Goal: Task Accomplishment & Management: Use online tool/utility

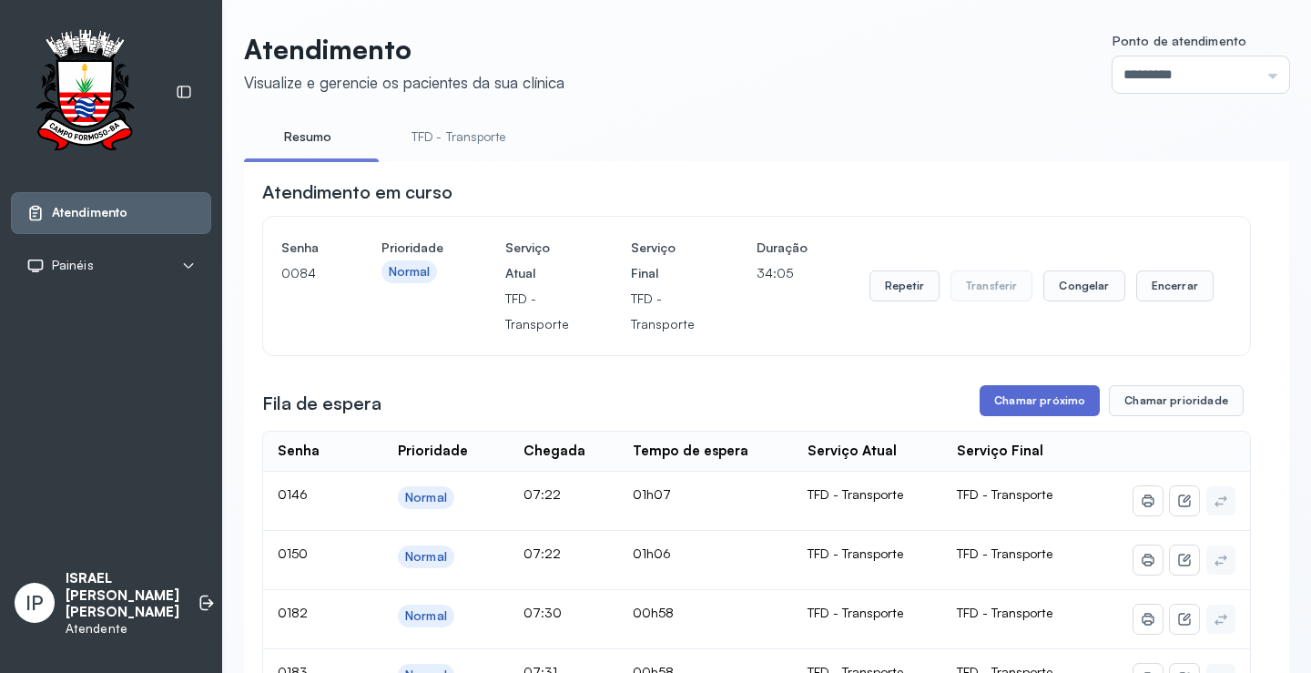
click at [985, 398] on button "Chamar próximo" at bounding box center [1040, 400] width 120 height 31
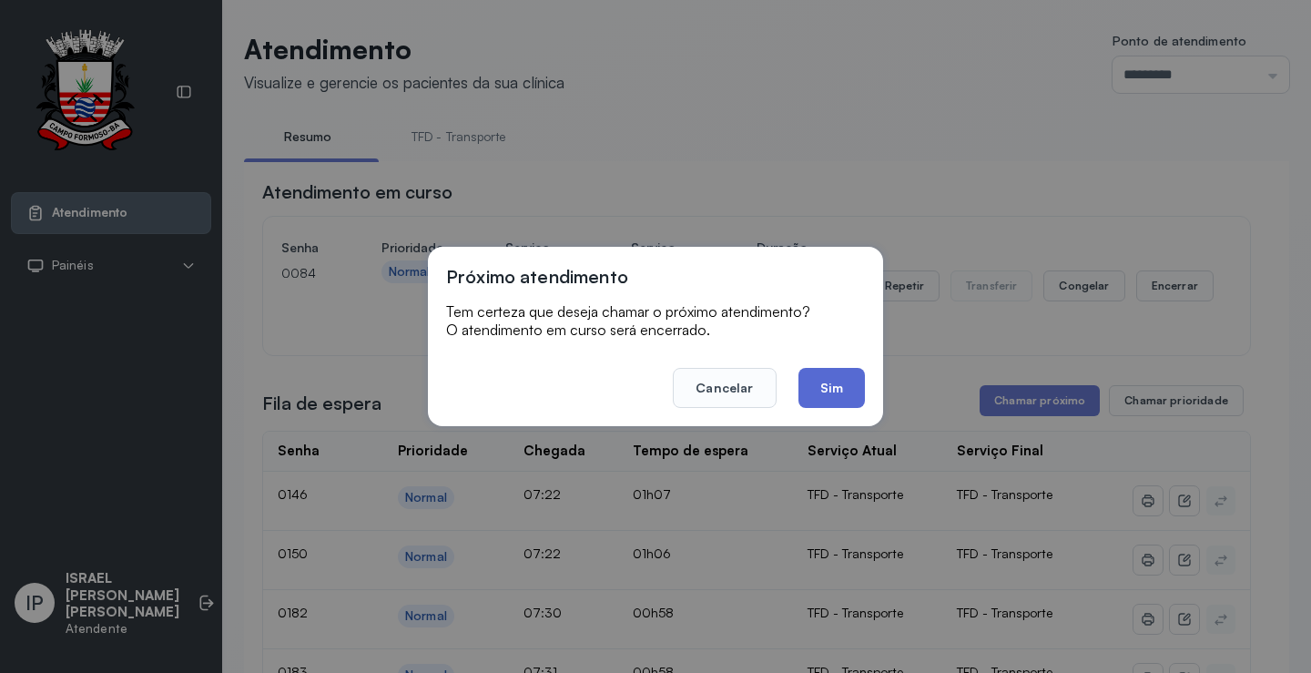
click at [817, 389] on button "Sim" at bounding box center [832, 388] width 66 height 40
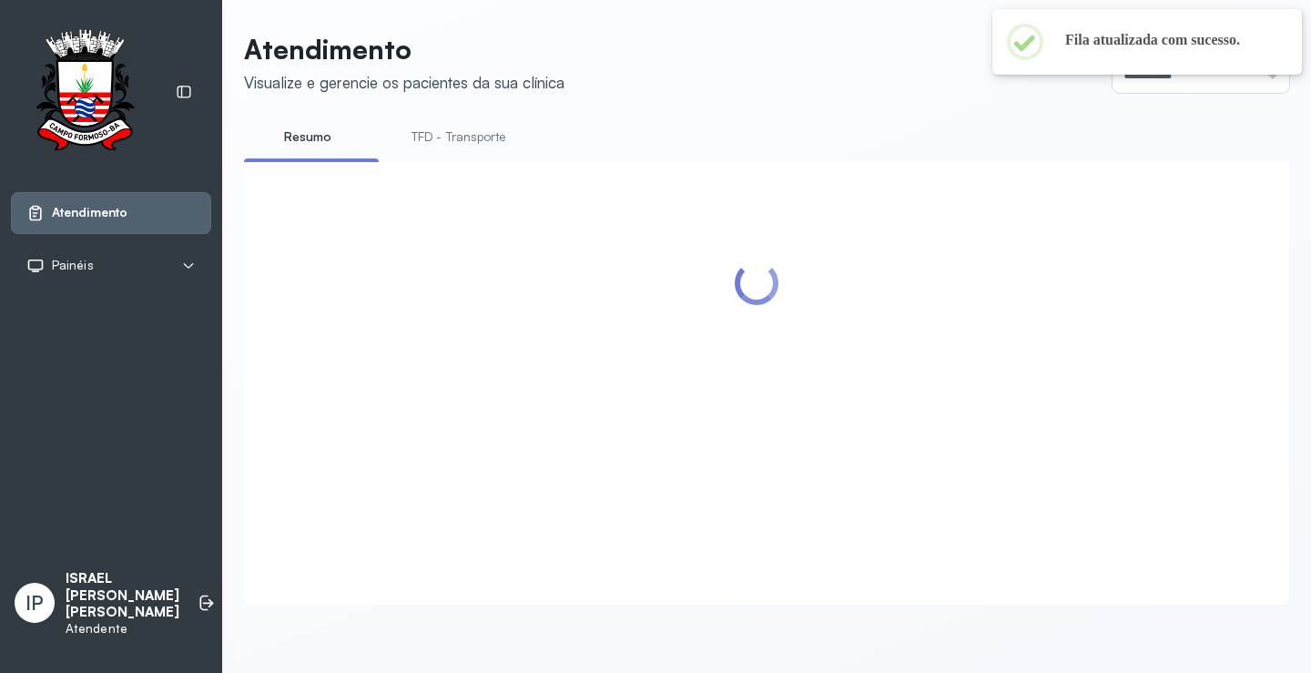
click at [482, 130] on link "TFD - Transporte" at bounding box center [458, 137] width 131 height 30
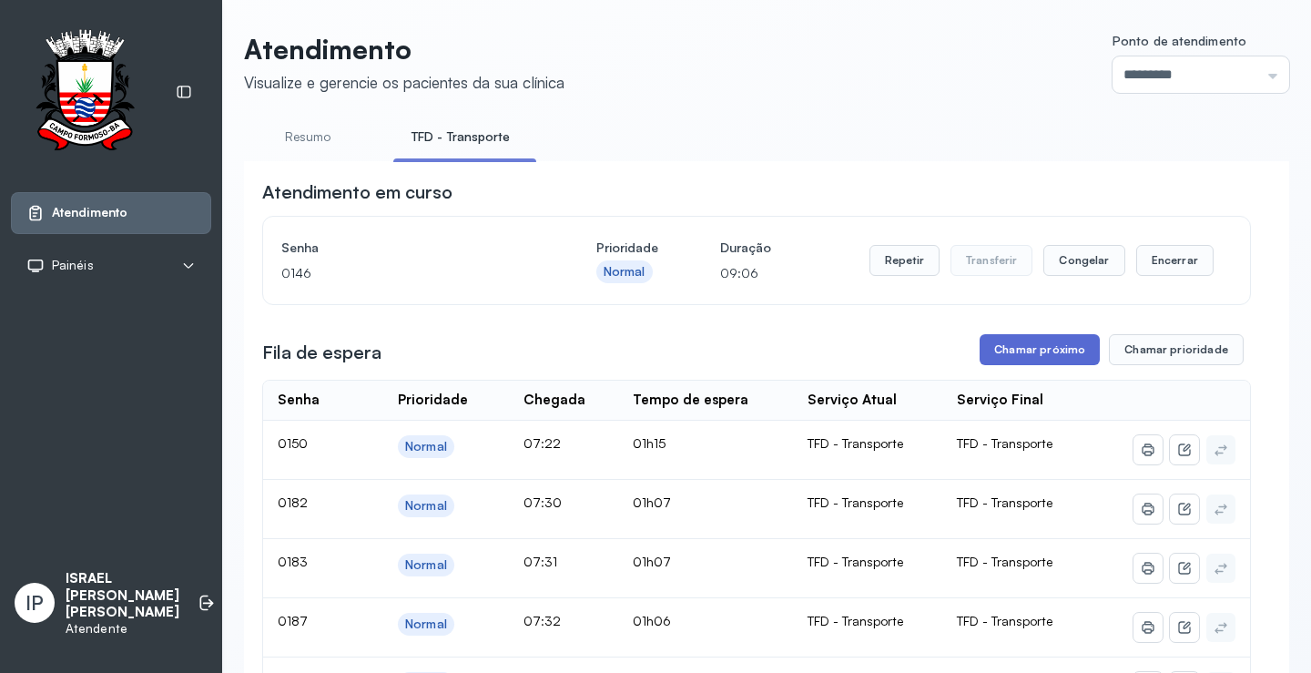
click at [1021, 350] on button "Chamar próximo" at bounding box center [1040, 349] width 120 height 31
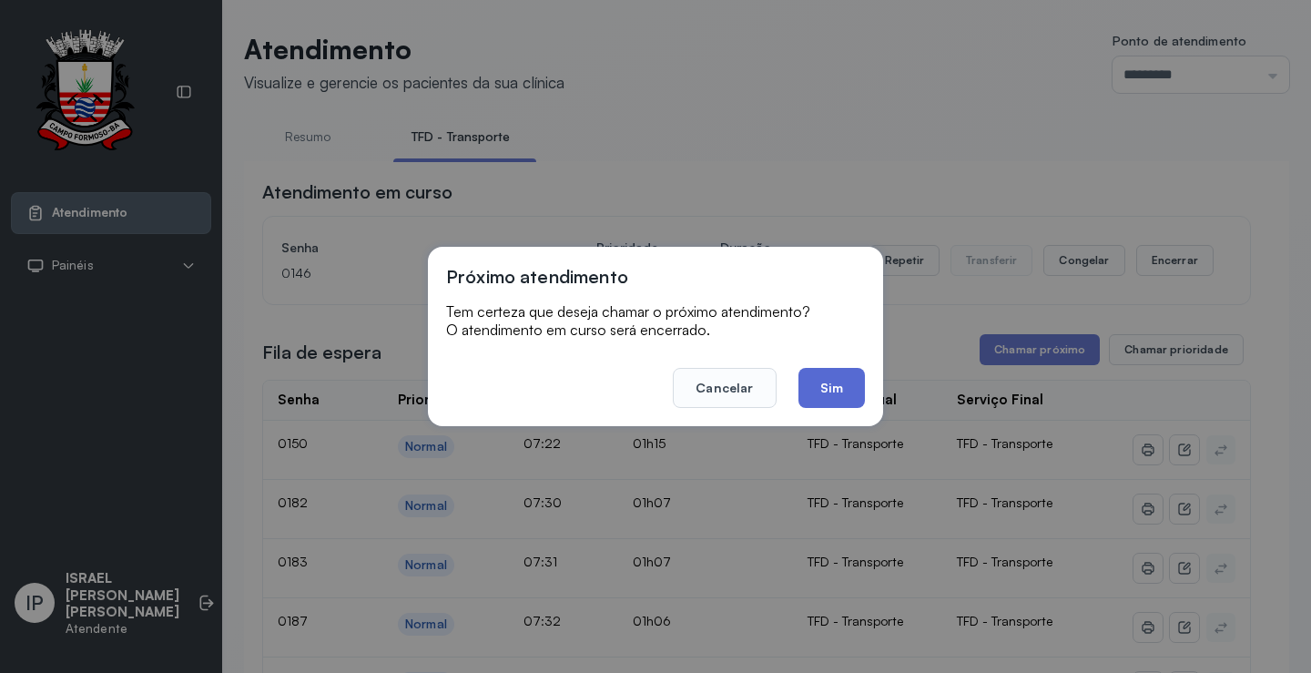
click at [827, 378] on button "Sim" at bounding box center [832, 388] width 66 height 40
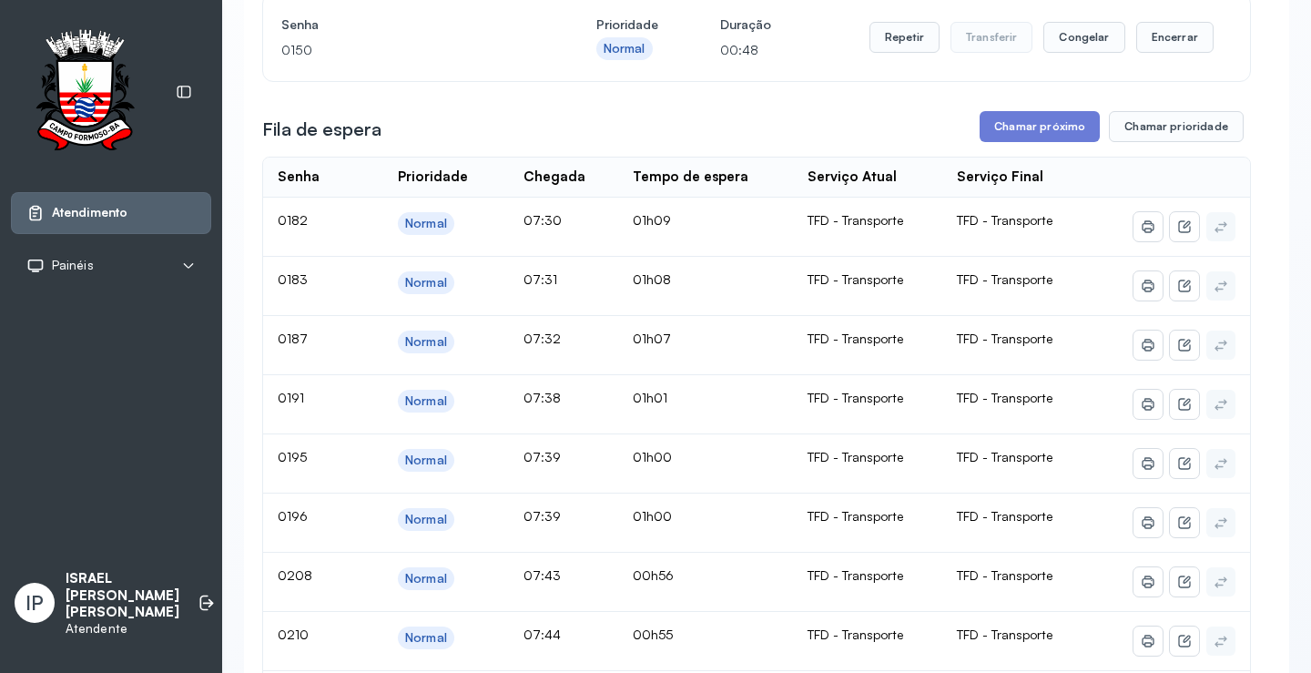
scroll to position [91, 0]
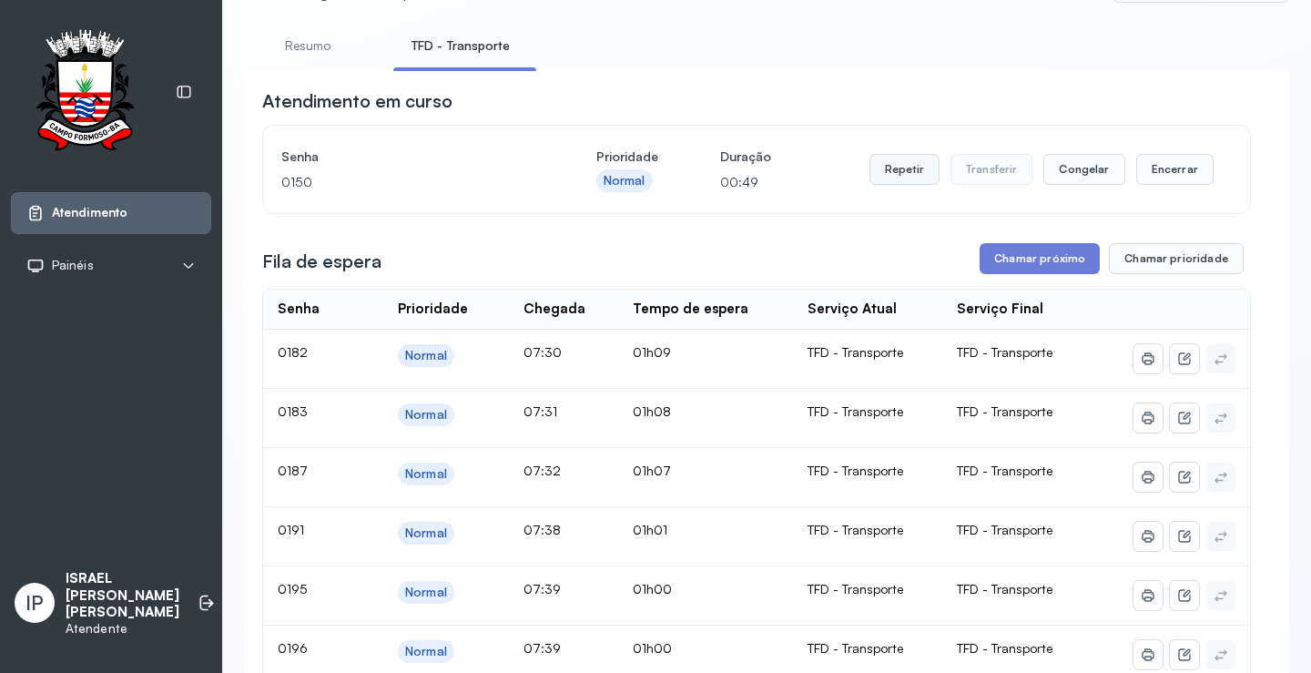
click at [887, 178] on button "Repetir" at bounding box center [905, 169] width 70 height 31
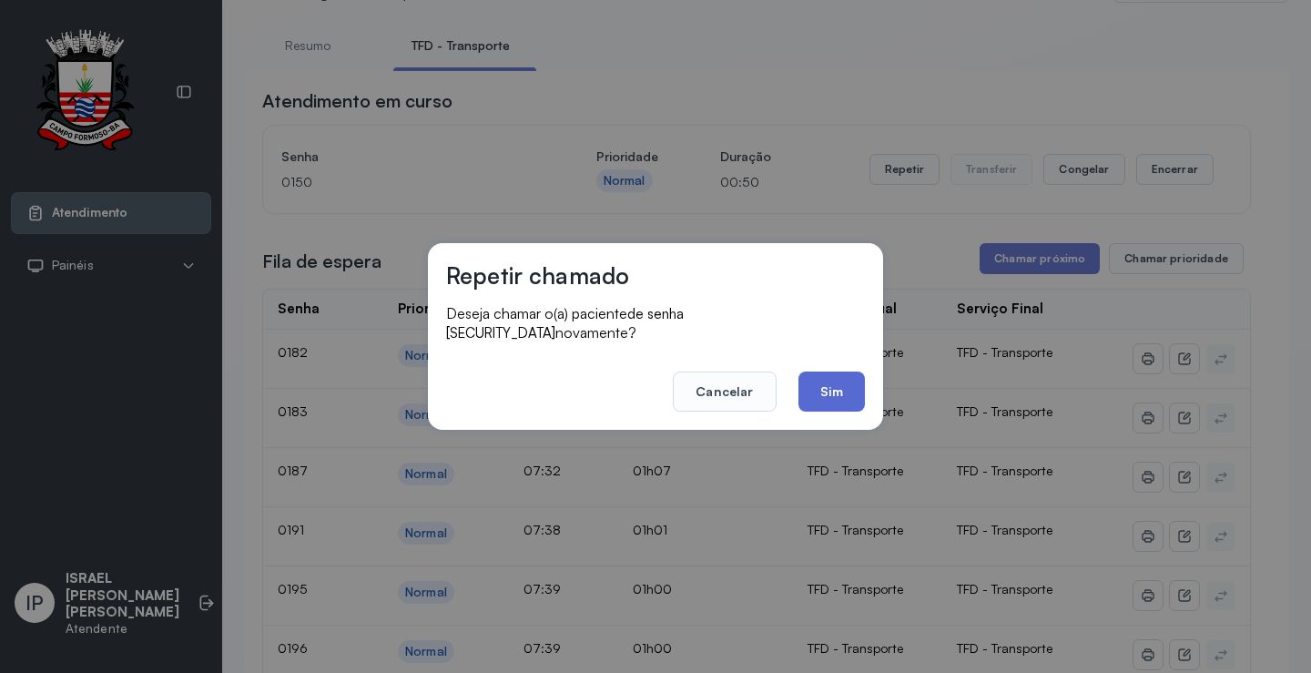
click at [820, 382] on button "Sim" at bounding box center [832, 392] width 66 height 40
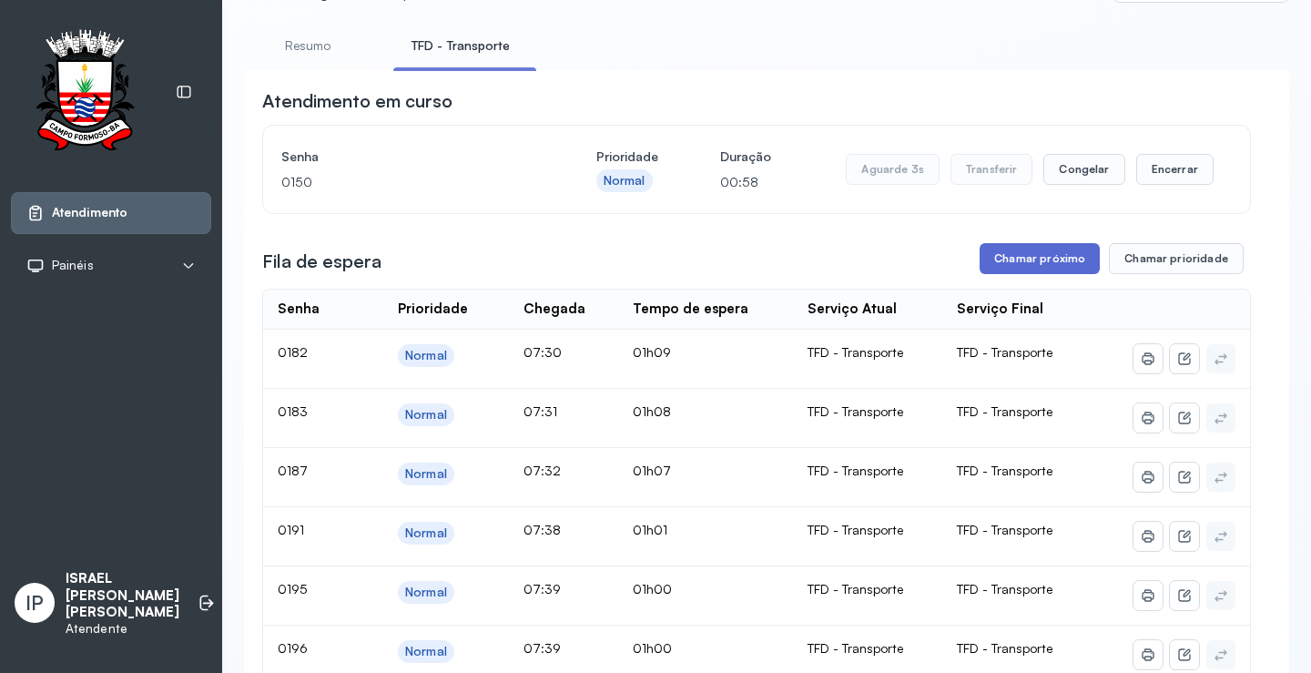
click at [1019, 264] on button "Chamar próximo" at bounding box center [1040, 258] width 120 height 31
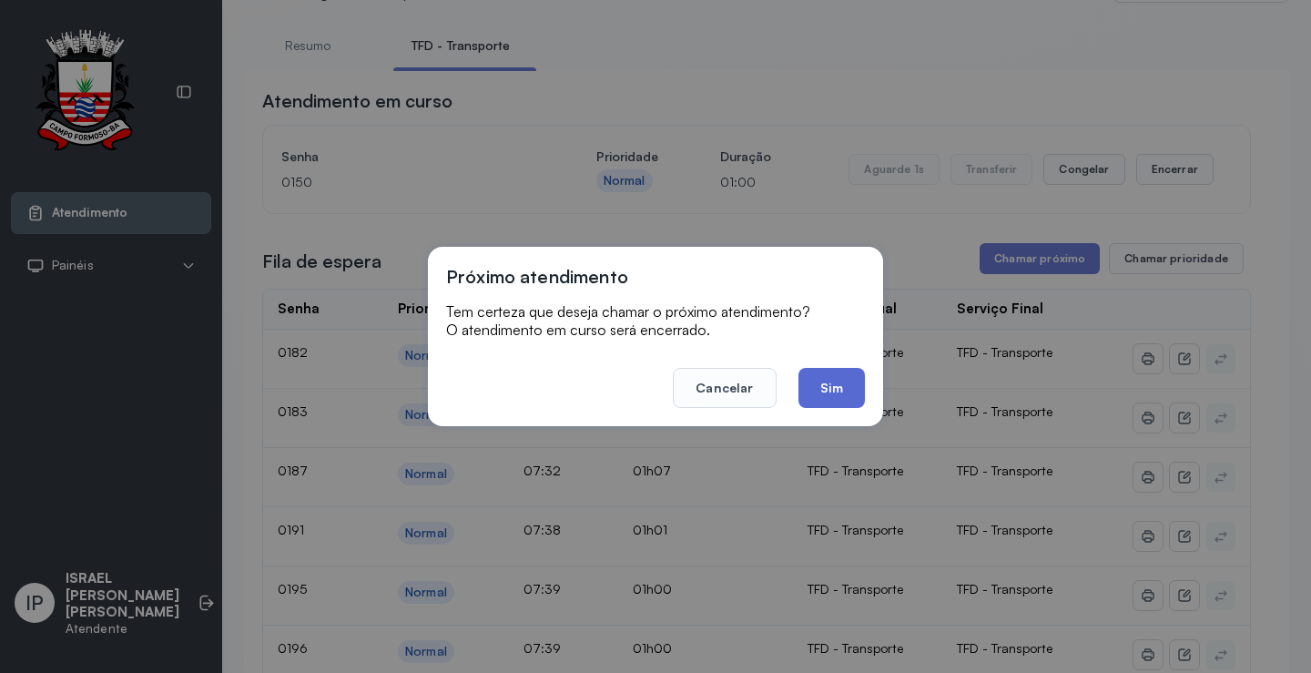
click at [815, 392] on button "Sim" at bounding box center [832, 388] width 66 height 40
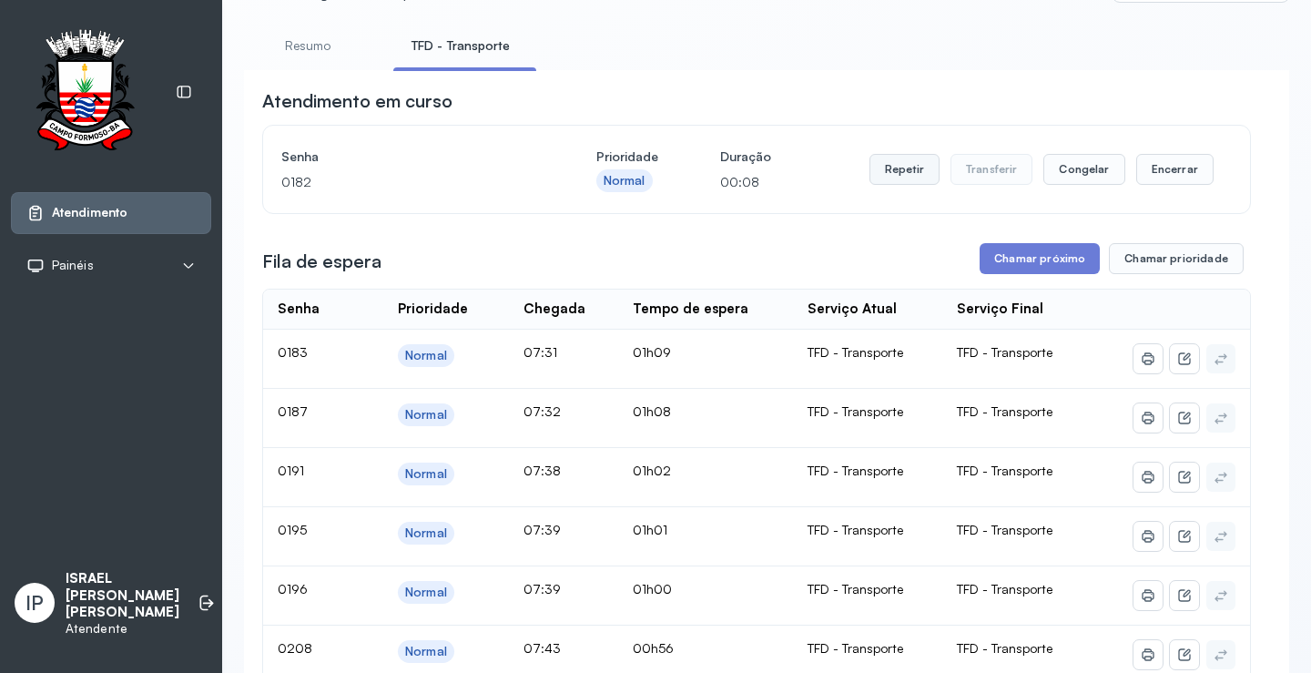
click at [917, 176] on button "Repetir" at bounding box center [905, 169] width 70 height 31
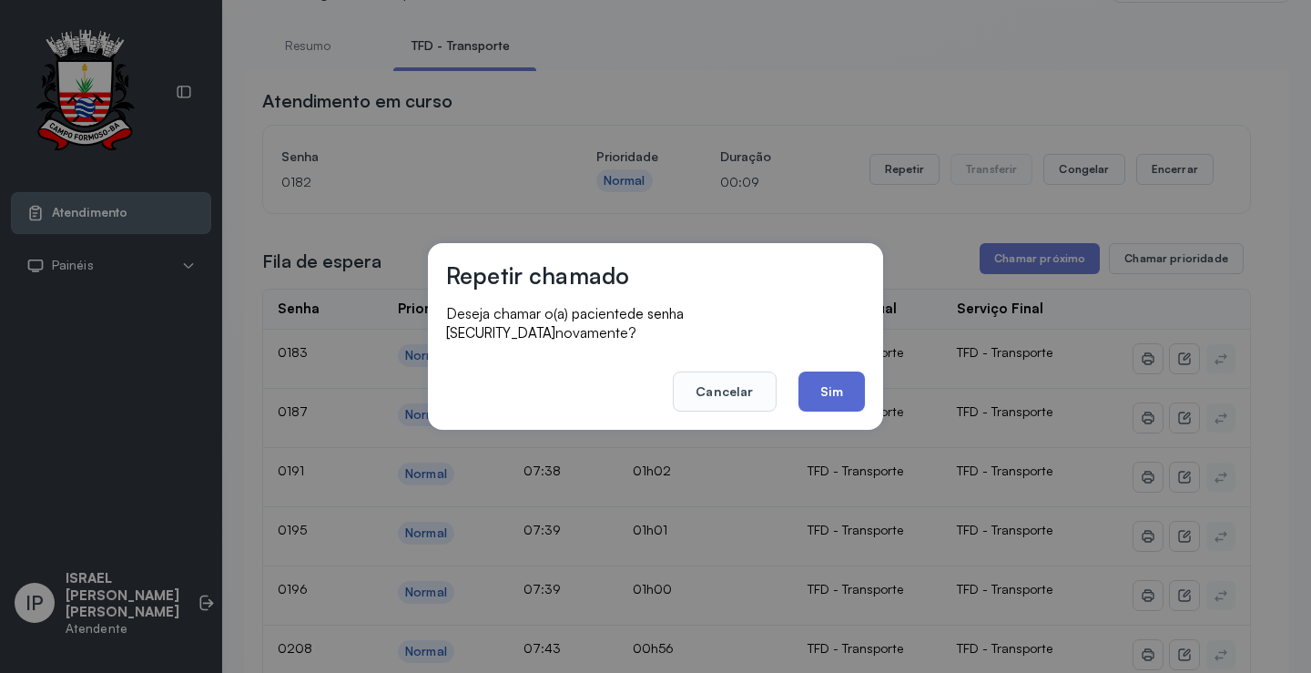
click at [830, 379] on button "Sim" at bounding box center [832, 392] width 66 height 40
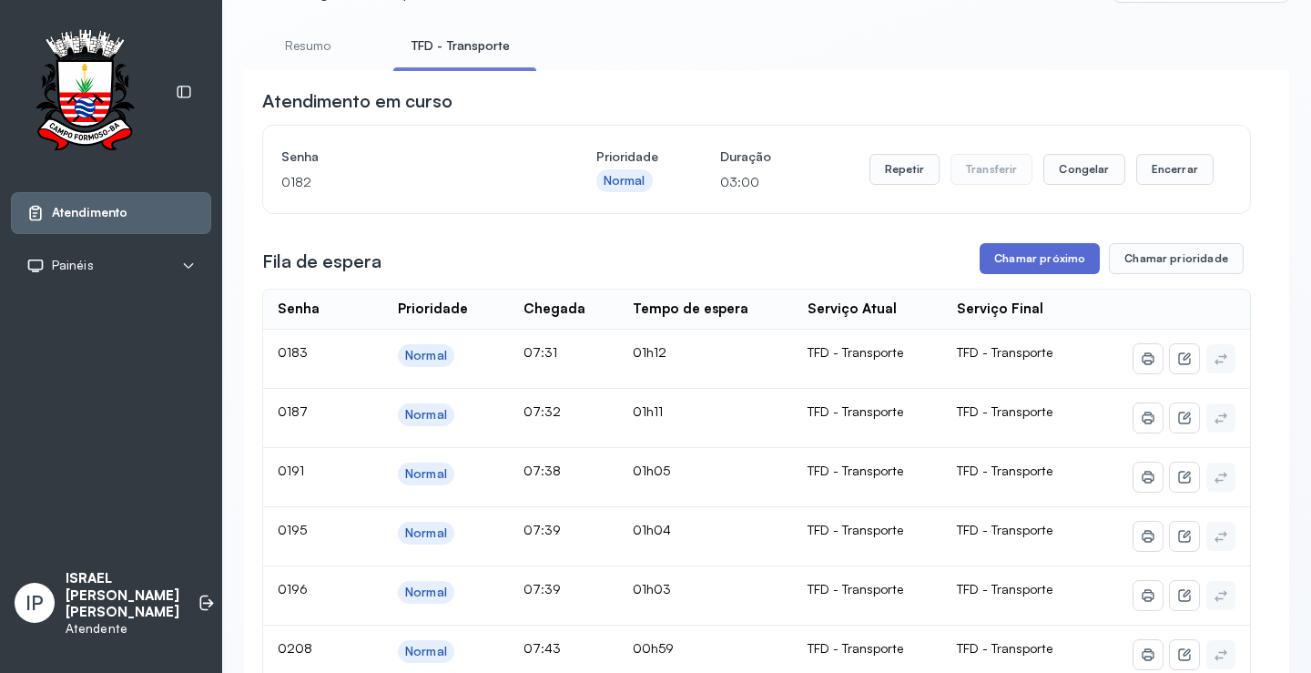
click at [1002, 258] on button "Chamar próximo" at bounding box center [1040, 258] width 120 height 31
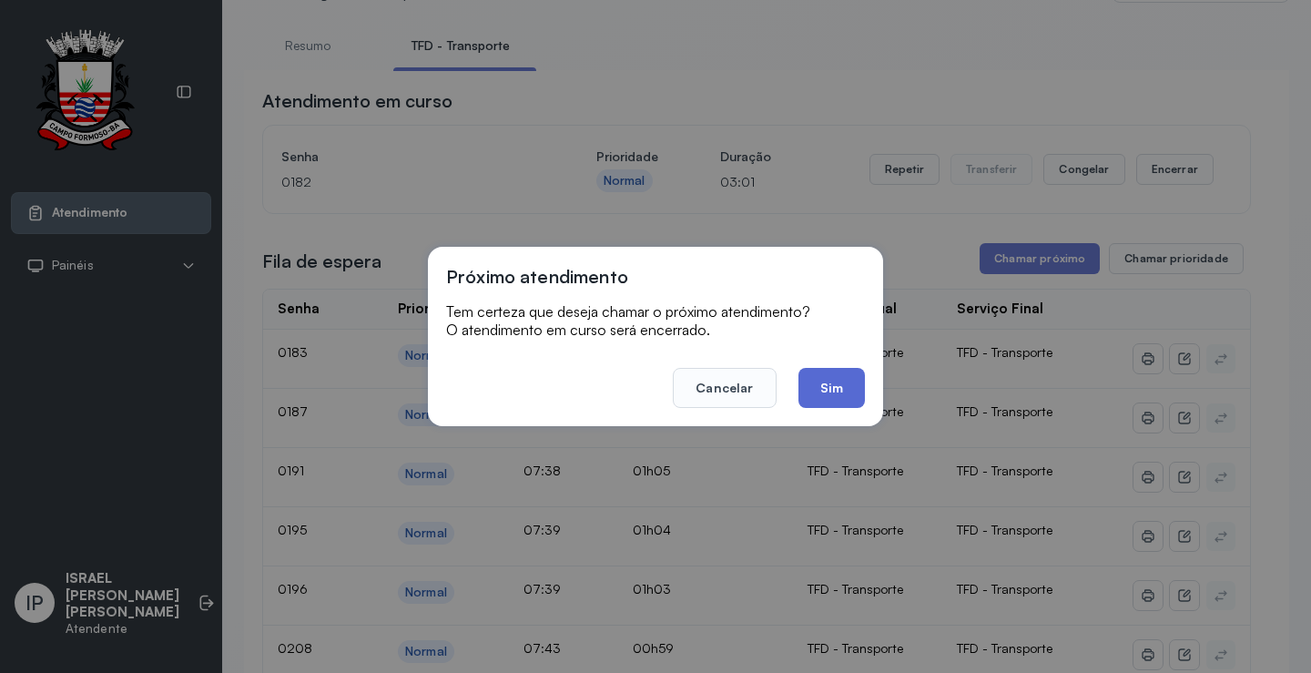
click at [830, 390] on button "Sim" at bounding box center [832, 388] width 66 height 40
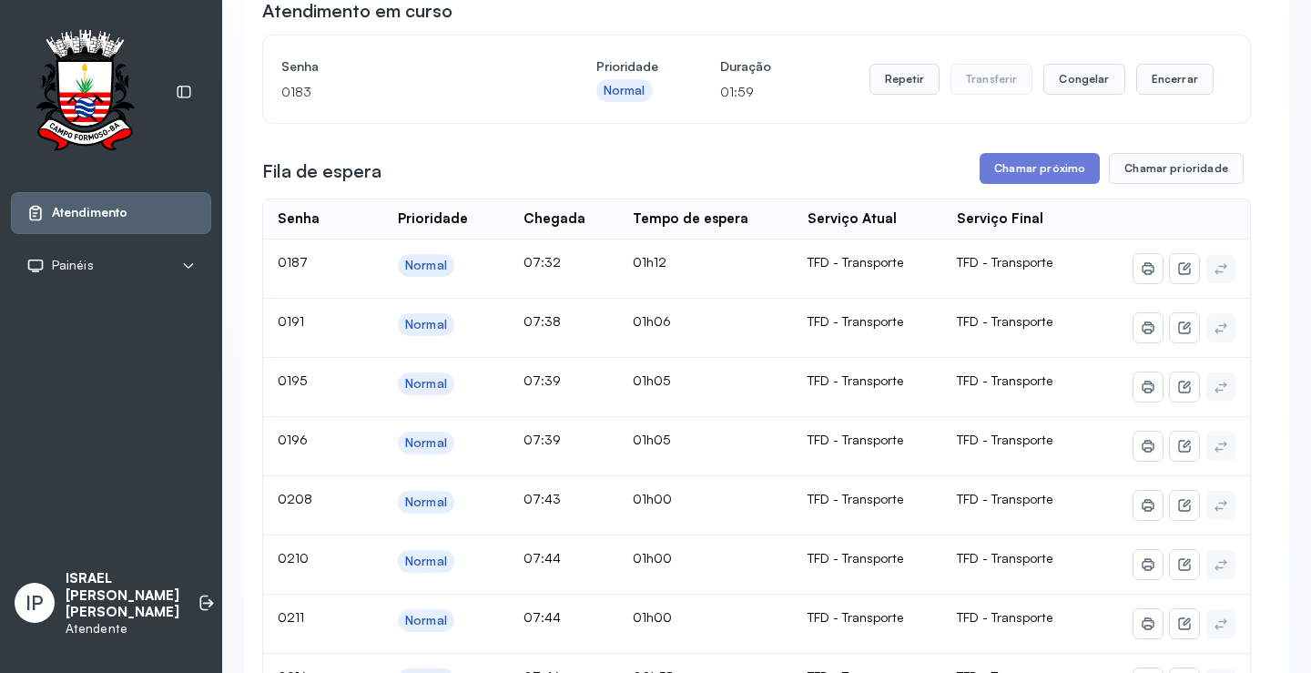
scroll to position [182, 0]
click at [1004, 179] on button "Chamar próximo" at bounding box center [1040, 167] width 120 height 31
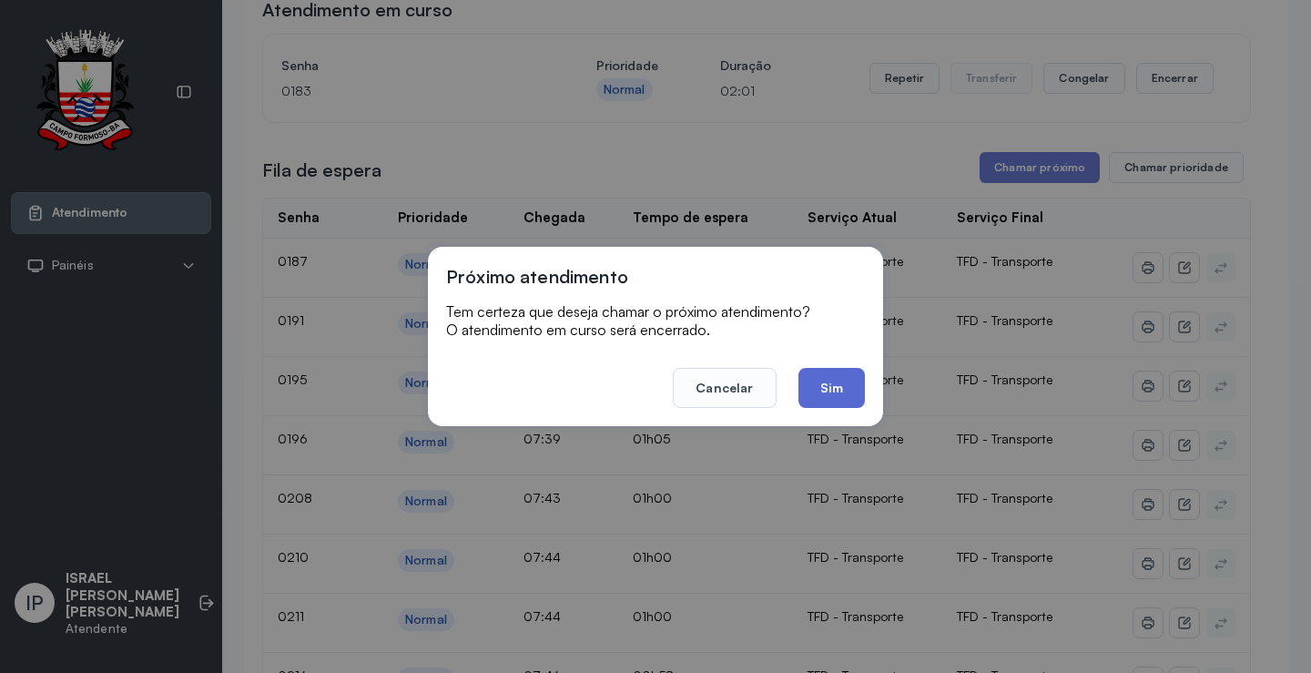
click at [852, 382] on button "Sim" at bounding box center [832, 388] width 66 height 40
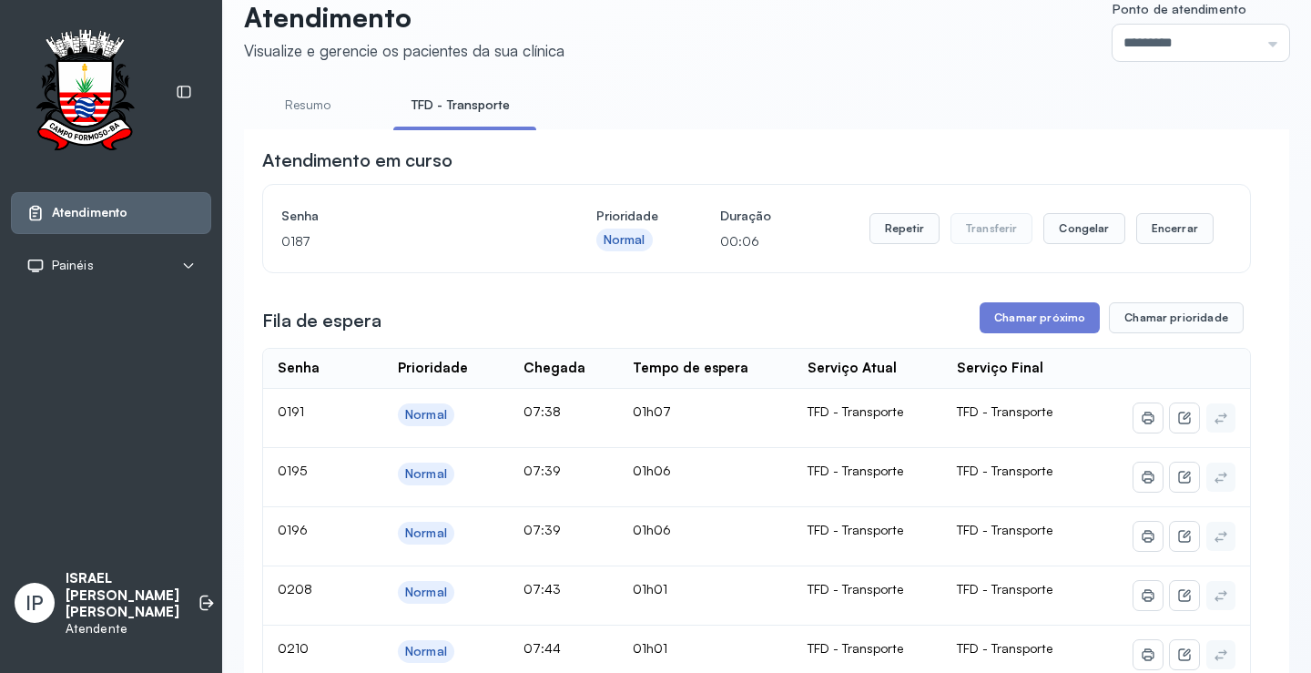
scroll to position [0, 0]
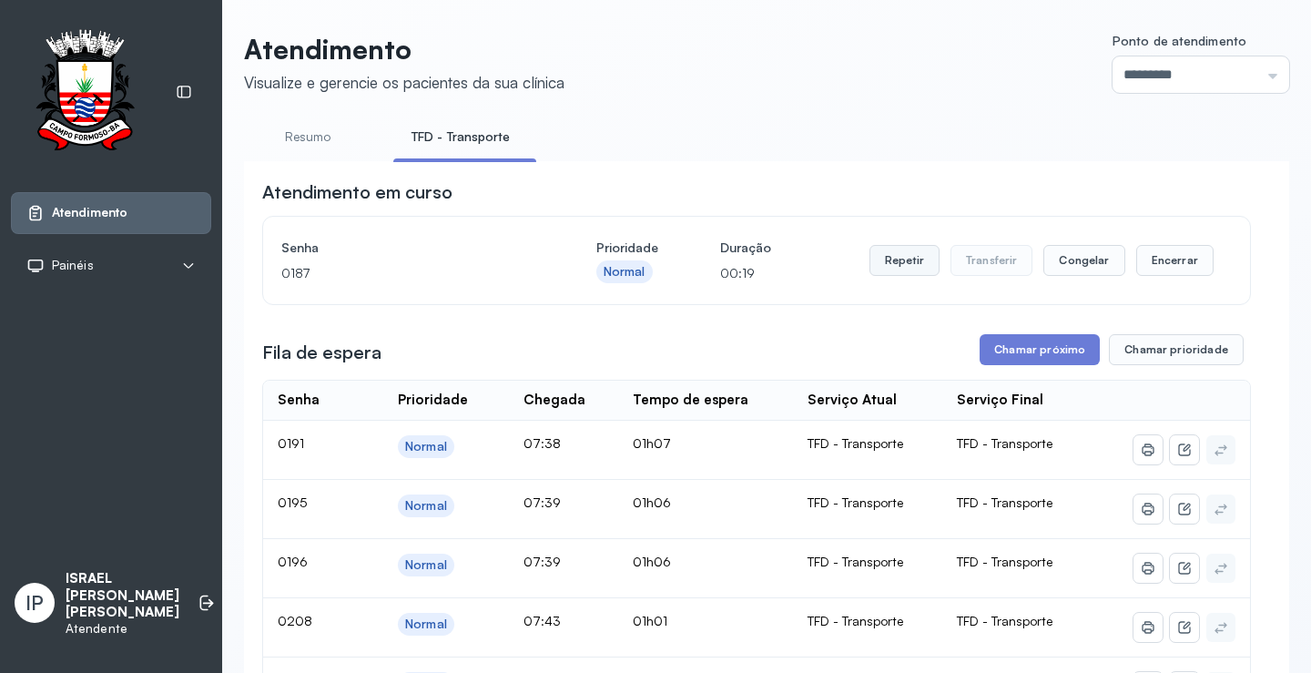
click at [891, 255] on button "Repetir" at bounding box center [905, 260] width 70 height 31
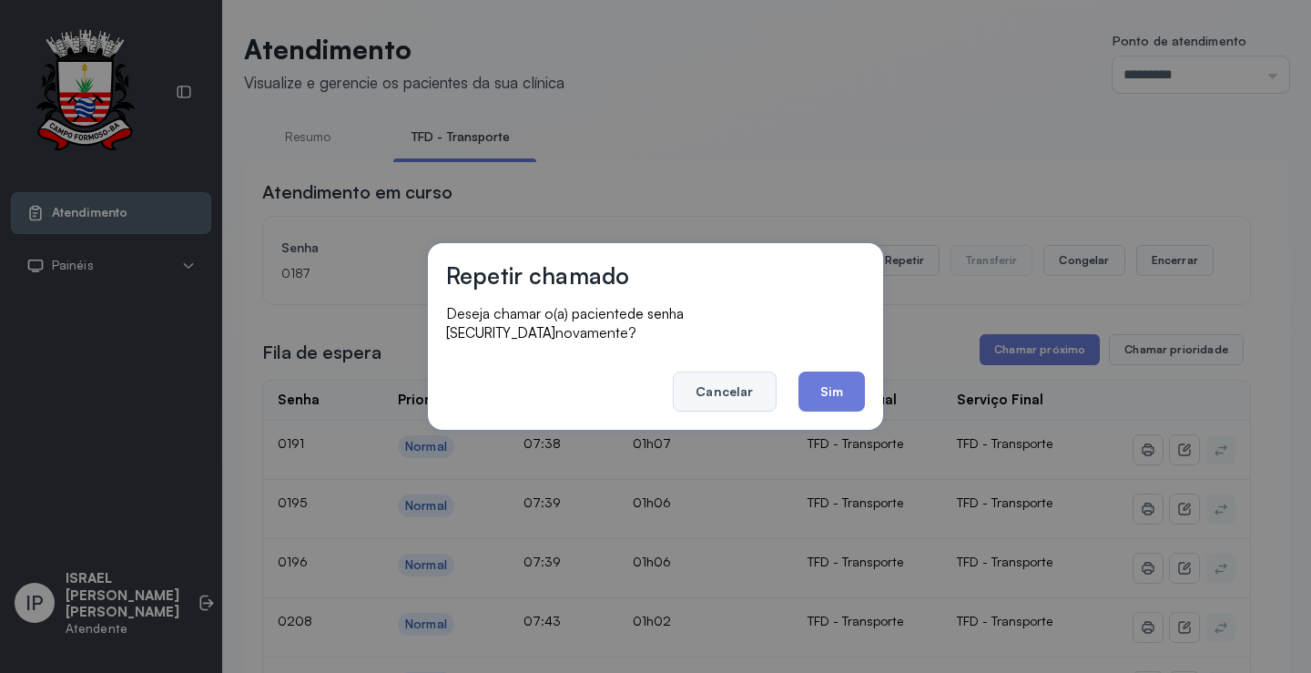
click at [751, 381] on button "Cancelar" at bounding box center [724, 392] width 103 height 40
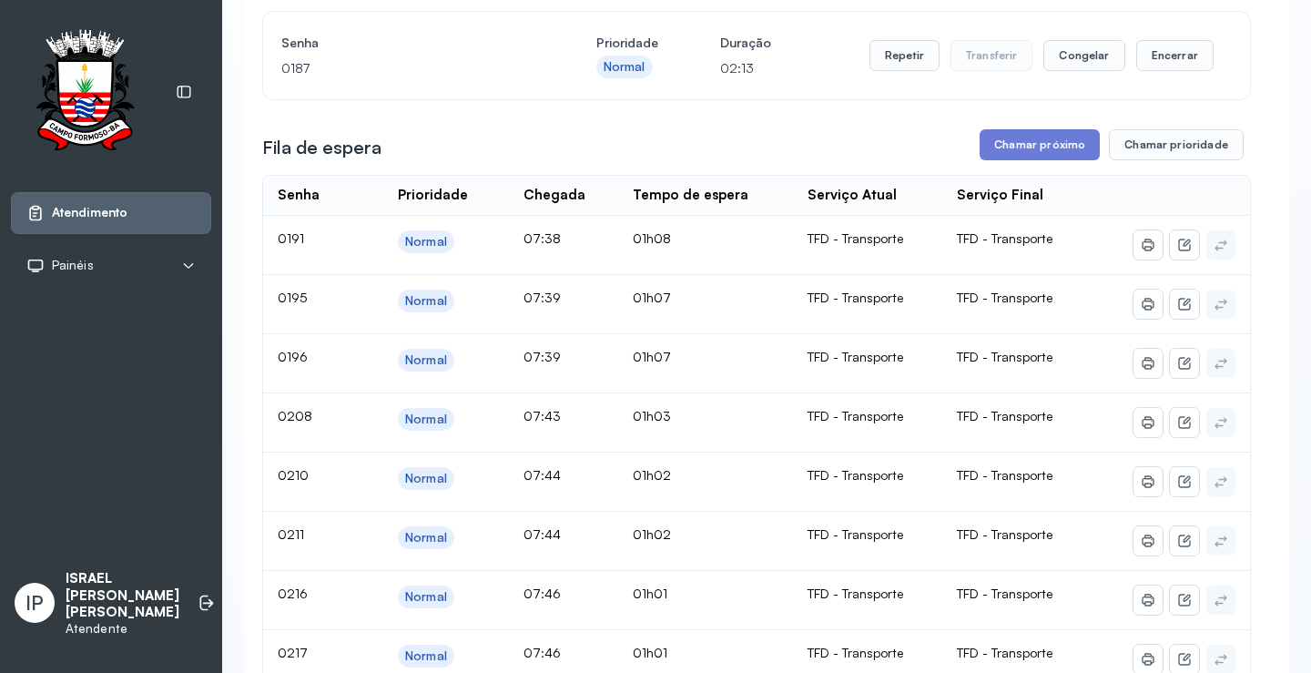
scroll to position [273, 0]
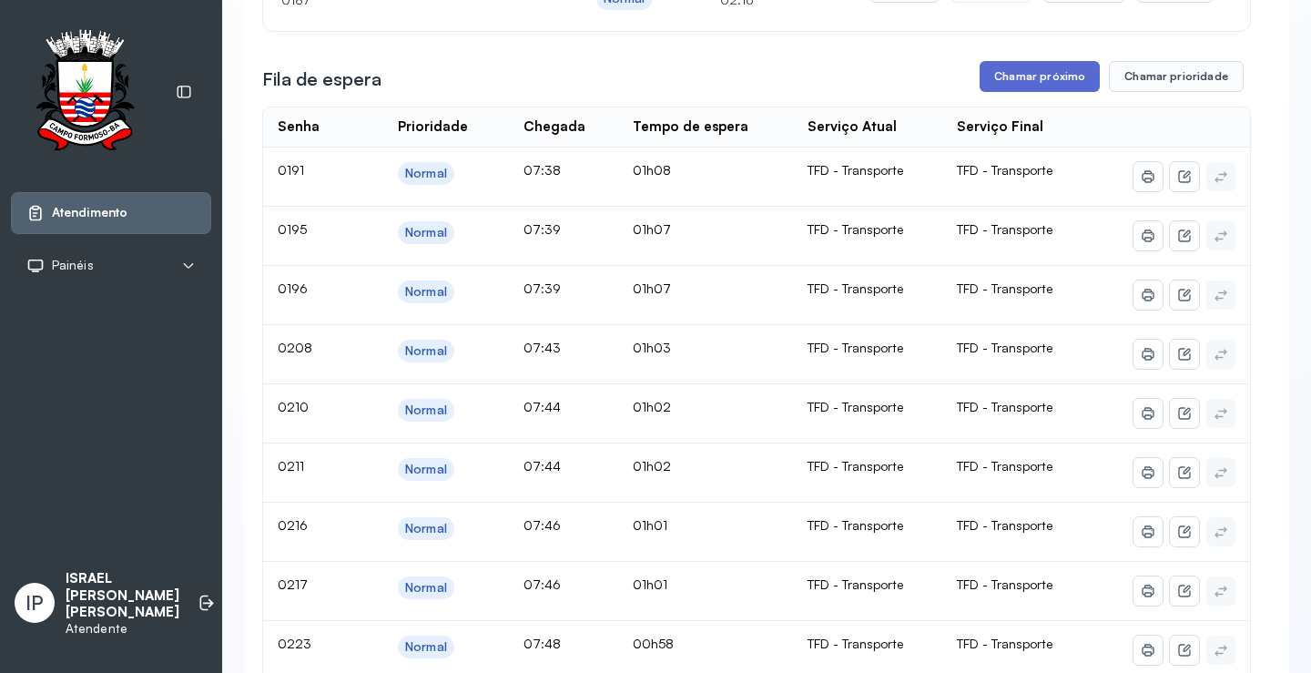
click at [1035, 78] on button "Chamar próximo" at bounding box center [1040, 76] width 120 height 31
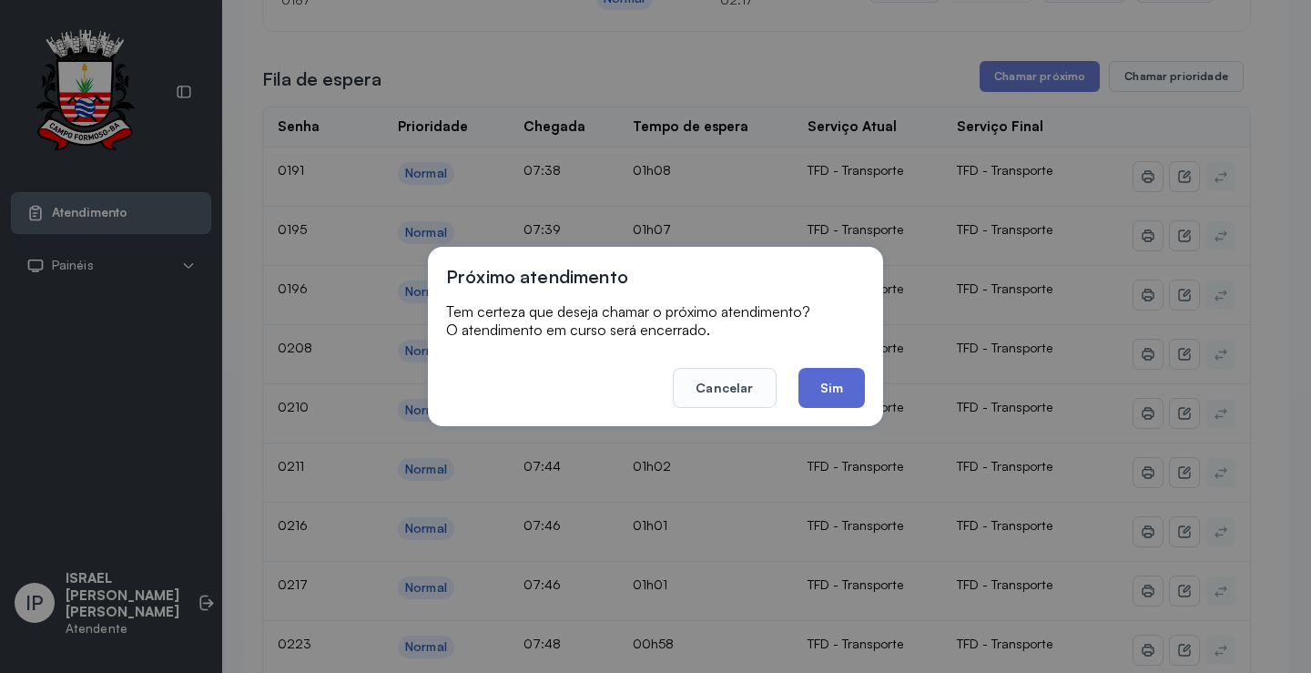
click at [847, 376] on button "Sim" at bounding box center [832, 388] width 66 height 40
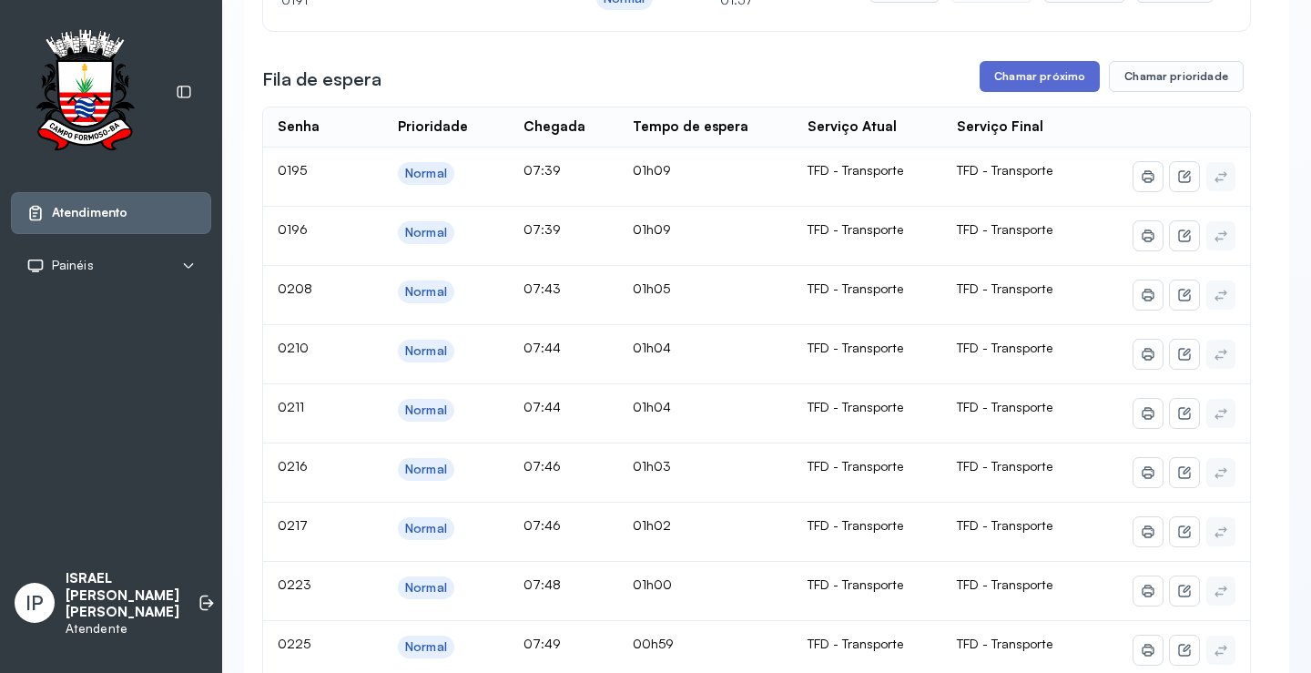
click at [1049, 70] on button "Chamar próximo" at bounding box center [1040, 76] width 120 height 31
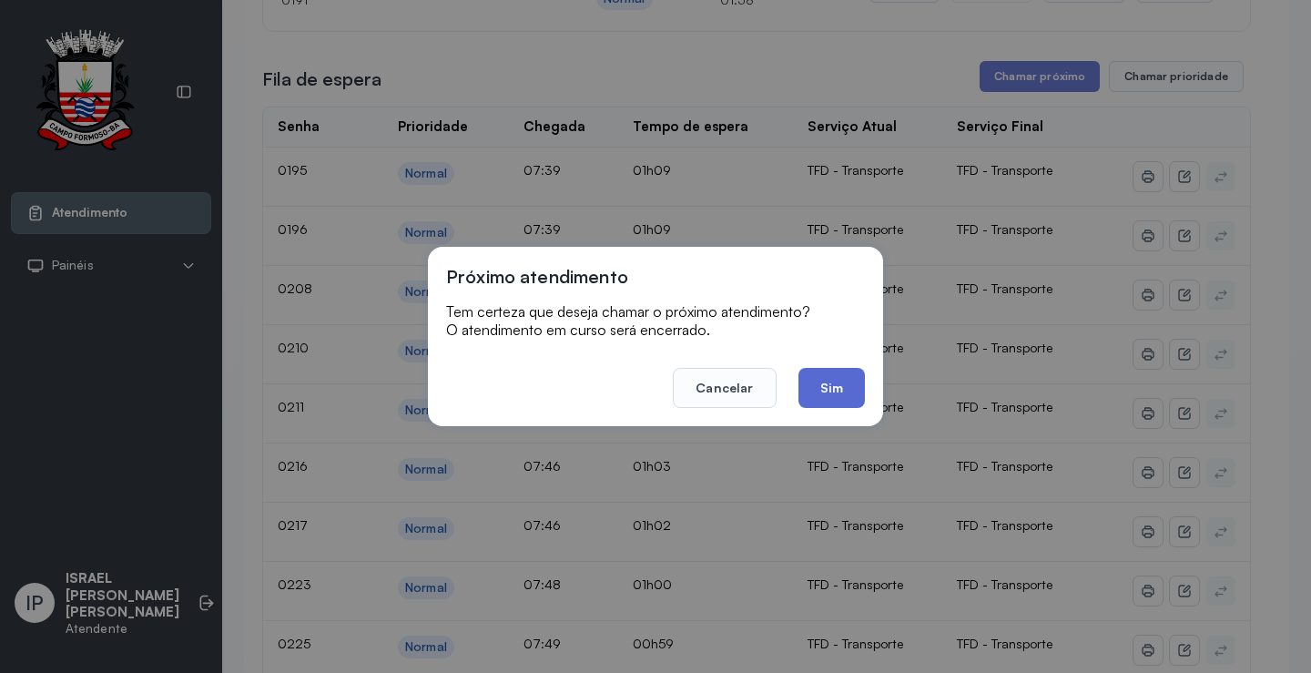
click at [838, 390] on button "Sim" at bounding box center [832, 388] width 66 height 40
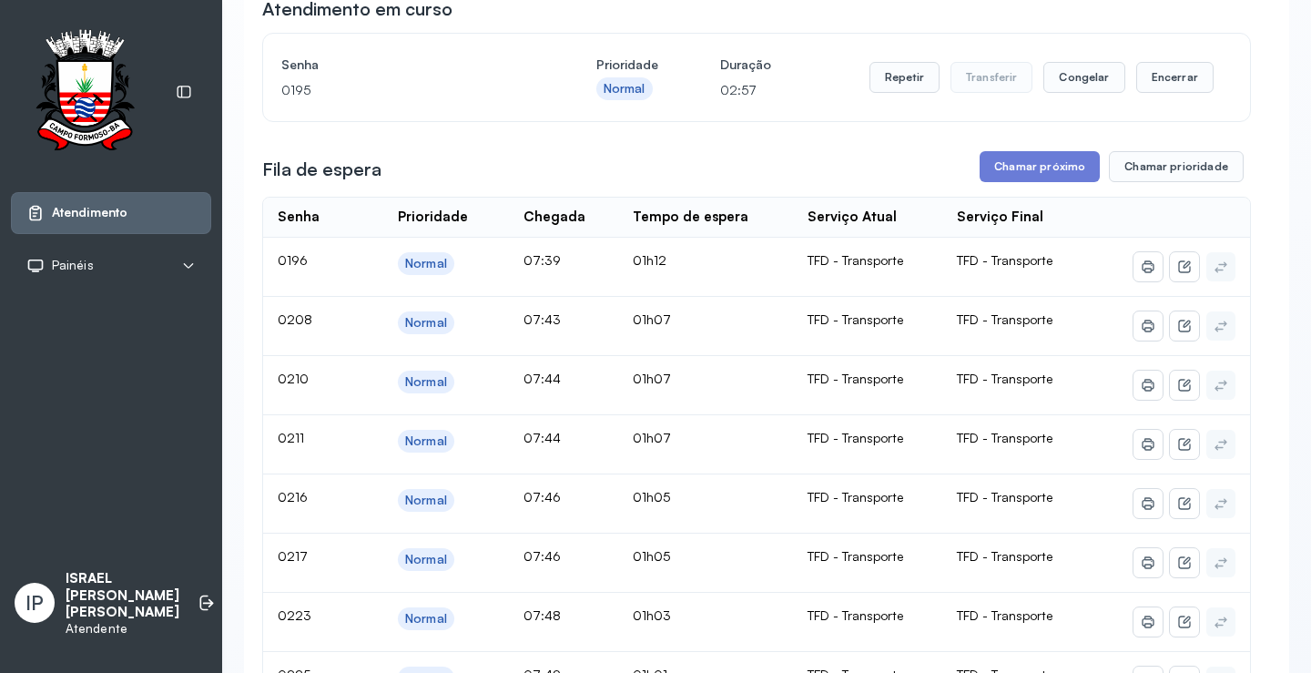
scroll to position [182, 0]
click at [1034, 158] on button "Chamar próximo" at bounding box center [1040, 167] width 120 height 31
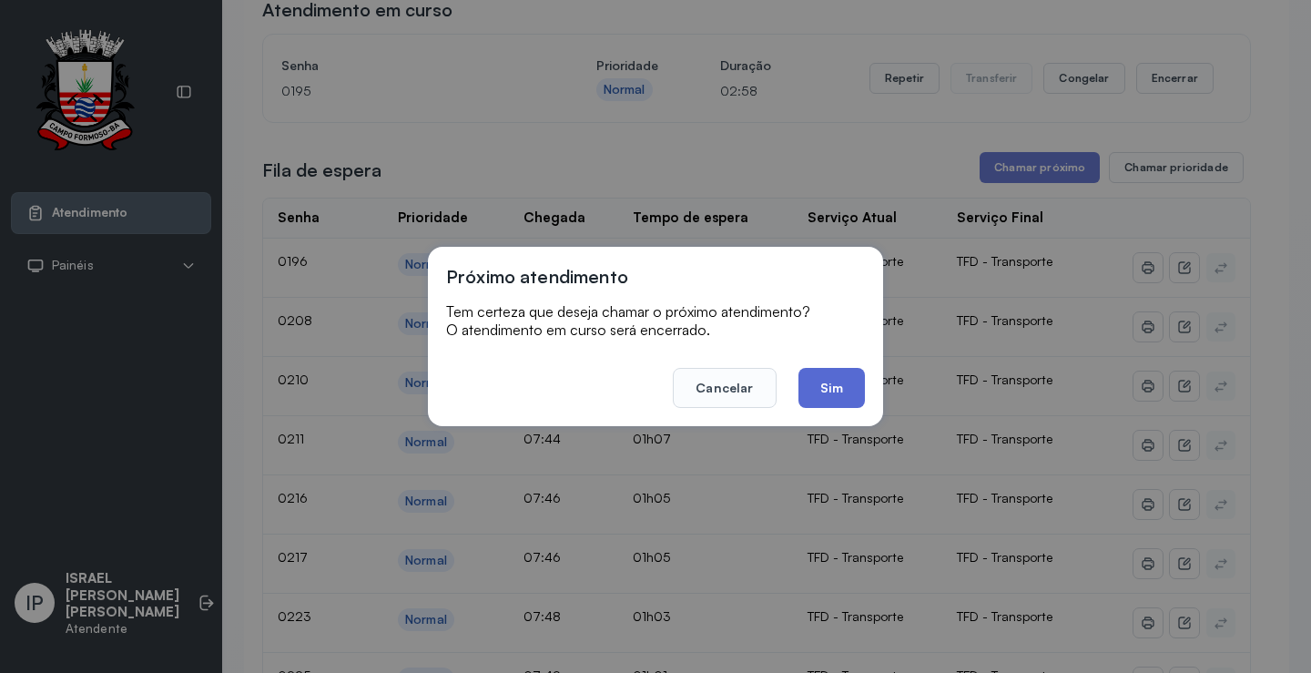
click at [823, 382] on button "Sim" at bounding box center [832, 388] width 66 height 40
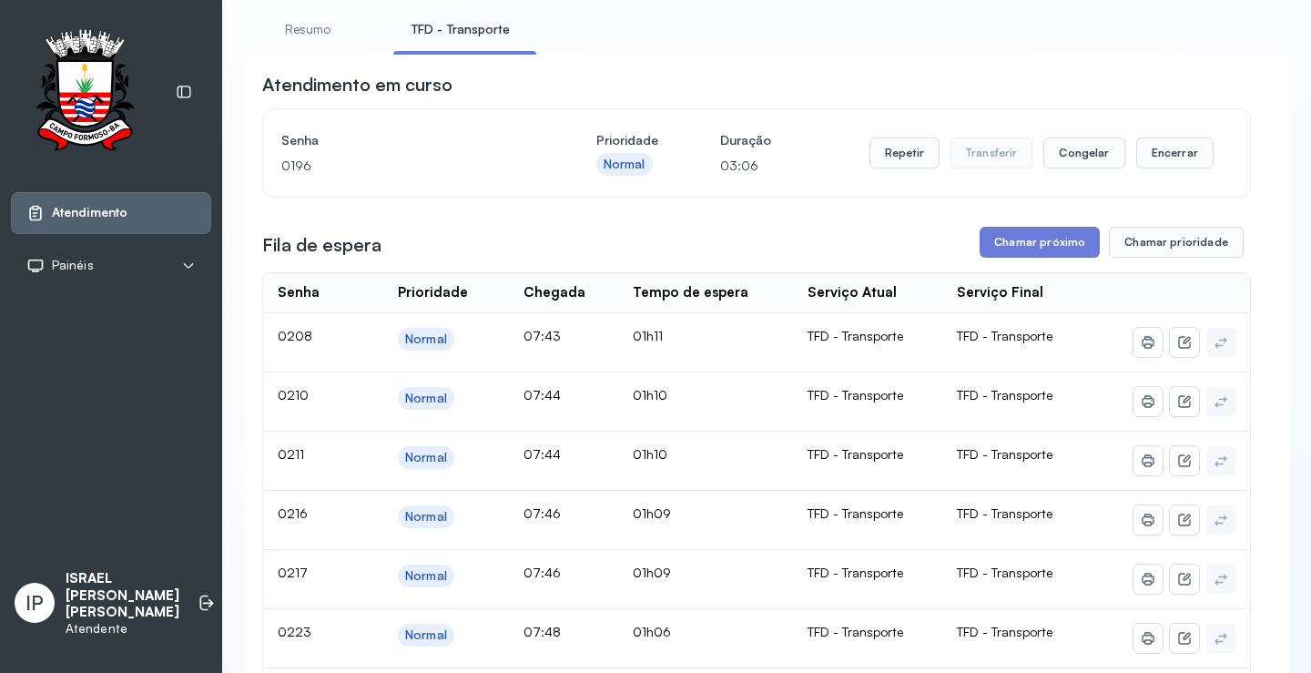
scroll to position [273, 0]
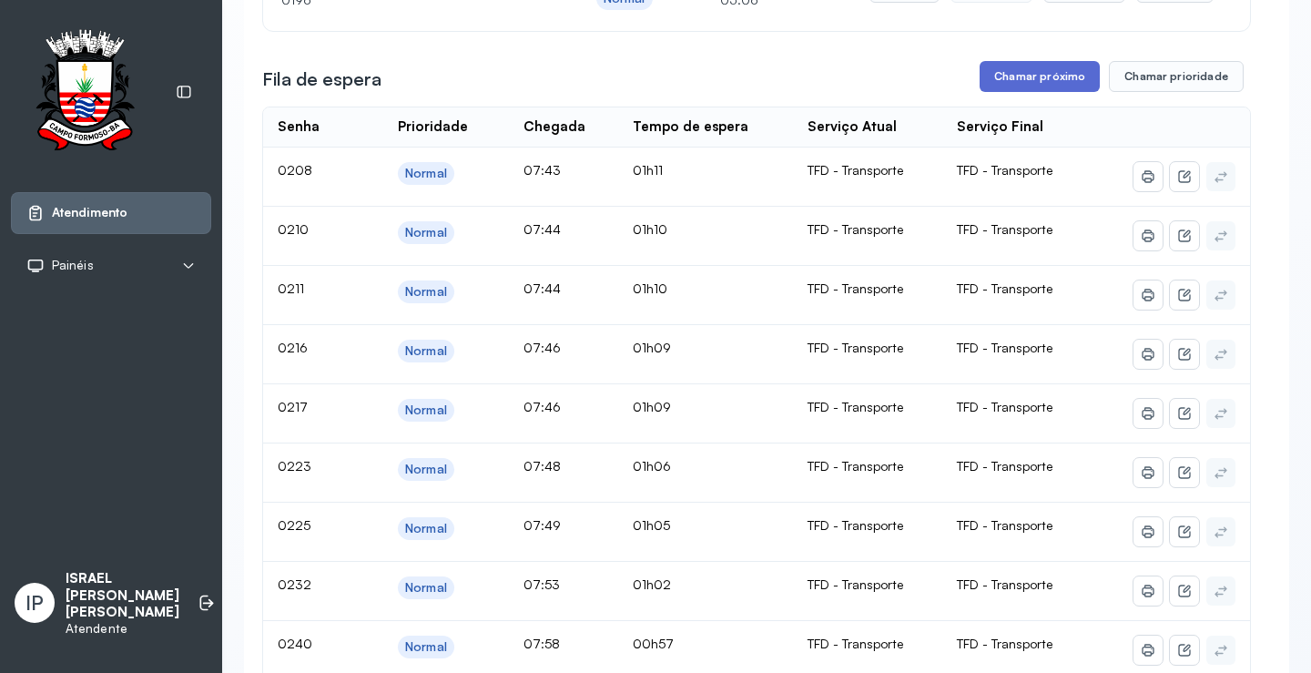
click at [1038, 91] on button "Chamar próximo" at bounding box center [1040, 76] width 120 height 31
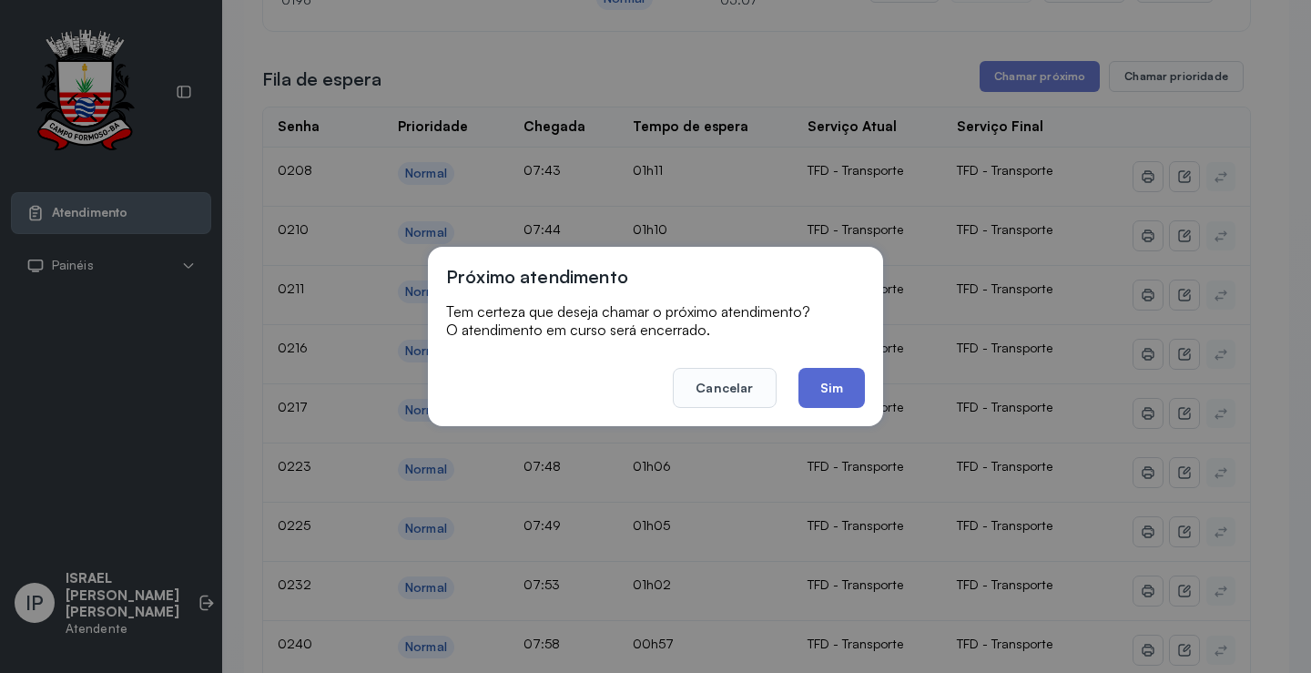
click at [827, 393] on button "Sim" at bounding box center [832, 388] width 66 height 40
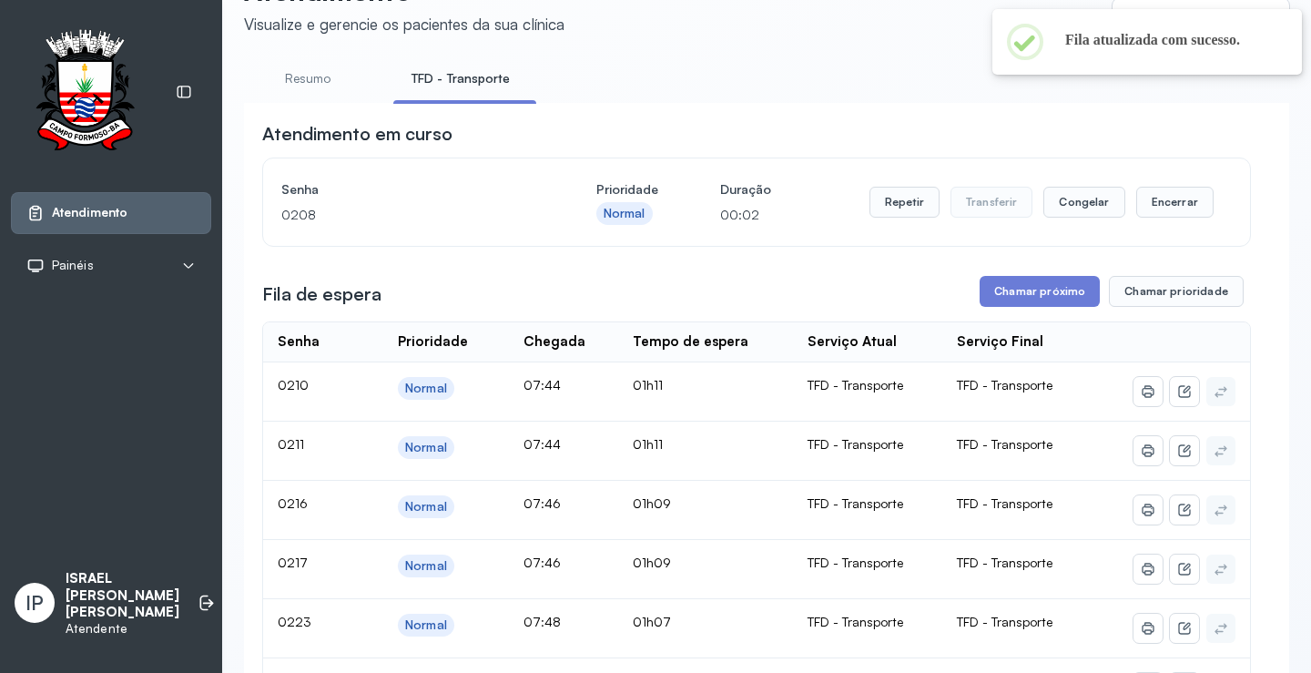
scroll to position [0, 0]
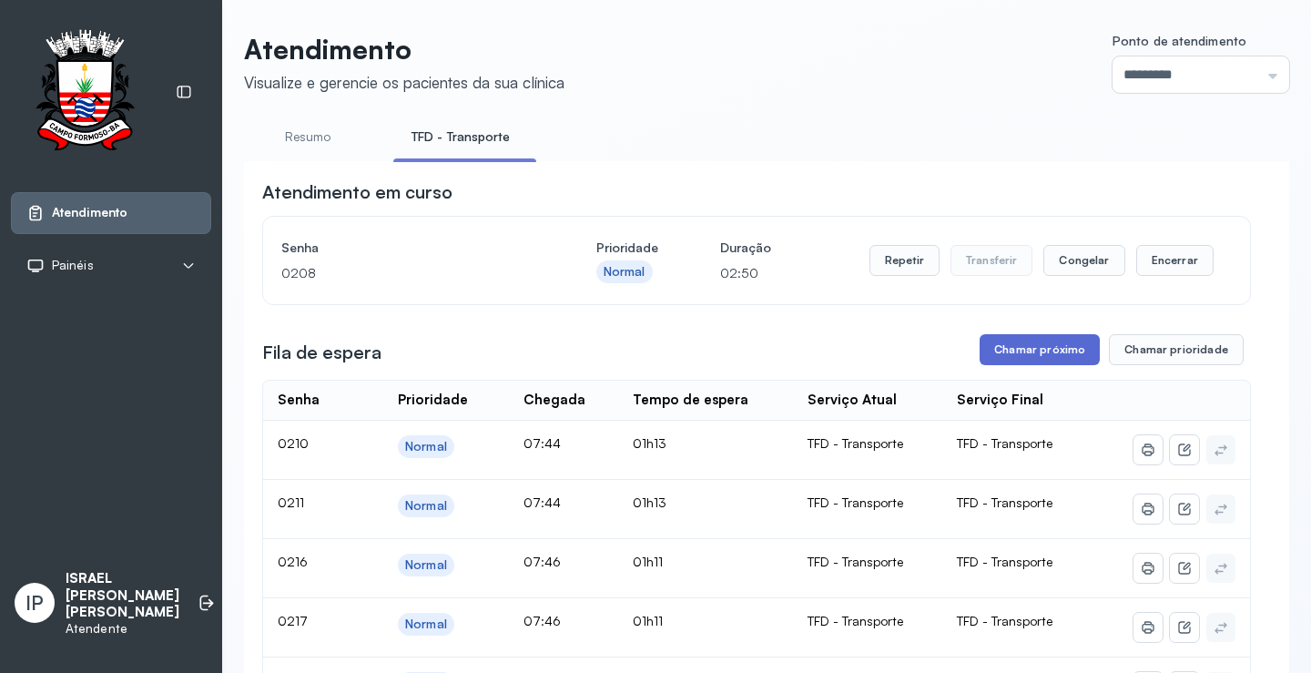
click at [1001, 349] on button "Chamar próximo" at bounding box center [1040, 349] width 120 height 31
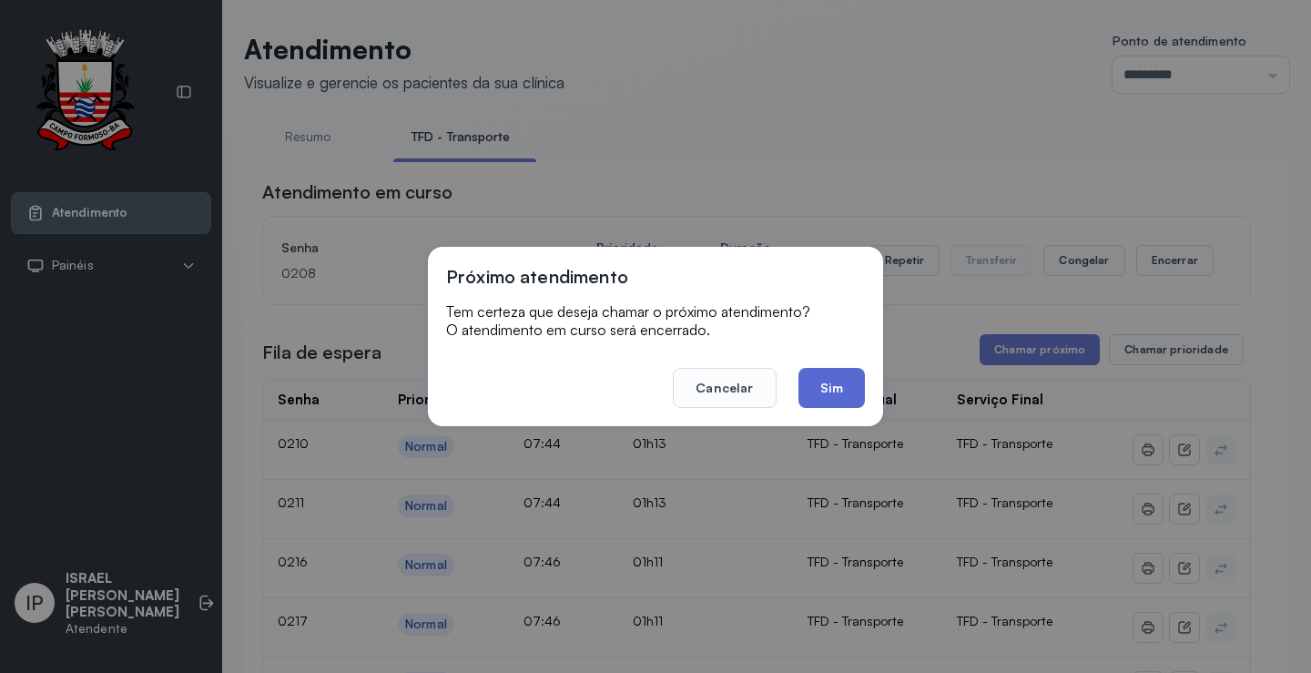
click at [862, 390] on button "Sim" at bounding box center [832, 388] width 66 height 40
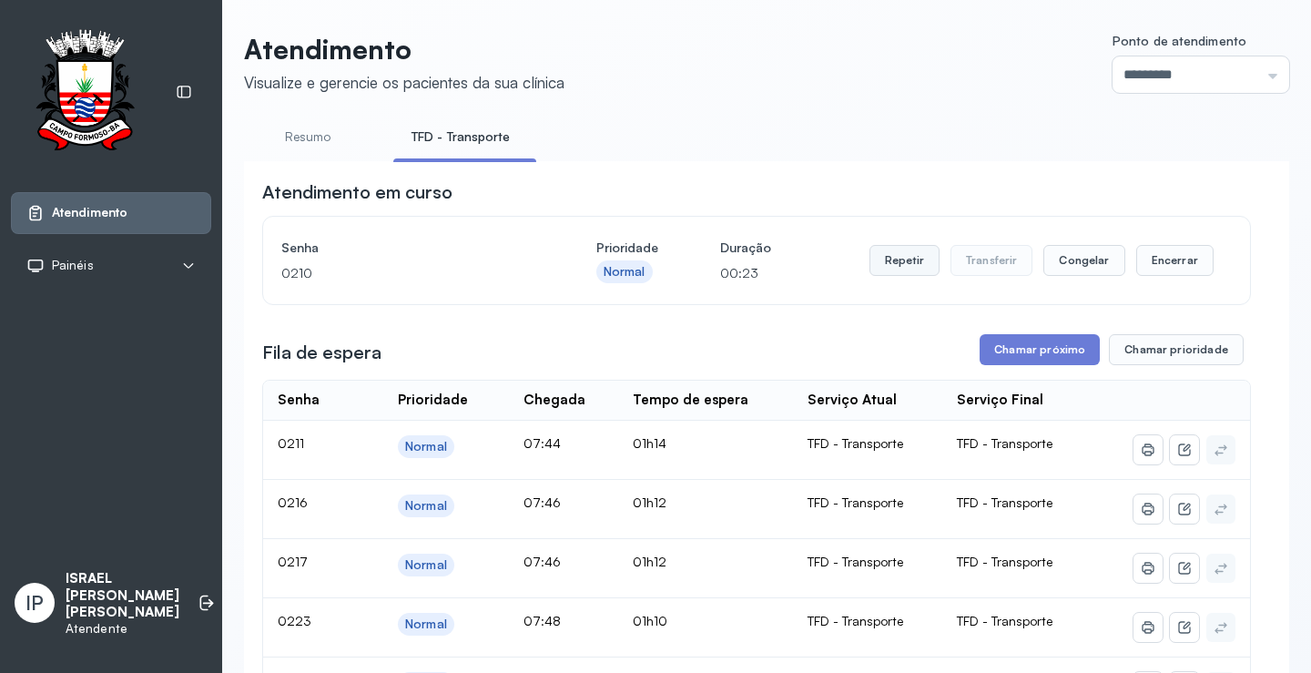
click at [912, 267] on button "Repetir" at bounding box center [905, 260] width 70 height 31
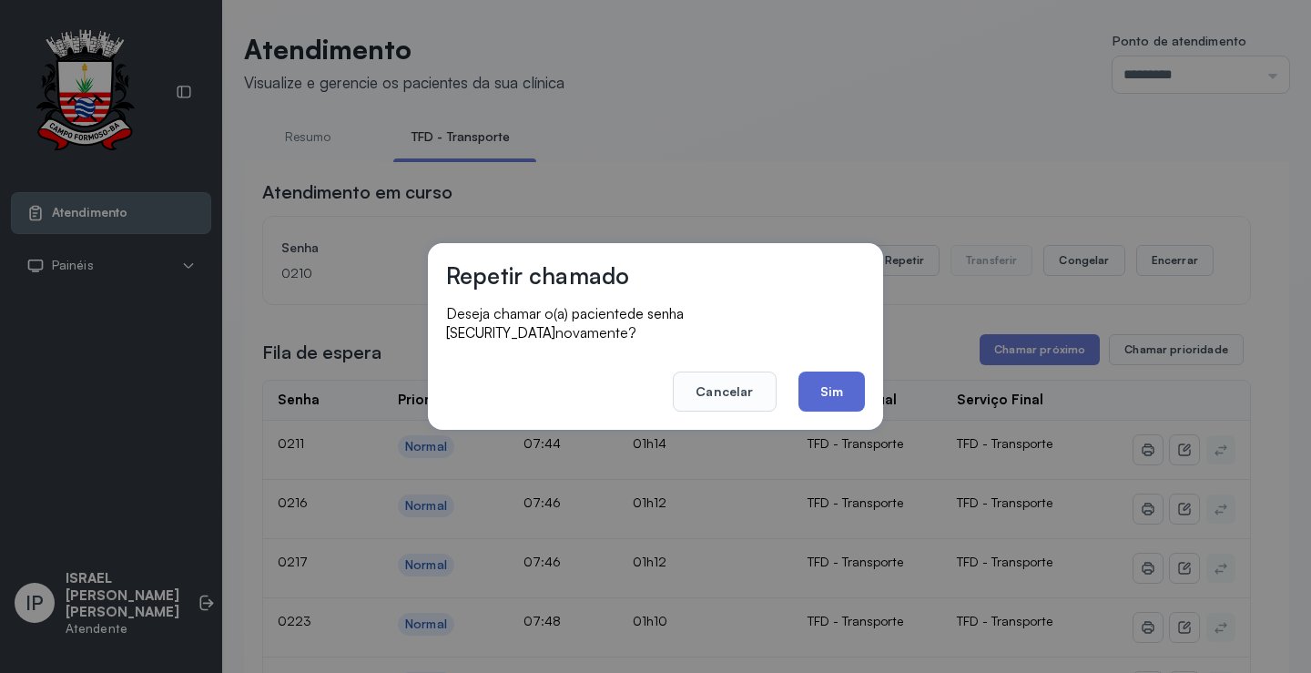
click at [805, 383] on button "Sim" at bounding box center [832, 392] width 66 height 40
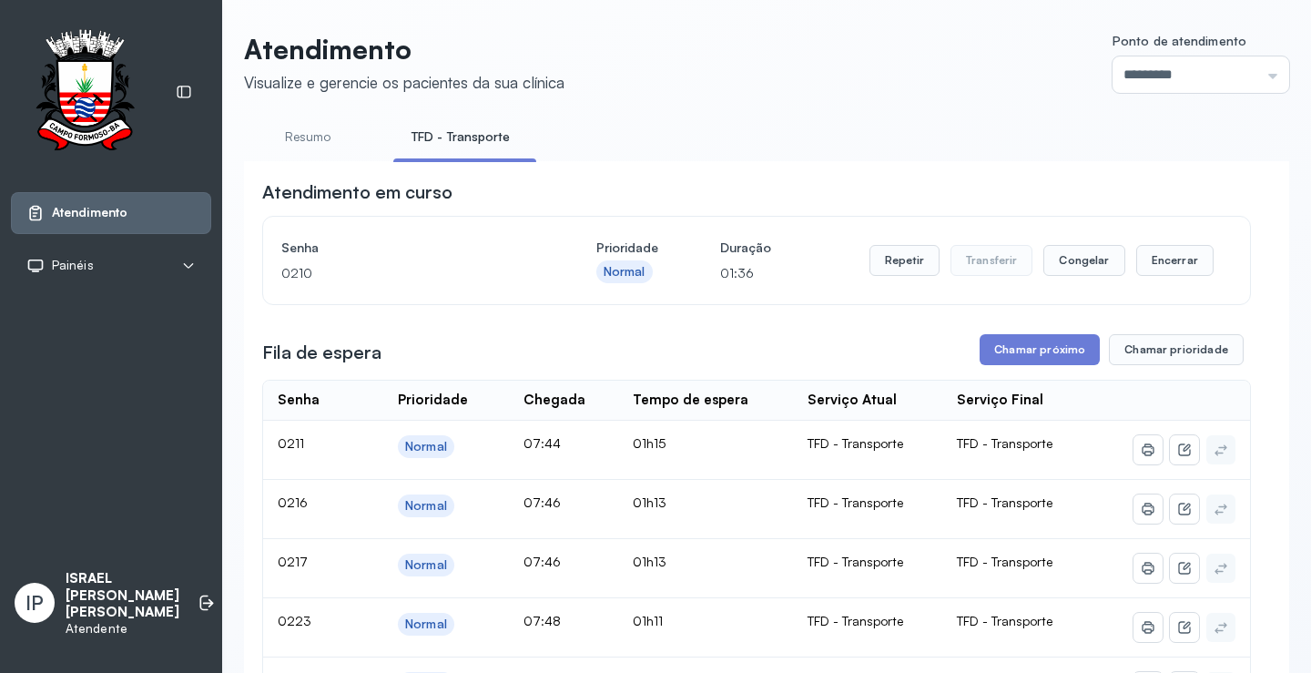
scroll to position [273, 0]
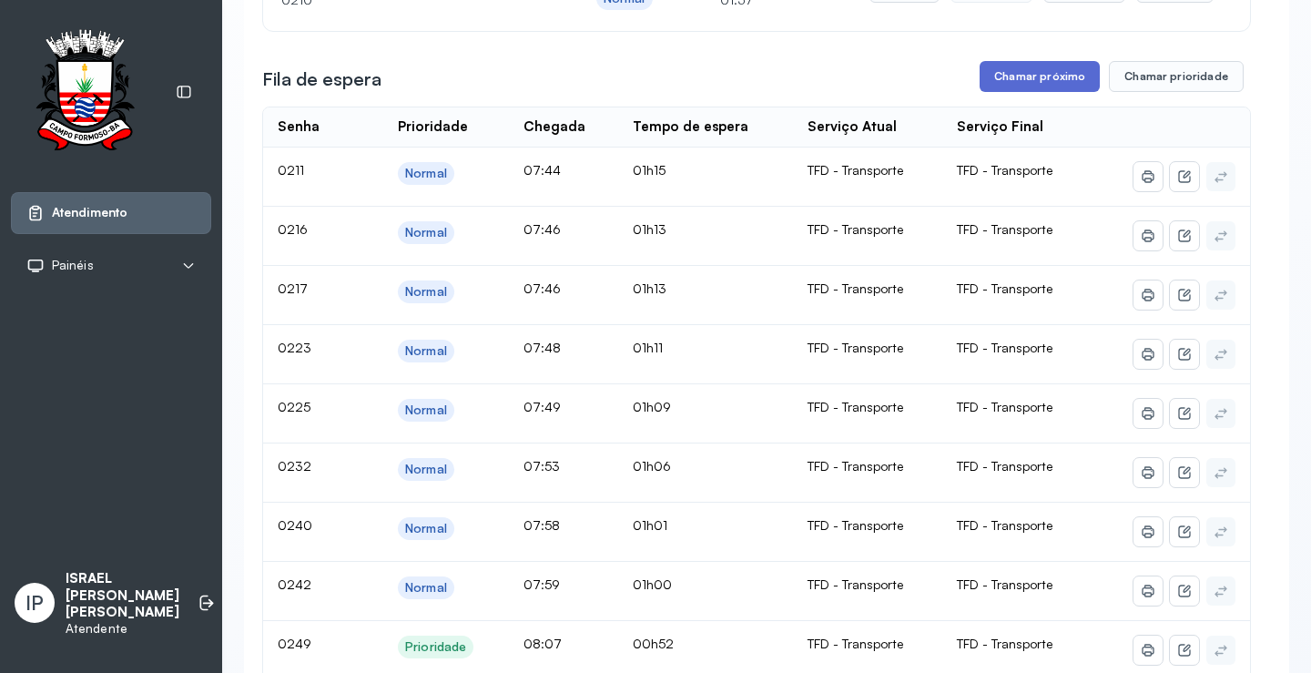
click at [1007, 90] on button "Chamar próximo" at bounding box center [1040, 76] width 120 height 31
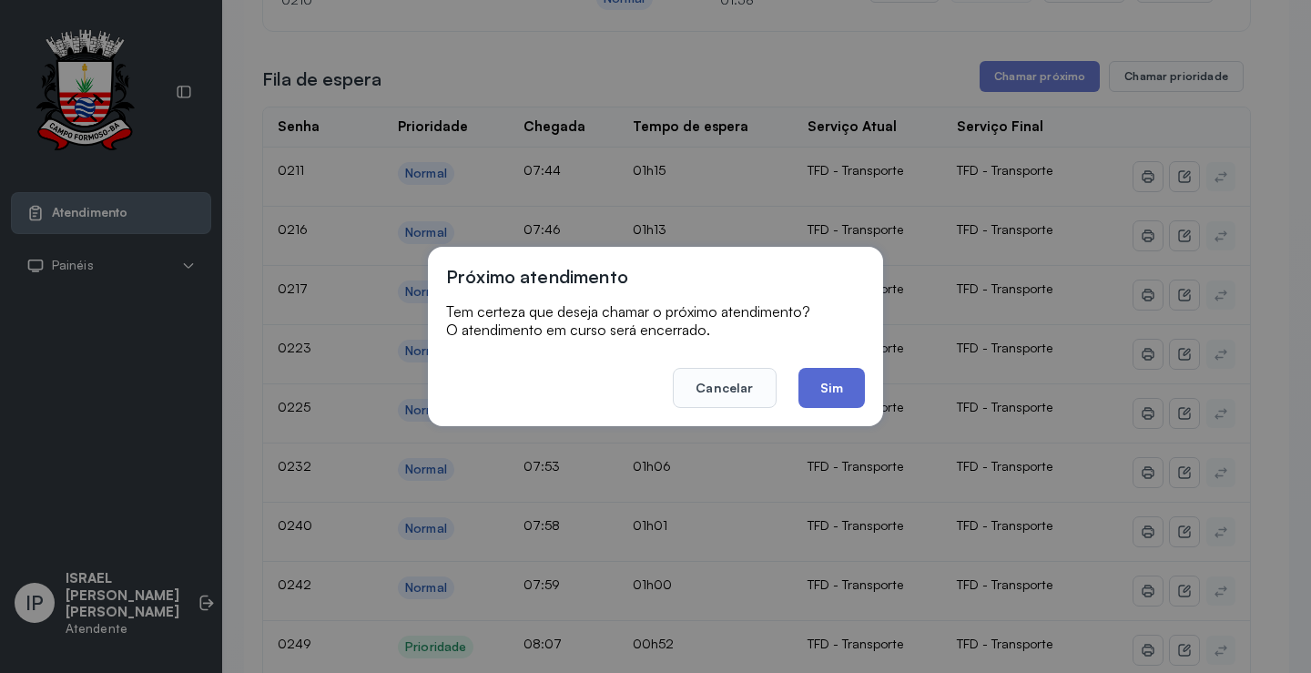
click at [836, 382] on button "Sim" at bounding box center [832, 388] width 66 height 40
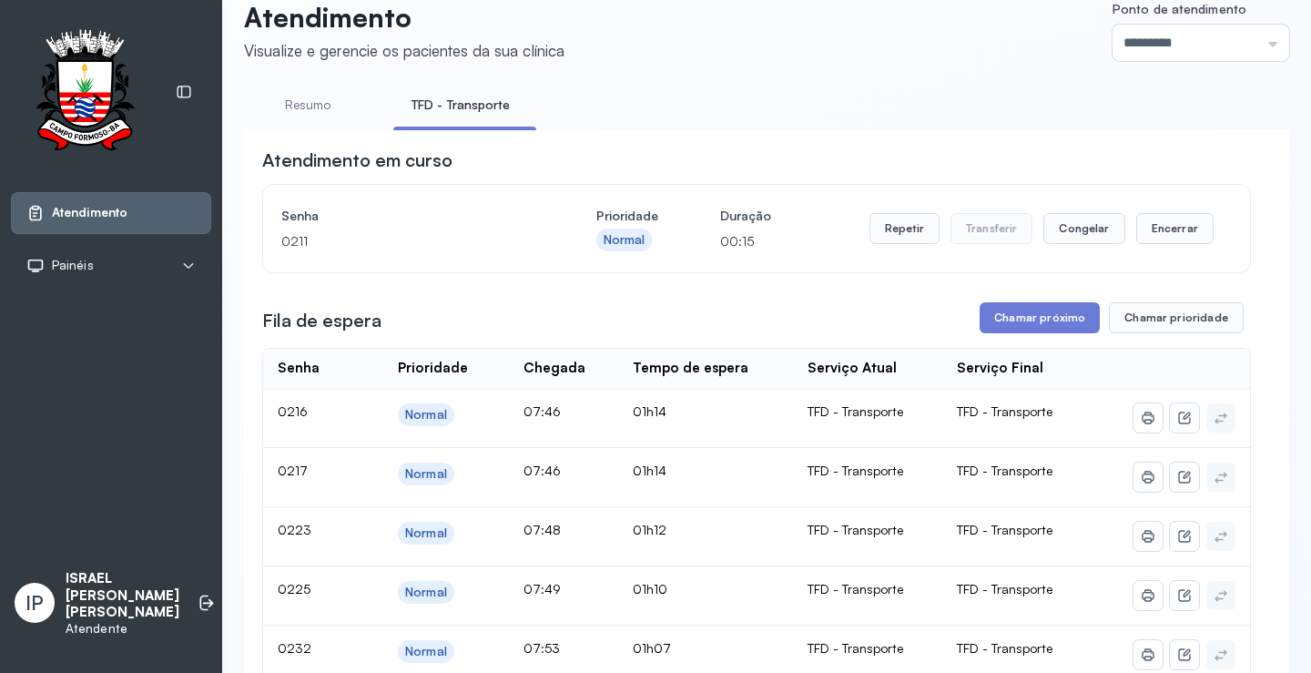
scroll to position [0, 0]
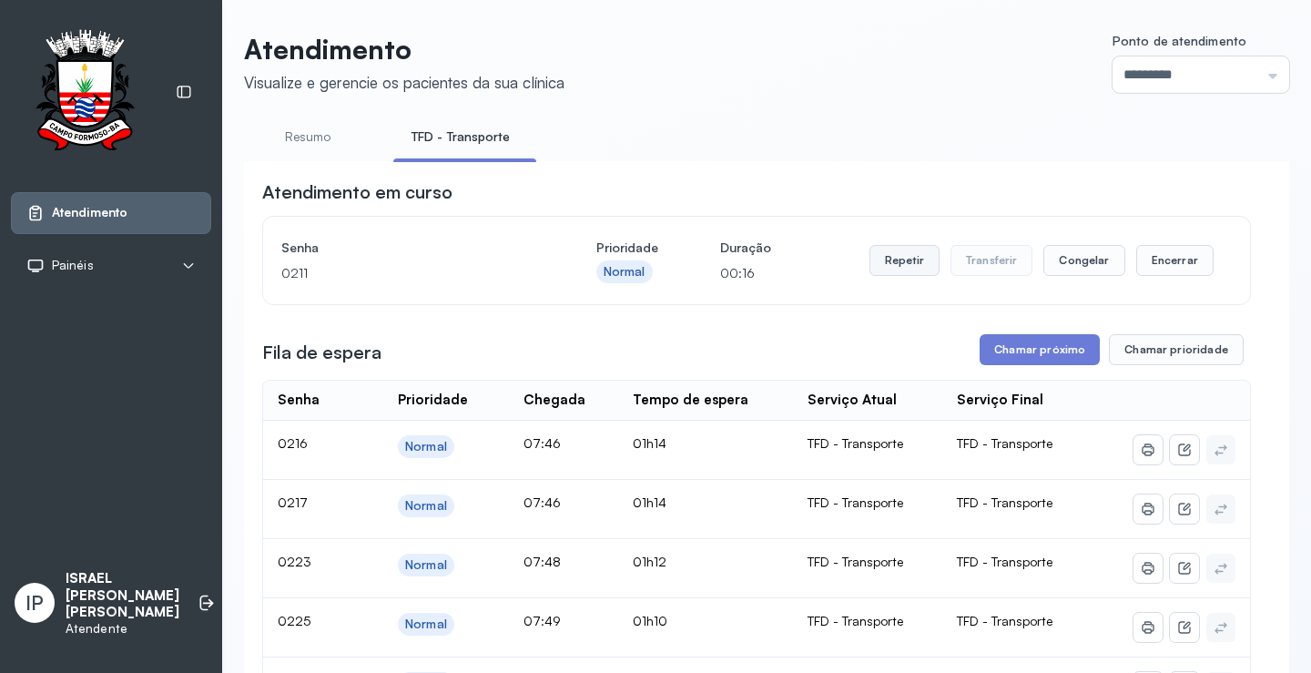
click at [906, 262] on button "Repetir" at bounding box center [905, 260] width 70 height 31
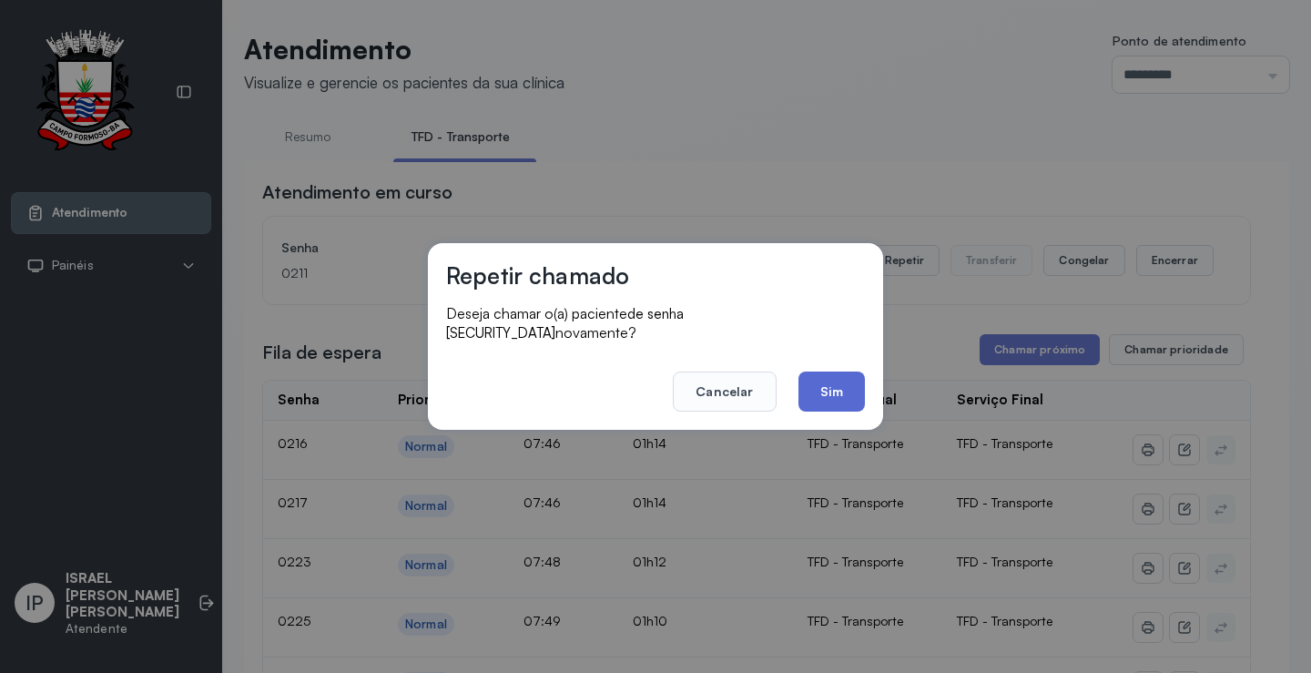
click at [824, 392] on button "Sim" at bounding box center [832, 392] width 66 height 40
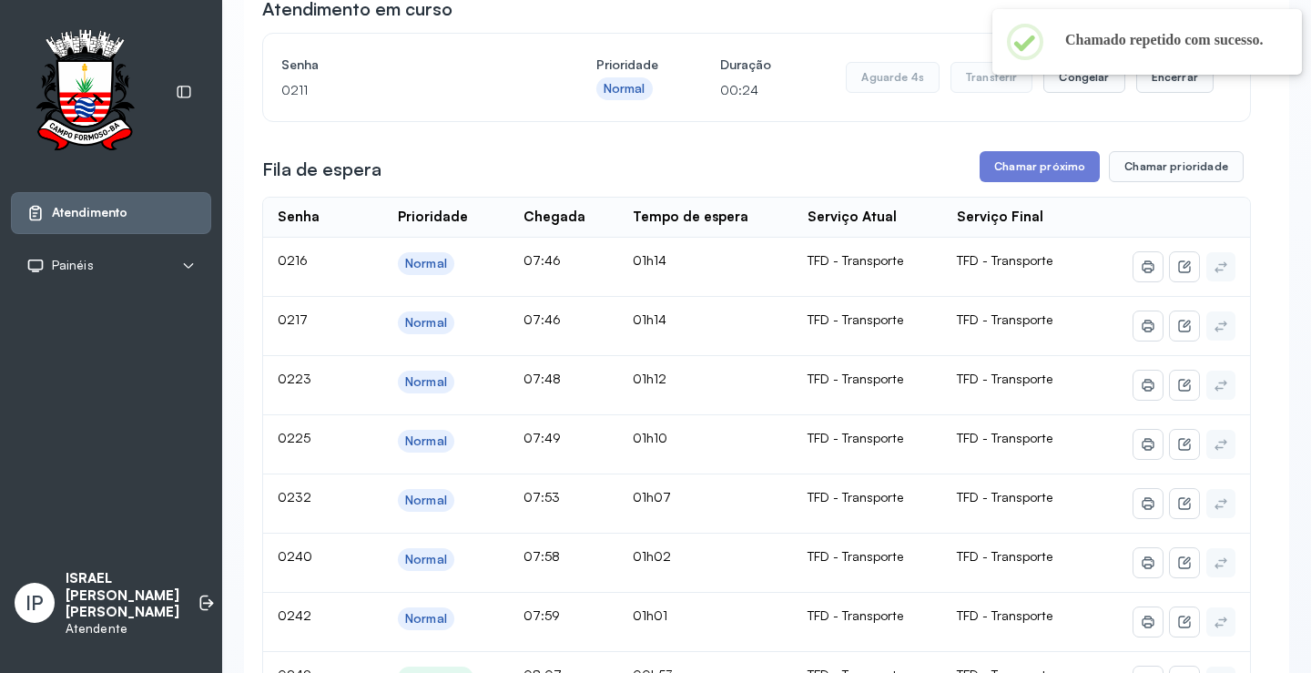
scroll to position [182, 0]
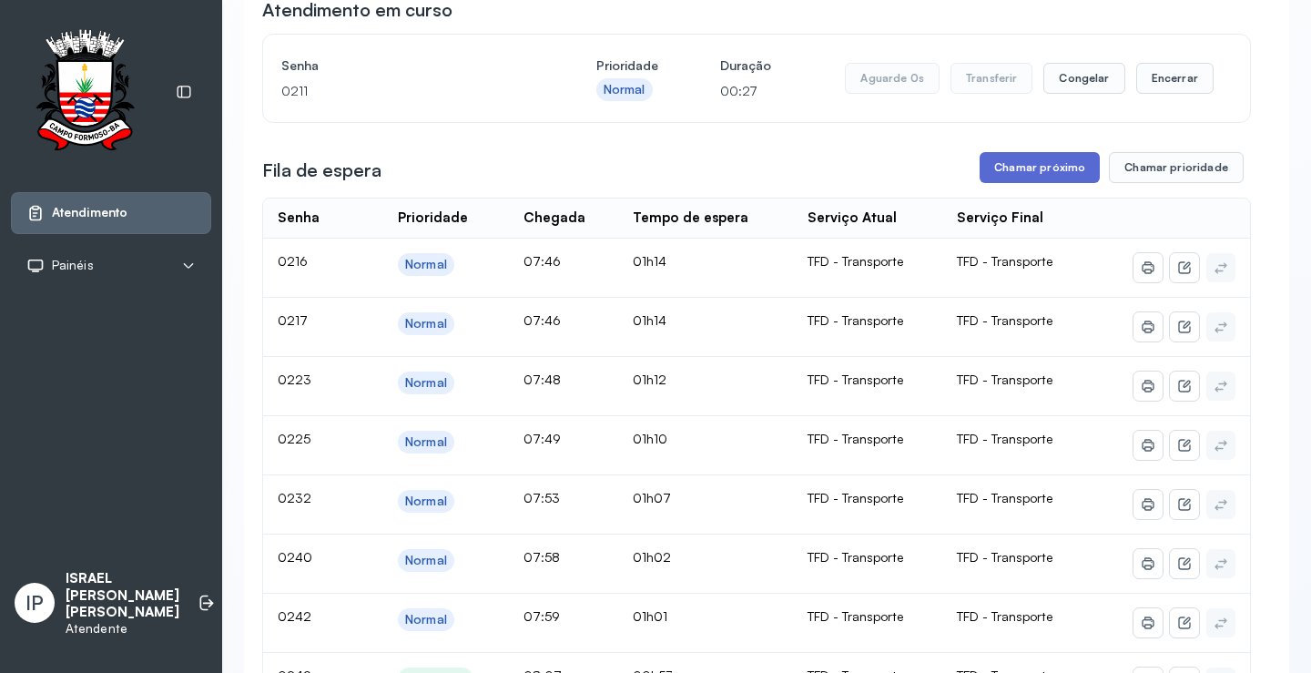
click at [1010, 178] on button "Chamar próximo" at bounding box center [1040, 167] width 120 height 31
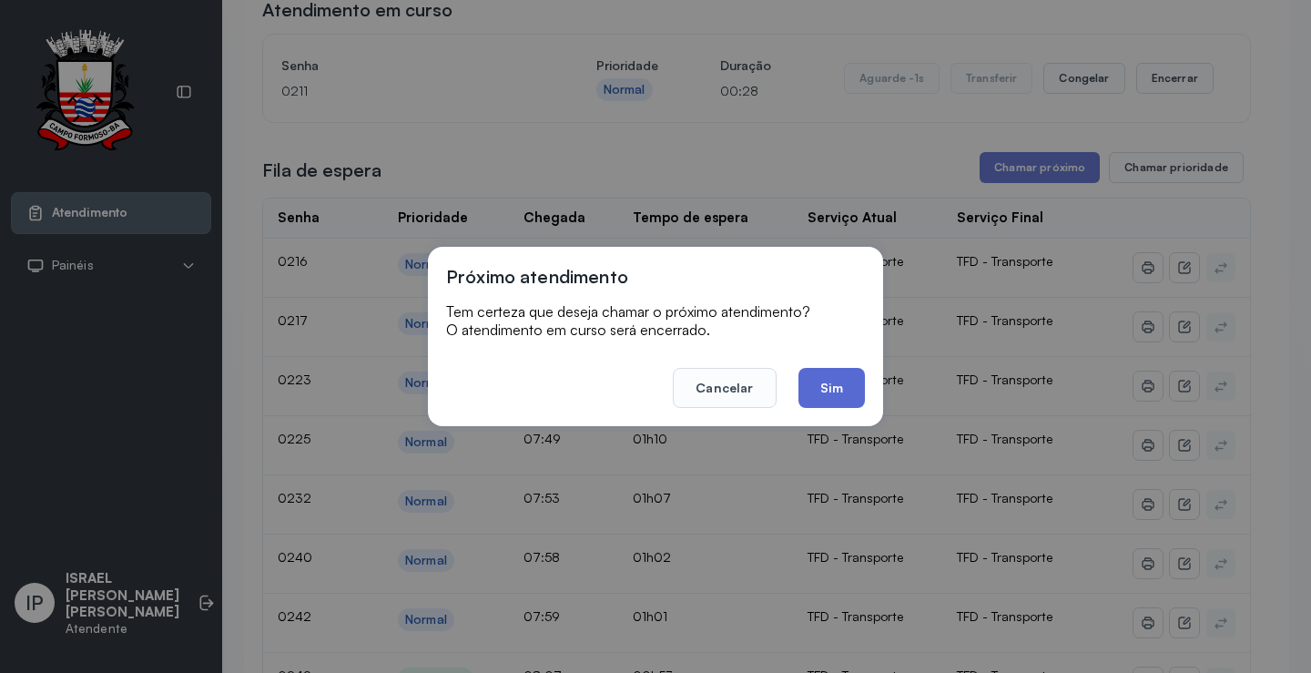
click at [845, 382] on button "Sim" at bounding box center [832, 388] width 66 height 40
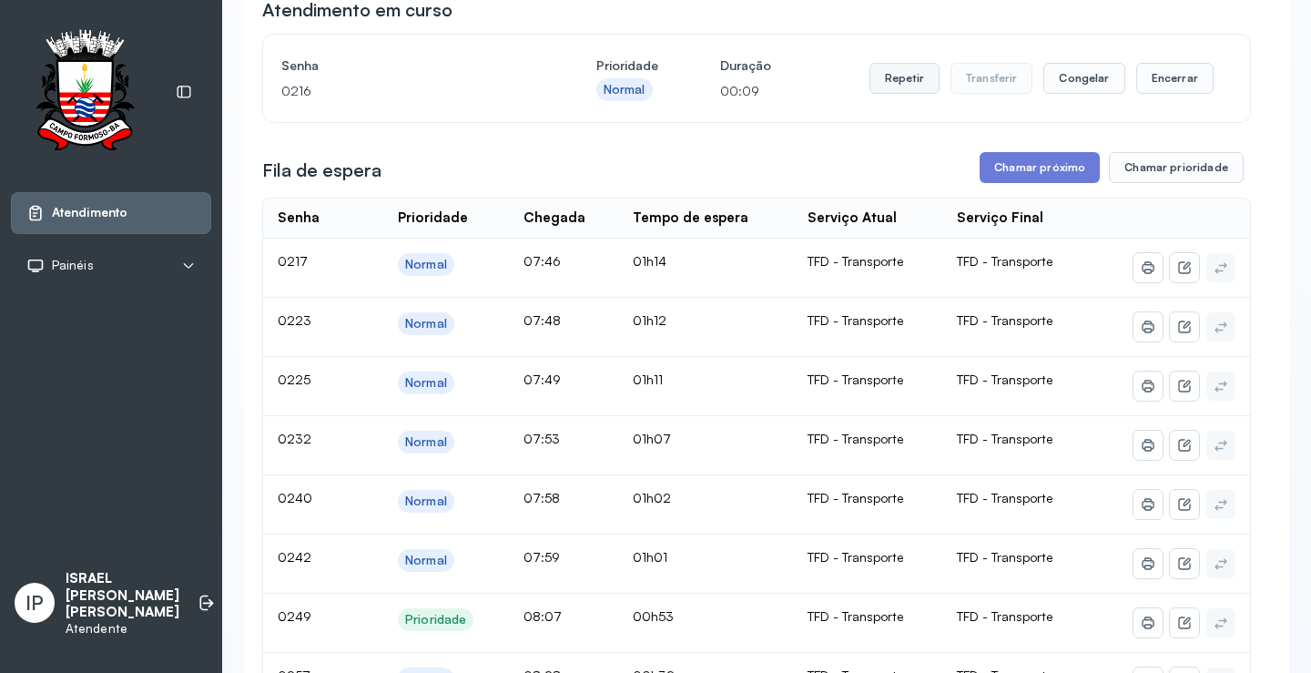
click at [913, 81] on button "Repetir" at bounding box center [905, 78] width 70 height 31
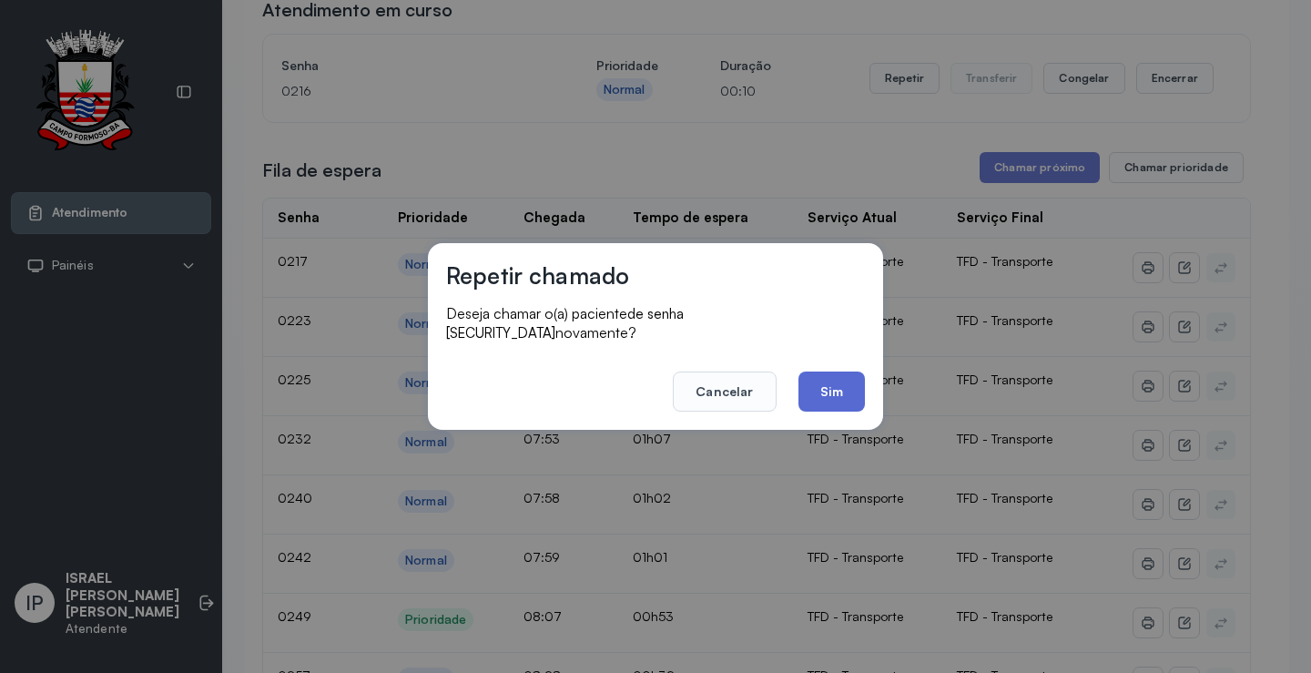
click at [845, 377] on button "Sim" at bounding box center [832, 392] width 66 height 40
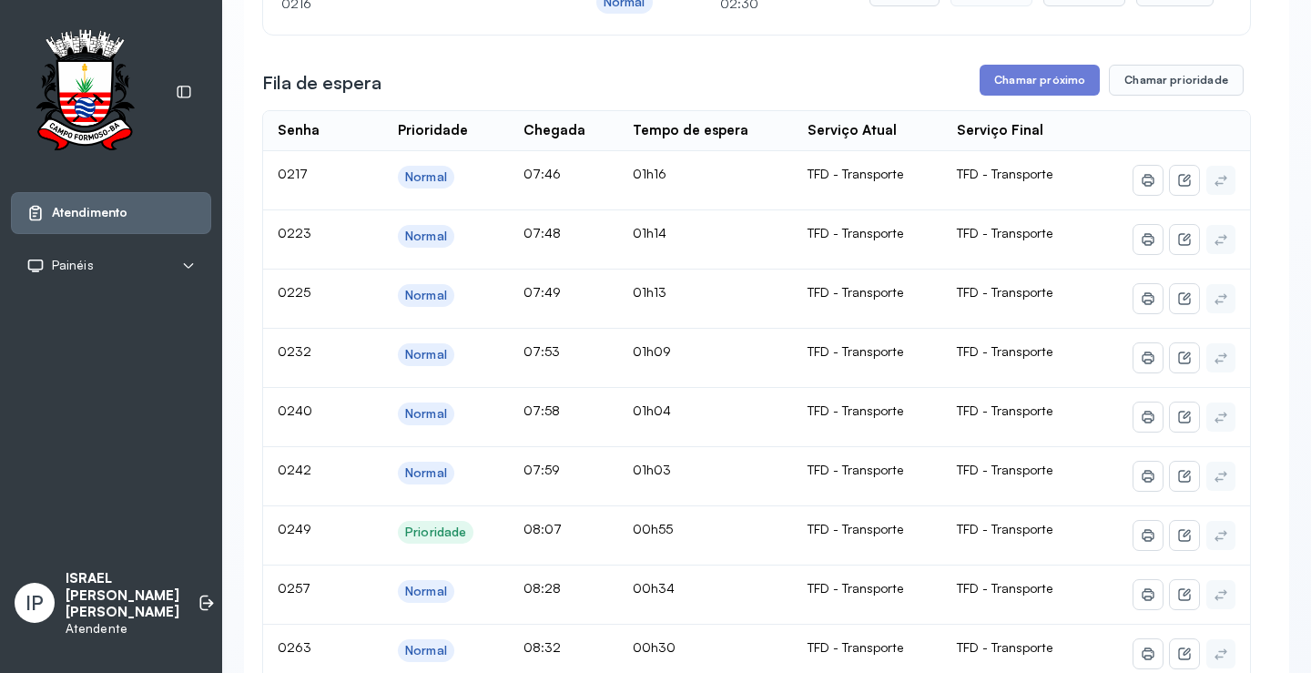
scroll to position [0, 0]
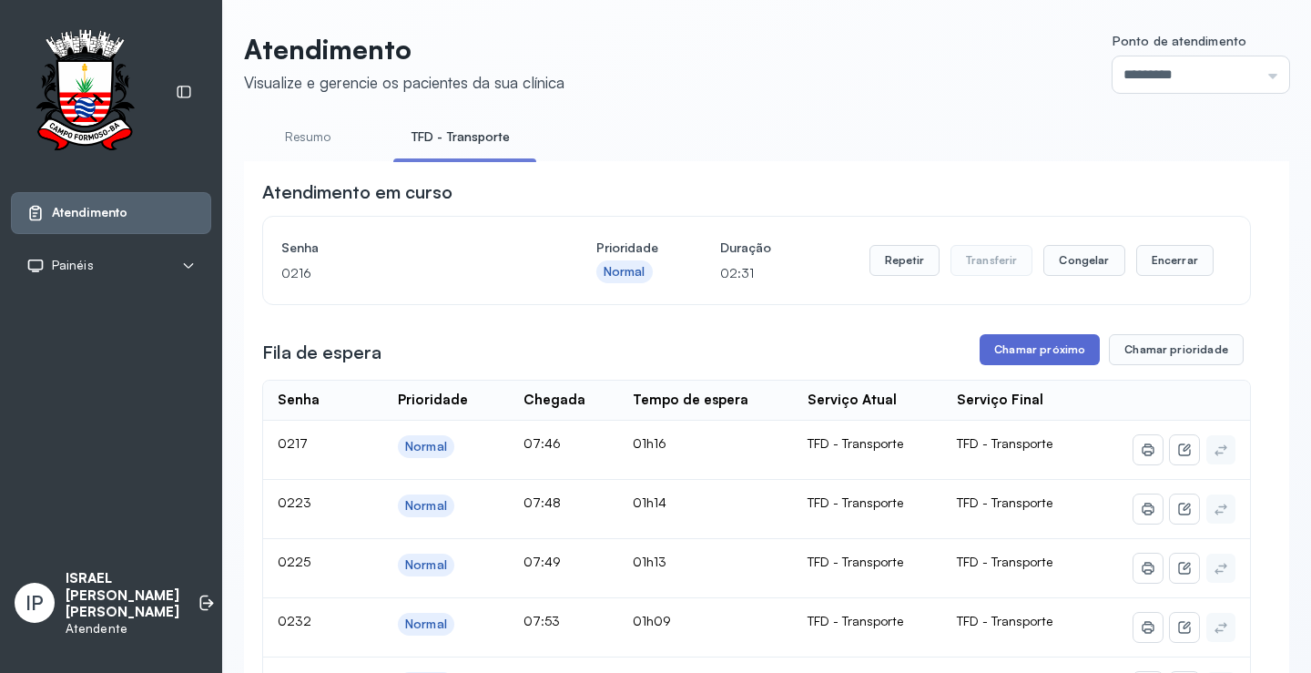
click at [997, 355] on button "Chamar próximo" at bounding box center [1040, 349] width 120 height 31
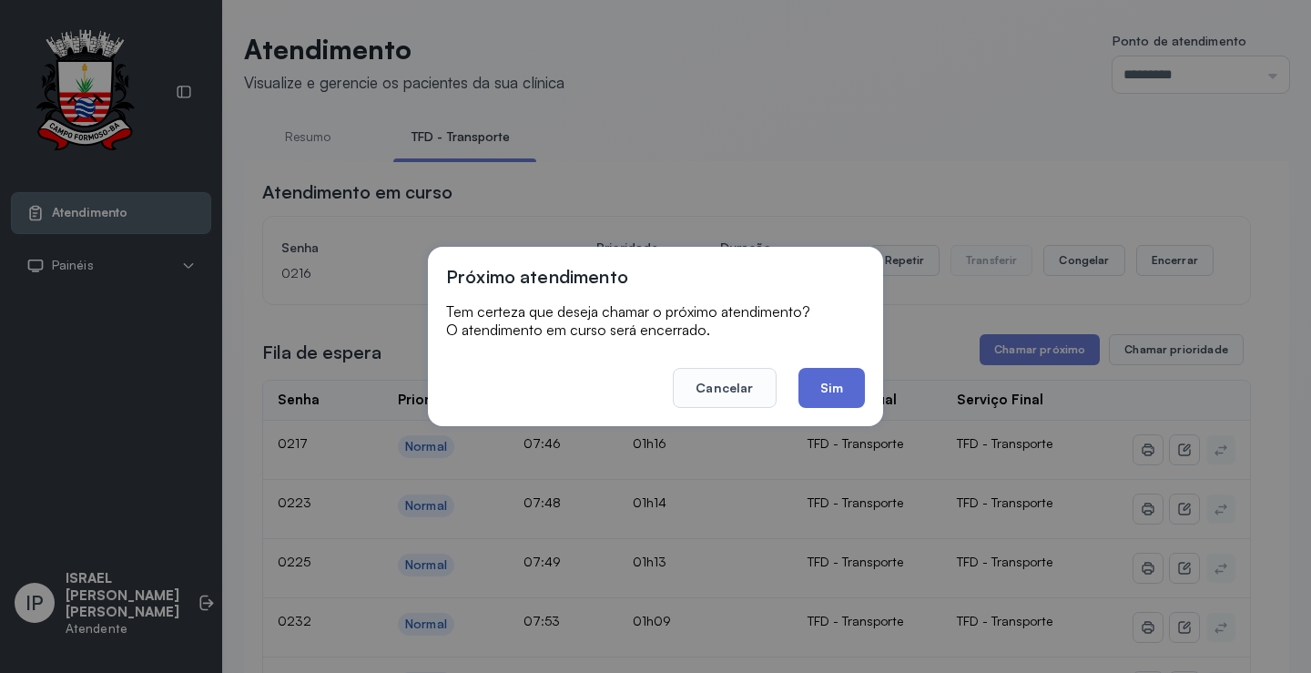
click at [843, 392] on button "Sim" at bounding box center [832, 388] width 66 height 40
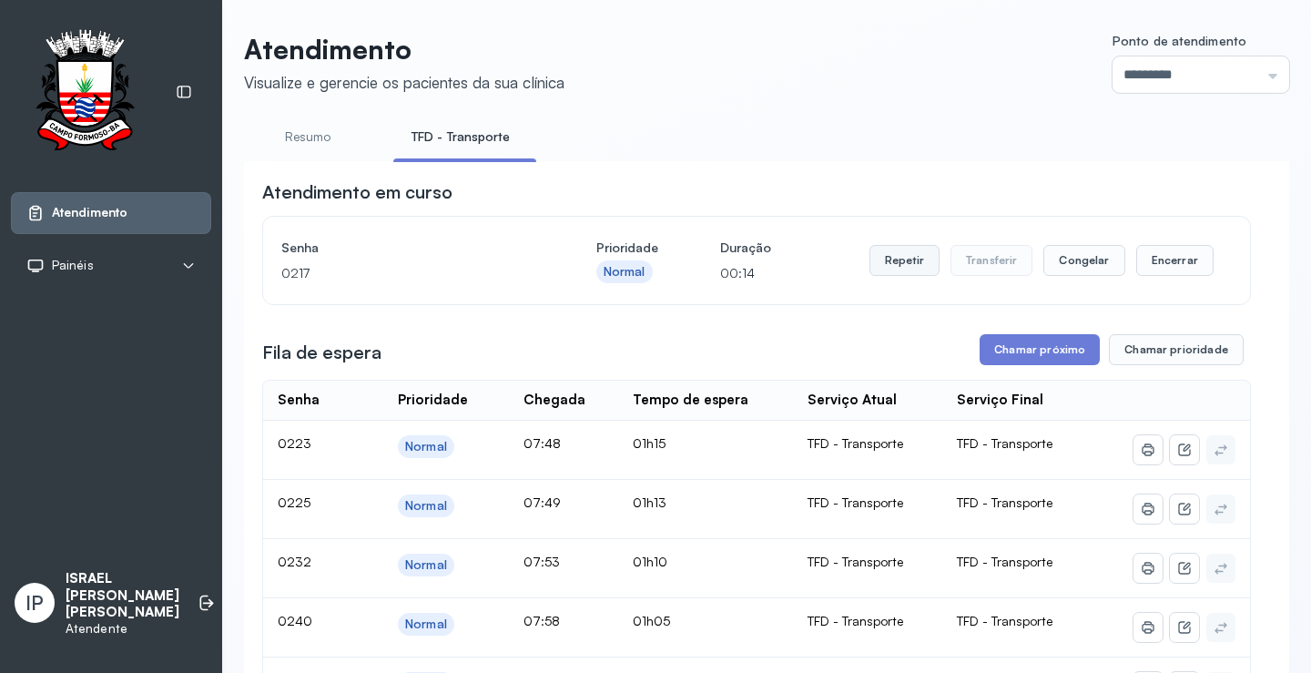
click at [908, 259] on button "Repetir" at bounding box center [905, 260] width 70 height 31
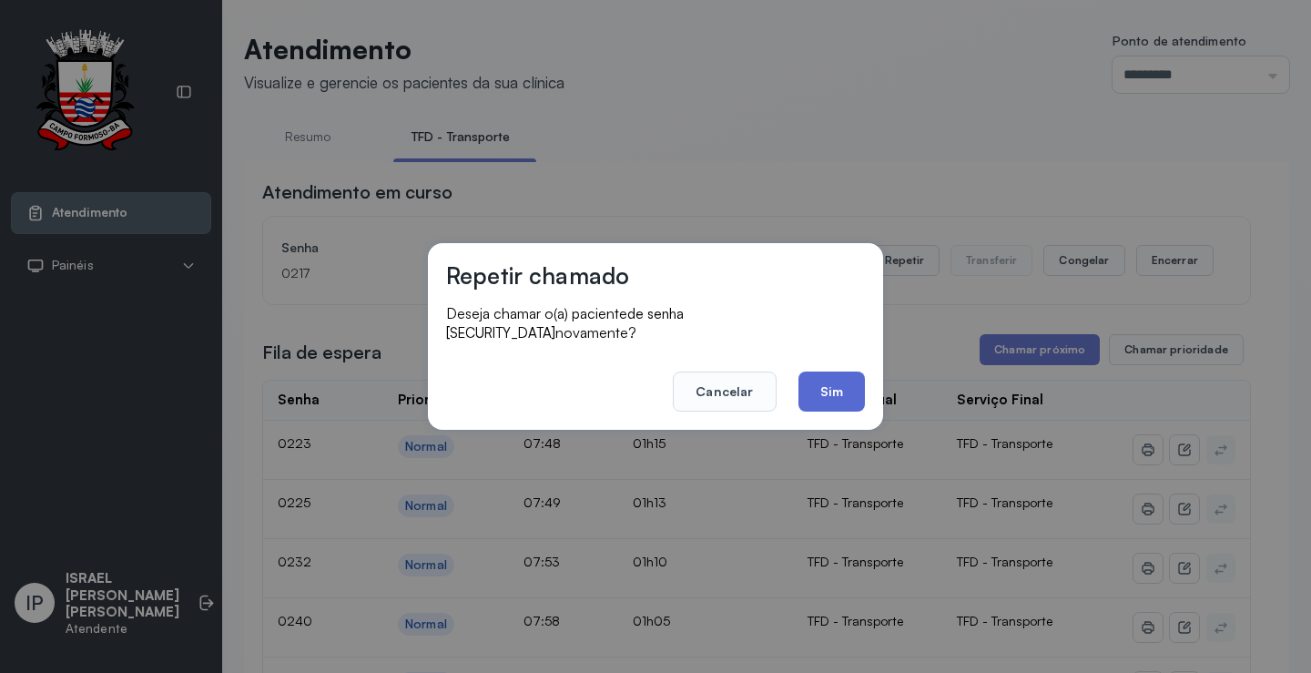
click at [833, 383] on button "Sim" at bounding box center [832, 392] width 66 height 40
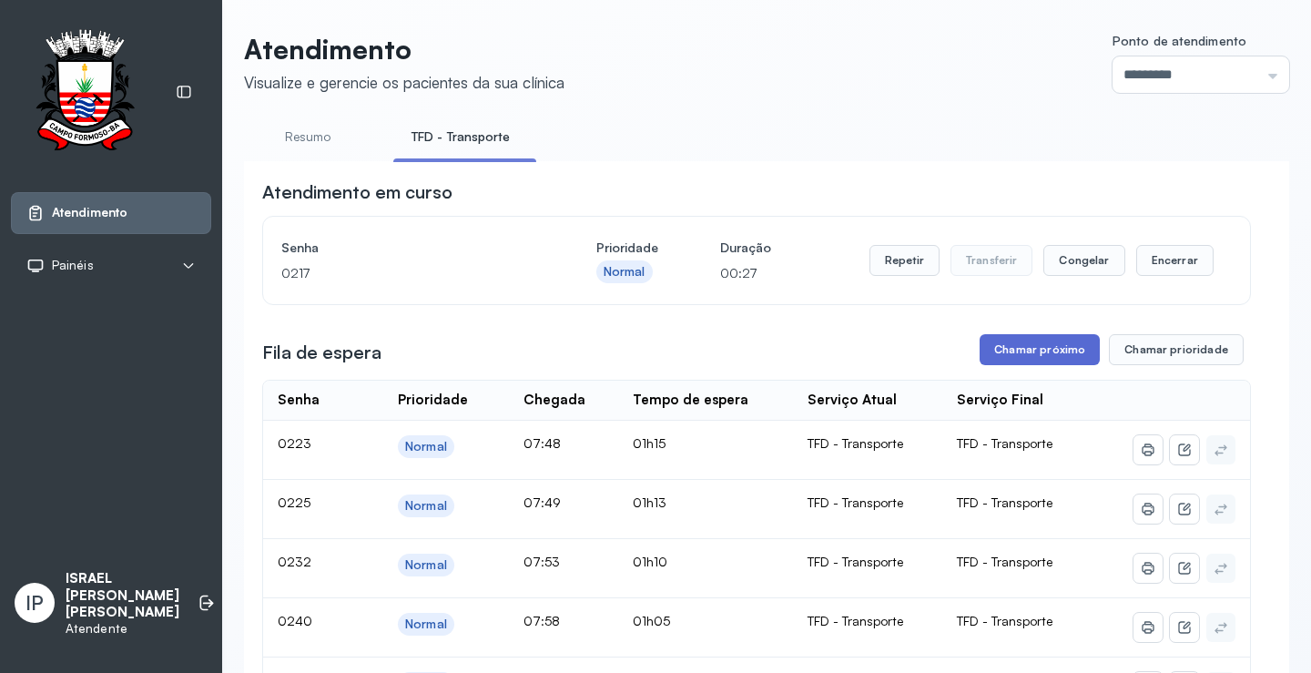
click at [1012, 351] on button "Chamar próximo" at bounding box center [1040, 349] width 120 height 31
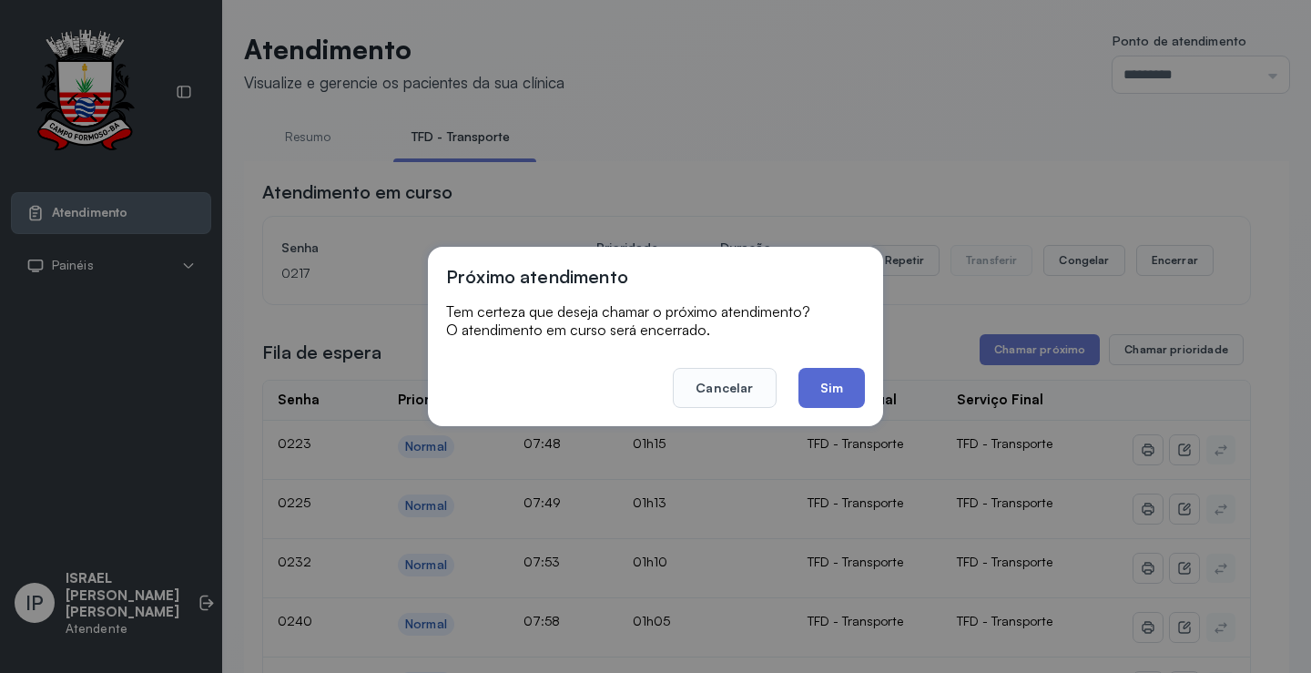
click at [836, 390] on button "Sim" at bounding box center [832, 388] width 66 height 40
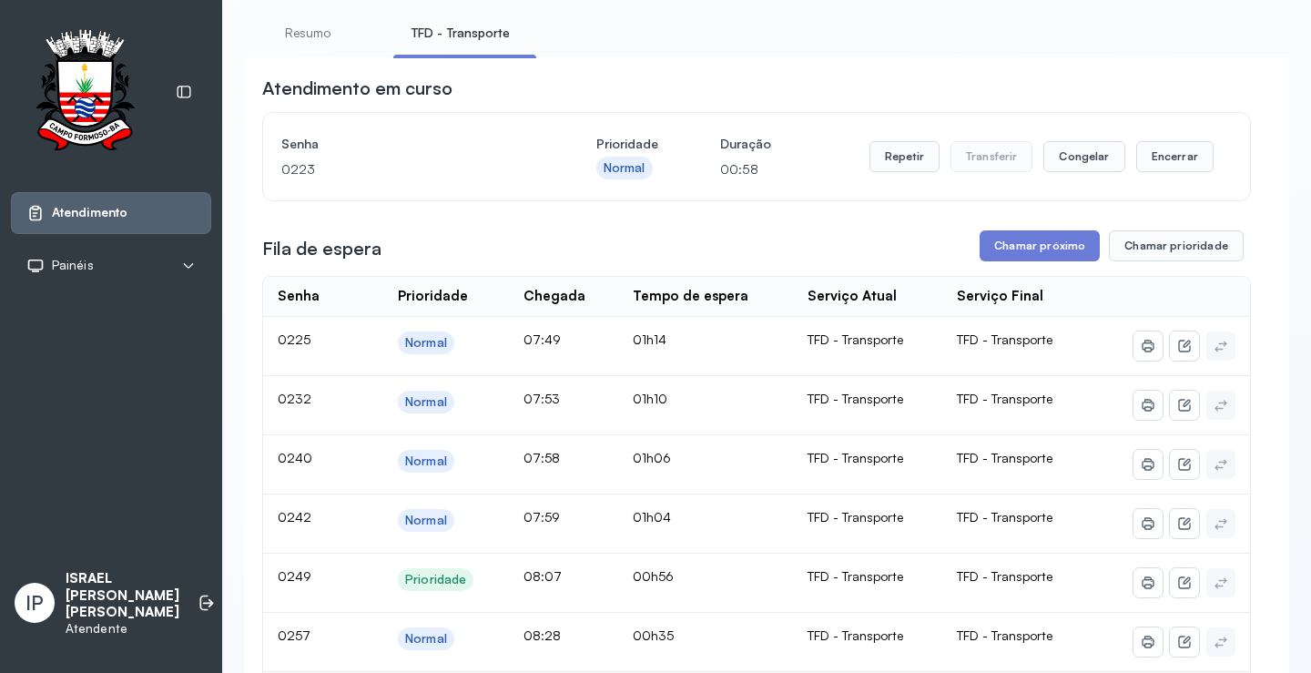
scroll to position [273, 0]
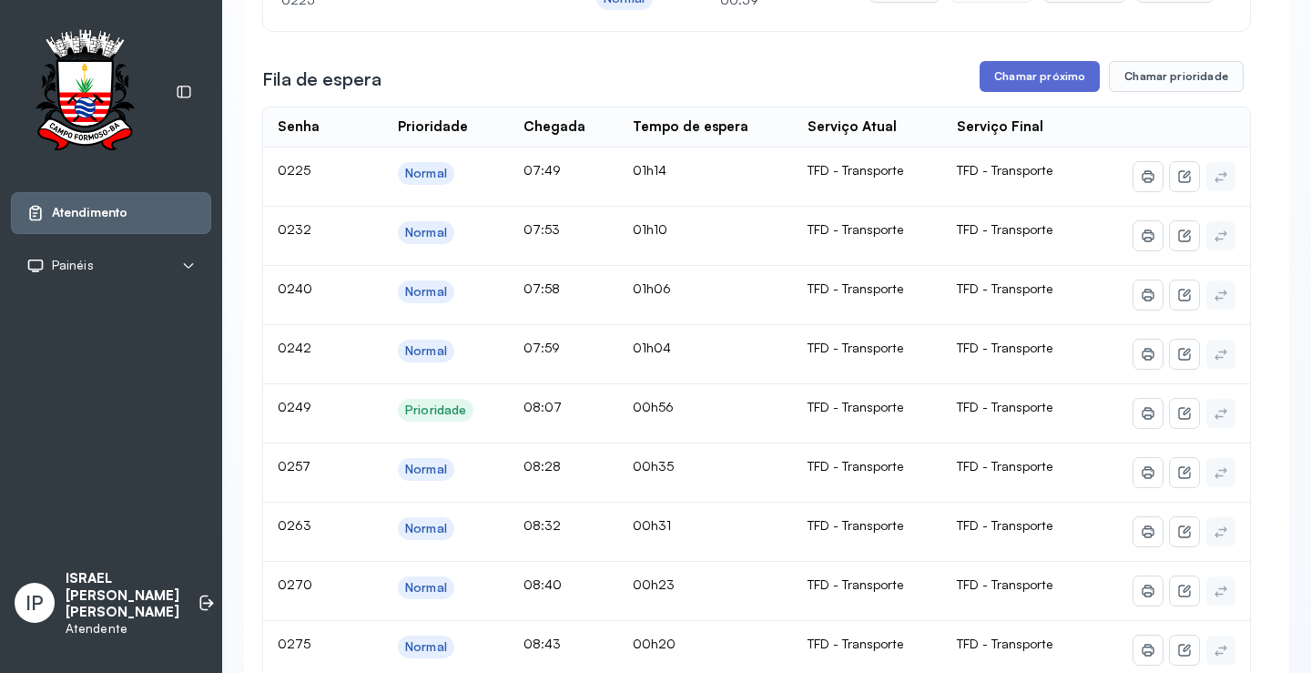
click at [1030, 83] on button "Chamar próximo" at bounding box center [1040, 76] width 120 height 31
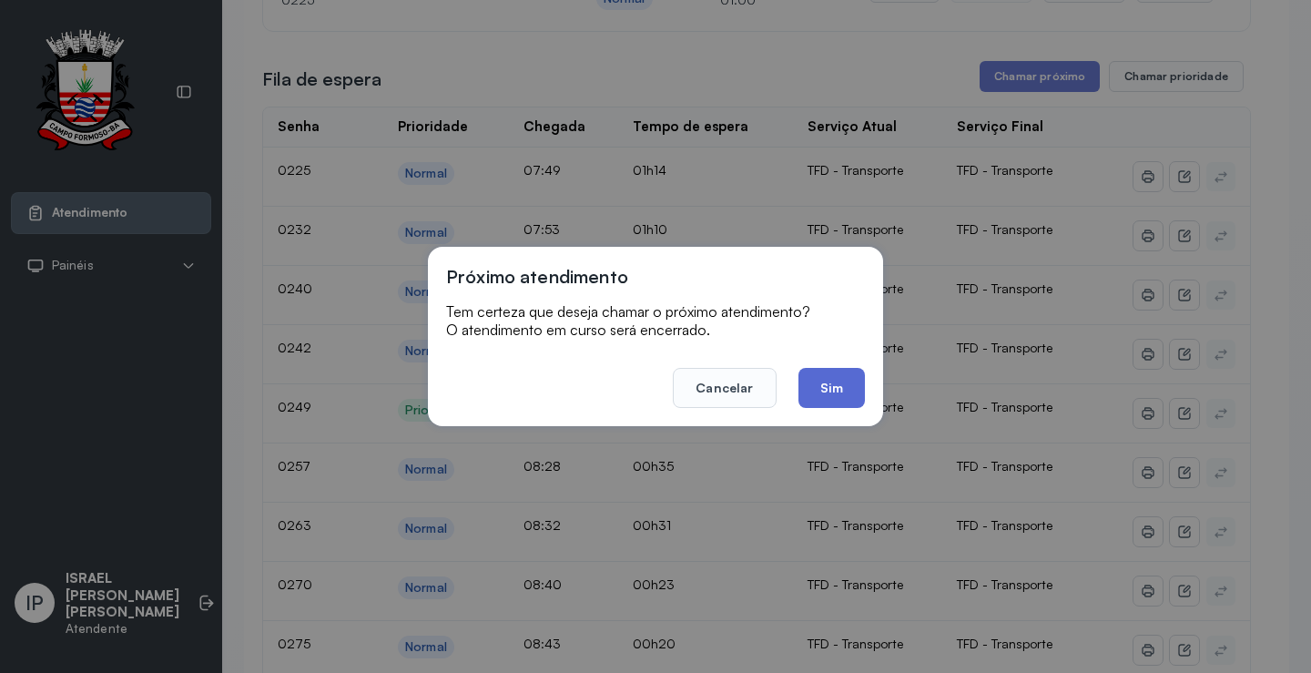
click at [811, 397] on button "Sim" at bounding box center [832, 388] width 66 height 40
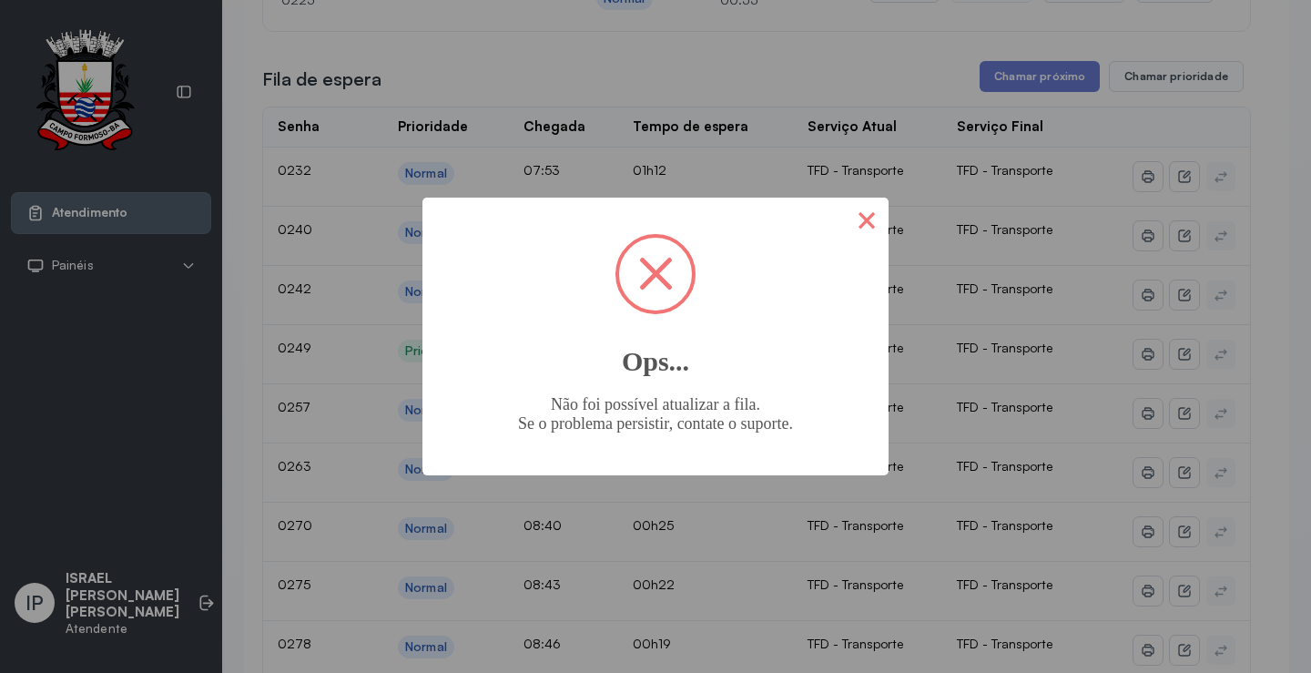
click at [869, 199] on button "×" at bounding box center [867, 220] width 44 height 44
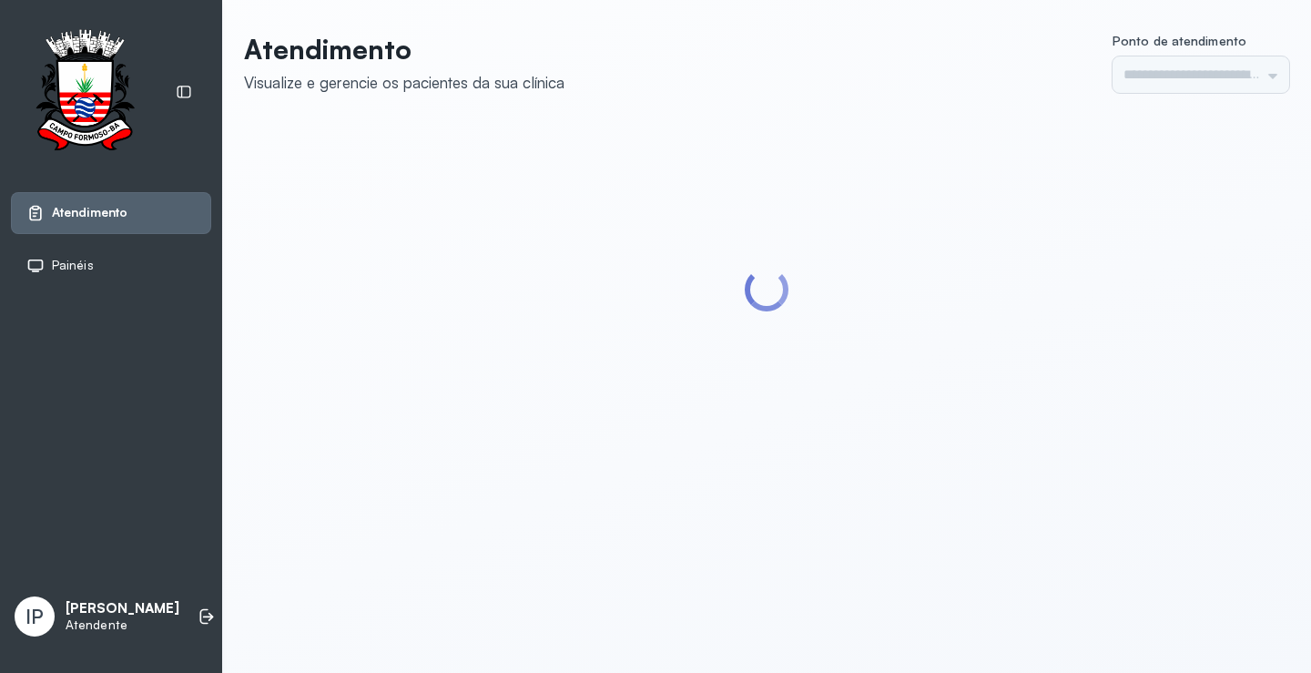
type input "*********"
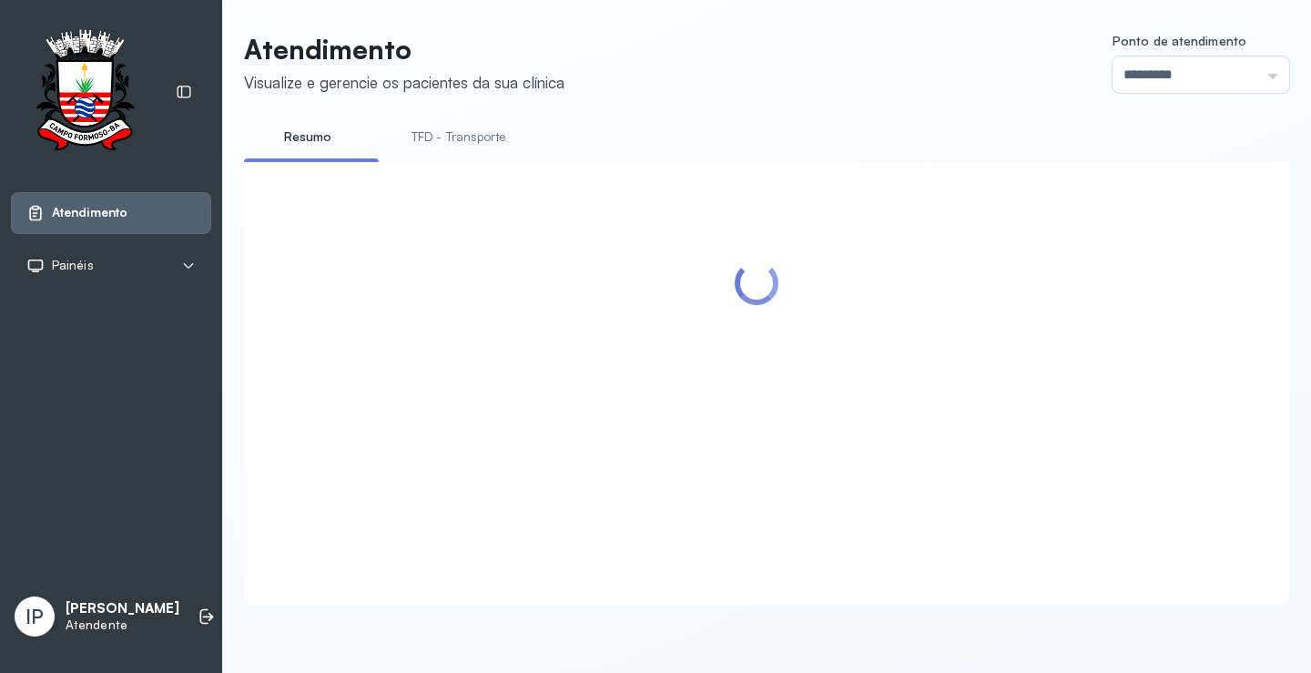
click at [448, 138] on link "TFD - Transporte" at bounding box center [458, 137] width 131 height 30
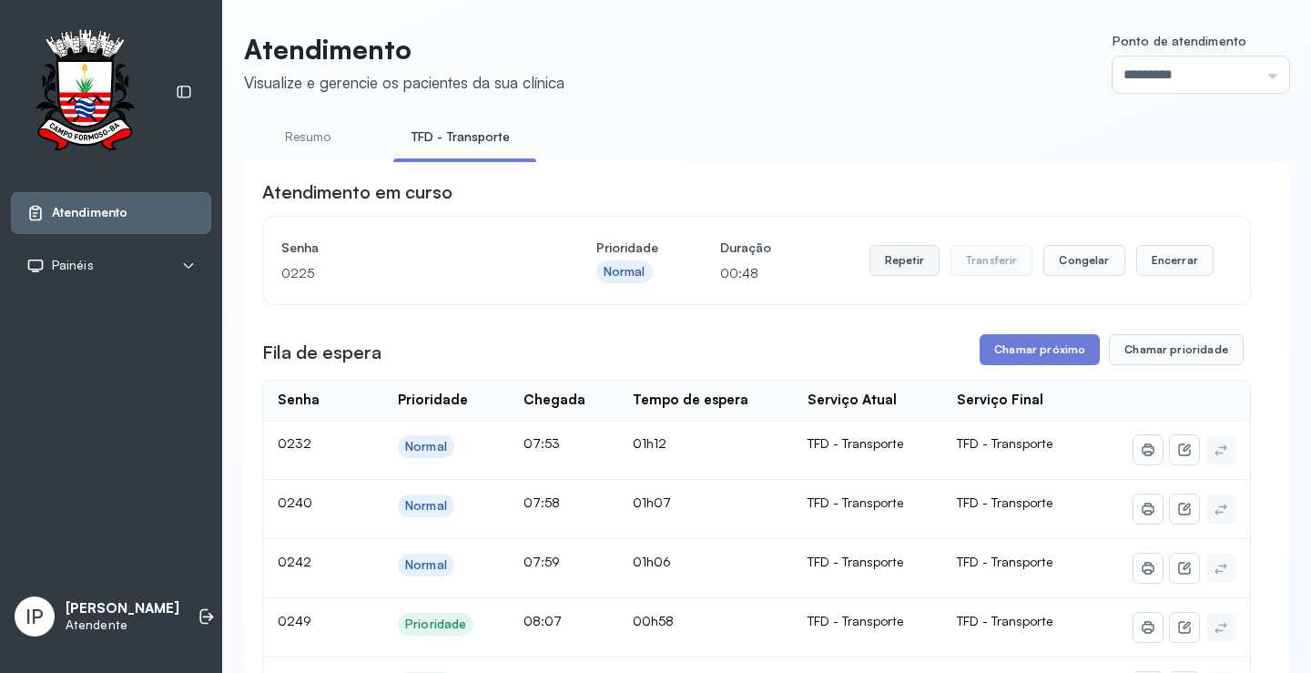
click at [908, 271] on button "Repetir" at bounding box center [905, 260] width 70 height 31
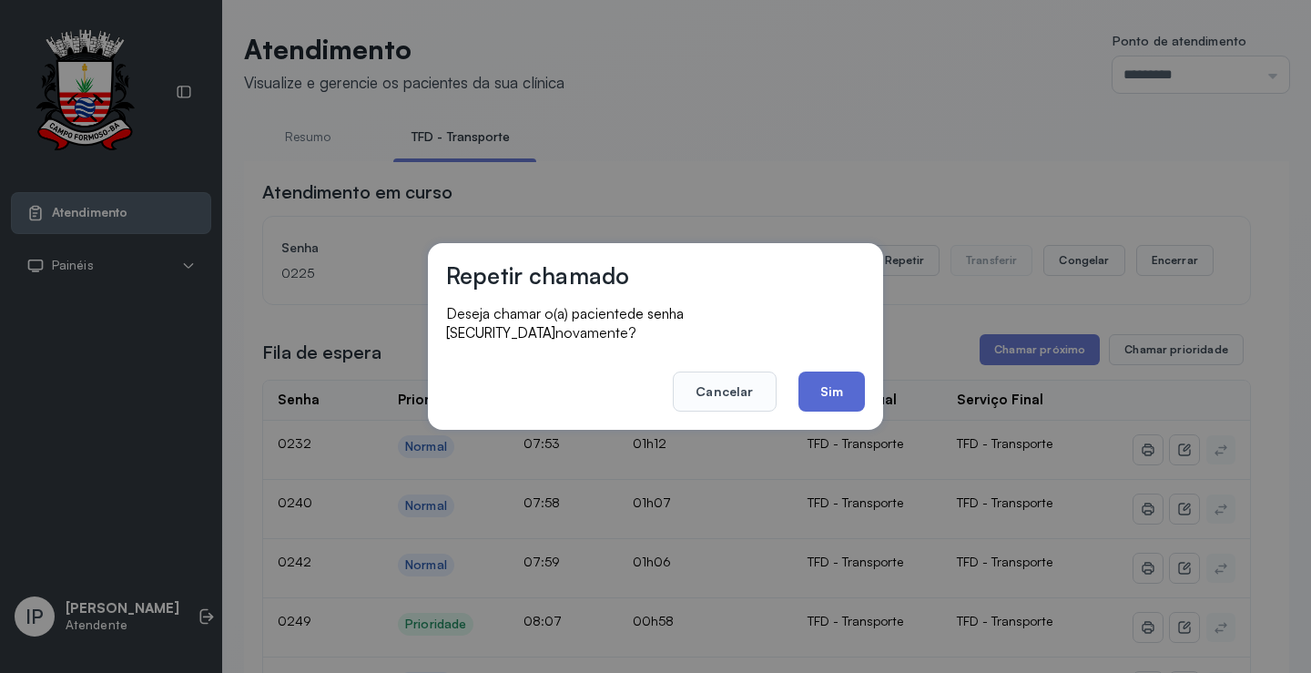
click at [807, 377] on button "Sim" at bounding box center [832, 392] width 66 height 40
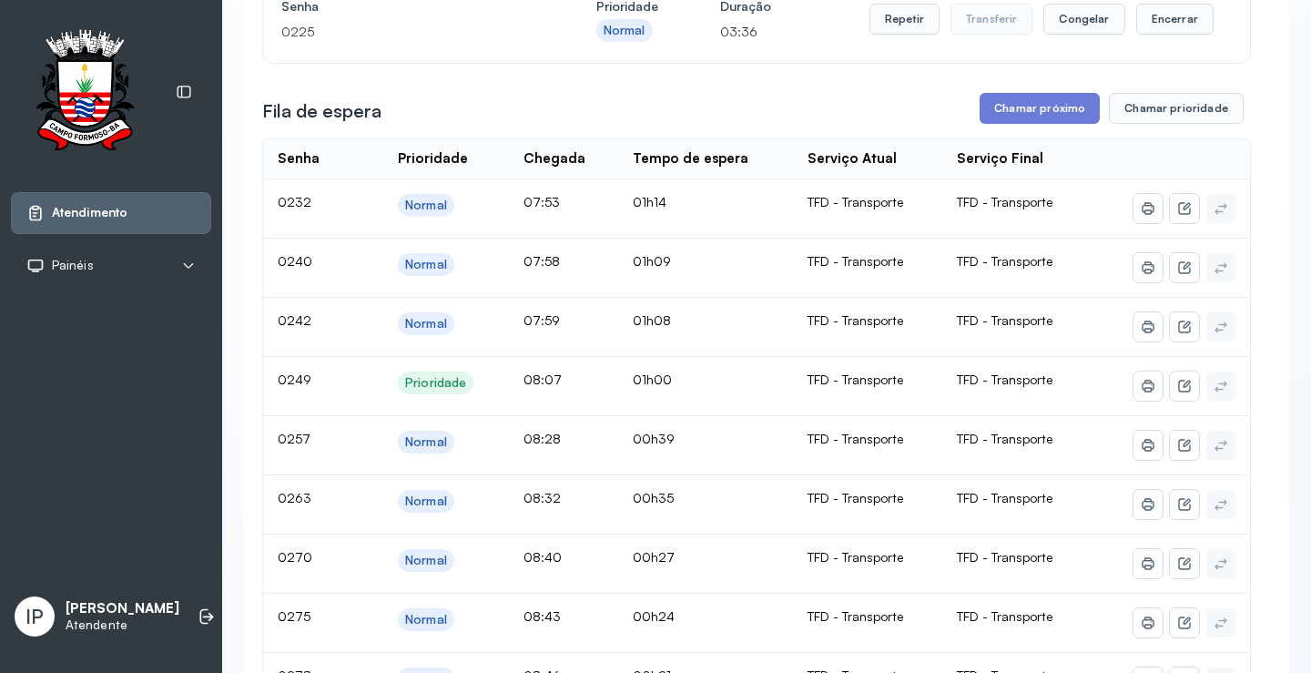
scroll to position [91, 0]
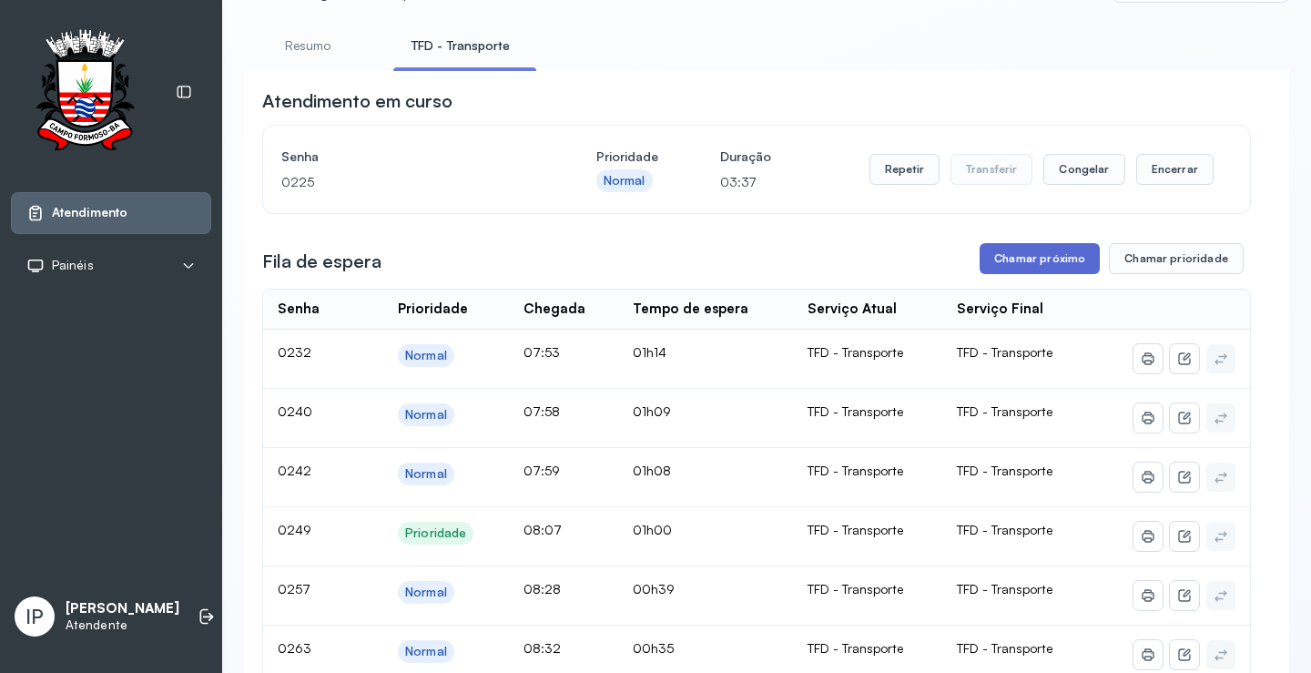
click at [1041, 267] on button "Chamar próximo" at bounding box center [1040, 258] width 120 height 31
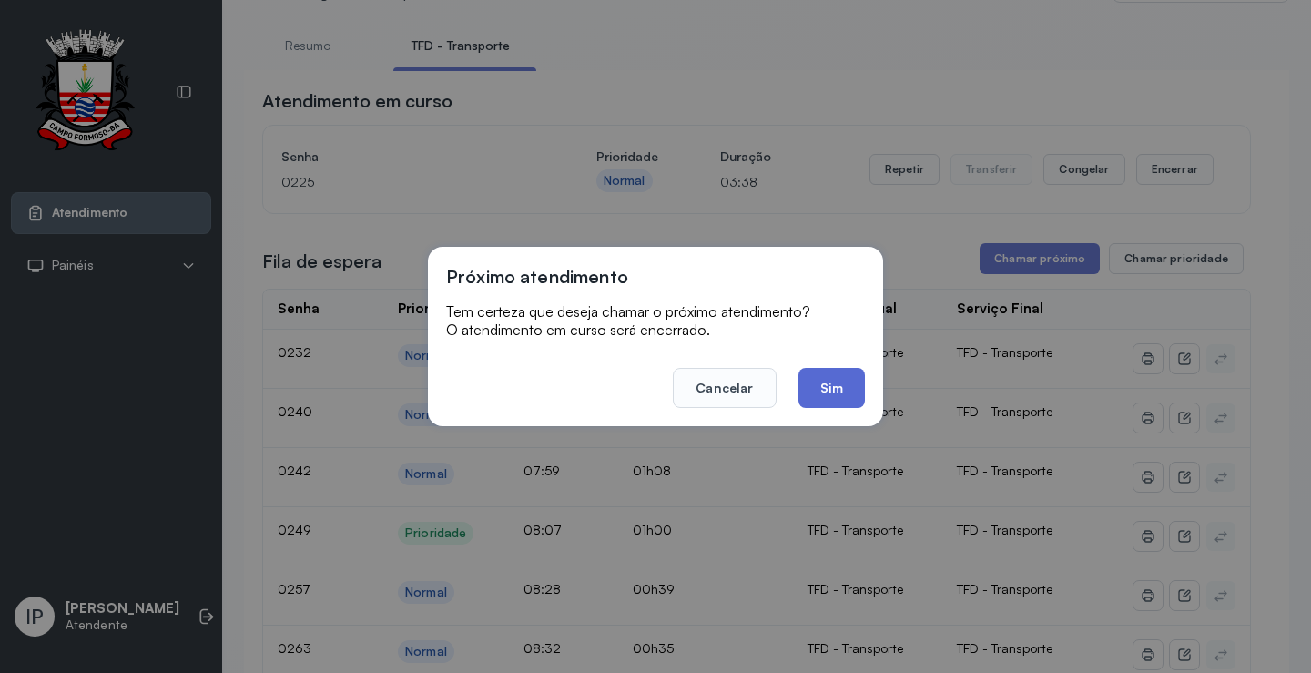
click at [844, 370] on button "Sim" at bounding box center [832, 388] width 66 height 40
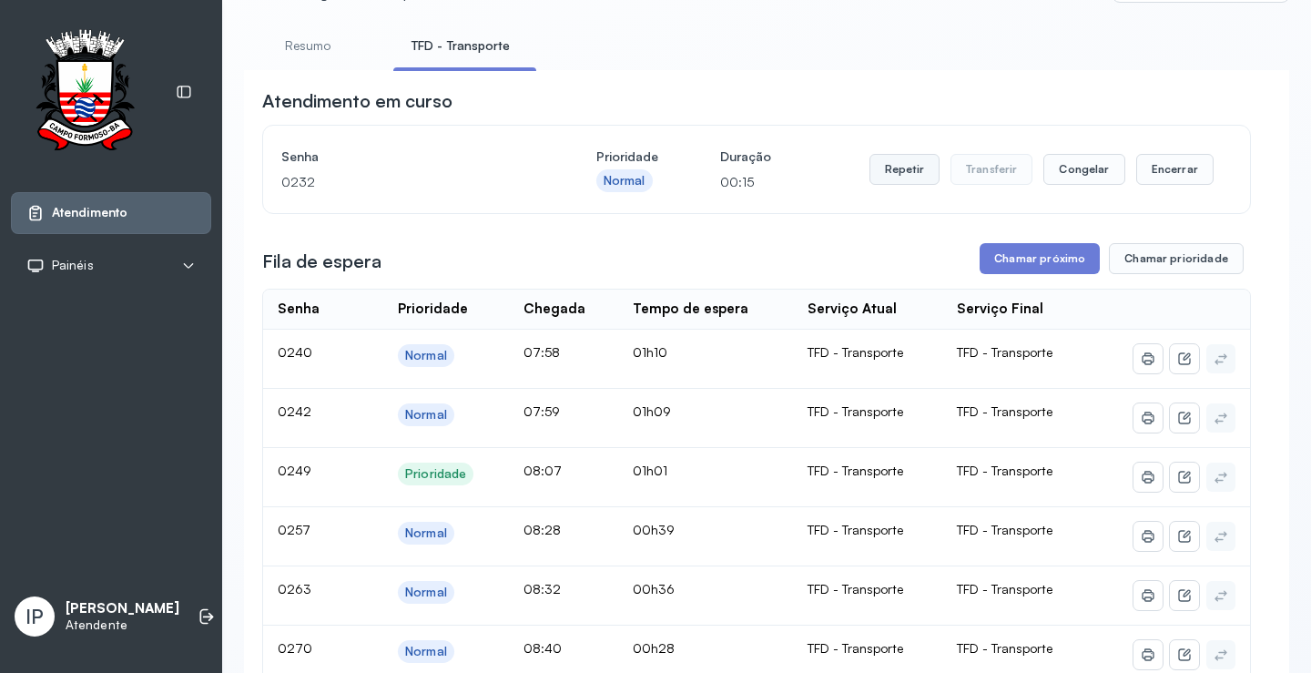
click at [914, 168] on button "Repetir" at bounding box center [905, 169] width 70 height 31
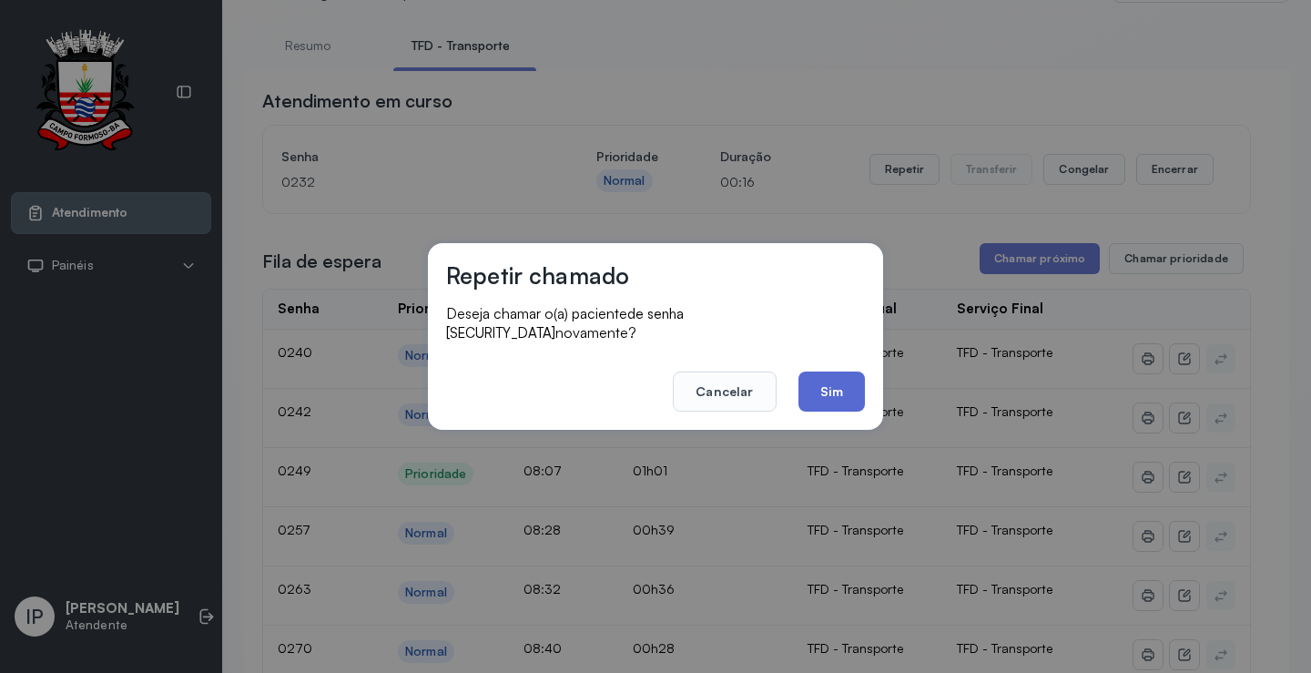
click at [848, 372] on button "Sim" at bounding box center [832, 392] width 66 height 40
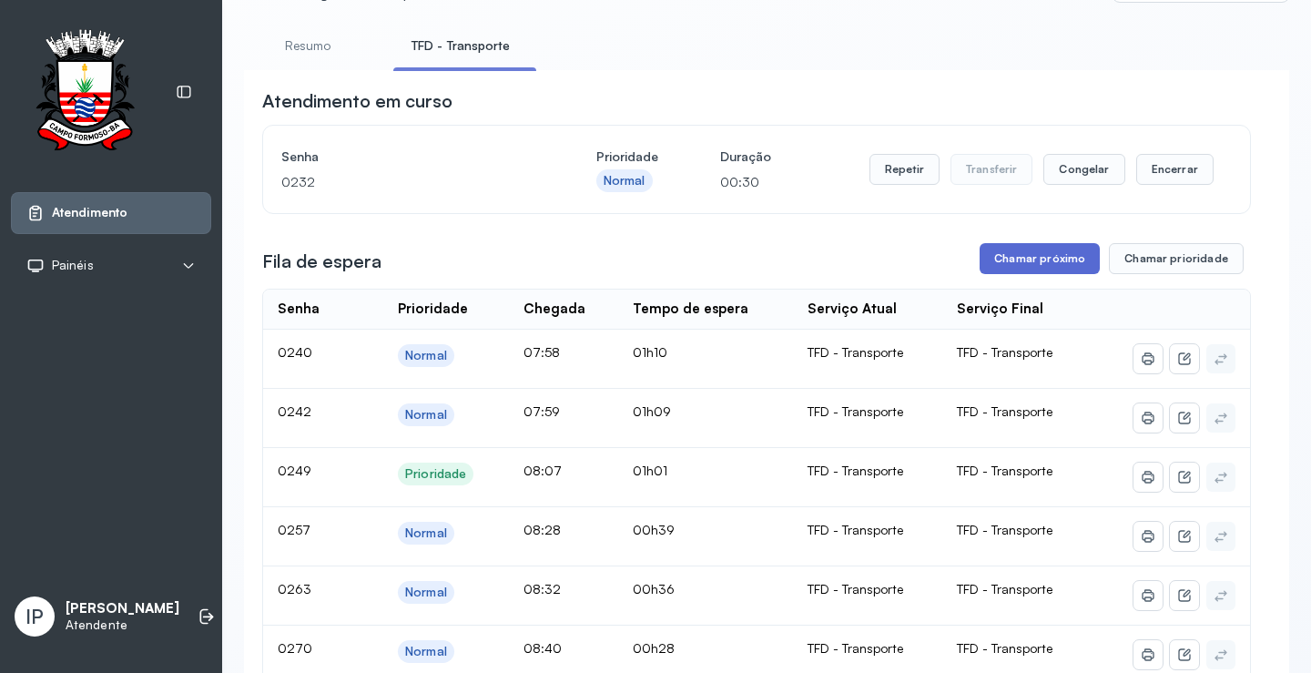
click at [1014, 263] on button "Chamar próximo" at bounding box center [1040, 258] width 120 height 31
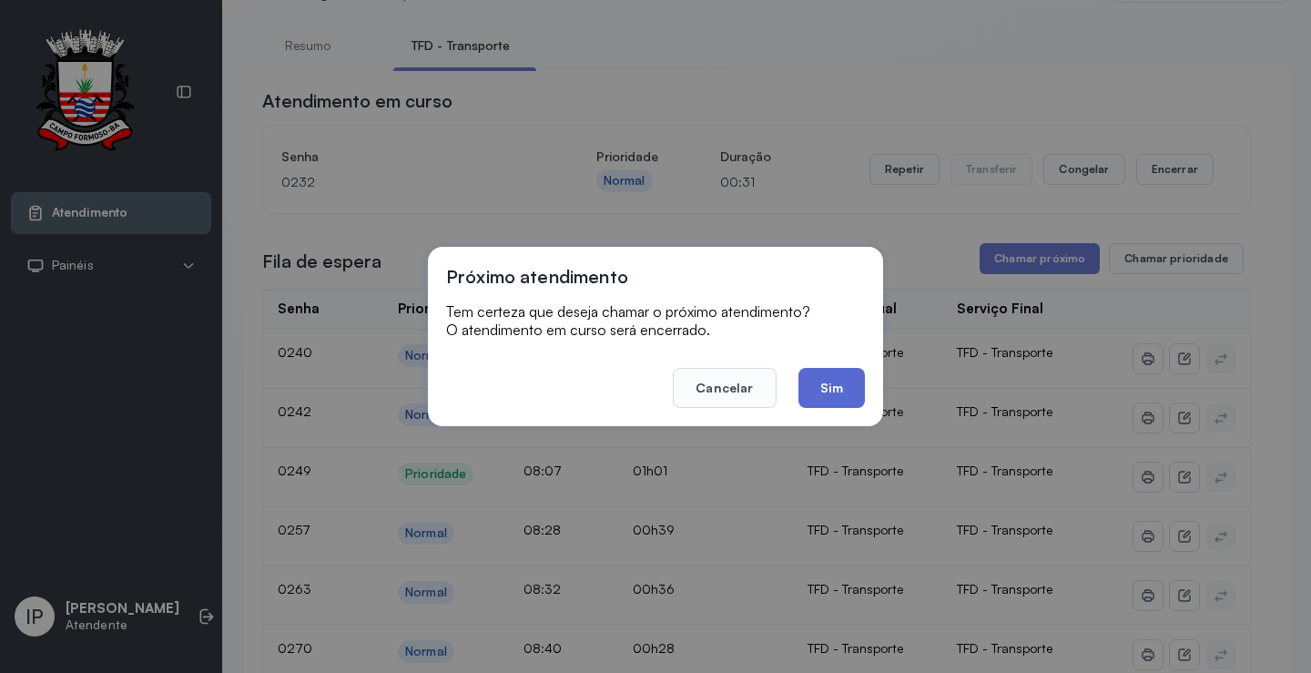
click at [848, 366] on footer "Cancelar Sim" at bounding box center [655, 375] width 419 height 66
click at [850, 382] on button "Sim" at bounding box center [832, 388] width 66 height 40
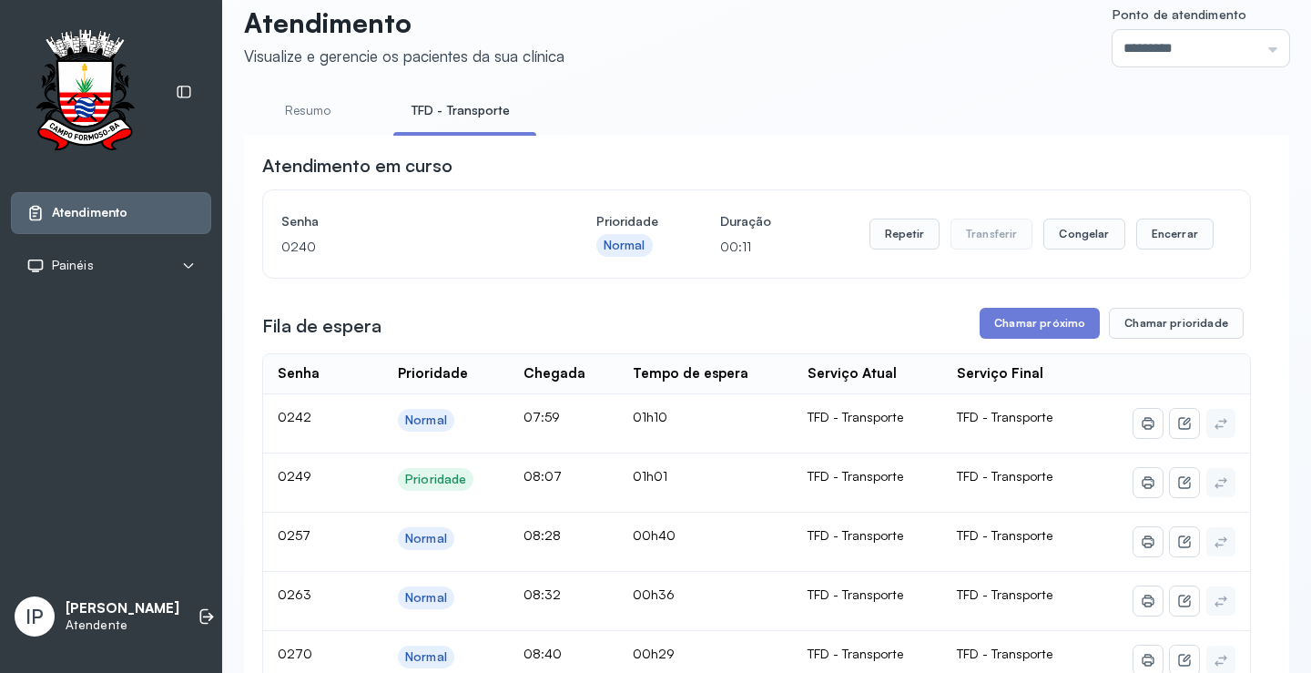
scroll to position [0, 0]
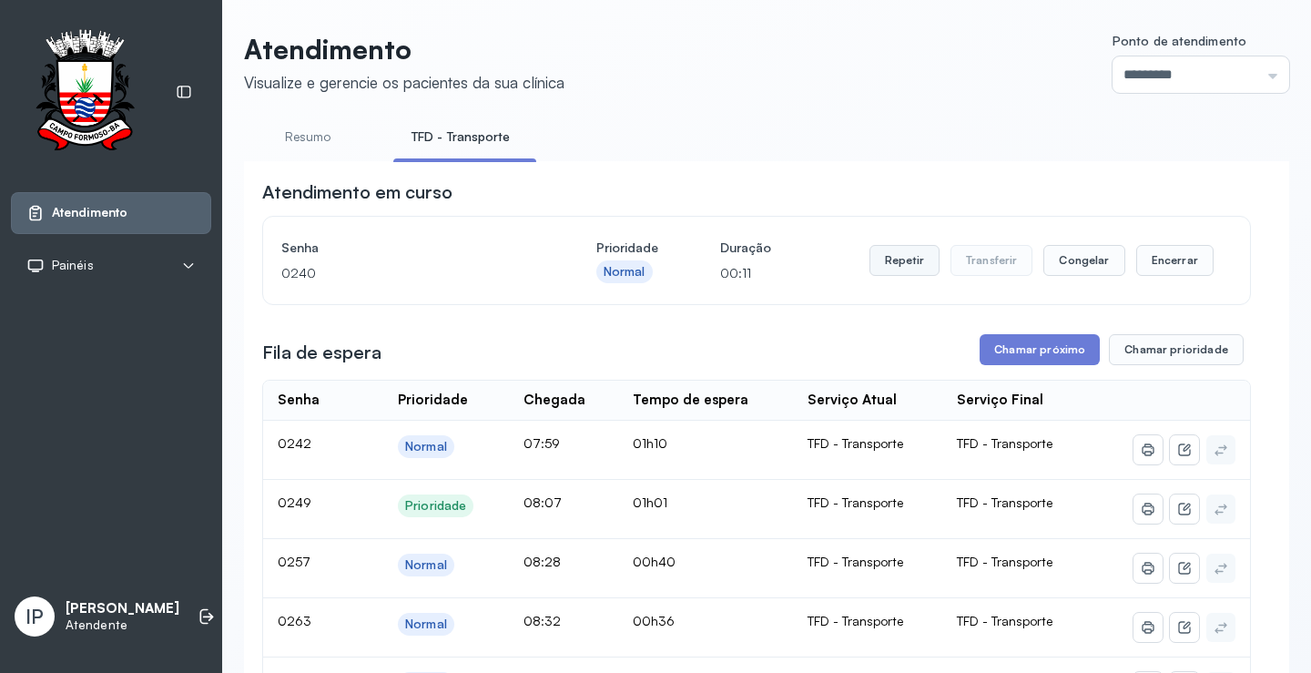
click at [887, 266] on button "Repetir" at bounding box center [905, 260] width 70 height 31
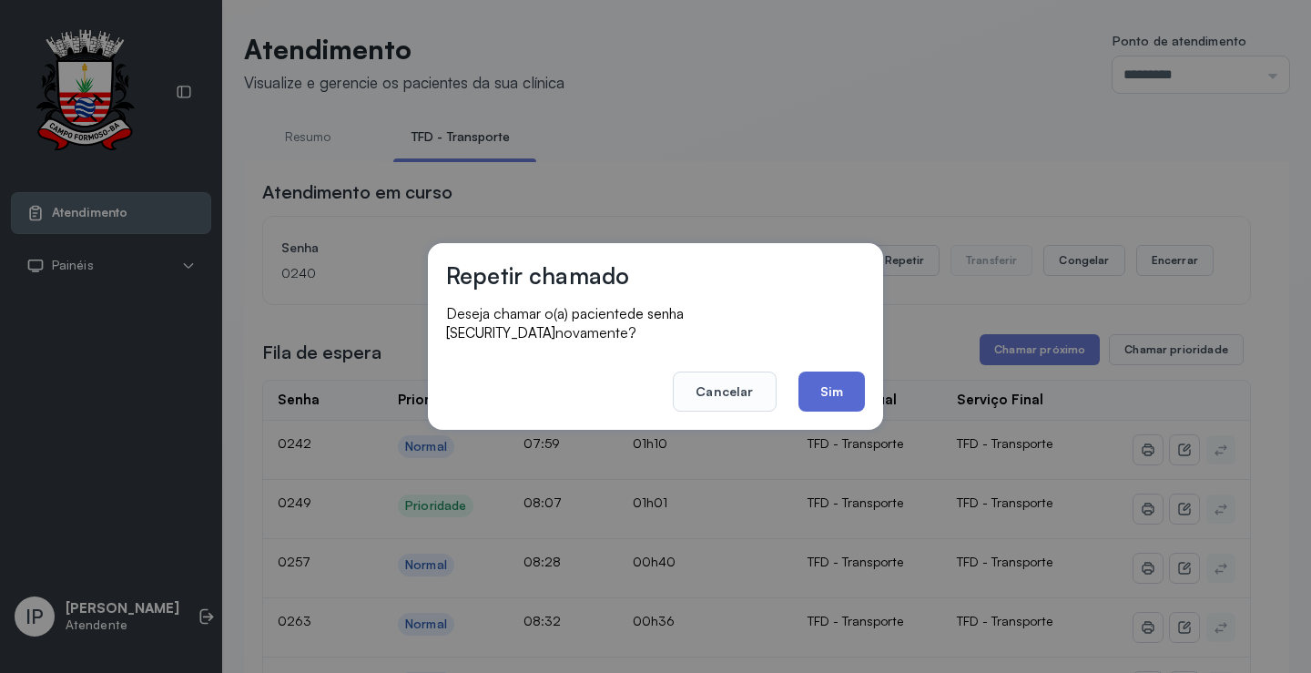
click at [819, 383] on button "Sim" at bounding box center [832, 392] width 66 height 40
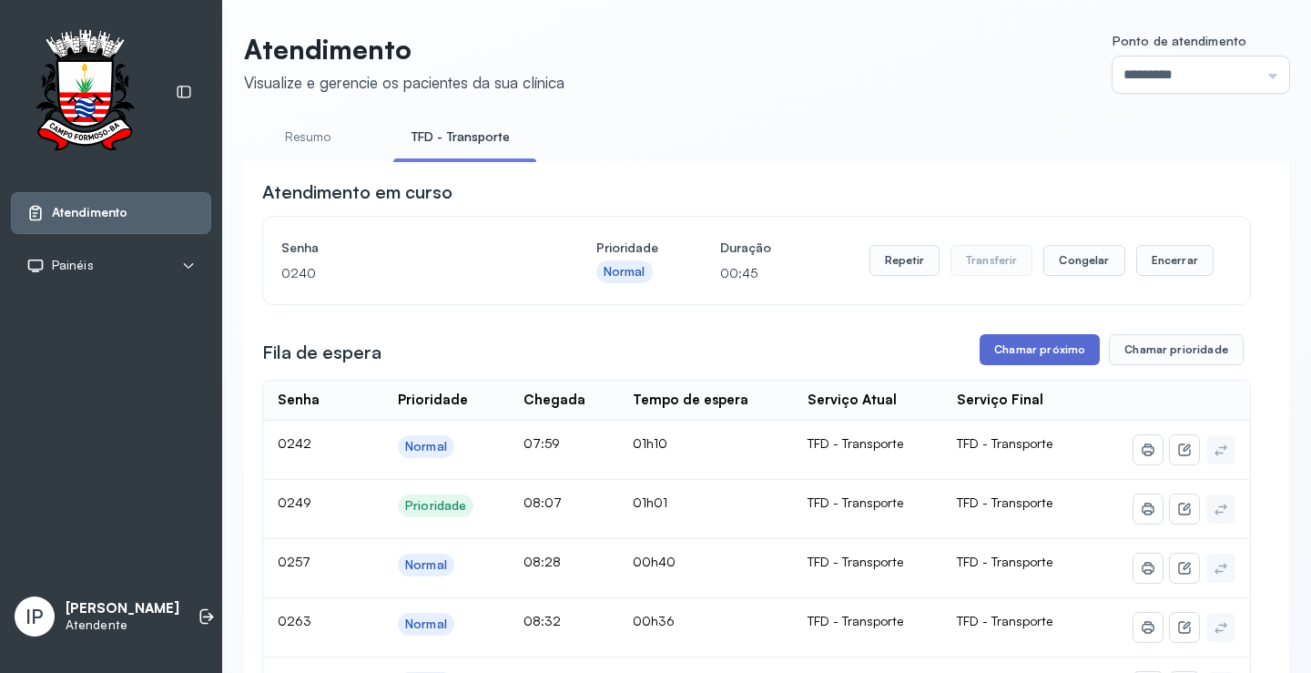
click at [1019, 341] on button "Chamar próximo" at bounding box center [1040, 349] width 120 height 31
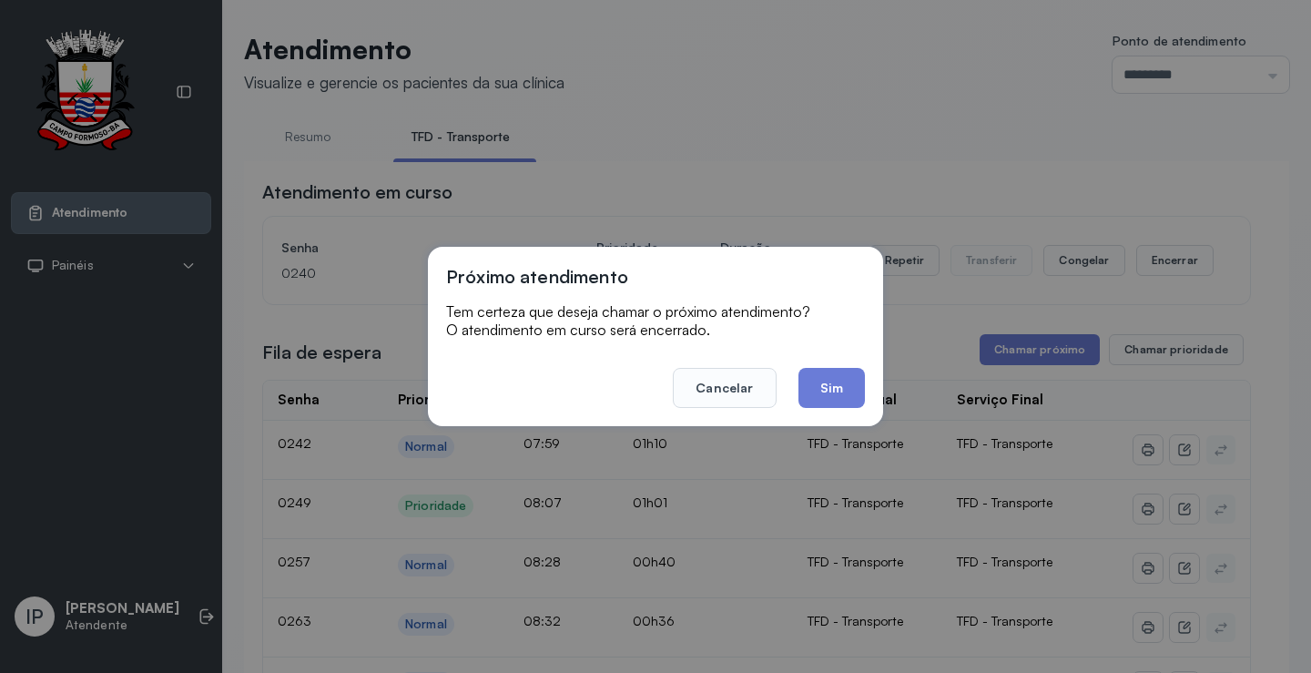
click at [856, 379] on button "Sim" at bounding box center [832, 388] width 66 height 40
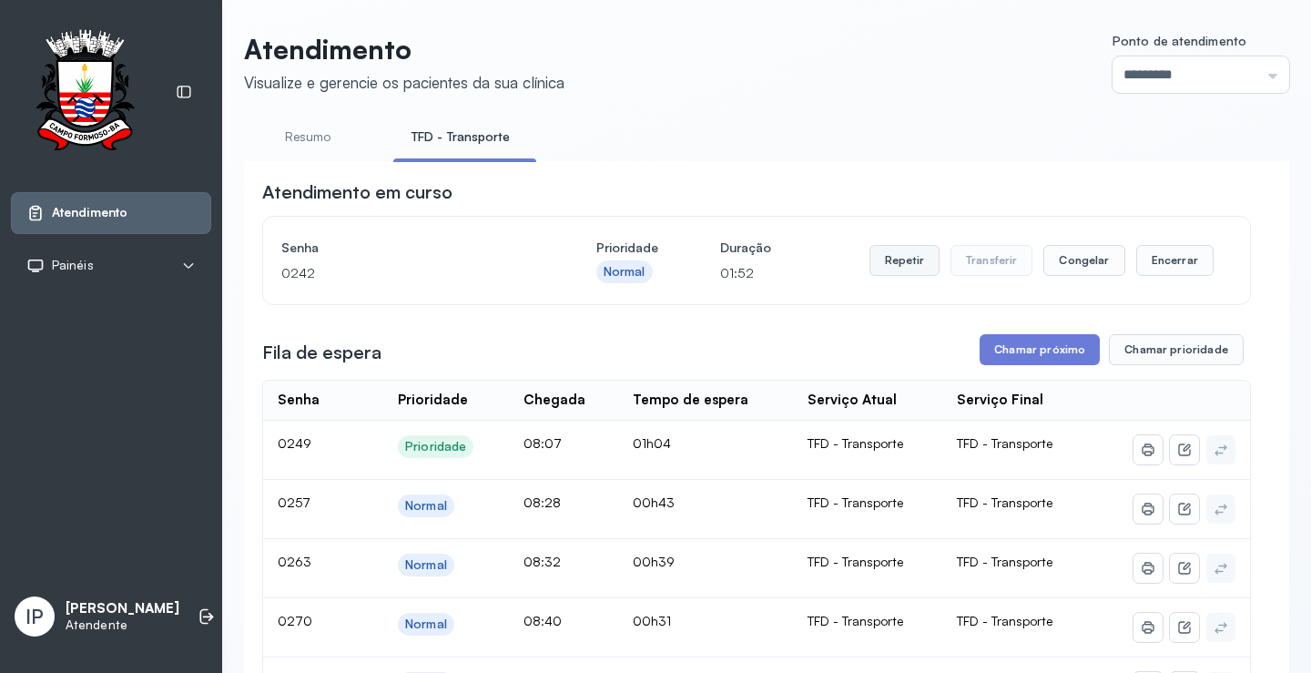
click at [902, 260] on button "Repetir" at bounding box center [905, 260] width 70 height 31
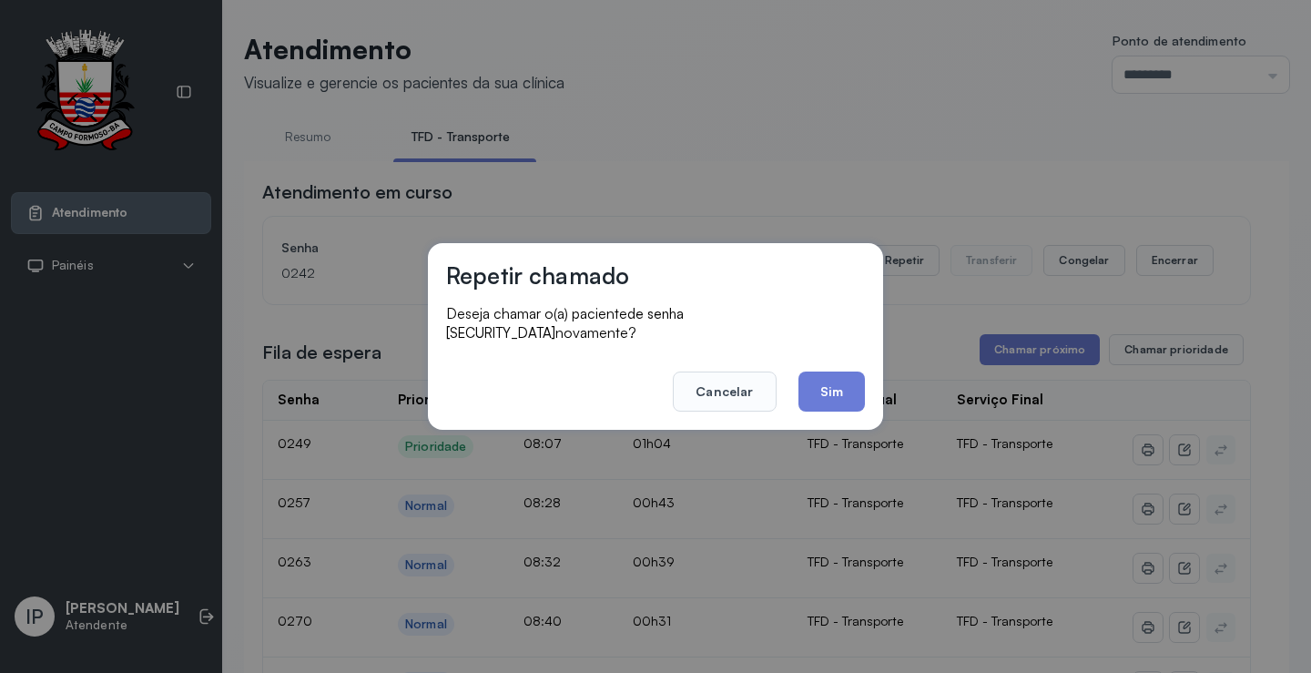
click at [914, 349] on div "Repetir chamado Deseja chamar o(a) paciente de senha [SECURITY_DATA] novamente?…" at bounding box center [655, 336] width 1311 height 673
click at [758, 372] on button "Cancelar" at bounding box center [724, 392] width 103 height 40
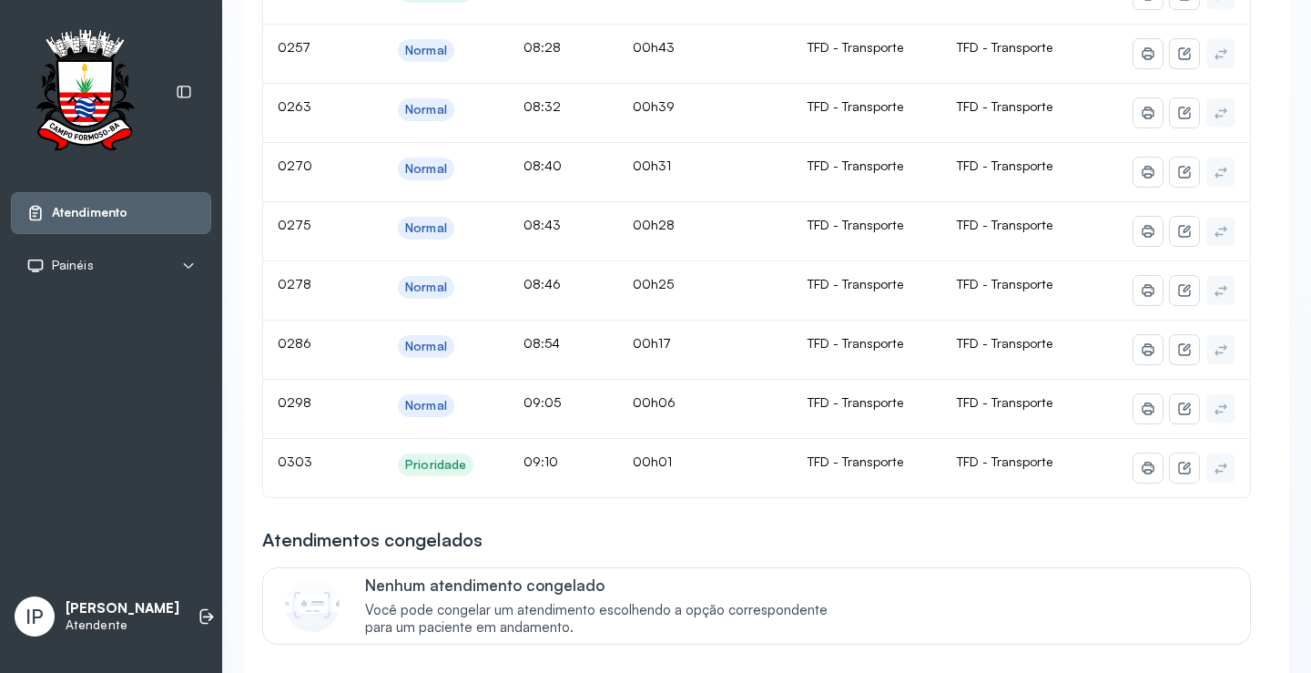
scroll to position [273, 0]
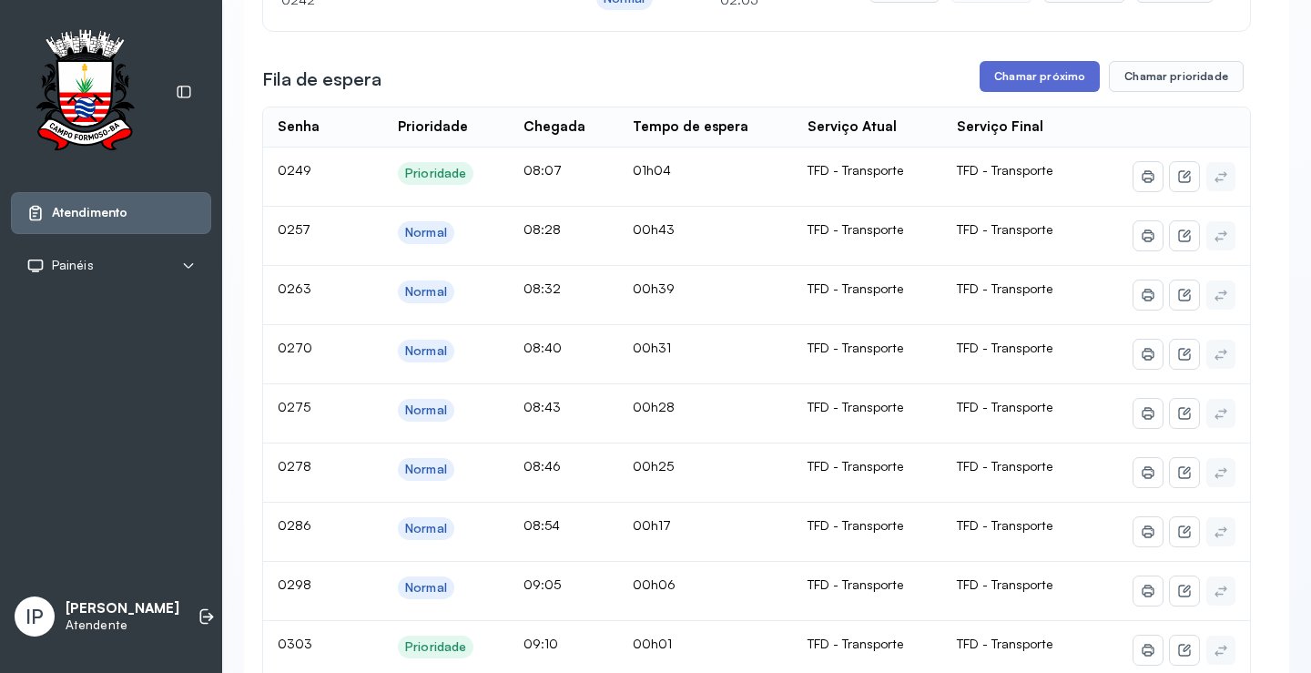
click at [1008, 71] on button "Chamar próximo" at bounding box center [1040, 76] width 120 height 31
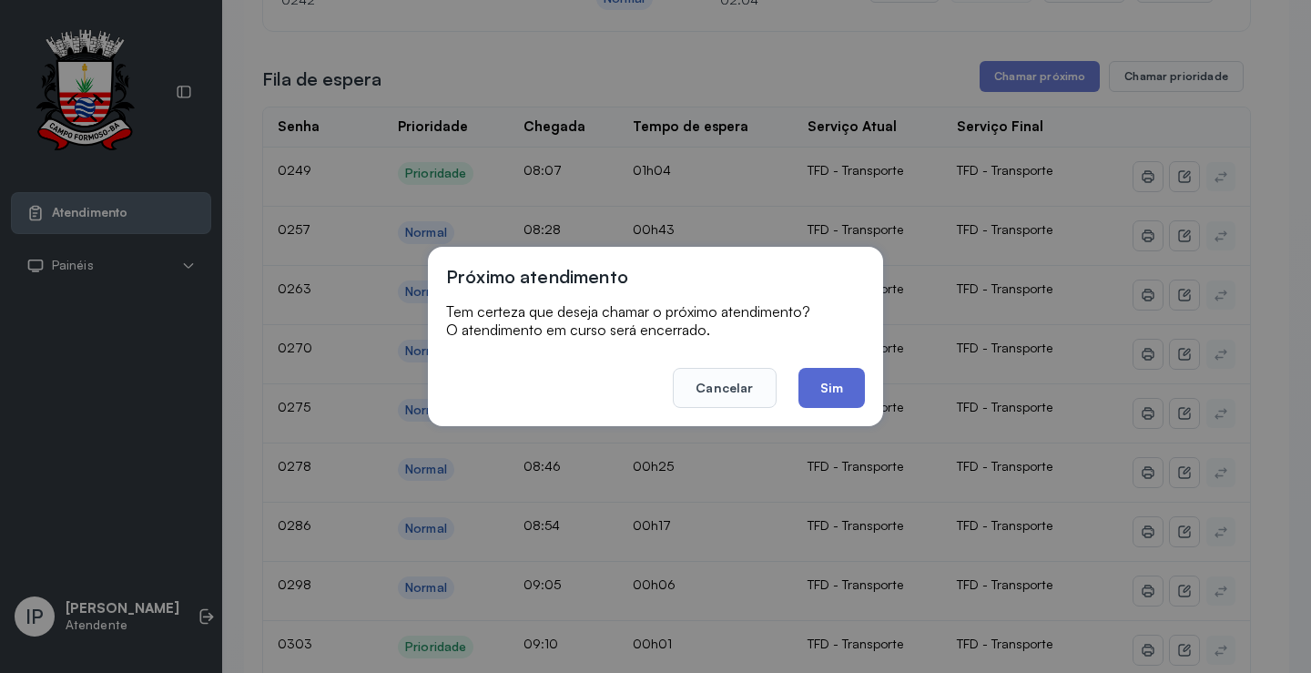
click at [847, 383] on button "Sim" at bounding box center [832, 388] width 66 height 40
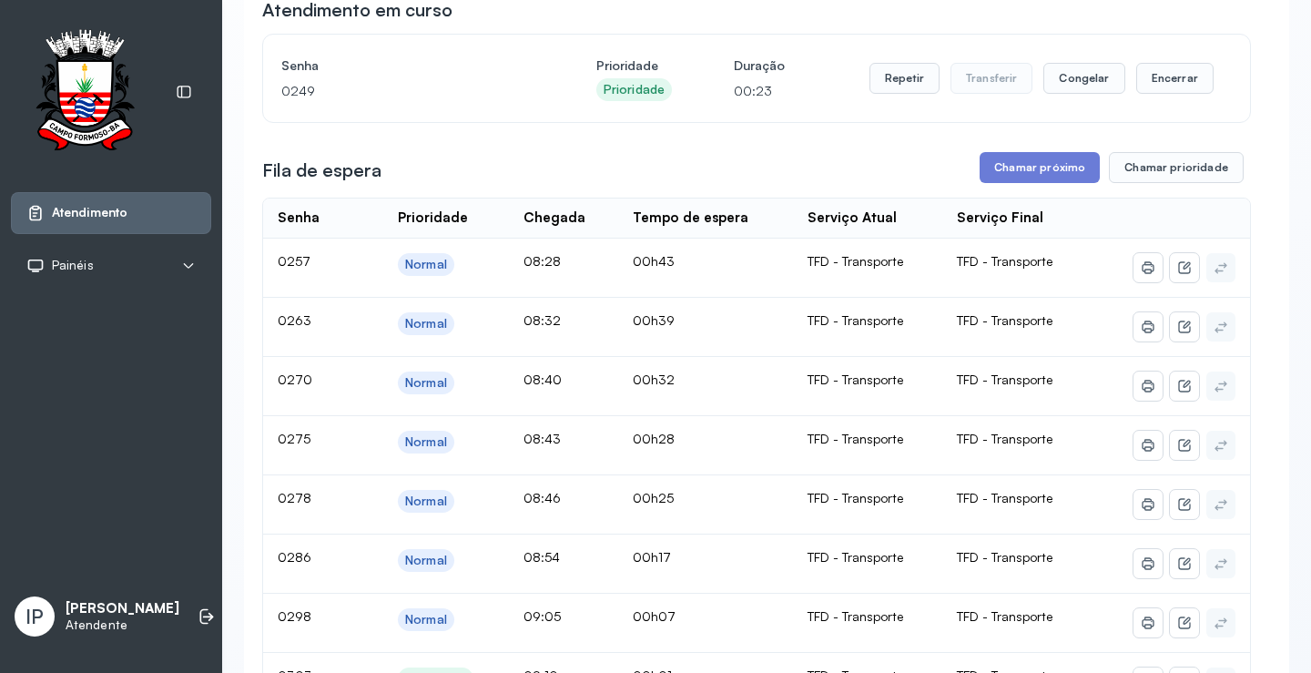
scroll to position [0, 0]
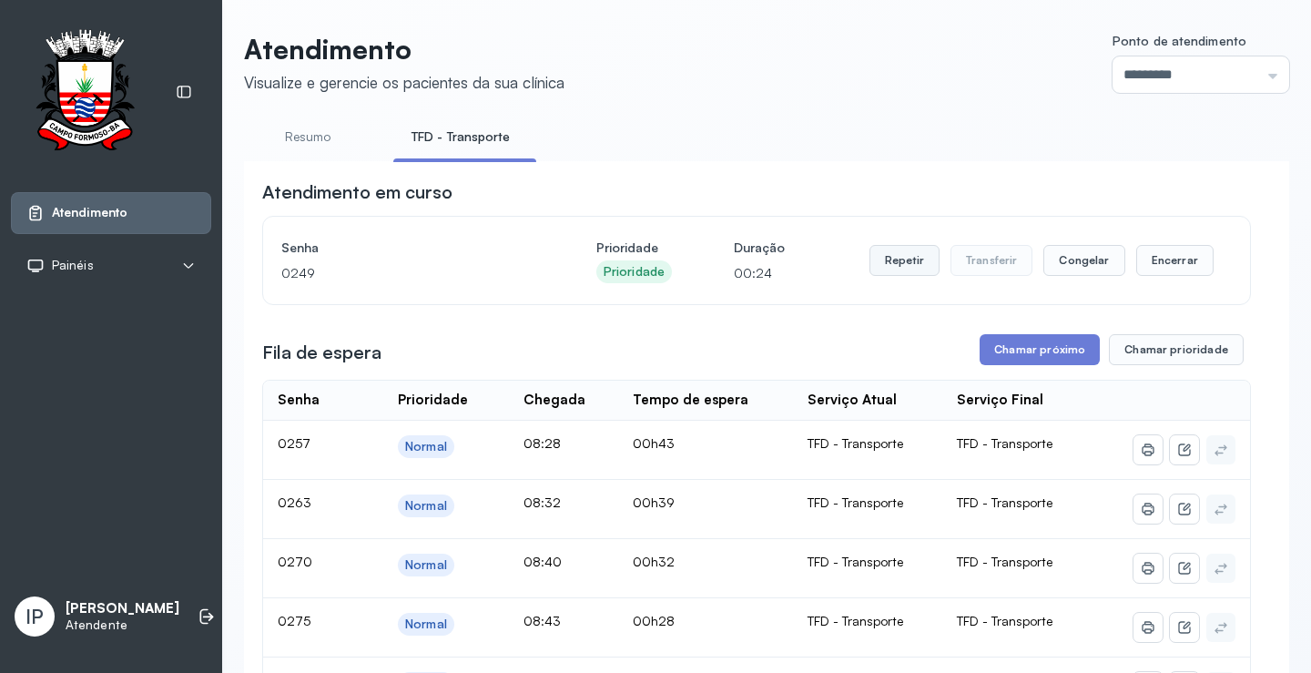
click at [915, 267] on button "Repetir" at bounding box center [905, 260] width 70 height 31
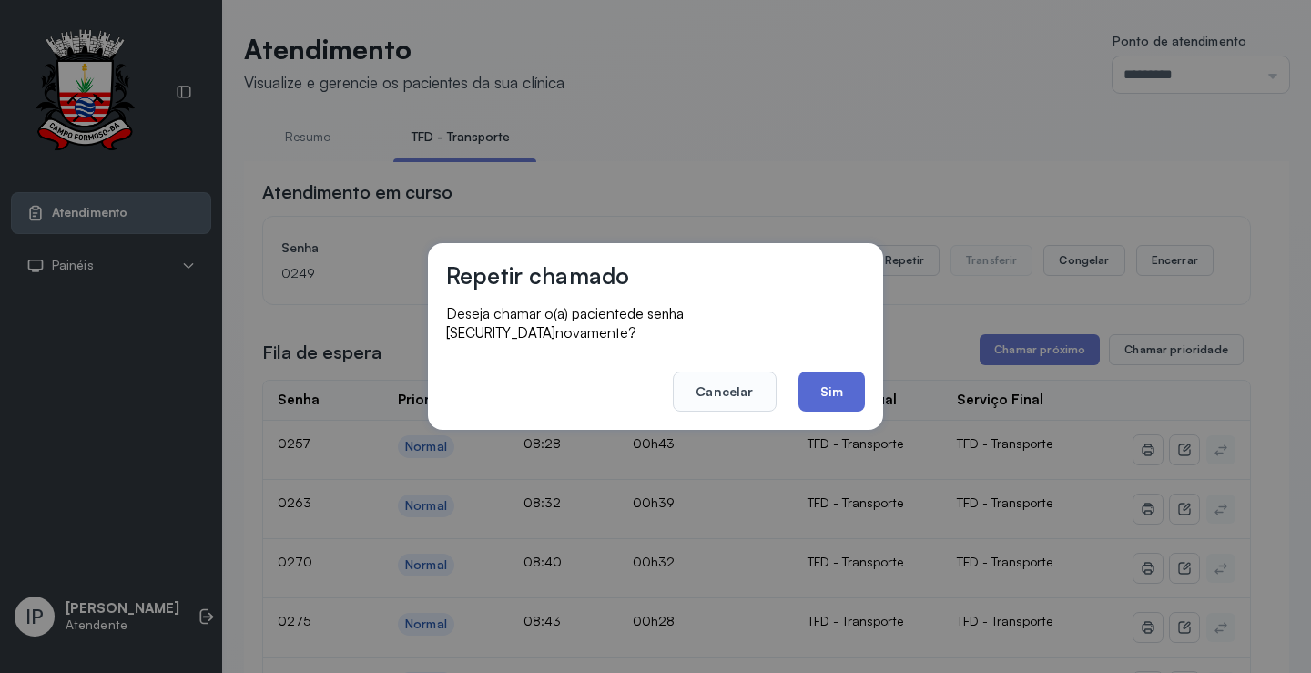
click at [820, 398] on button "Sim" at bounding box center [832, 392] width 66 height 40
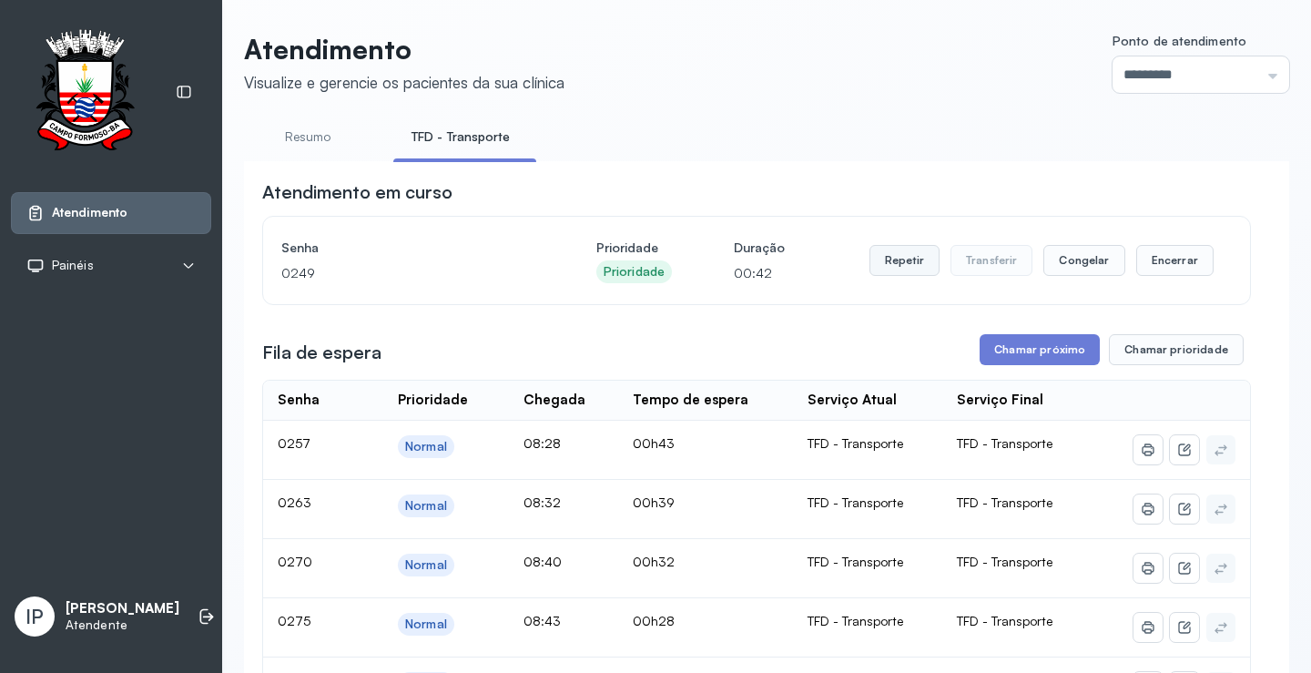
click at [912, 271] on button "Repetir" at bounding box center [905, 260] width 70 height 31
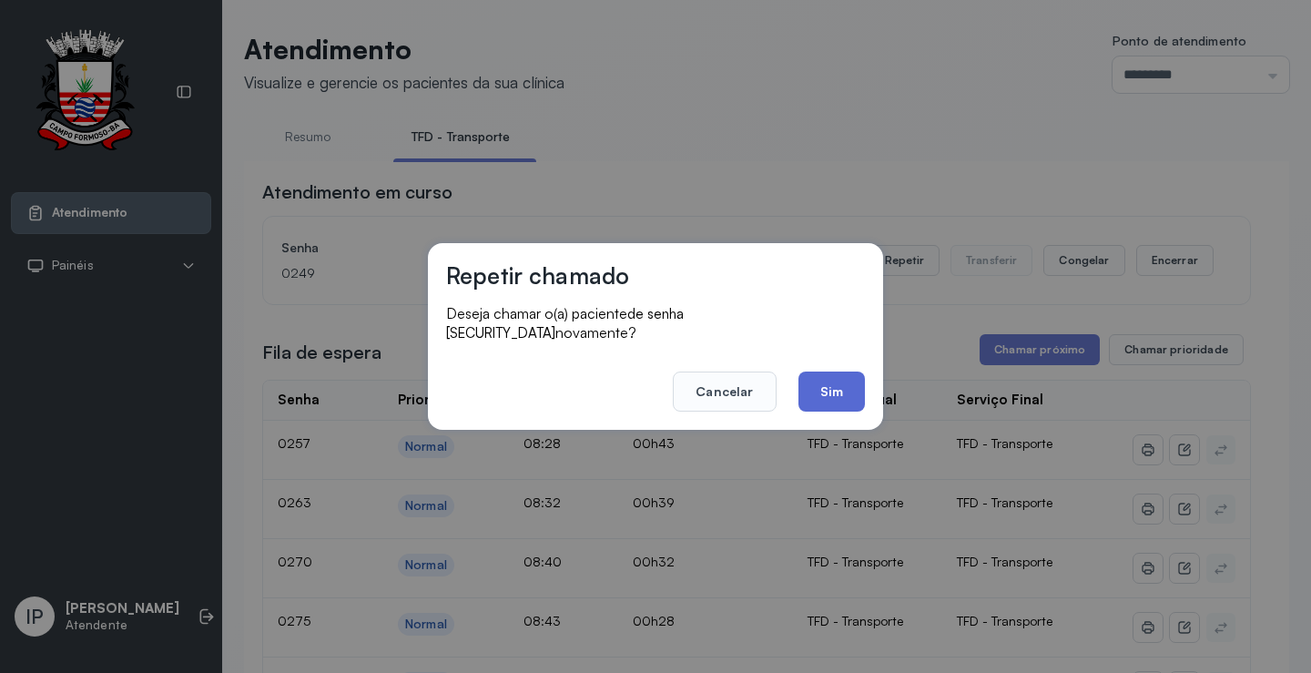
click at [803, 382] on button "Sim" at bounding box center [832, 392] width 66 height 40
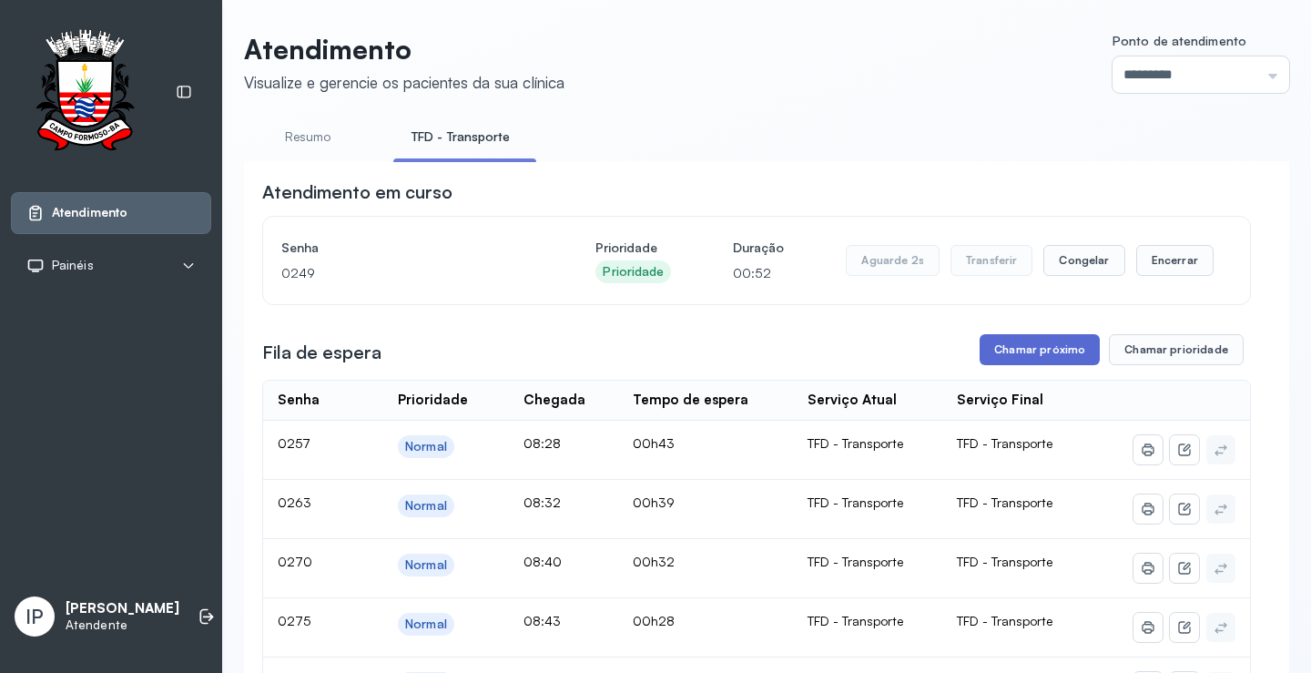
click at [1055, 349] on button "Chamar próximo" at bounding box center [1040, 349] width 120 height 31
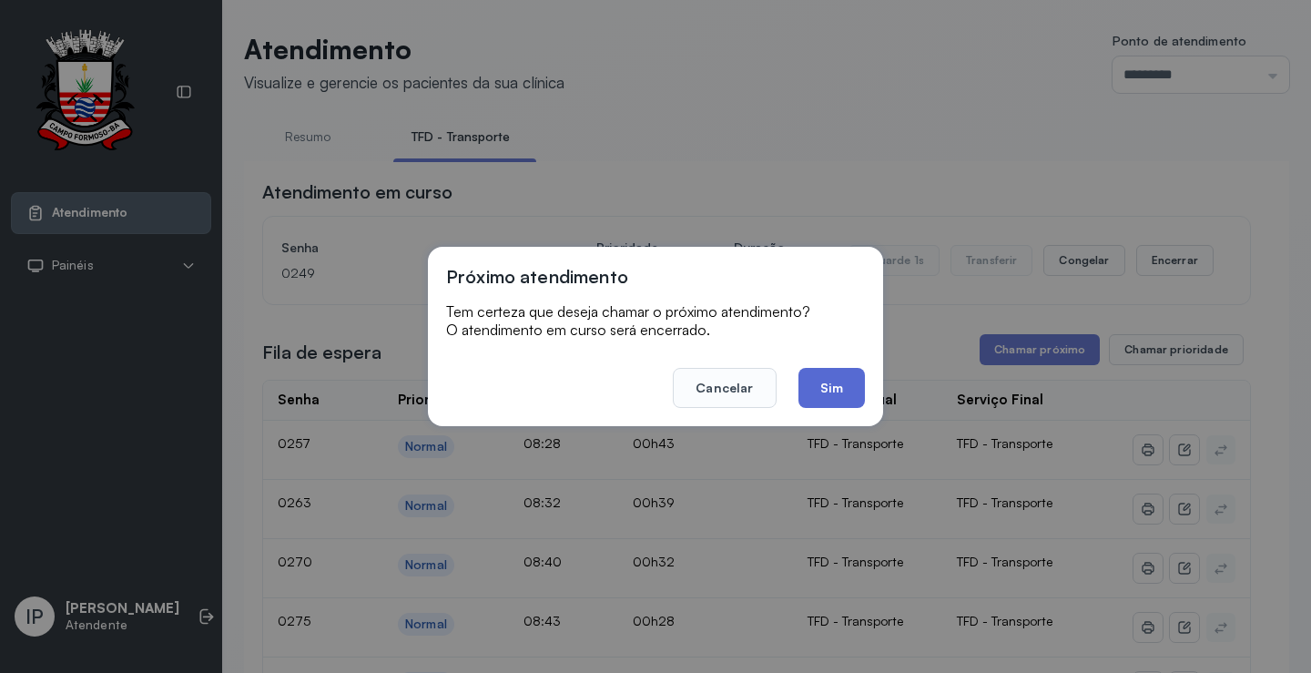
click at [842, 384] on button "Sim" at bounding box center [832, 388] width 66 height 40
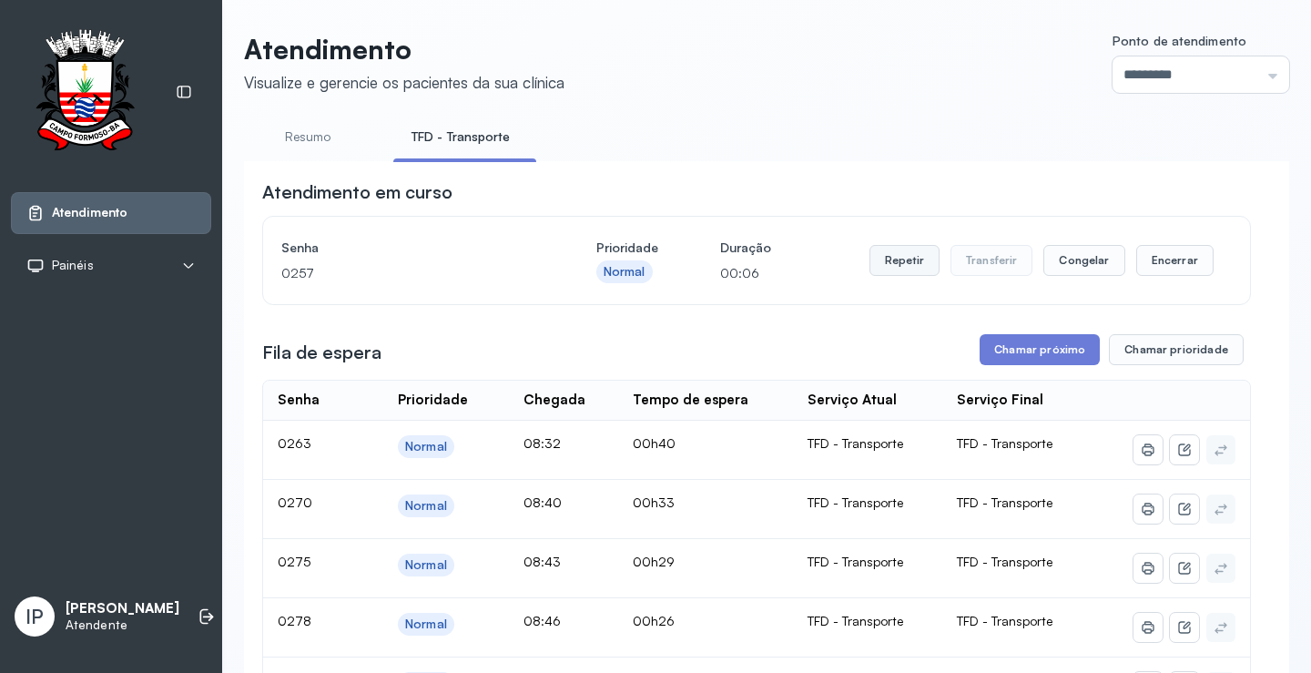
click at [877, 263] on button "Repetir" at bounding box center [905, 260] width 70 height 31
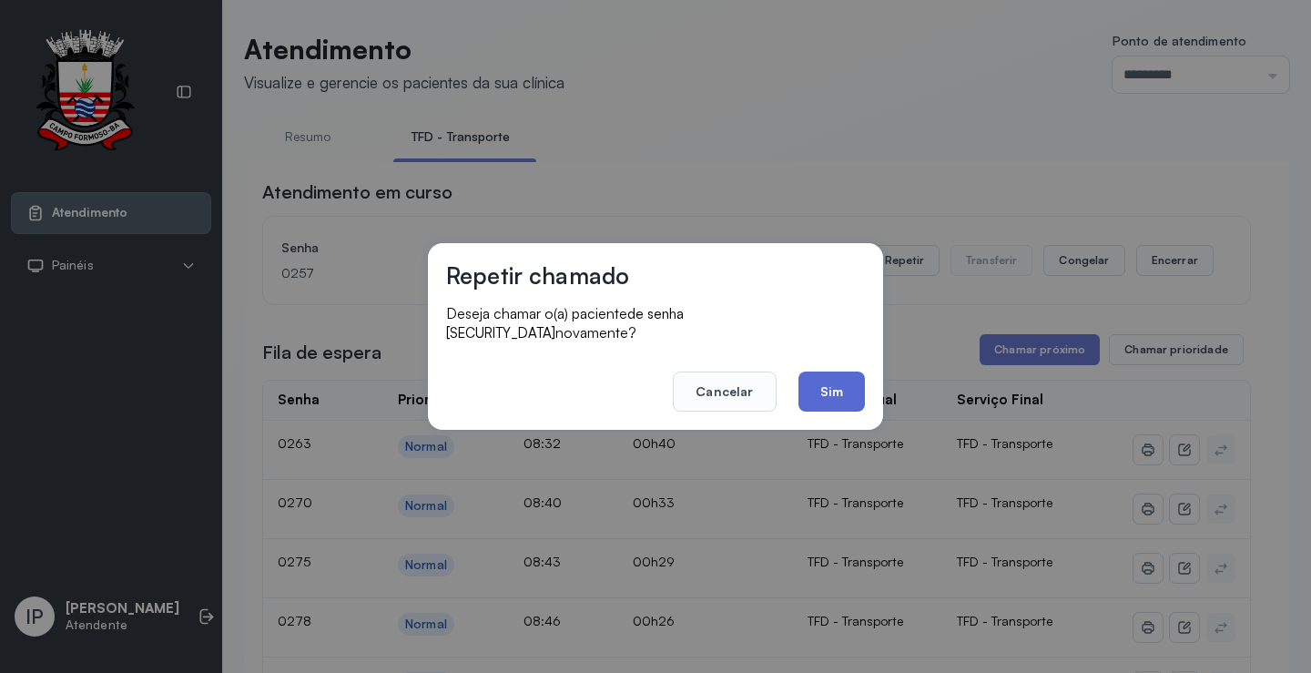
click at [854, 378] on button "Sim" at bounding box center [832, 392] width 66 height 40
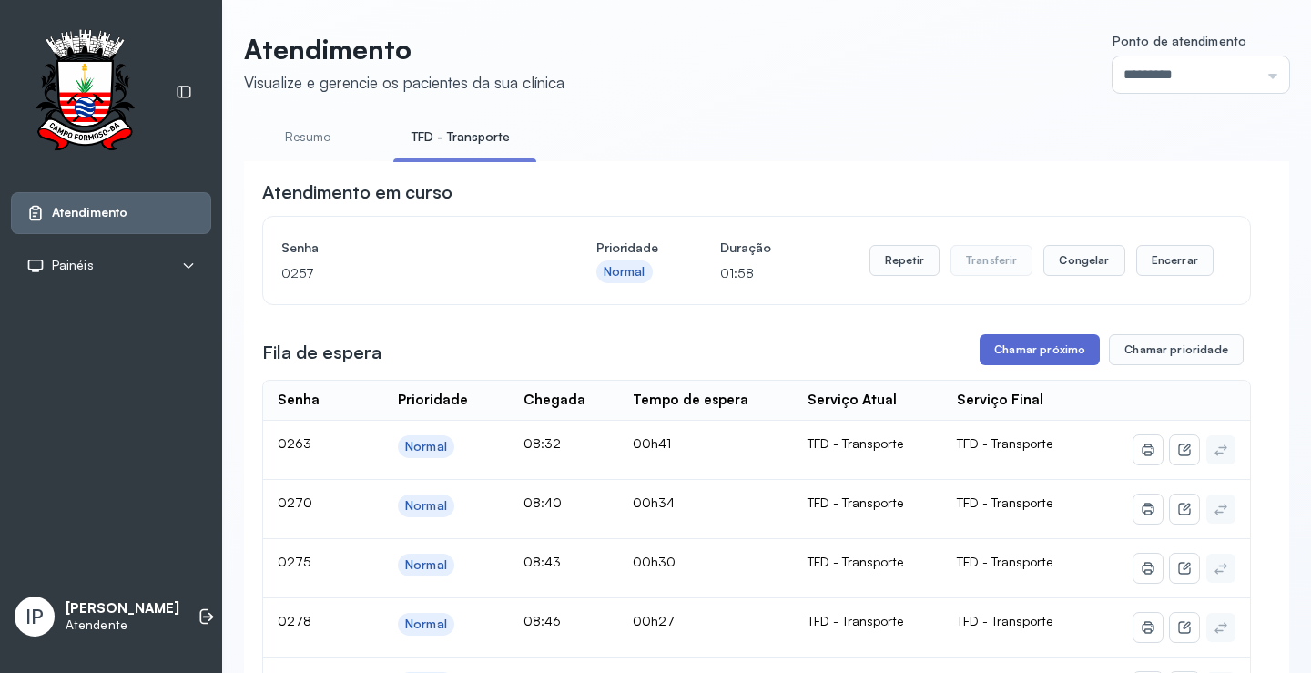
click at [1006, 356] on button "Chamar próximo" at bounding box center [1040, 349] width 120 height 31
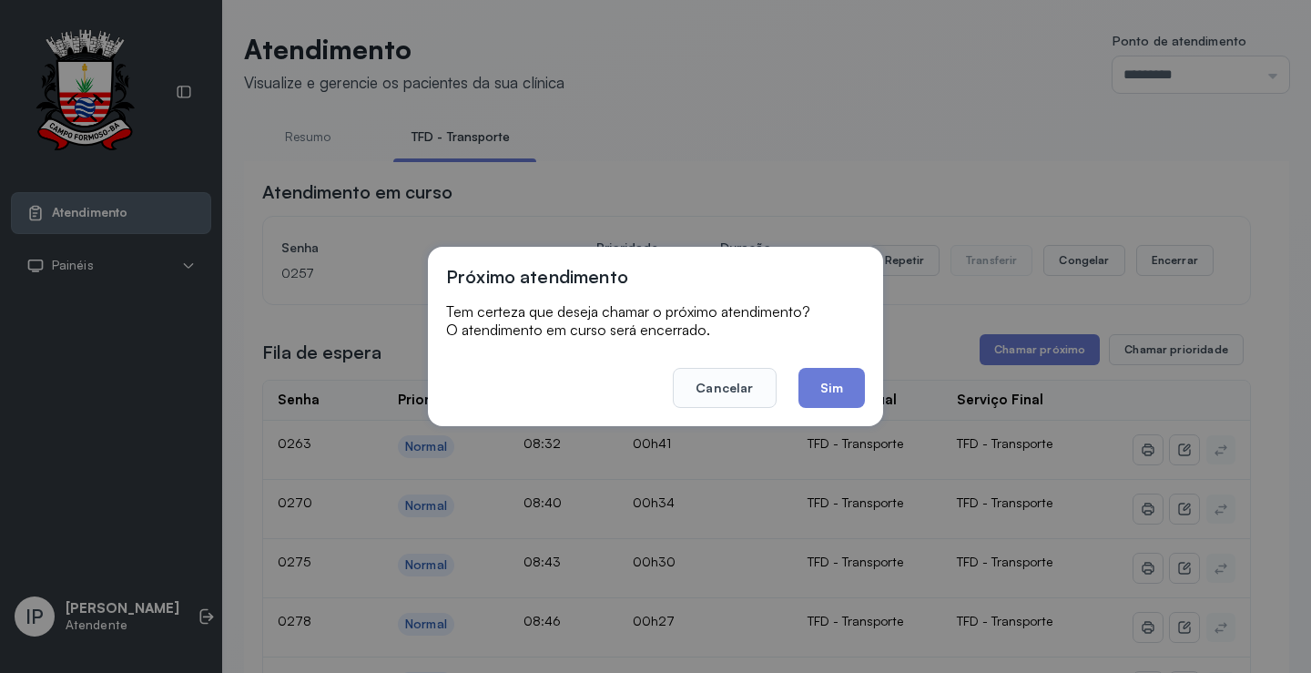
click at [841, 399] on button "Sim" at bounding box center [832, 388] width 66 height 40
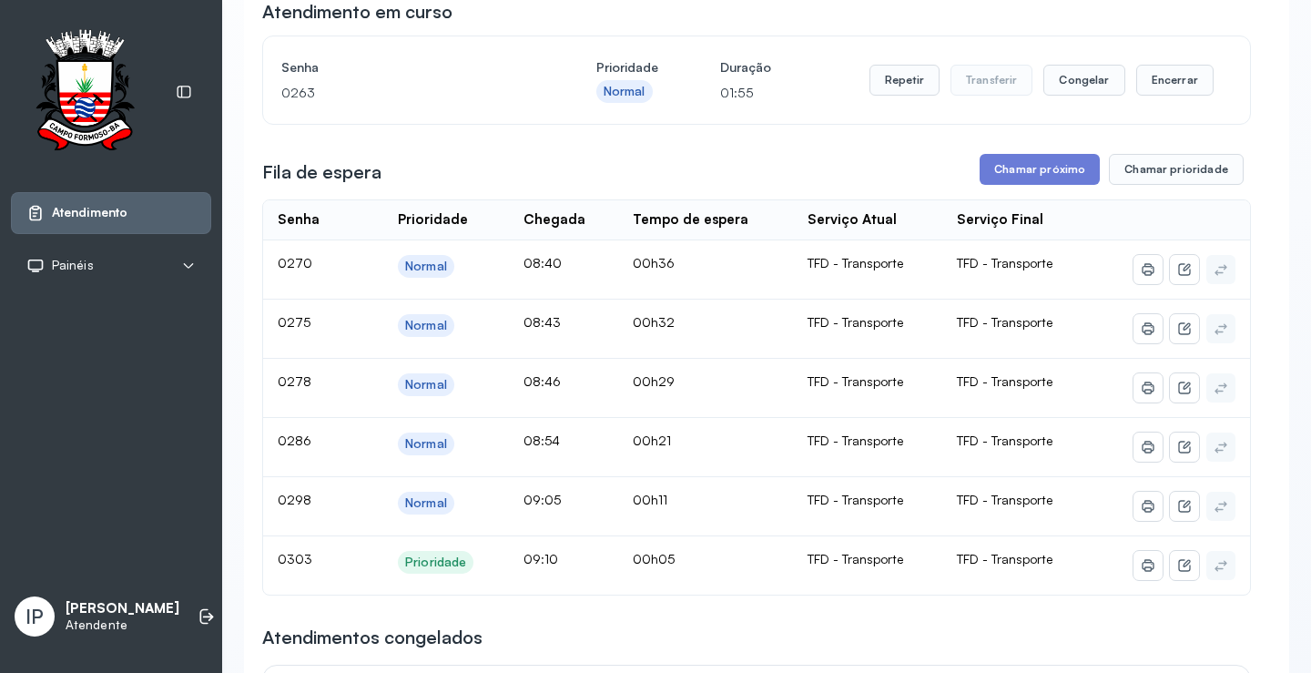
scroll to position [182, 0]
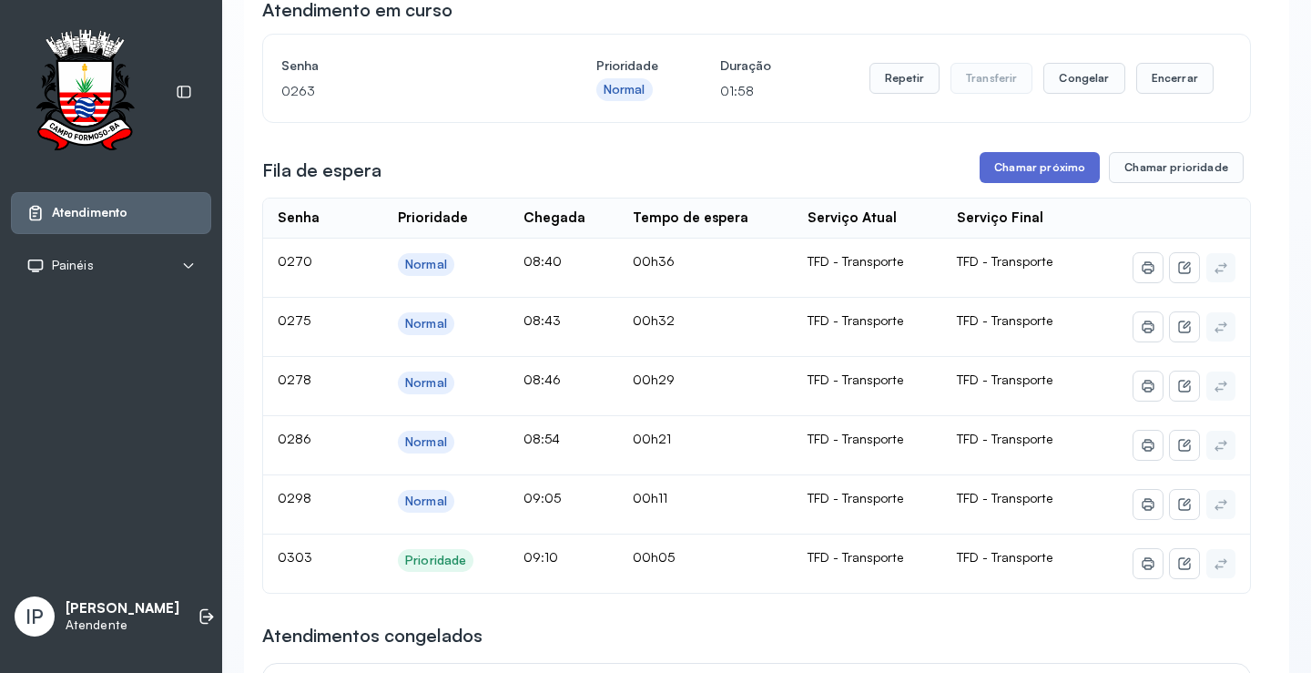
click at [1005, 168] on button "Chamar próximo" at bounding box center [1040, 167] width 120 height 31
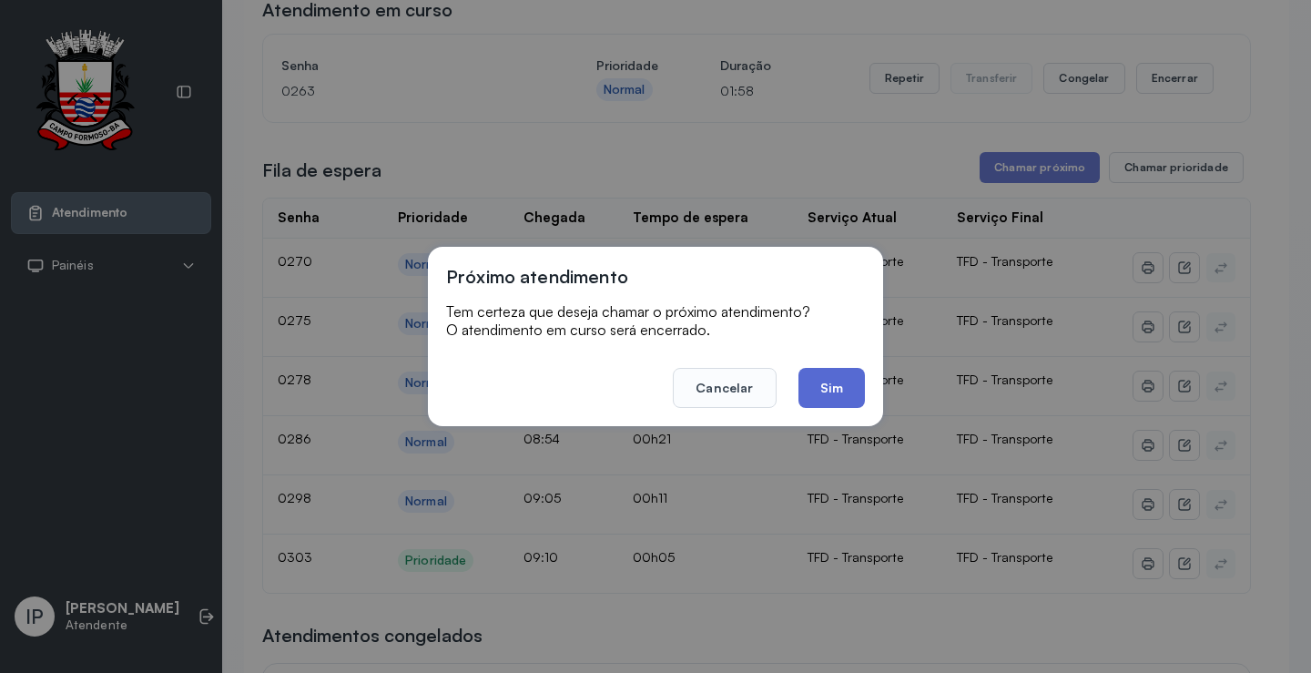
click at [828, 390] on button "Sim" at bounding box center [832, 388] width 66 height 40
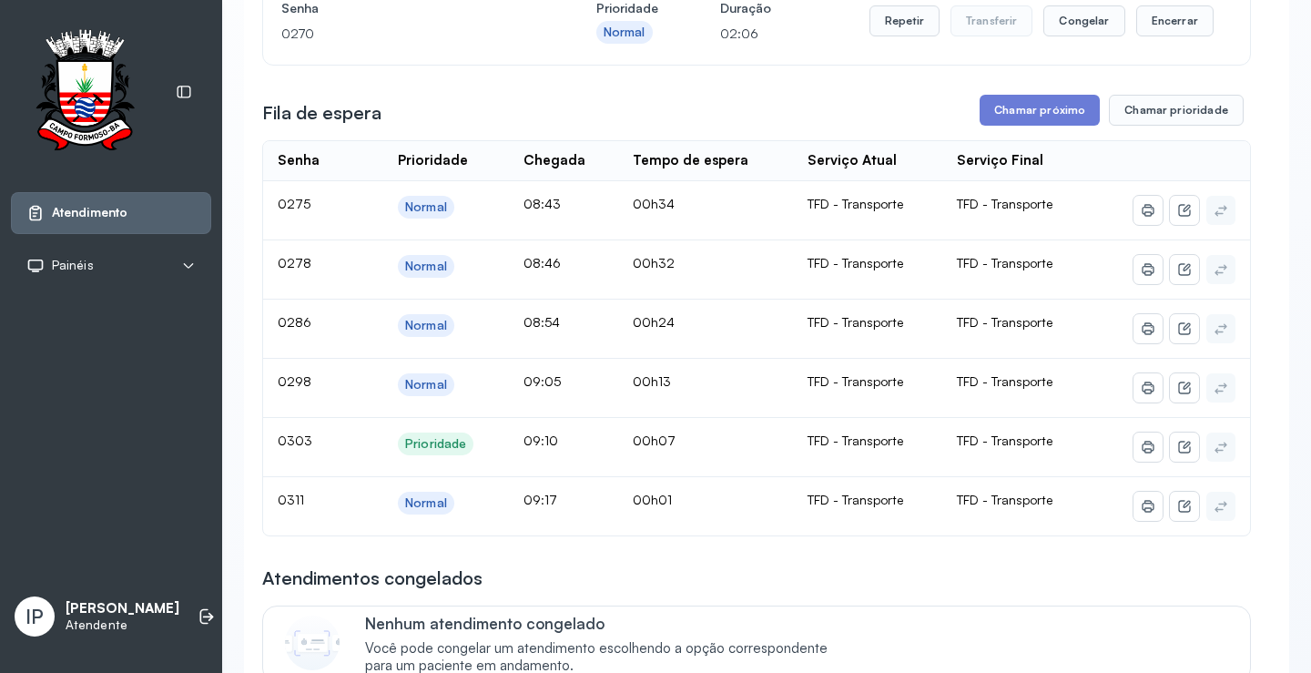
scroll to position [91, 0]
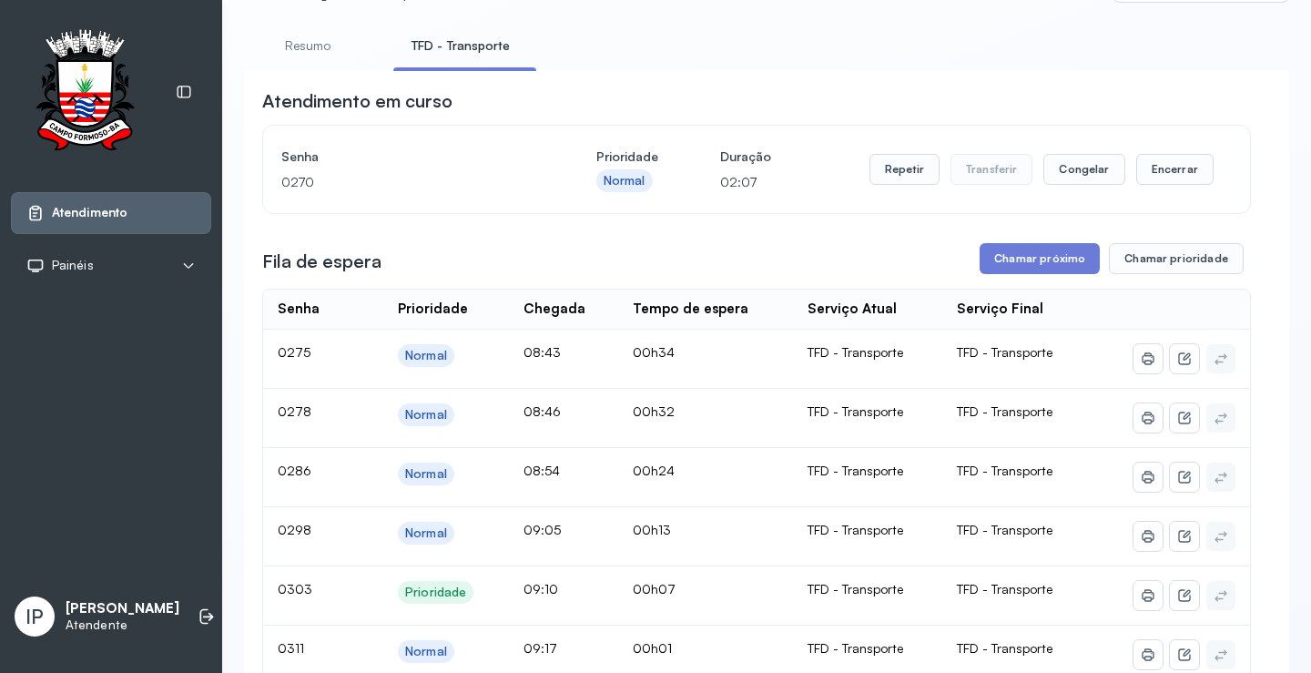
click at [1029, 258] on button "Chamar próximo" at bounding box center [1040, 258] width 120 height 31
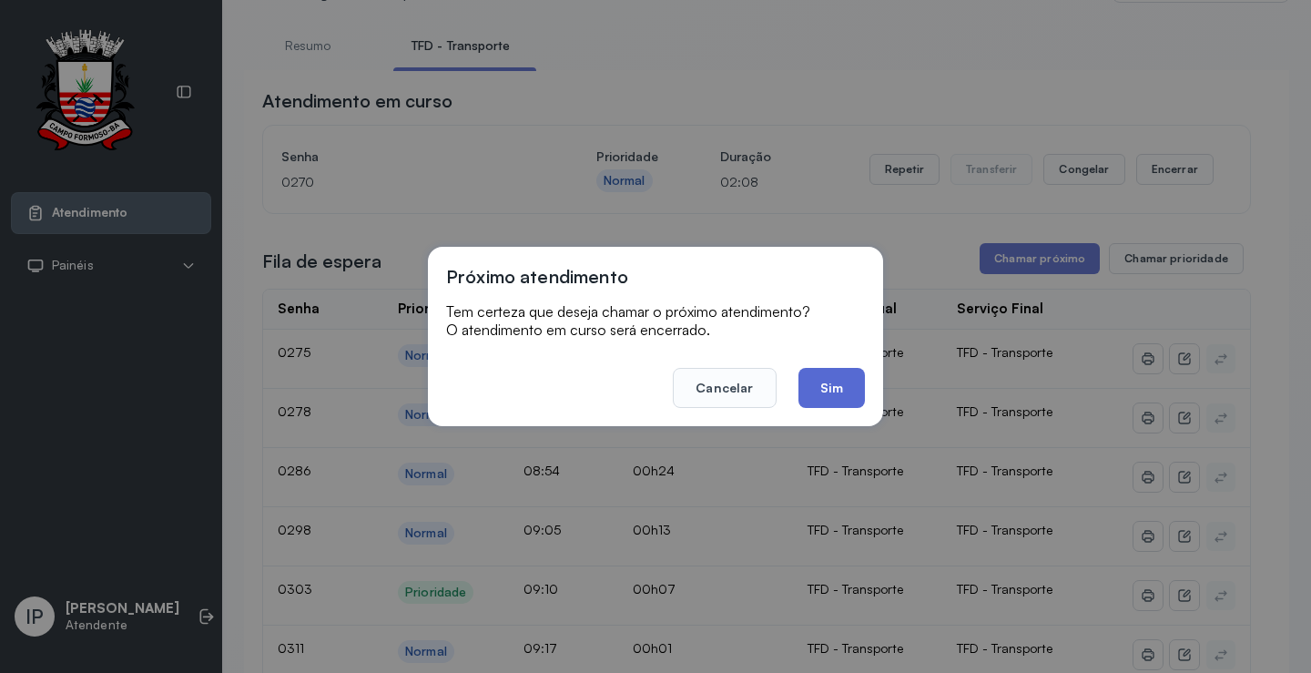
click at [833, 395] on button "Sim" at bounding box center [832, 388] width 66 height 40
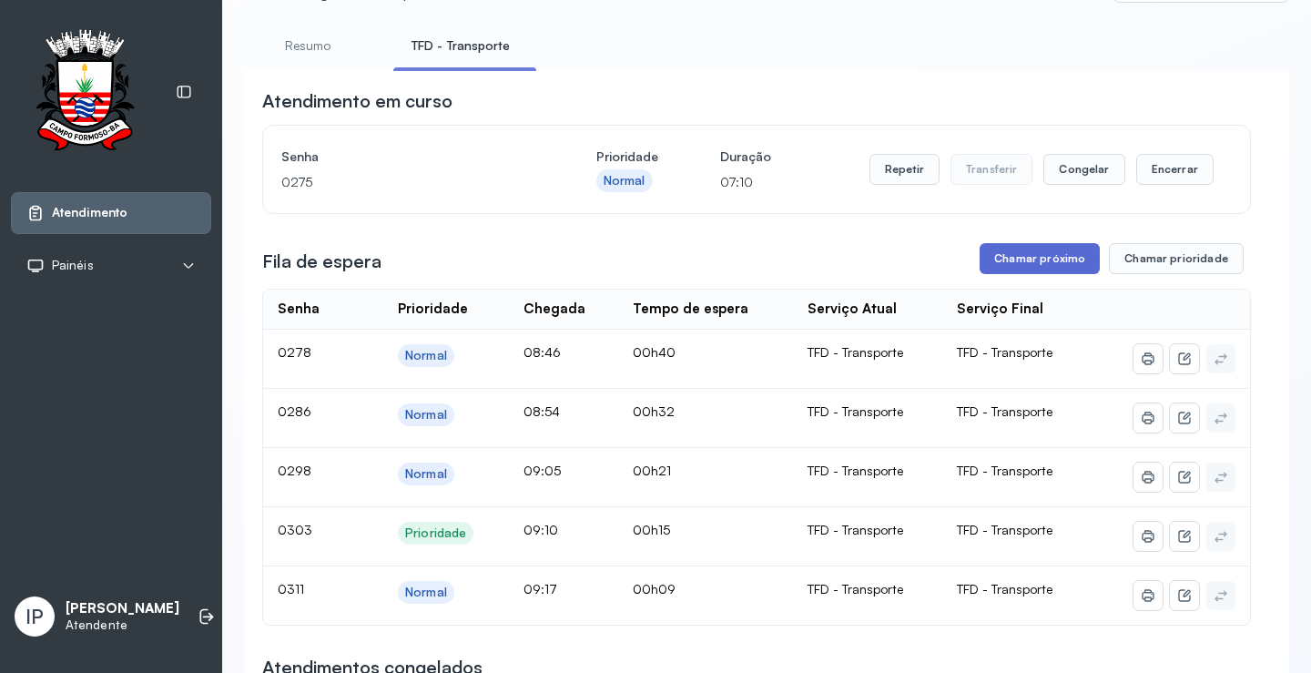
click at [1017, 263] on button "Chamar próximo" at bounding box center [1040, 258] width 120 height 31
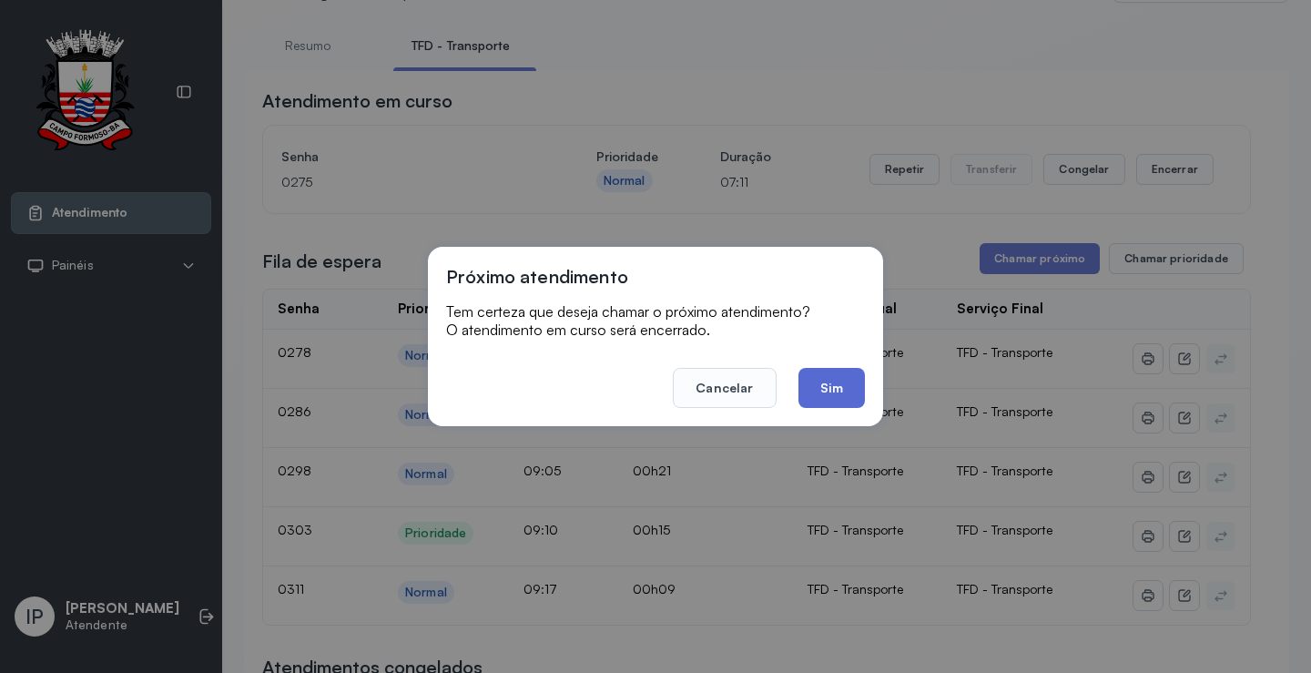
click at [825, 386] on button "Sim" at bounding box center [832, 388] width 66 height 40
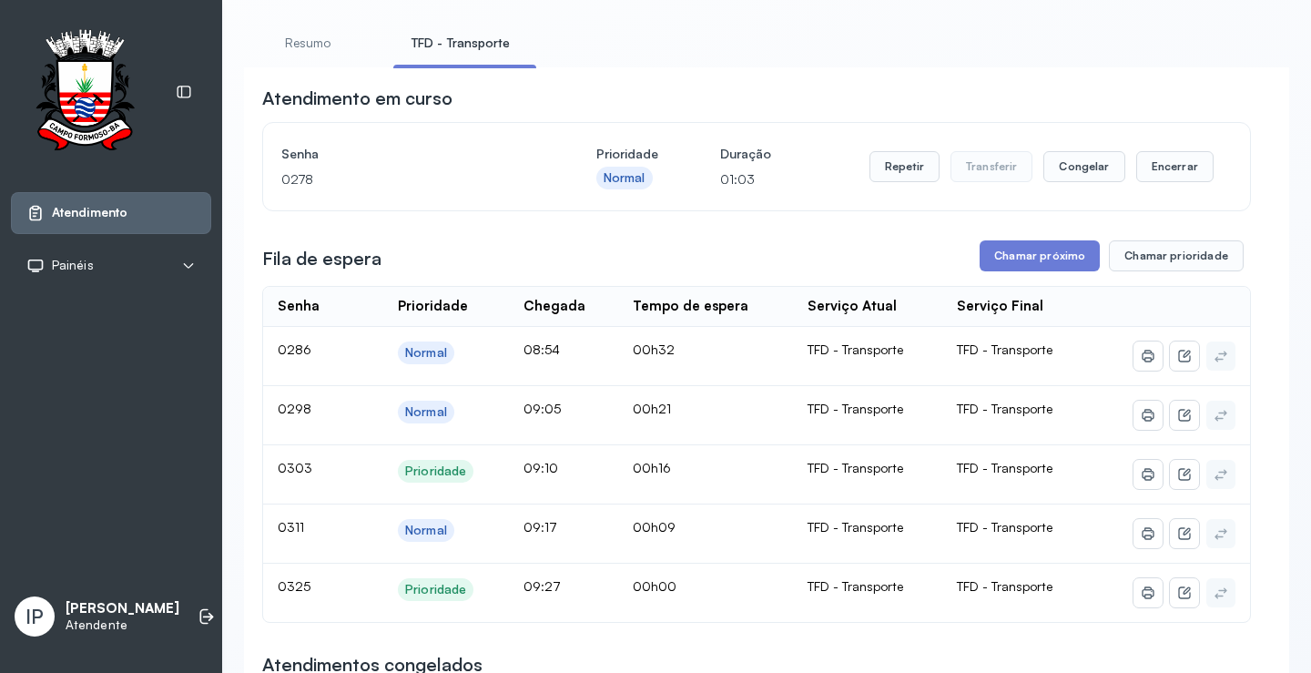
scroll to position [182, 0]
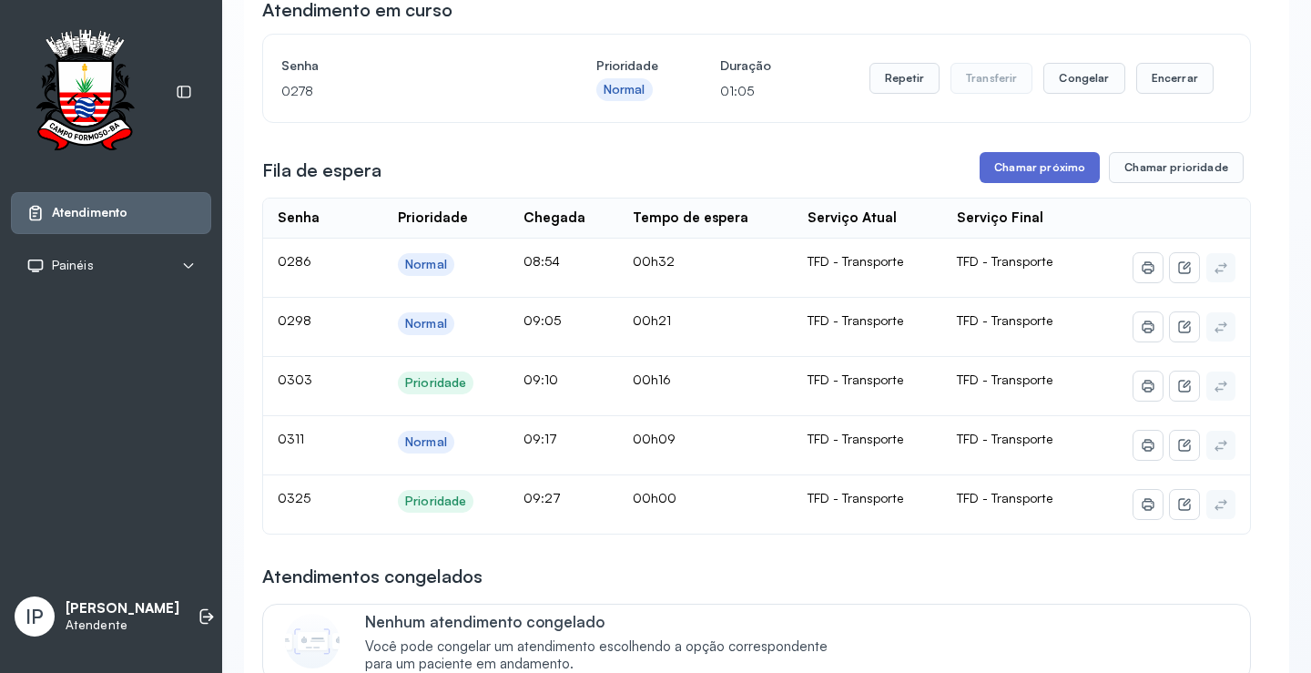
click at [1056, 163] on button "Chamar próximo" at bounding box center [1040, 167] width 120 height 31
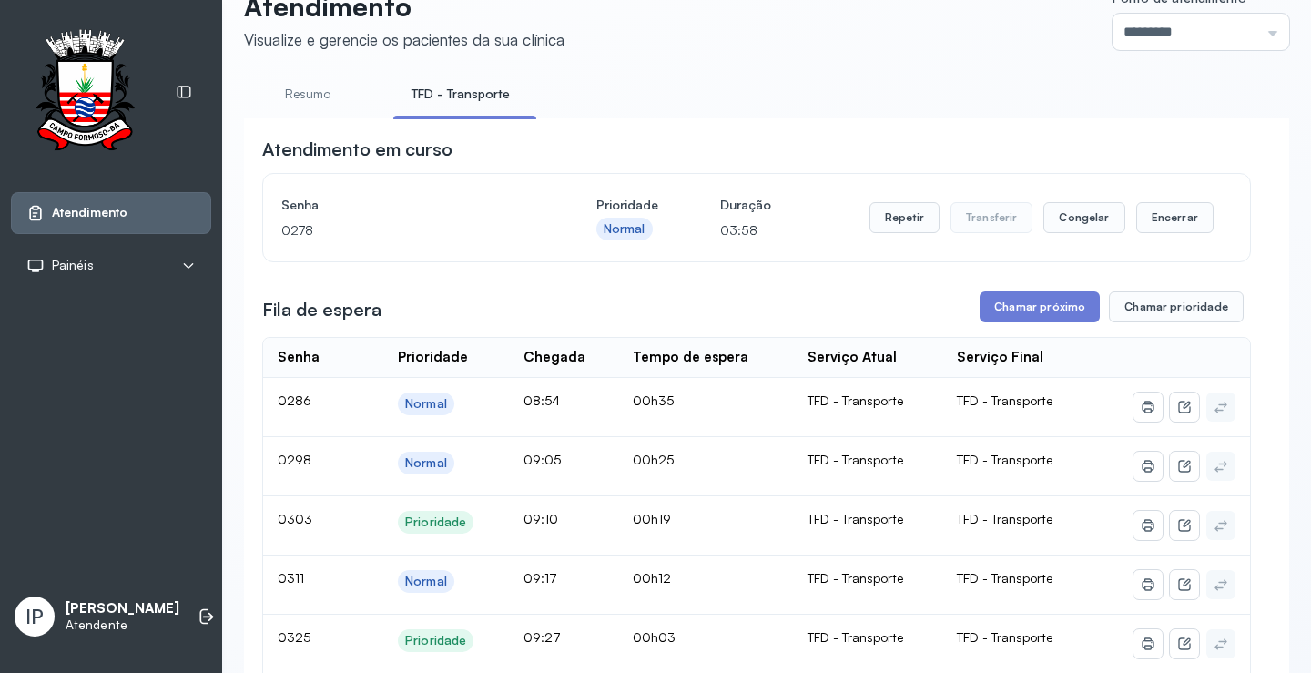
scroll to position [0, 0]
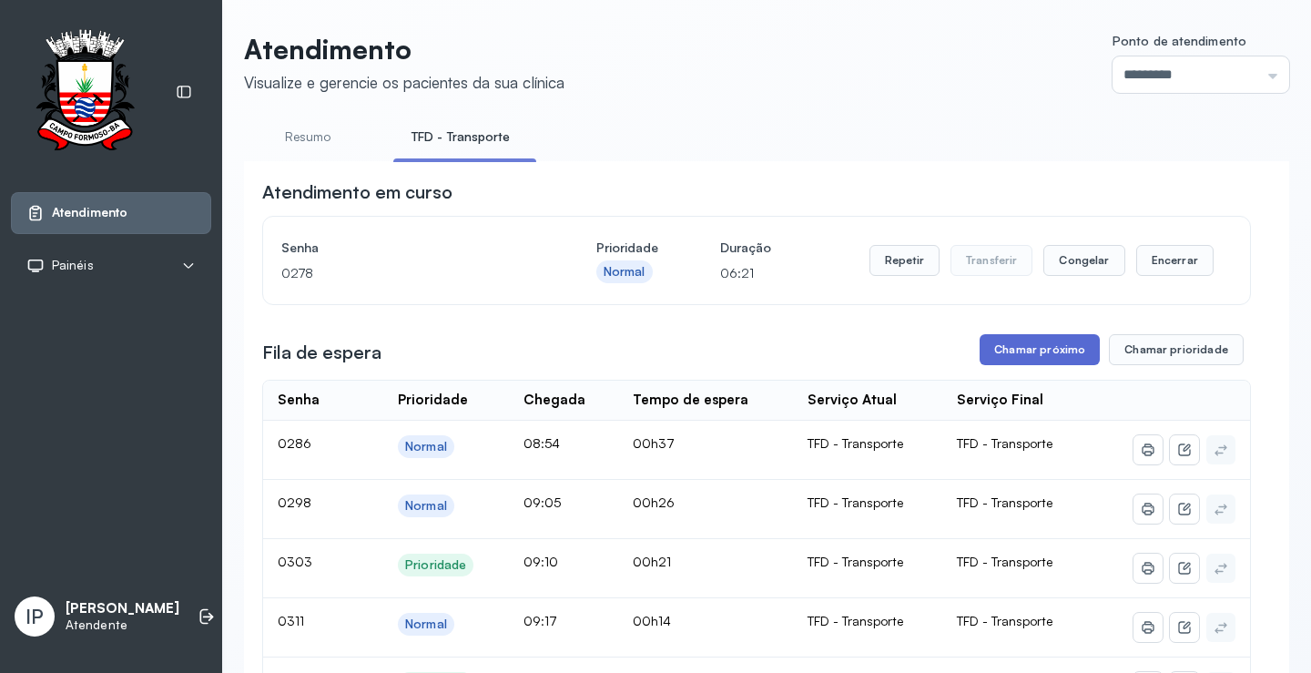
click at [1000, 351] on button "Chamar próximo" at bounding box center [1040, 349] width 120 height 31
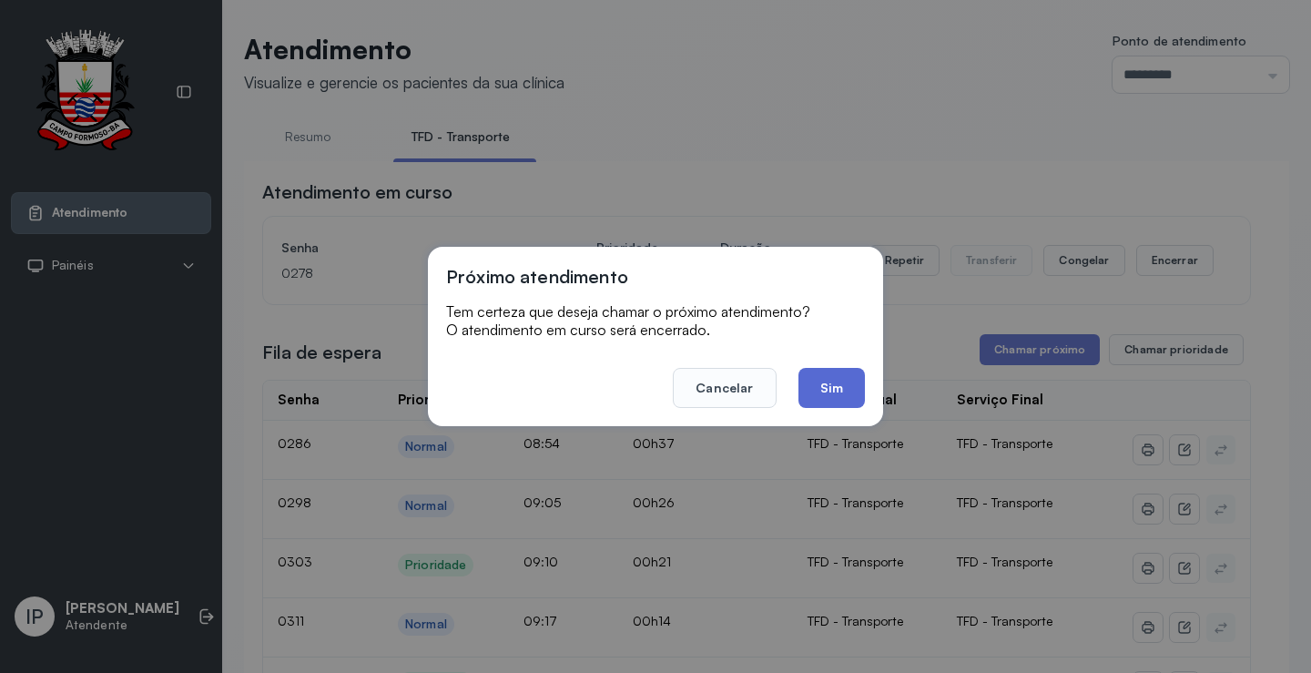
click at [829, 392] on button "Sim" at bounding box center [832, 388] width 66 height 40
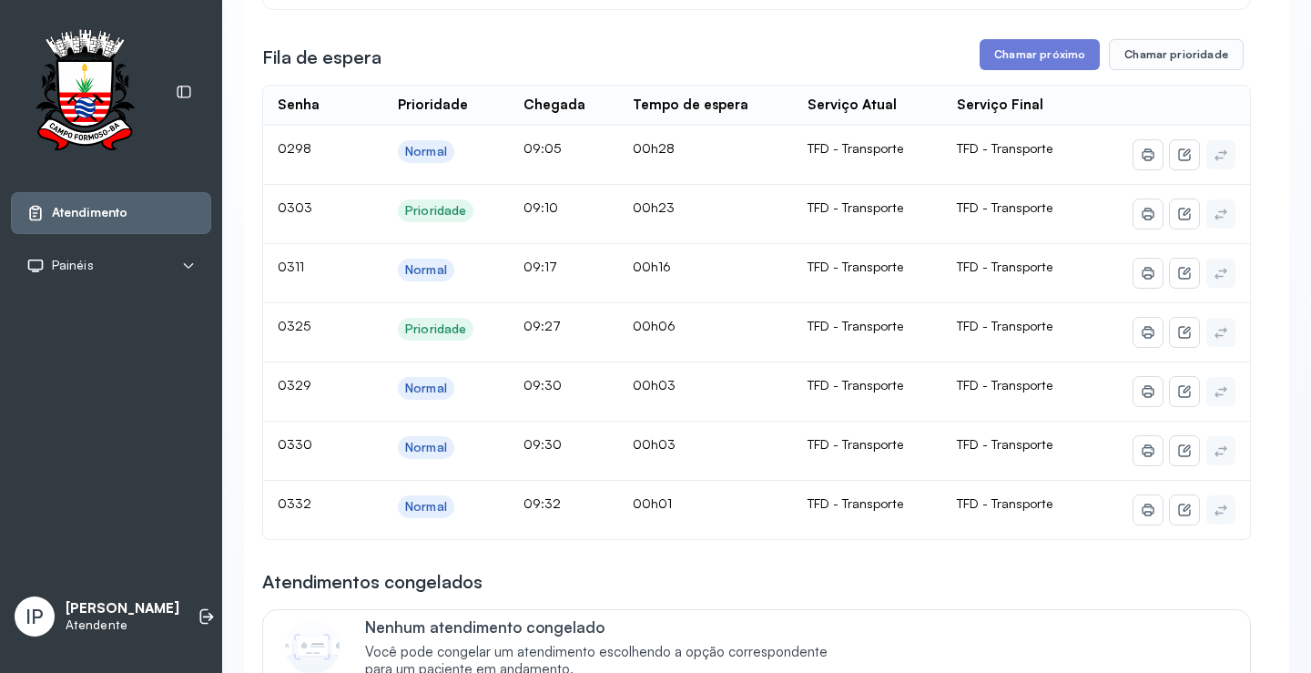
scroll to position [182, 0]
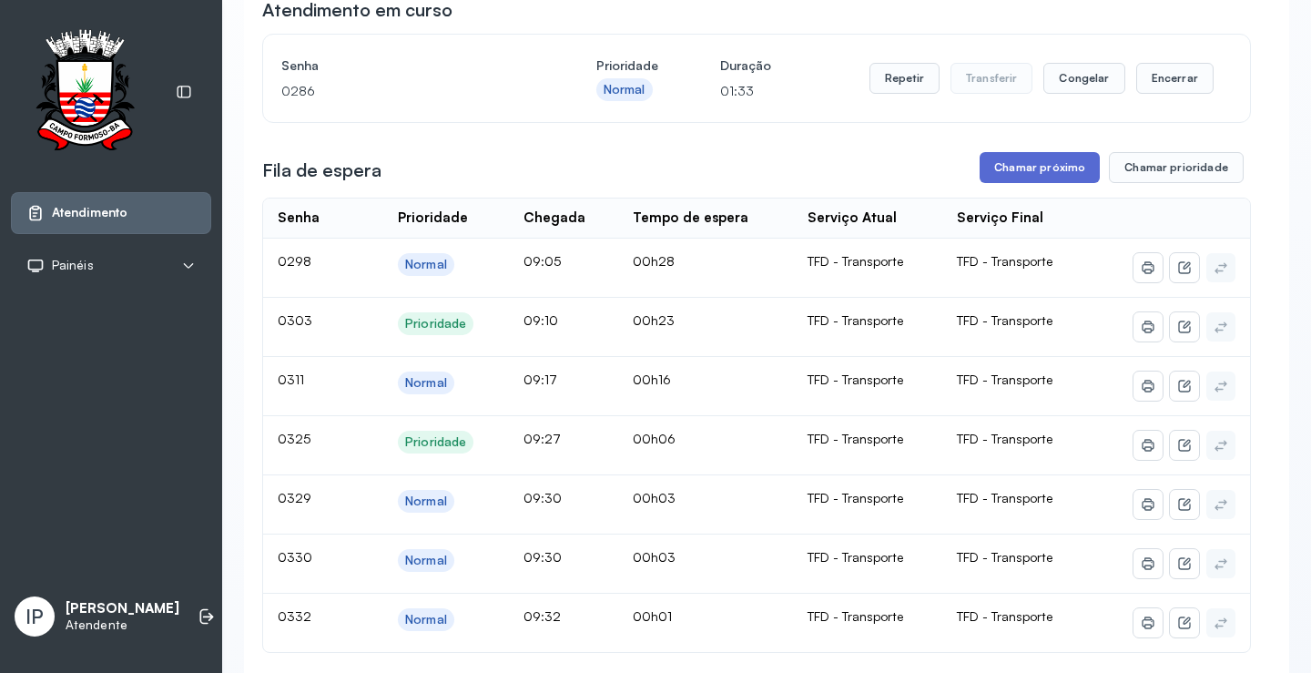
click at [1045, 173] on button "Chamar próximo" at bounding box center [1040, 167] width 120 height 31
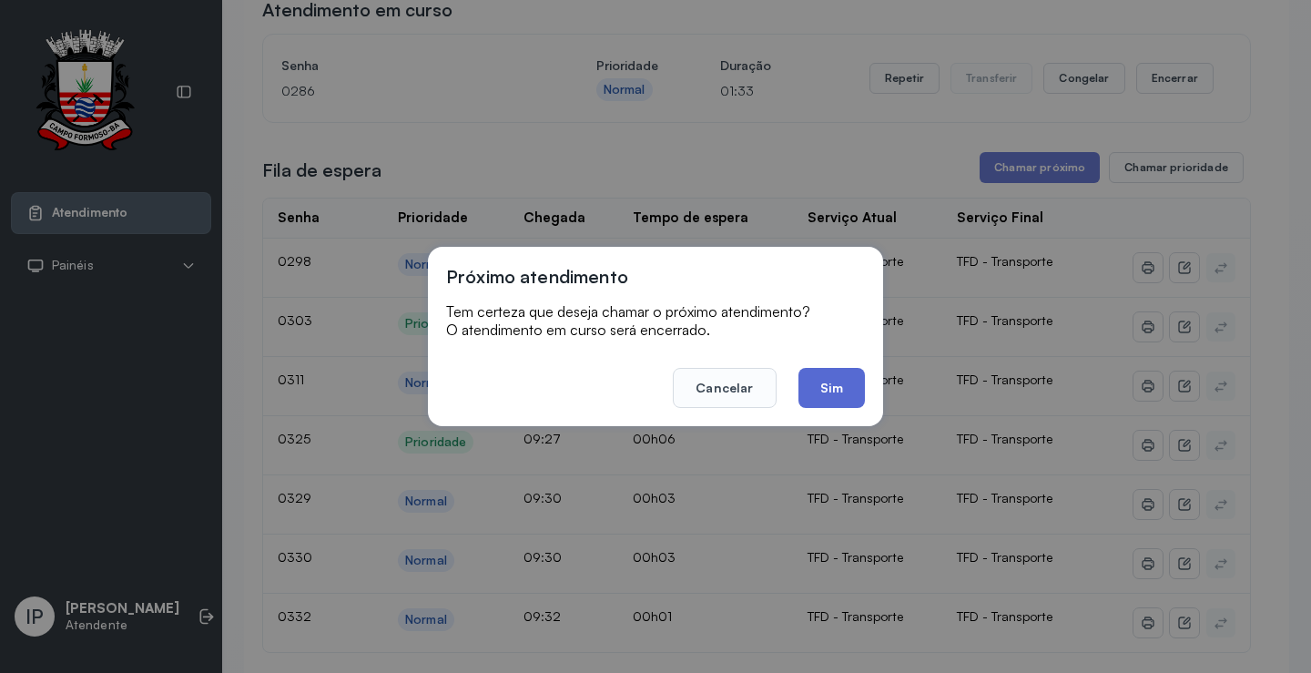
click at [824, 382] on button "Sim" at bounding box center [832, 388] width 66 height 40
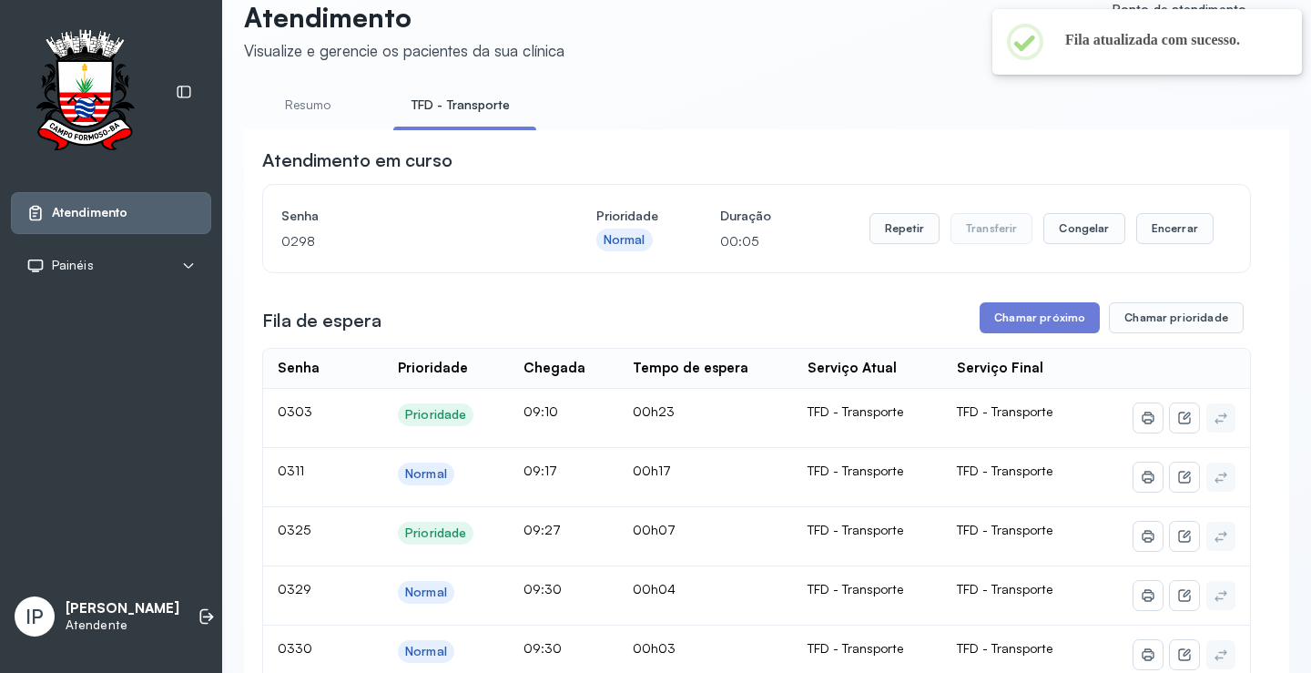
scroll to position [0, 0]
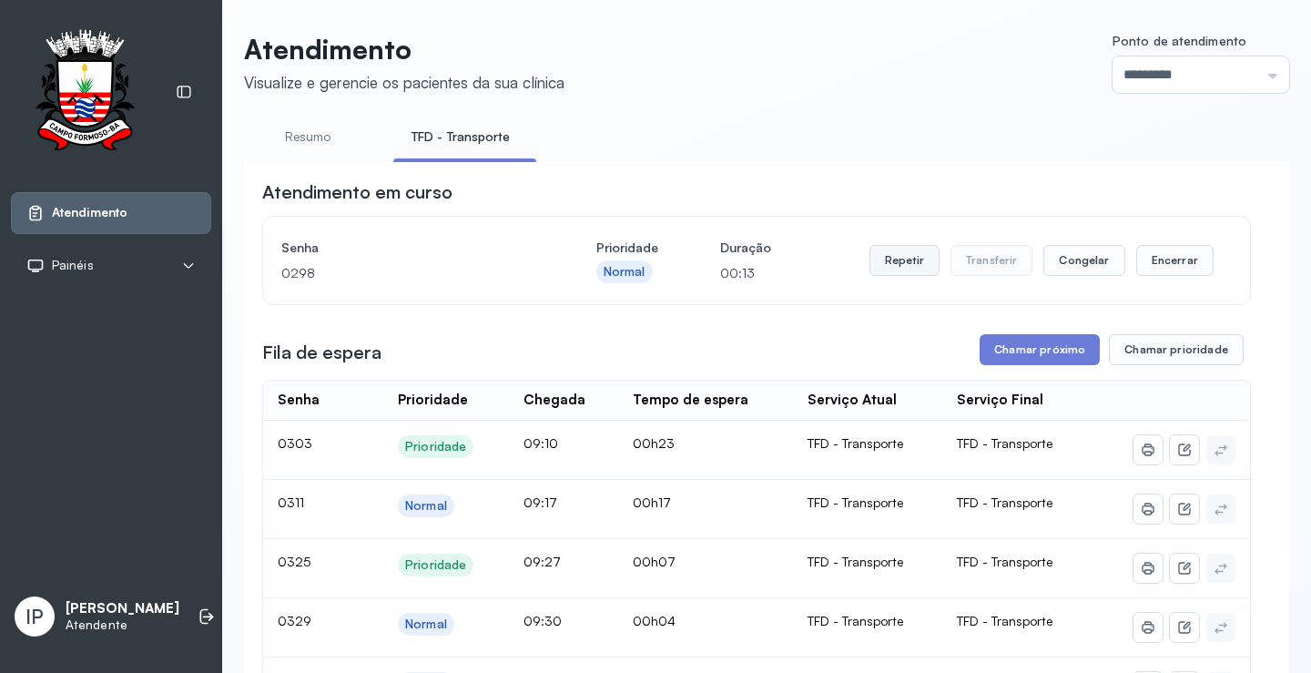
click at [887, 256] on button "Repetir" at bounding box center [905, 260] width 70 height 31
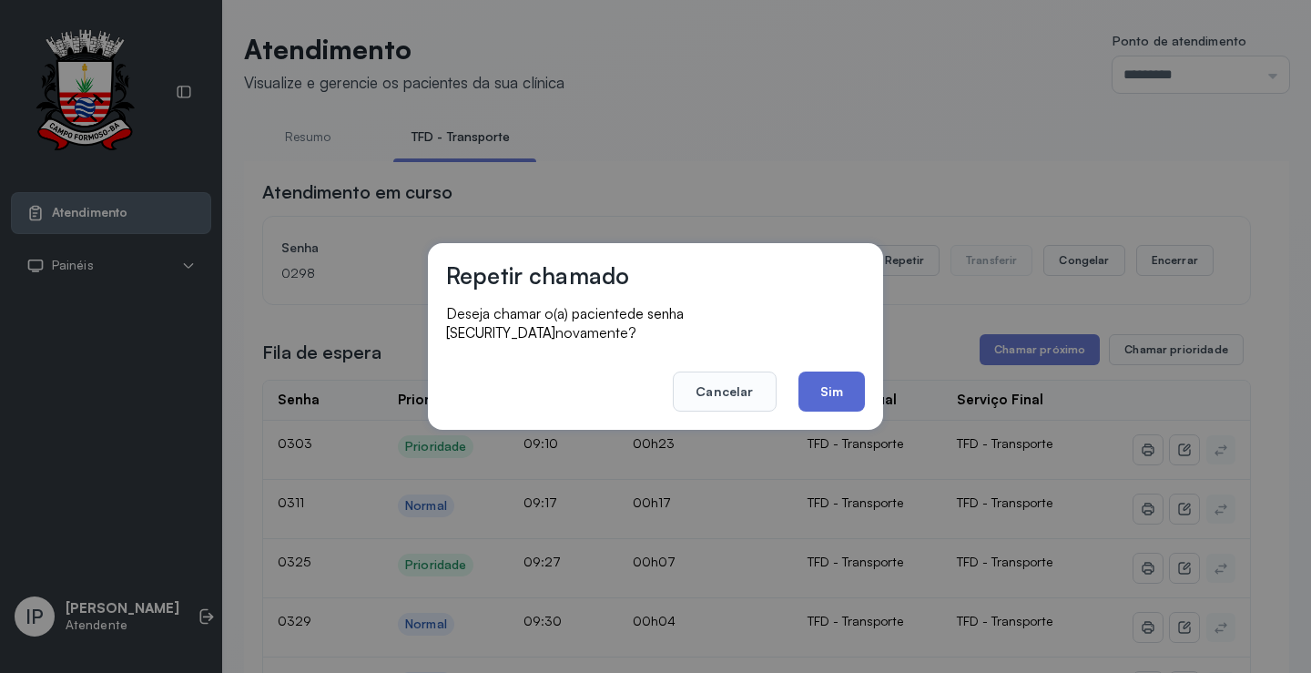
click at [814, 378] on button "Sim" at bounding box center [832, 392] width 66 height 40
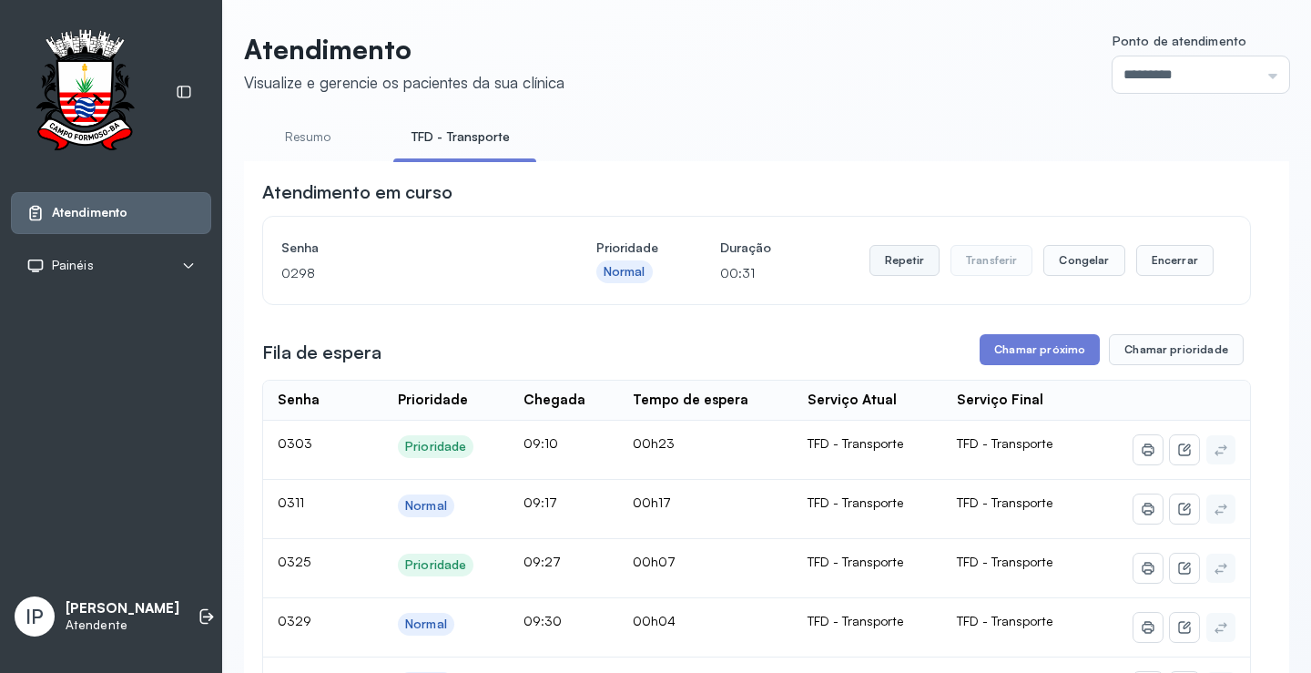
click at [912, 262] on button "Repetir" at bounding box center [905, 260] width 70 height 31
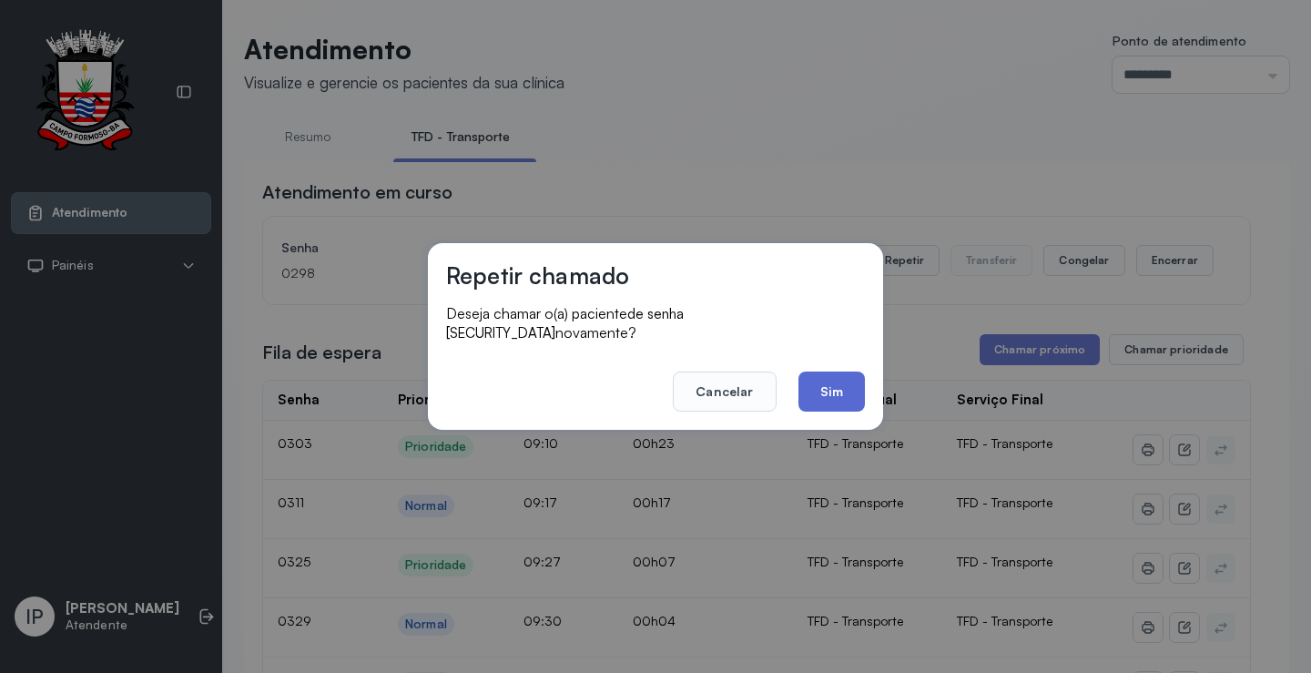
click at [839, 375] on button "Sim" at bounding box center [832, 392] width 66 height 40
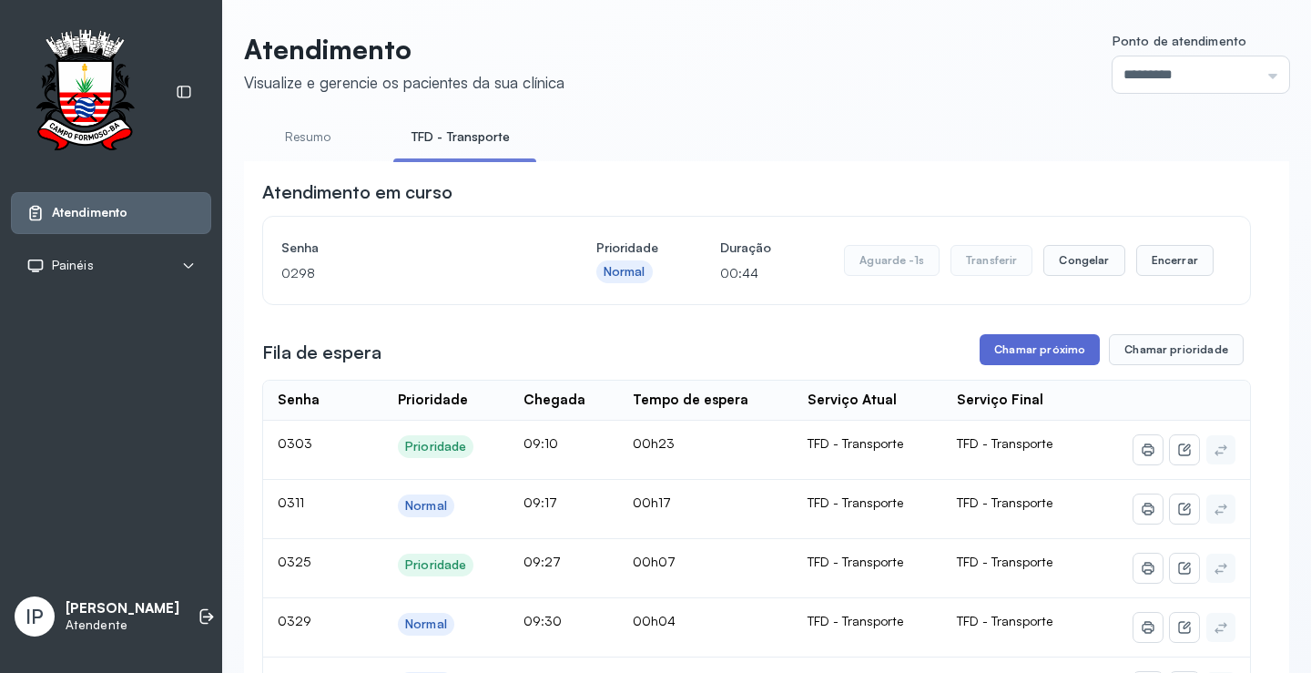
click at [1030, 358] on button "Chamar próximo" at bounding box center [1040, 349] width 120 height 31
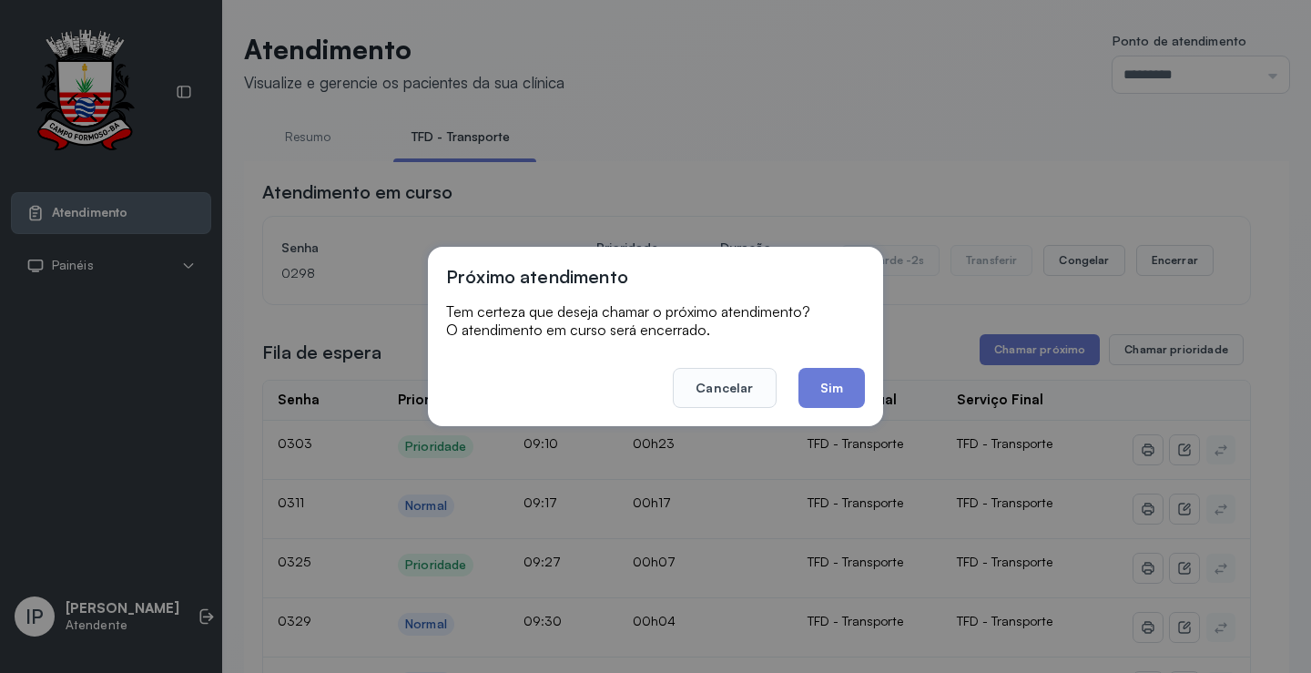
click at [835, 366] on footer "Cancelar Sim" at bounding box center [655, 375] width 419 height 66
click at [836, 382] on button "Sim" at bounding box center [832, 388] width 66 height 40
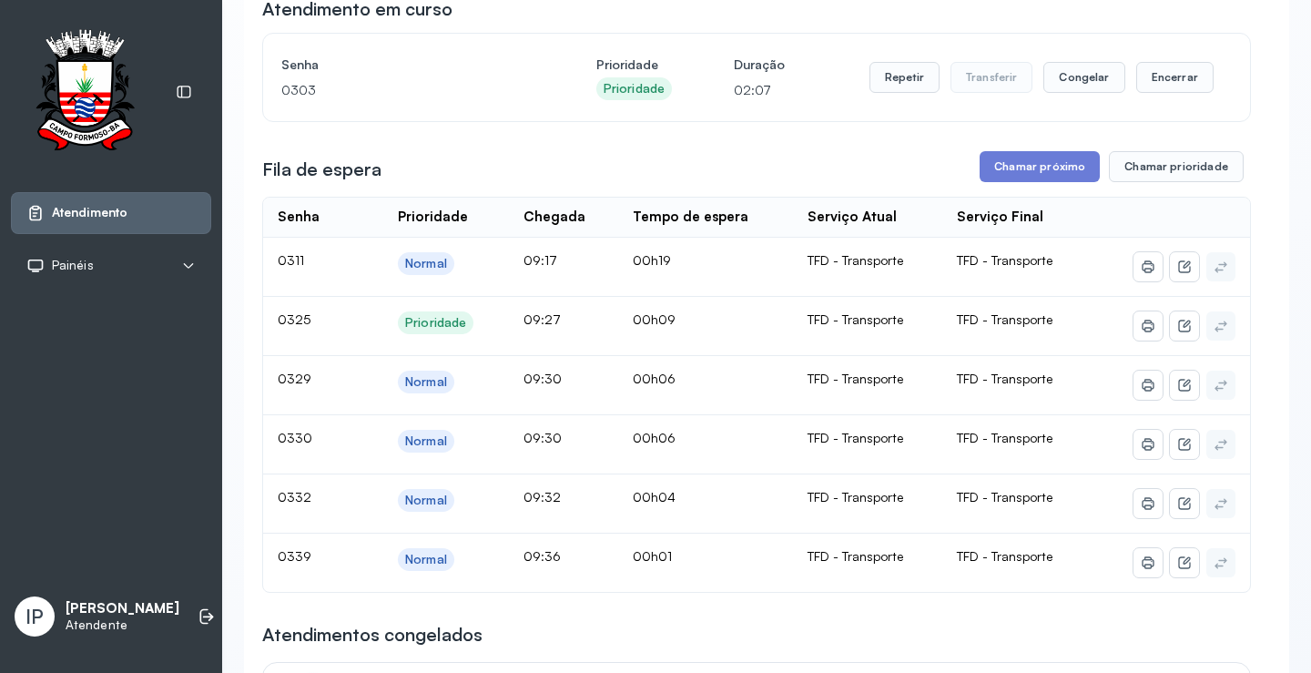
scroll to position [182, 0]
click at [1022, 178] on button "Chamar próximo" at bounding box center [1040, 167] width 120 height 31
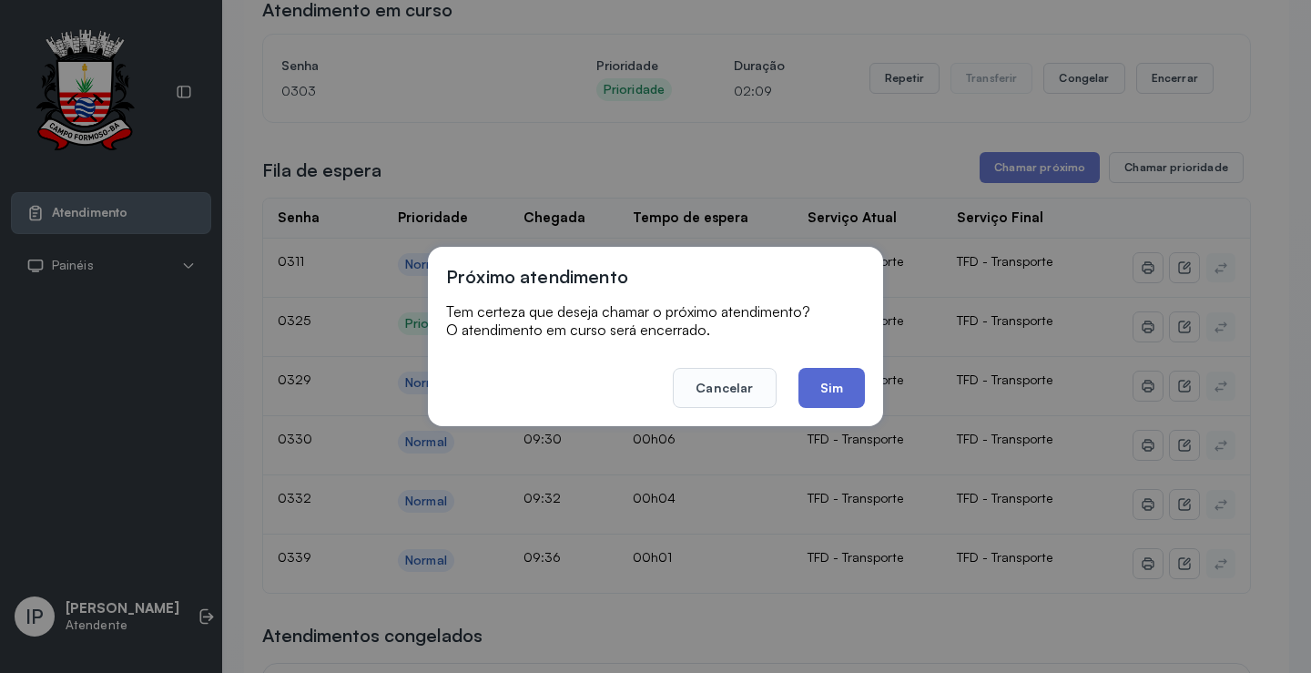
click at [830, 392] on button "Sim" at bounding box center [832, 388] width 66 height 40
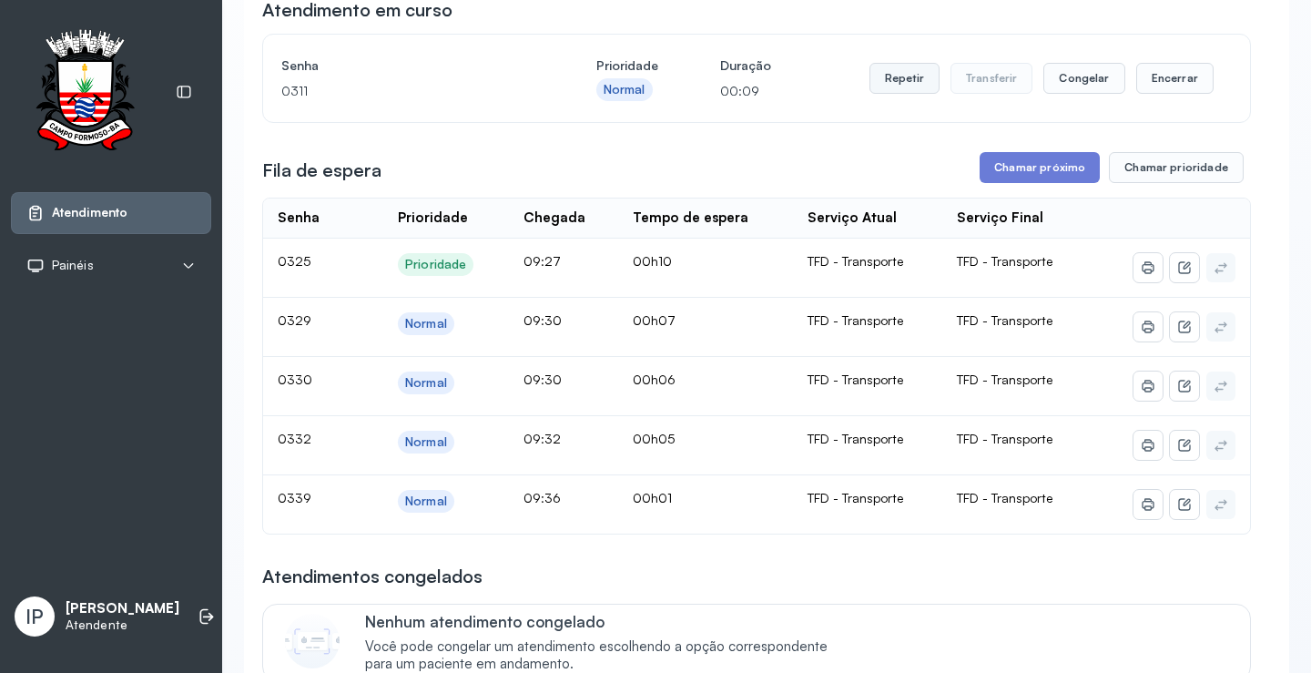
click at [905, 76] on button "Repetir" at bounding box center [905, 78] width 70 height 31
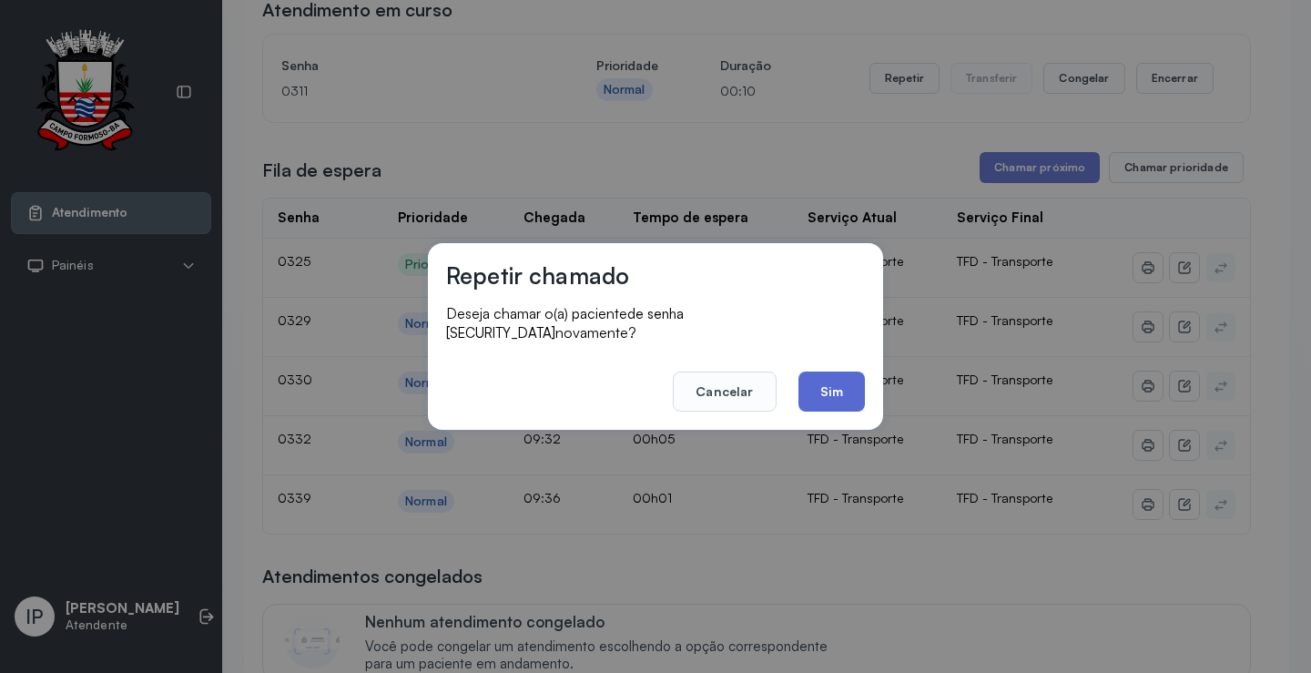
click at [819, 372] on button "Sim" at bounding box center [832, 392] width 66 height 40
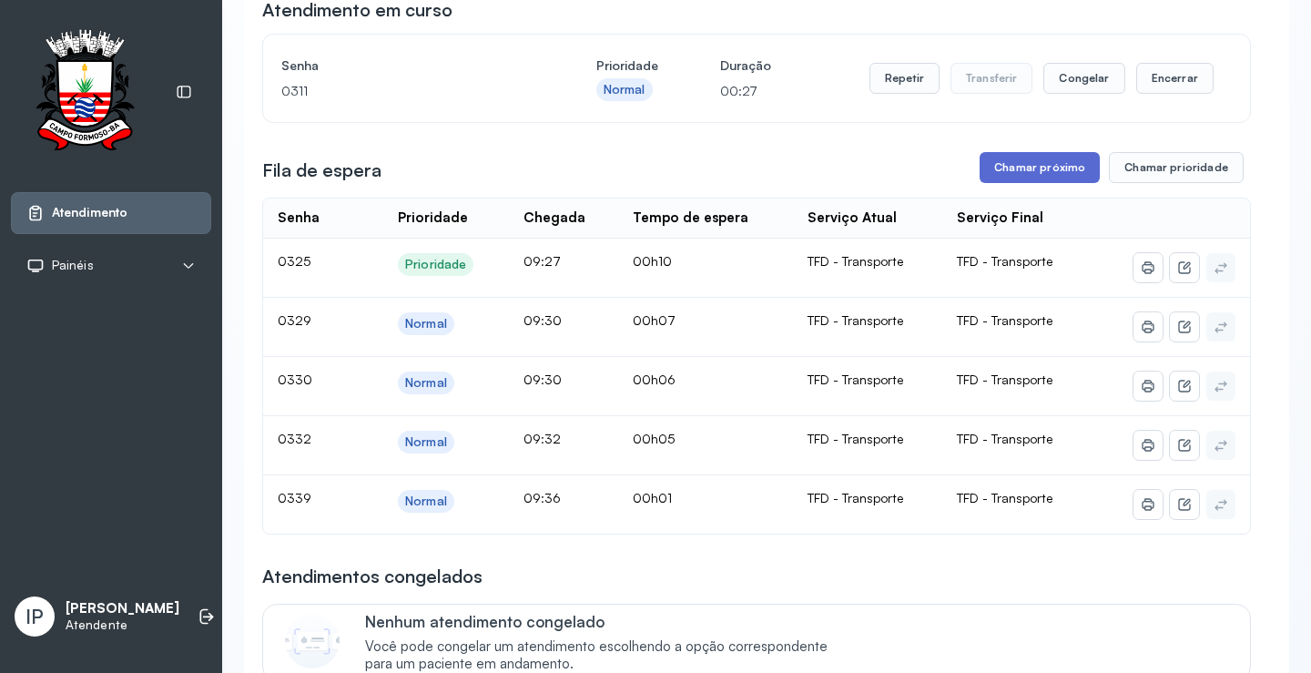
click at [1034, 178] on button "Chamar próximo" at bounding box center [1040, 167] width 120 height 31
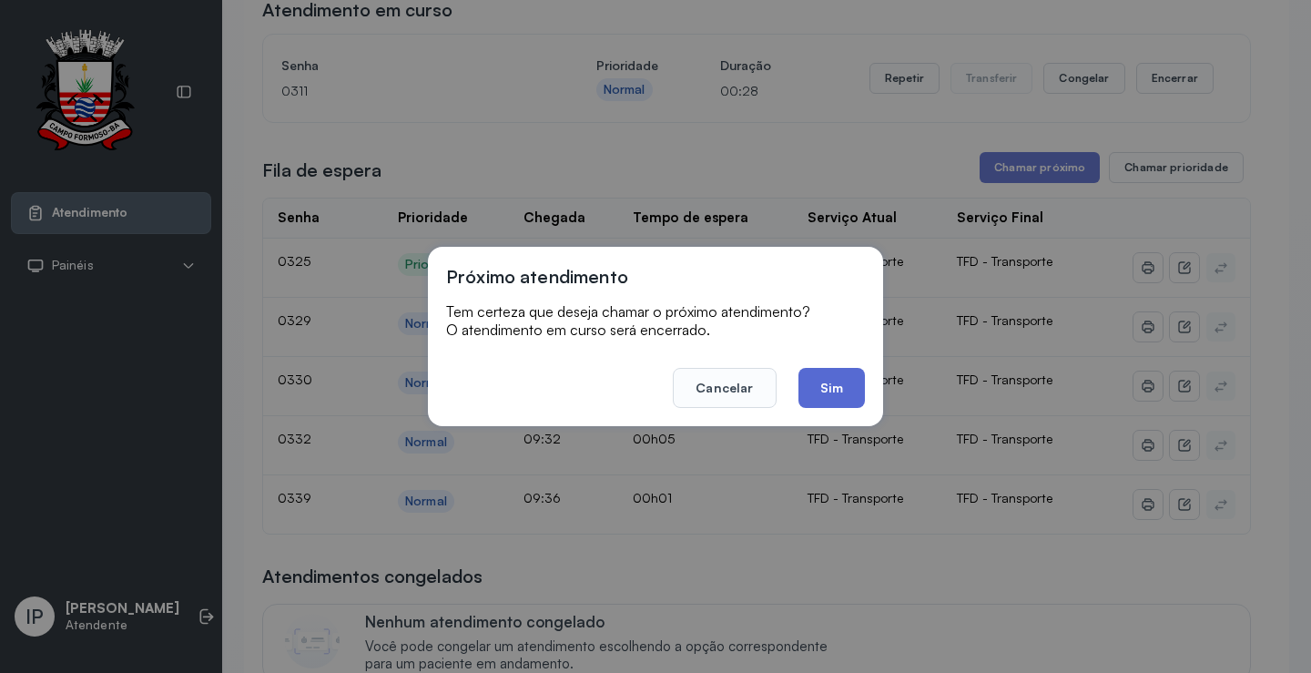
click at [827, 382] on button "Sim" at bounding box center [832, 388] width 66 height 40
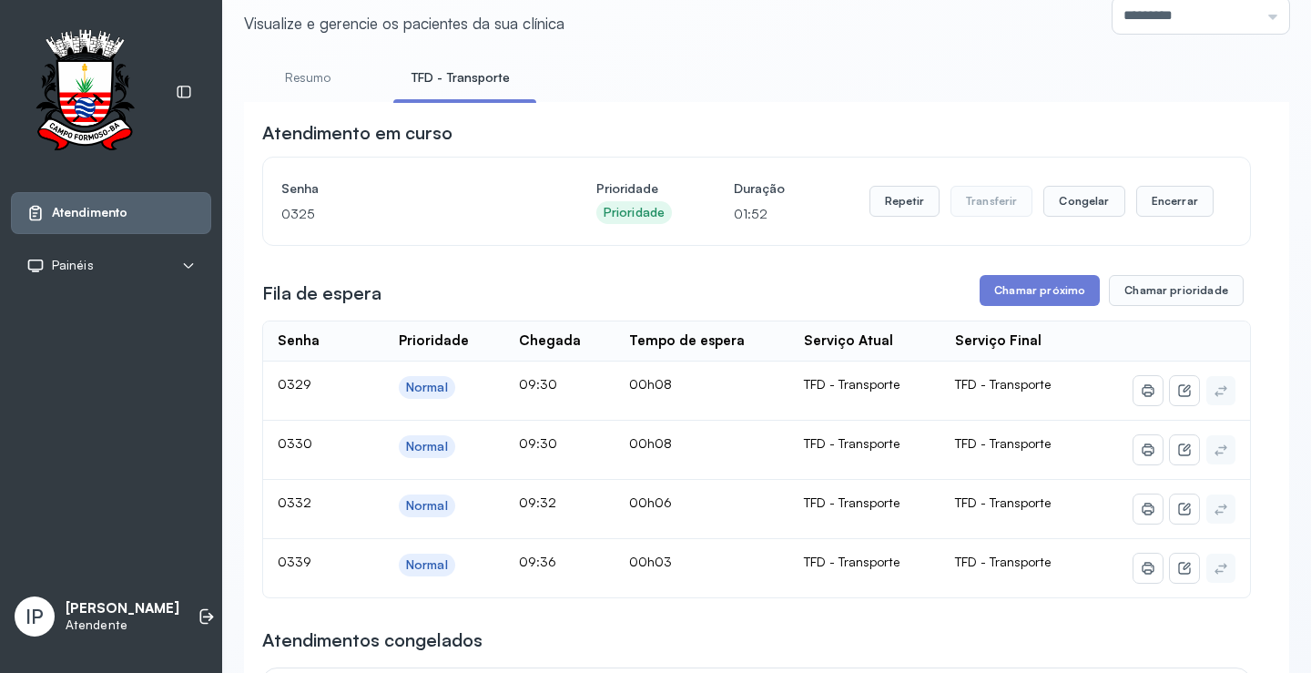
scroll to position [91, 0]
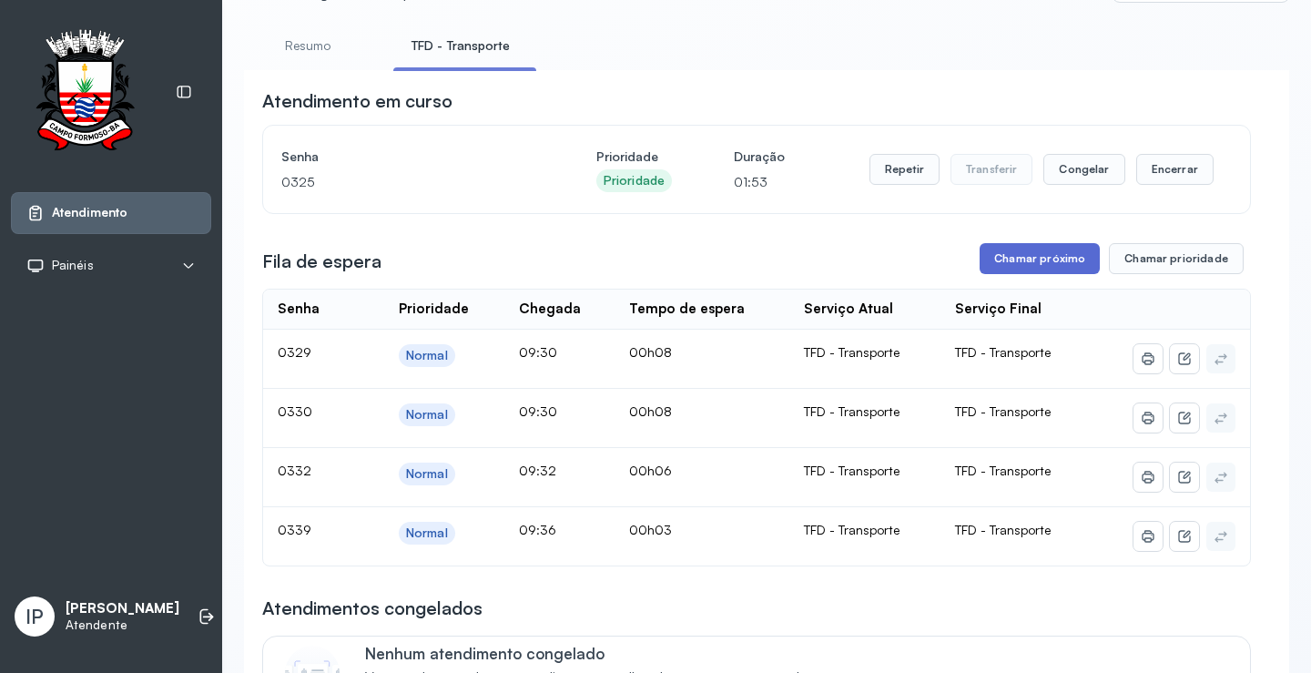
click at [1020, 259] on button "Chamar próximo" at bounding box center [1040, 258] width 120 height 31
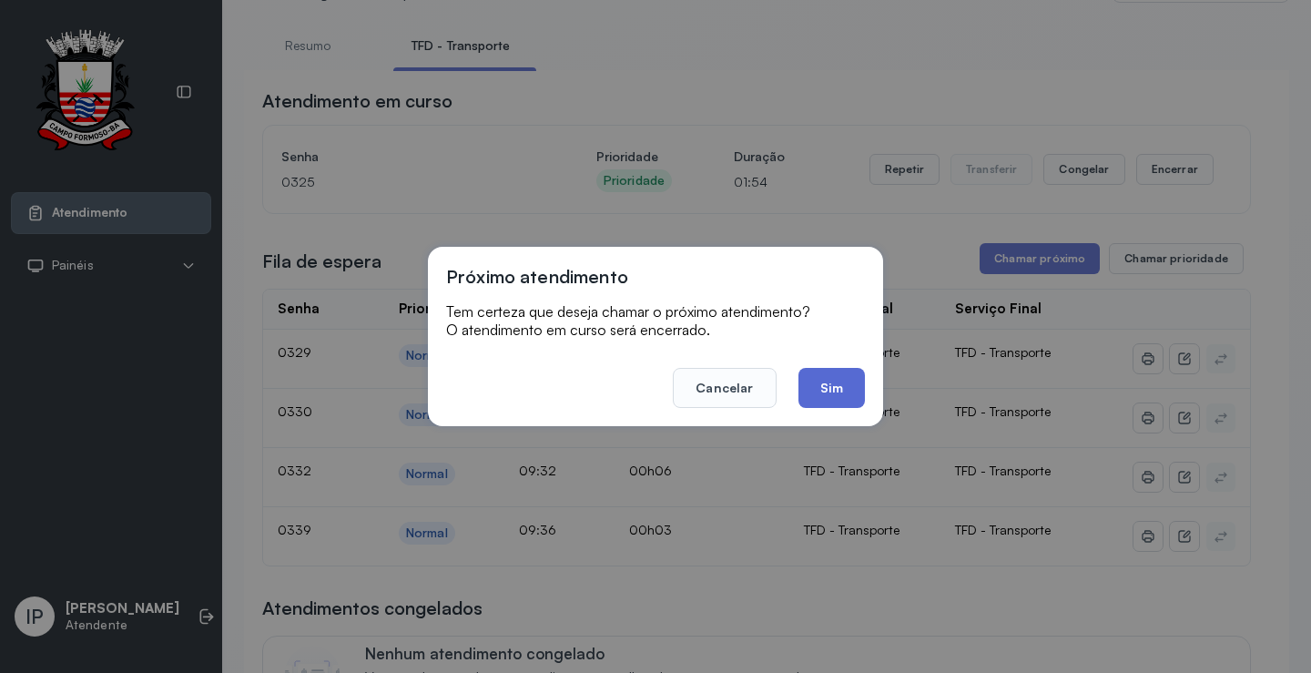
click at [837, 381] on button "Sim" at bounding box center [832, 388] width 66 height 40
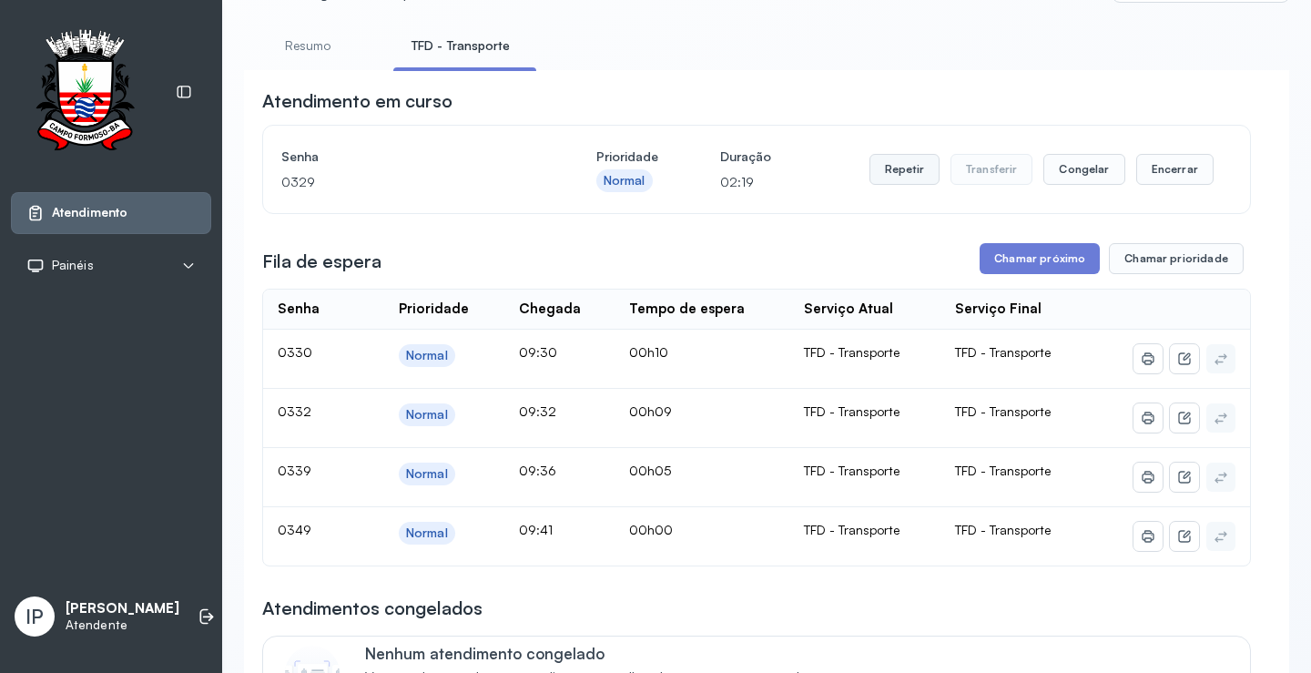
click at [884, 179] on button "Repetir" at bounding box center [905, 169] width 70 height 31
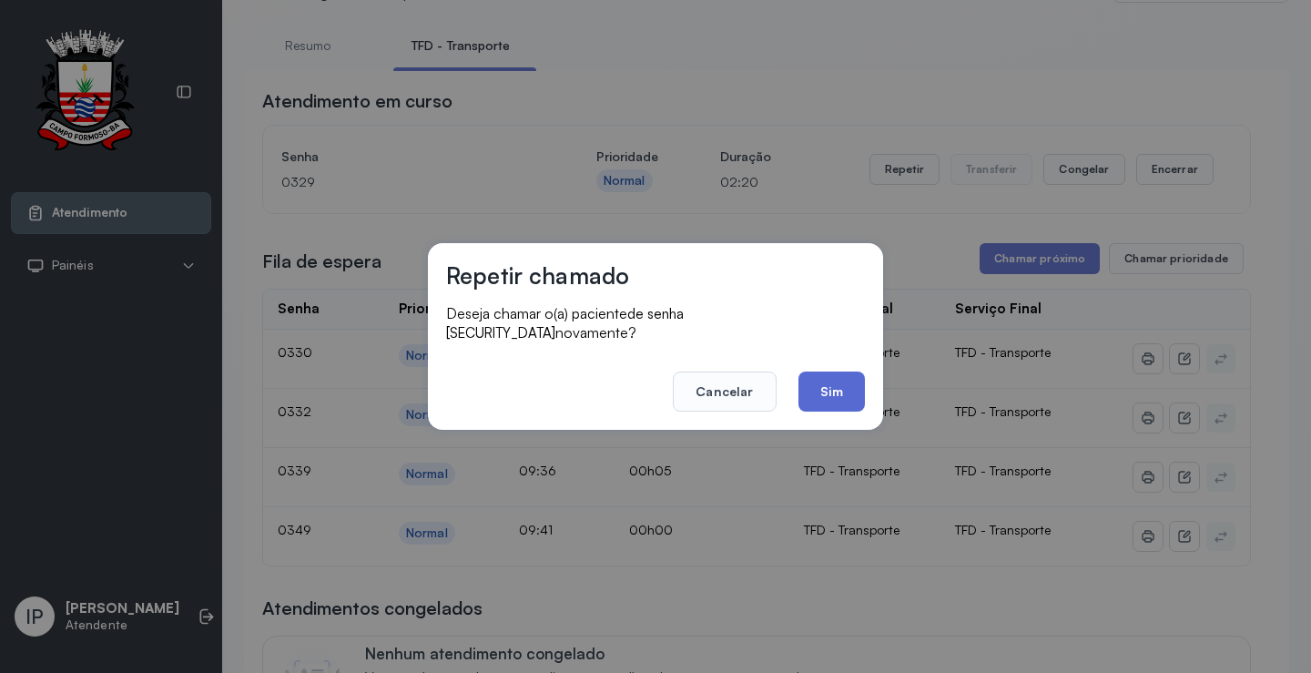
click at [844, 376] on button "Sim" at bounding box center [832, 392] width 66 height 40
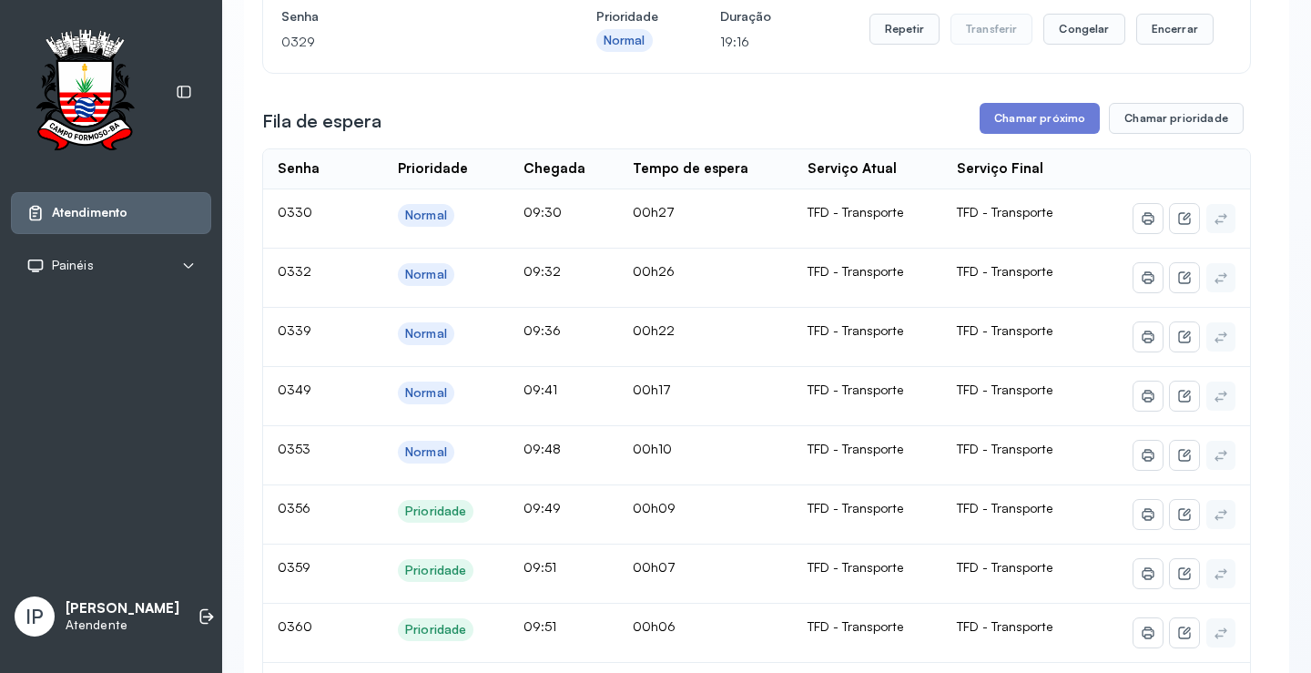
scroll to position [0, 0]
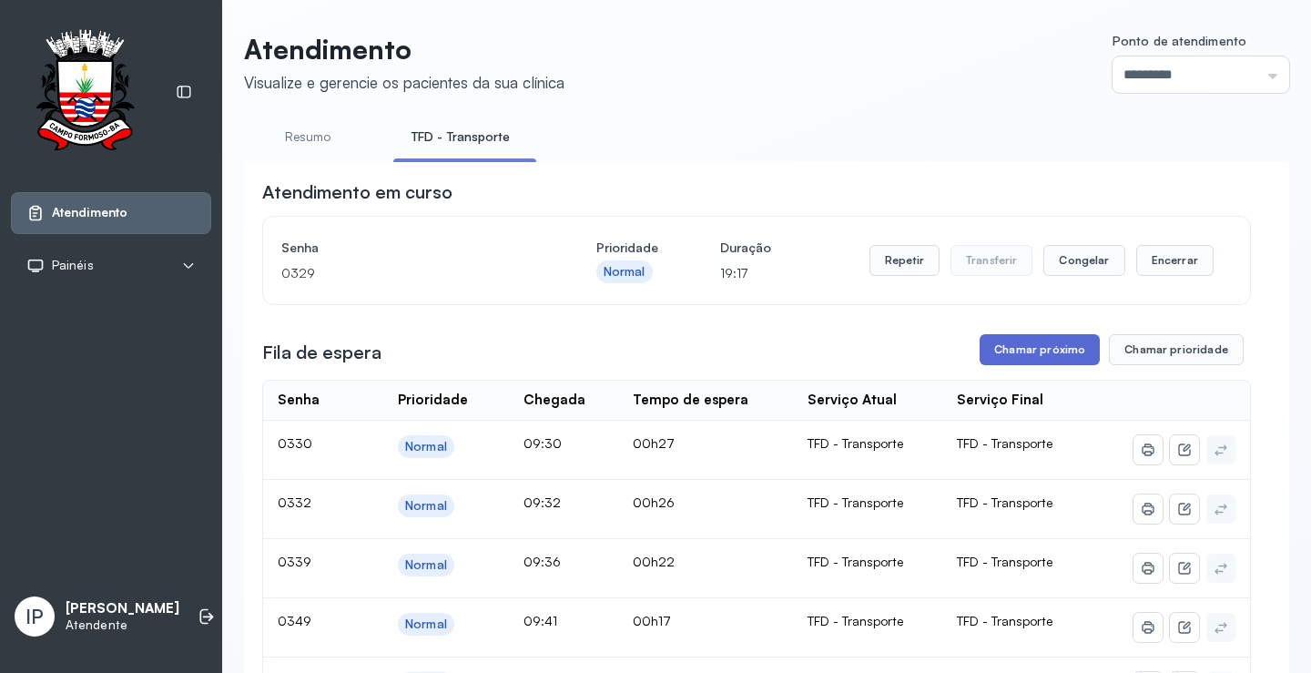
click at [1018, 340] on button "Chamar próximo" at bounding box center [1040, 349] width 120 height 31
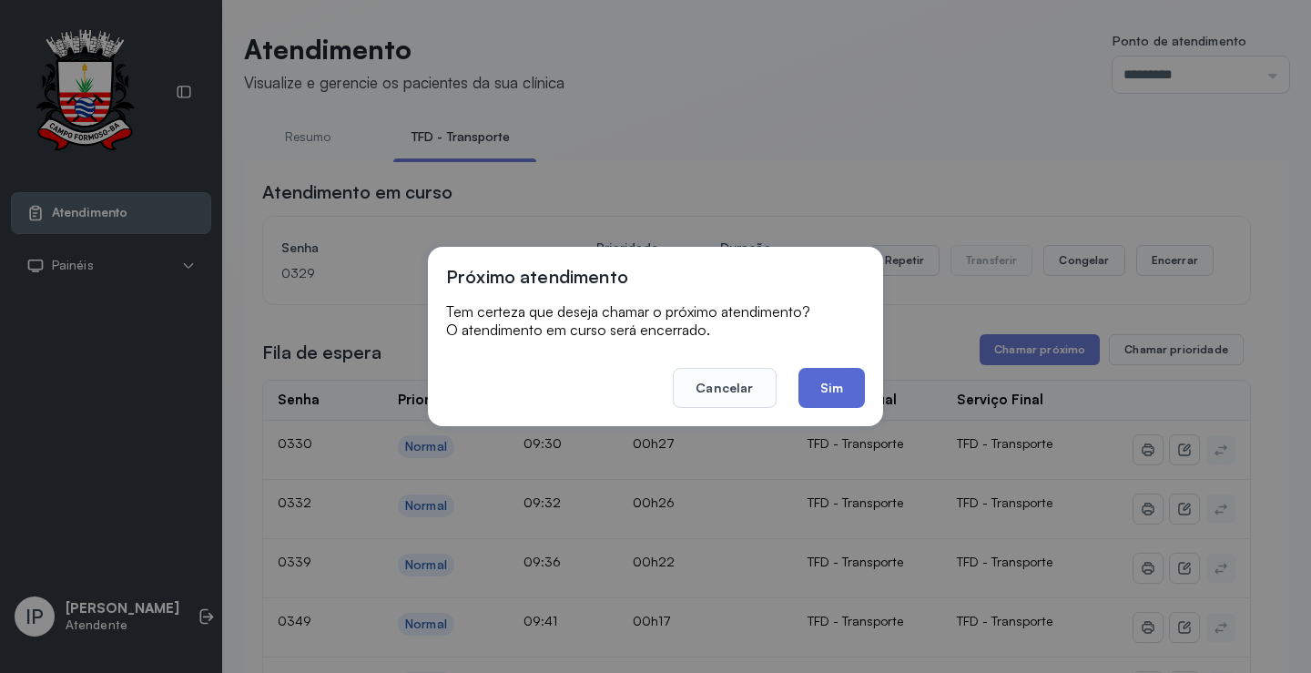
click at [842, 386] on button "Sim" at bounding box center [832, 388] width 66 height 40
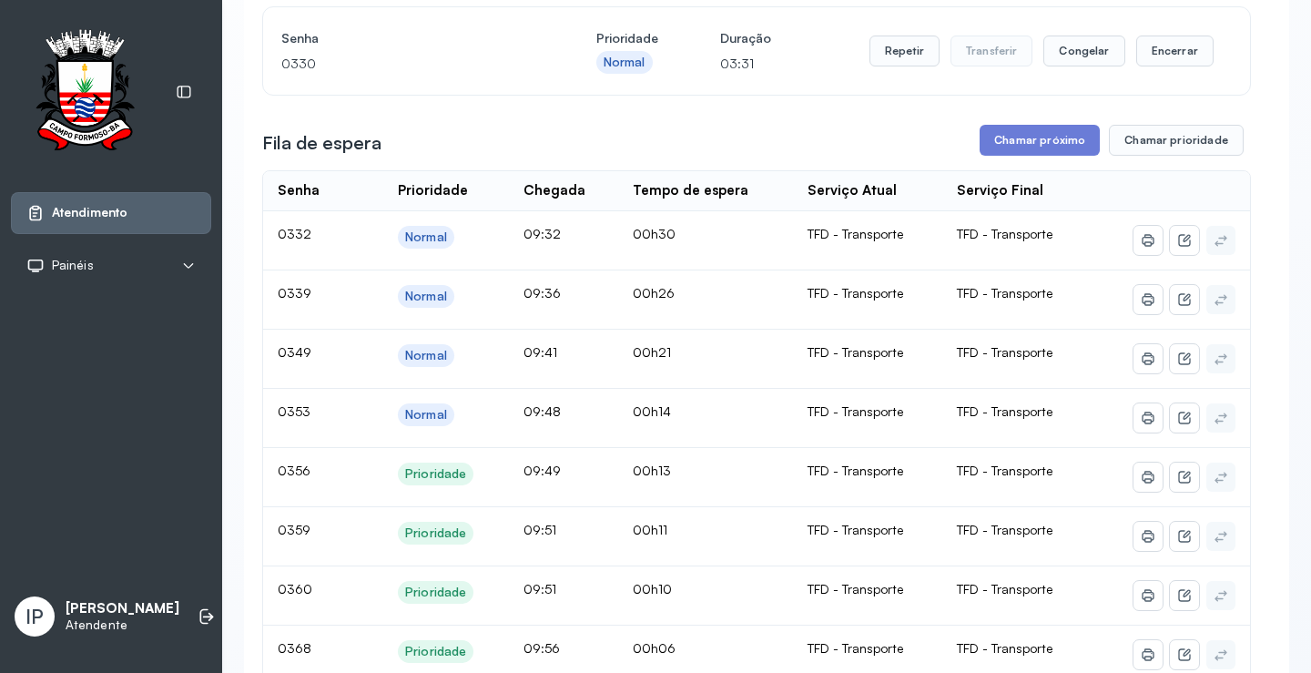
scroll to position [182, 0]
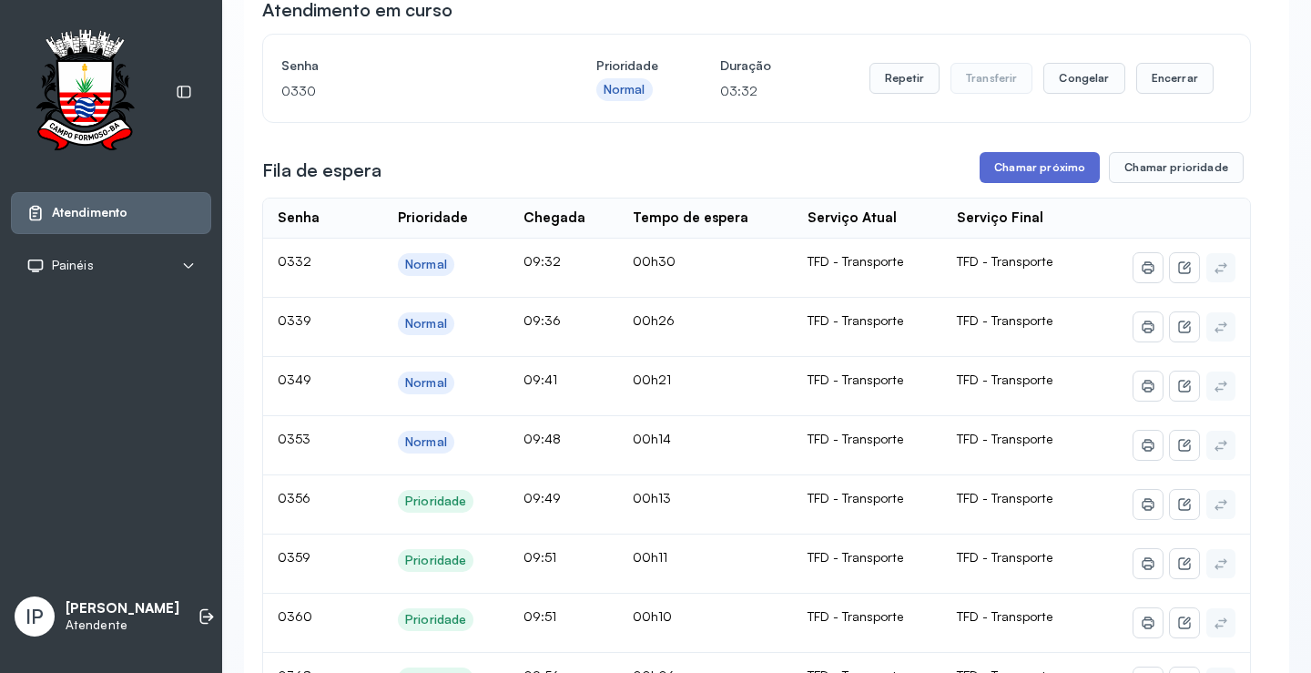
click at [995, 158] on button "Chamar próximo" at bounding box center [1040, 167] width 120 height 31
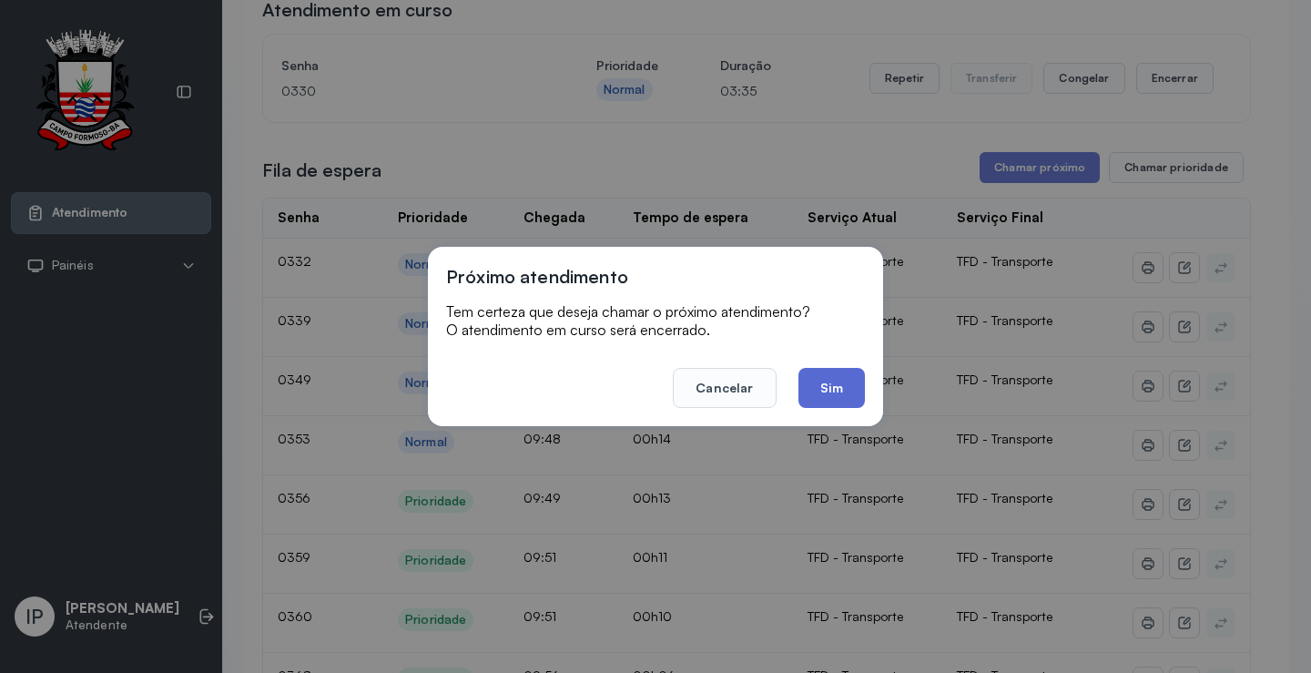
click at [848, 373] on button "Sim" at bounding box center [832, 388] width 66 height 40
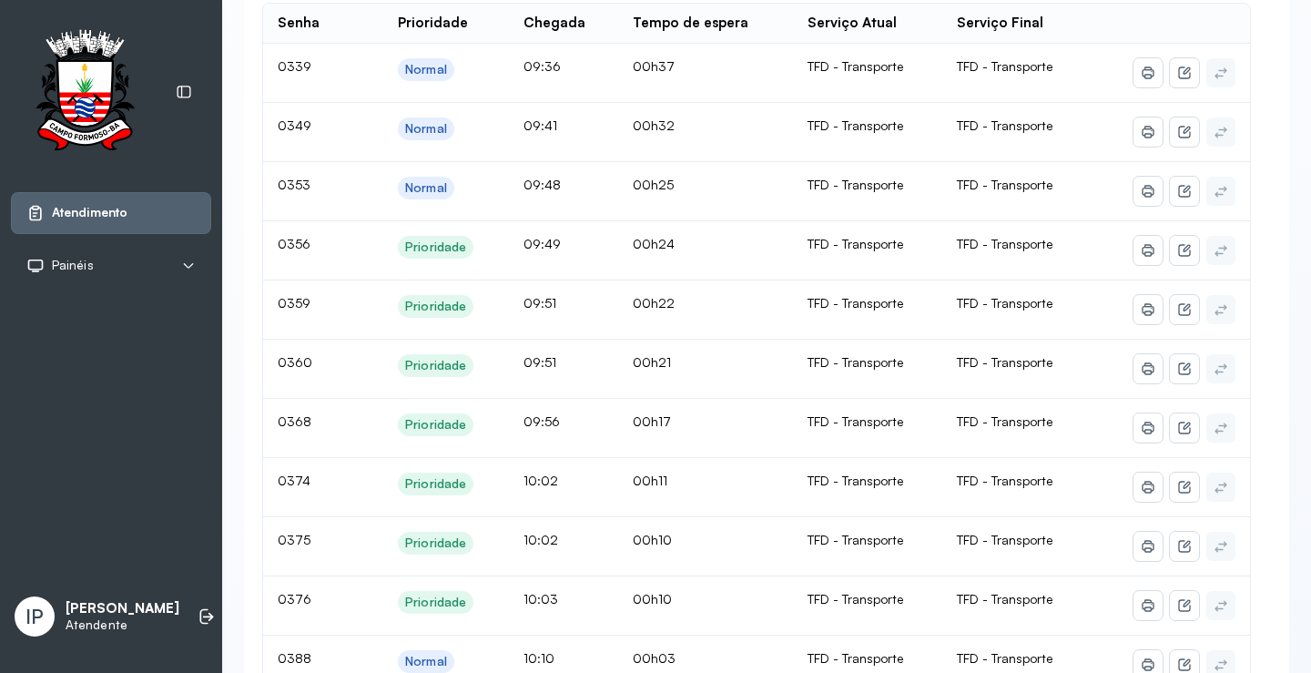
scroll to position [273, 0]
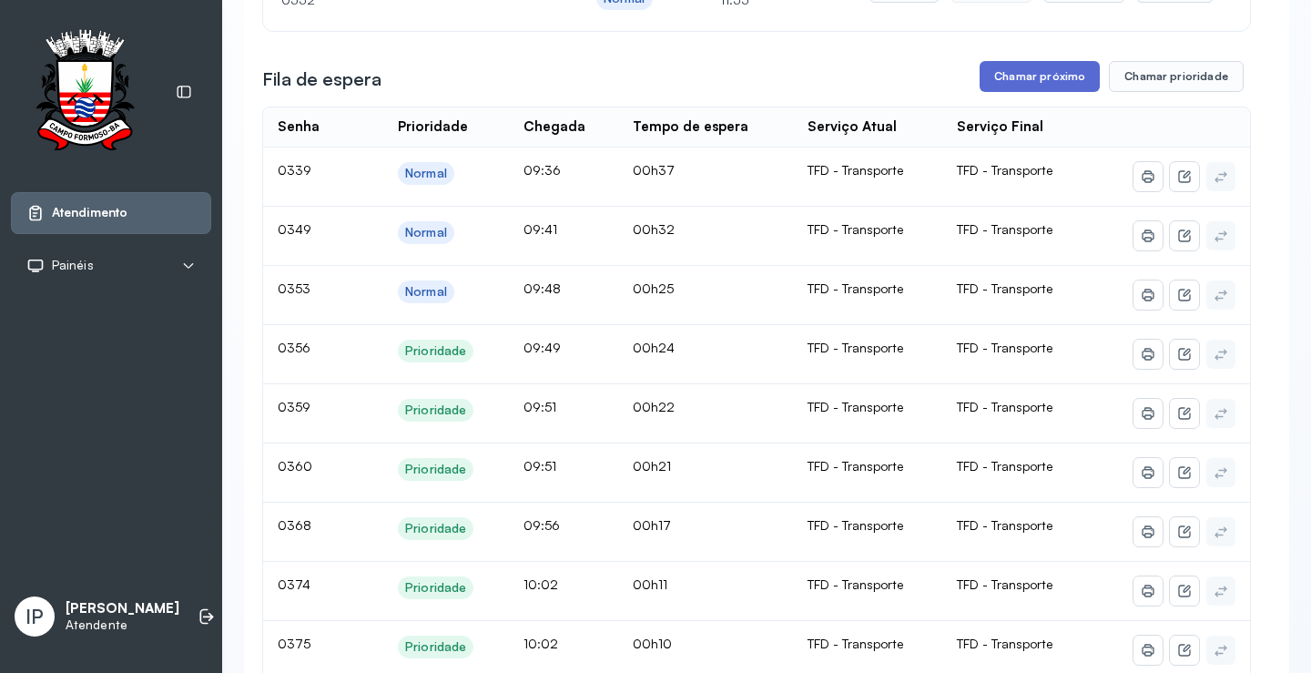
click at [1008, 78] on button "Chamar próximo" at bounding box center [1040, 76] width 120 height 31
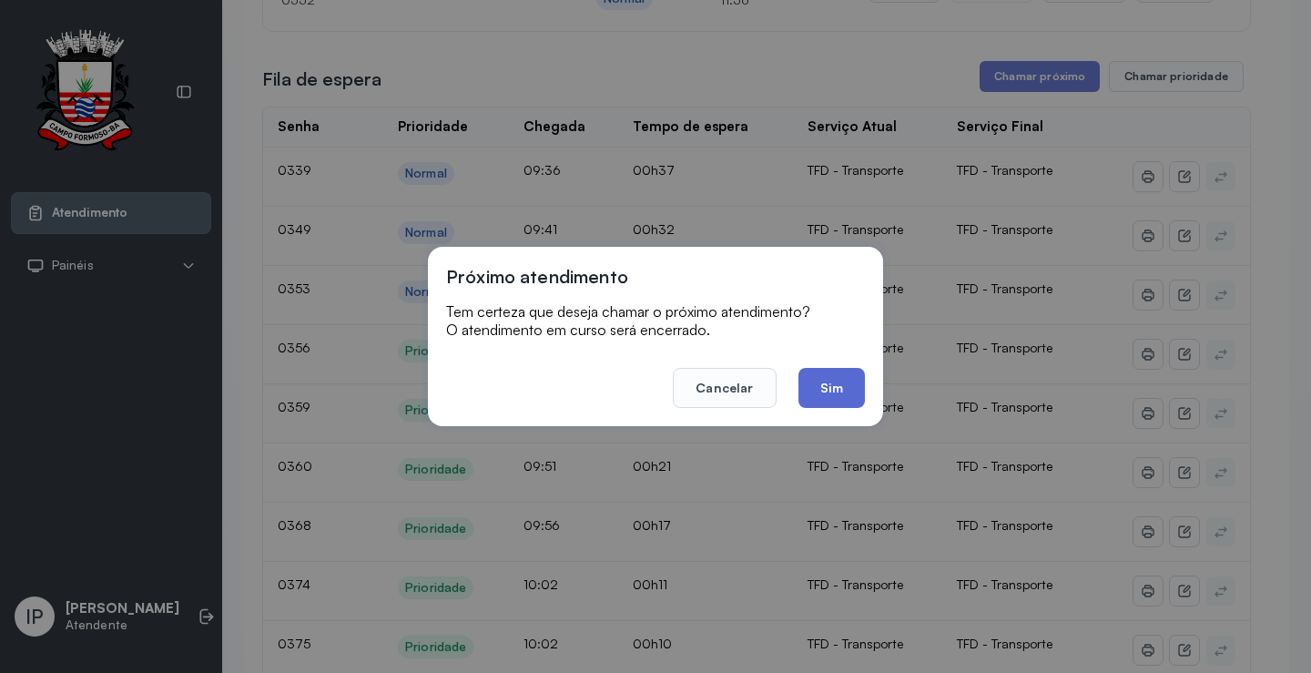
click at [823, 383] on button "Sim" at bounding box center [832, 388] width 66 height 40
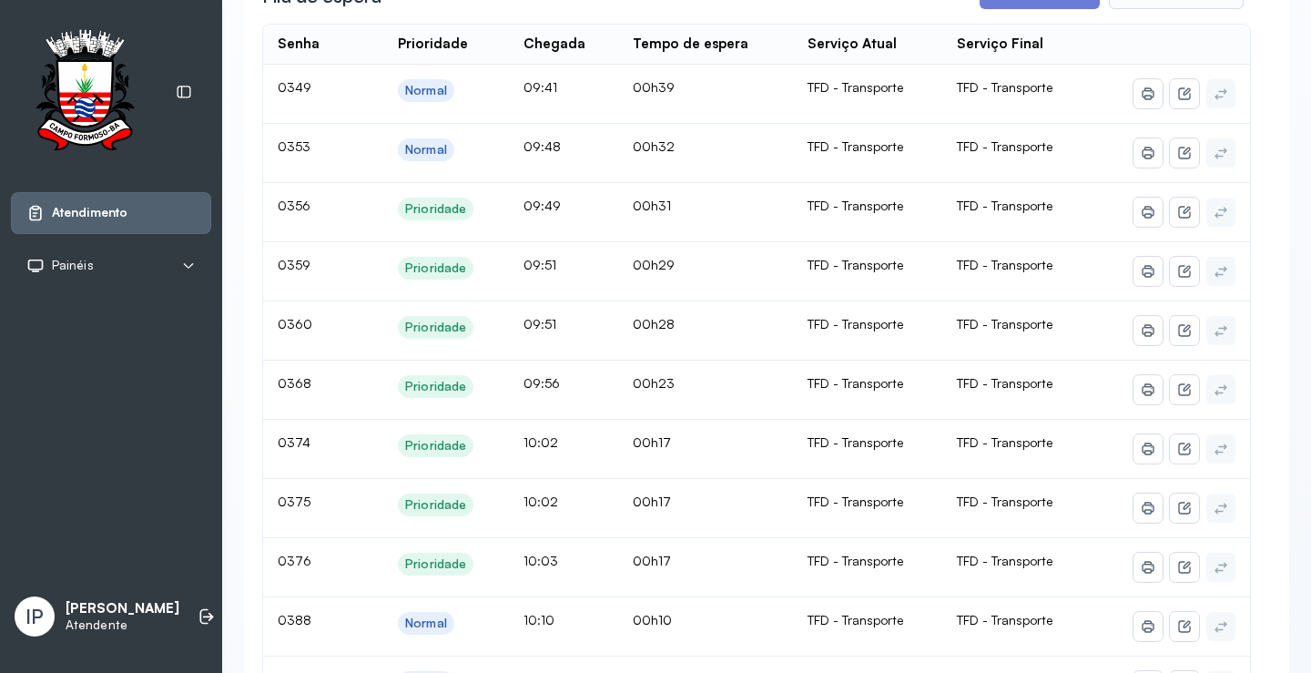
scroll to position [182, 0]
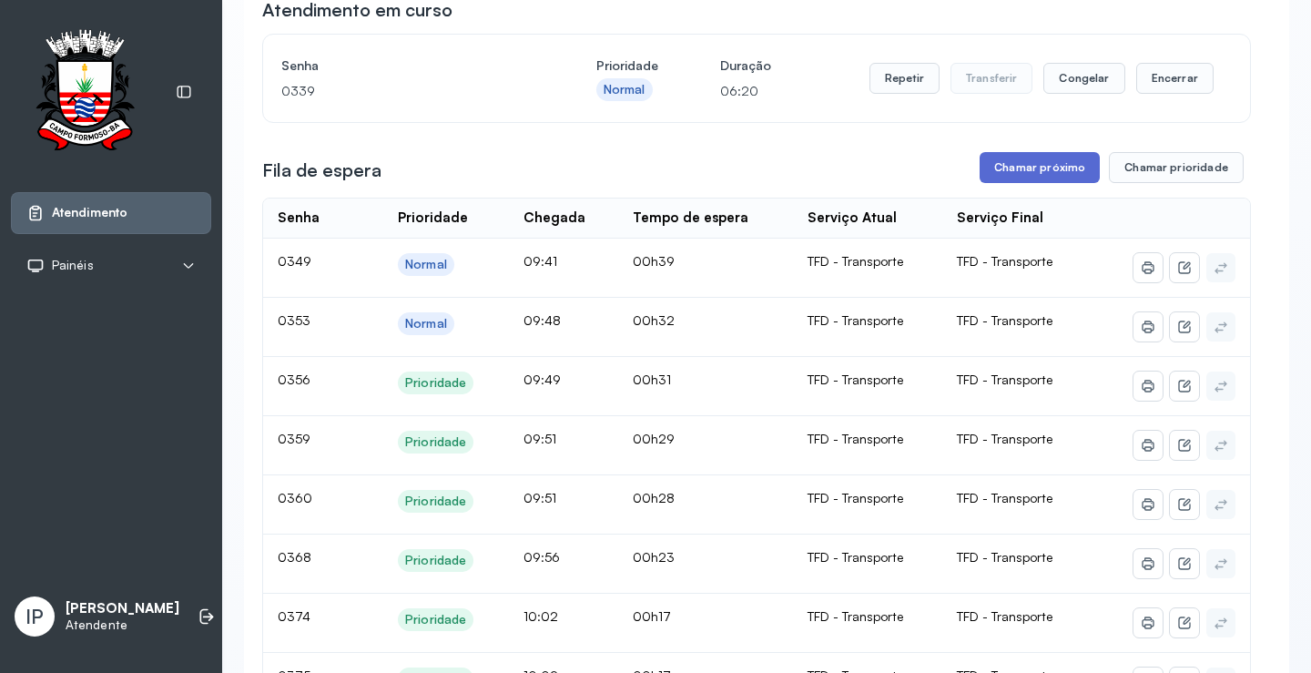
click at [1003, 171] on button "Chamar próximo" at bounding box center [1040, 167] width 120 height 31
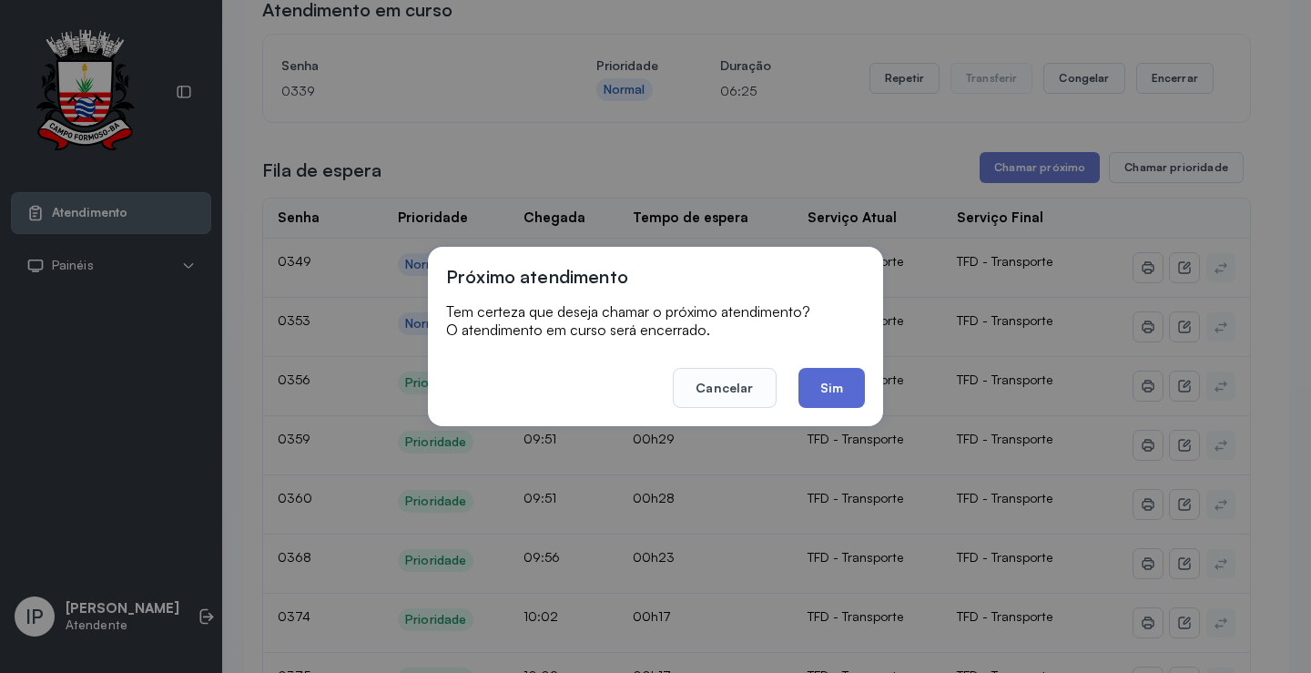
click at [833, 376] on button "Sim" at bounding box center [832, 388] width 66 height 40
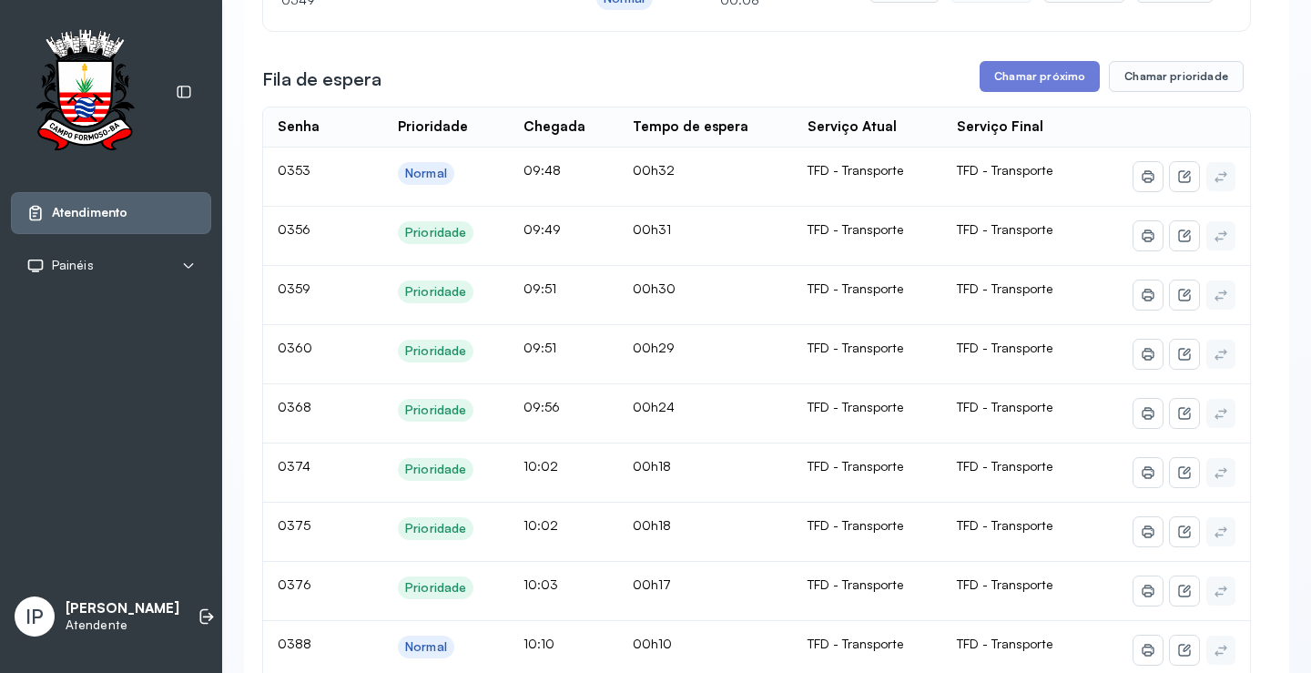
scroll to position [0, 0]
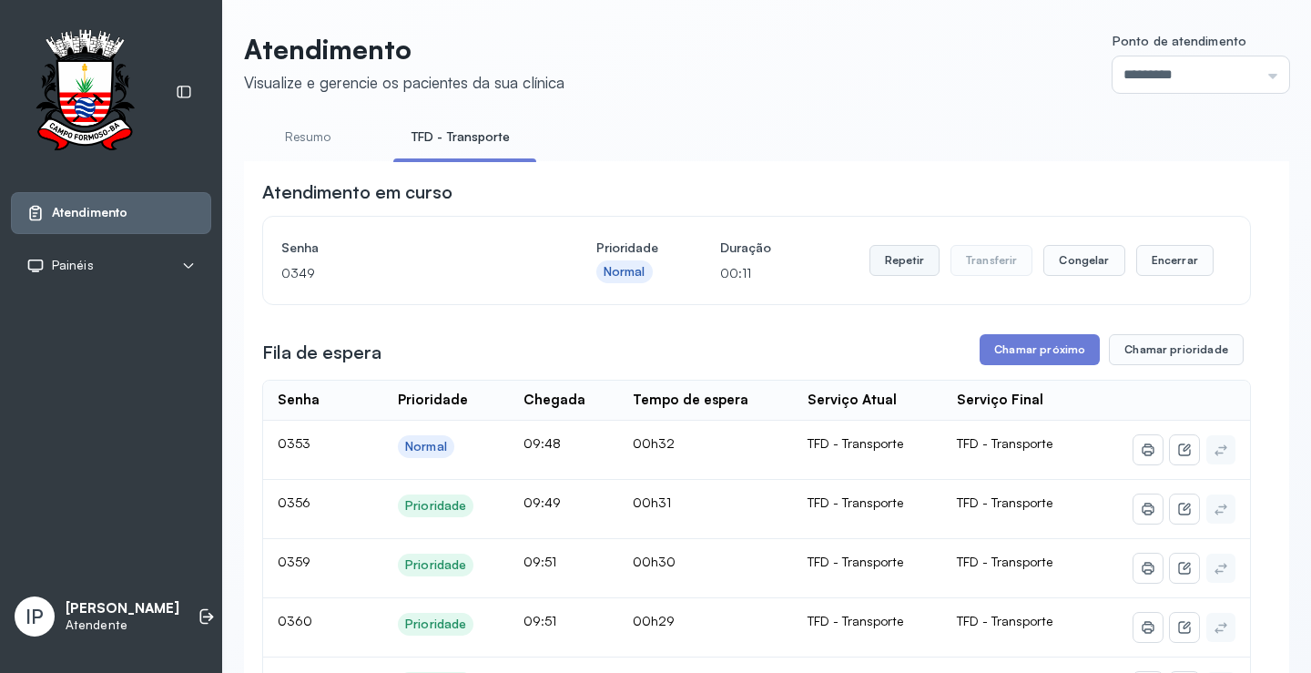
click at [911, 259] on button "Repetir" at bounding box center [905, 260] width 70 height 31
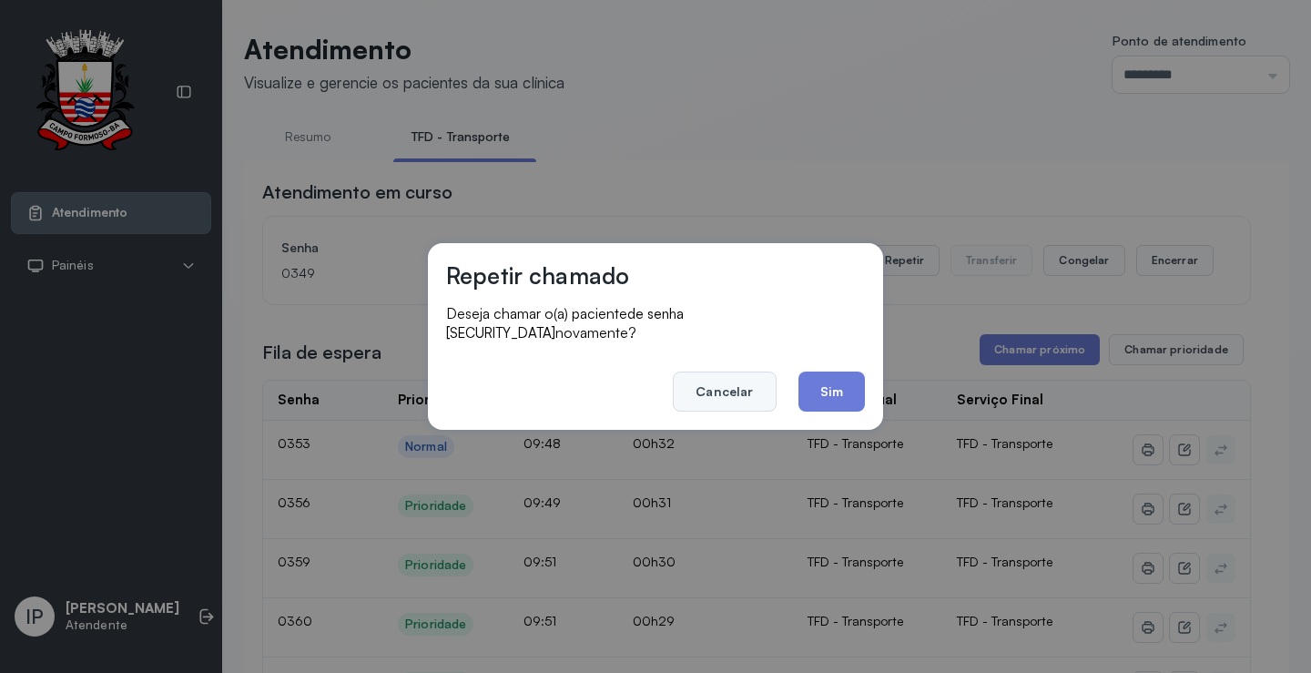
click at [746, 382] on button "Cancelar" at bounding box center [724, 392] width 103 height 40
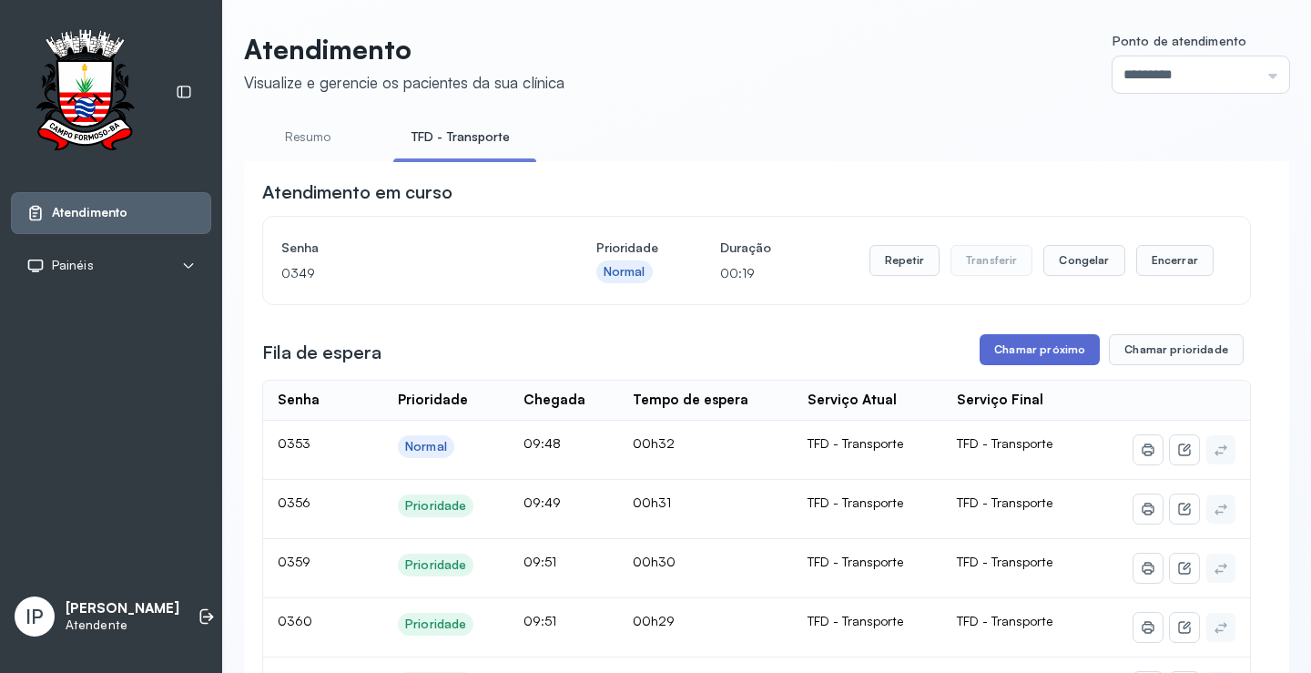
click at [986, 349] on button "Chamar próximo" at bounding box center [1040, 349] width 120 height 31
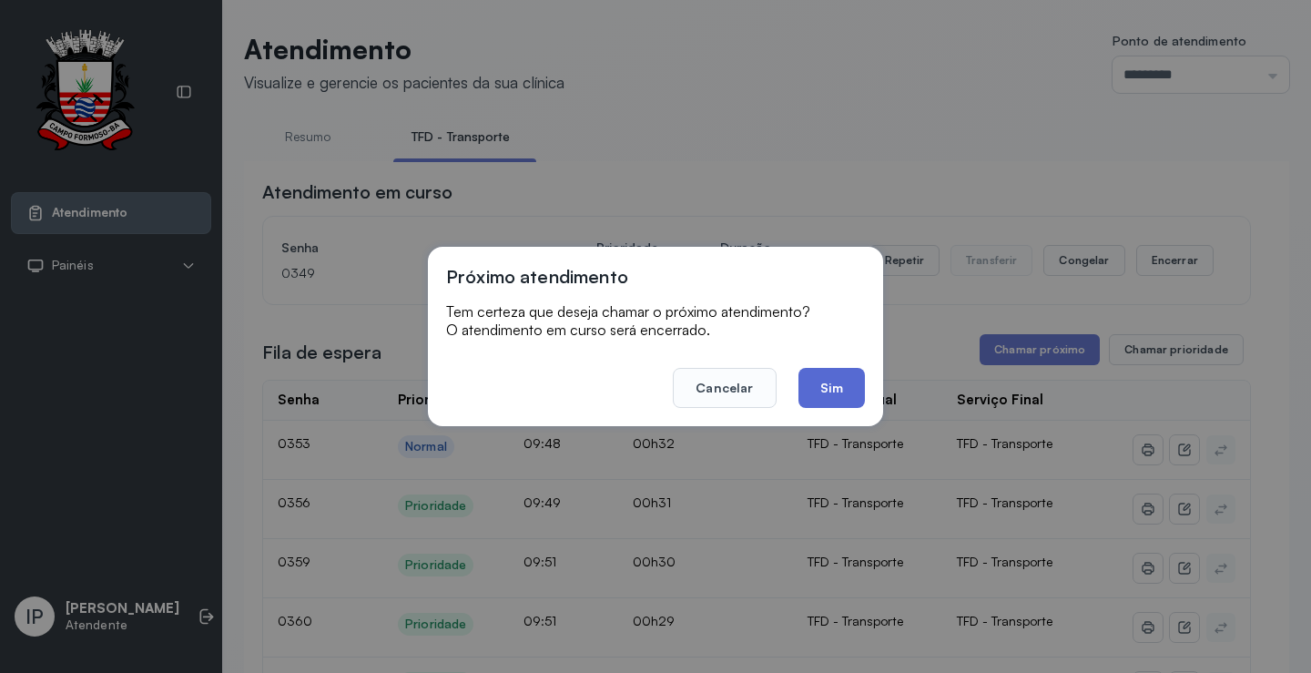
click at [802, 385] on button "Sim" at bounding box center [832, 388] width 66 height 40
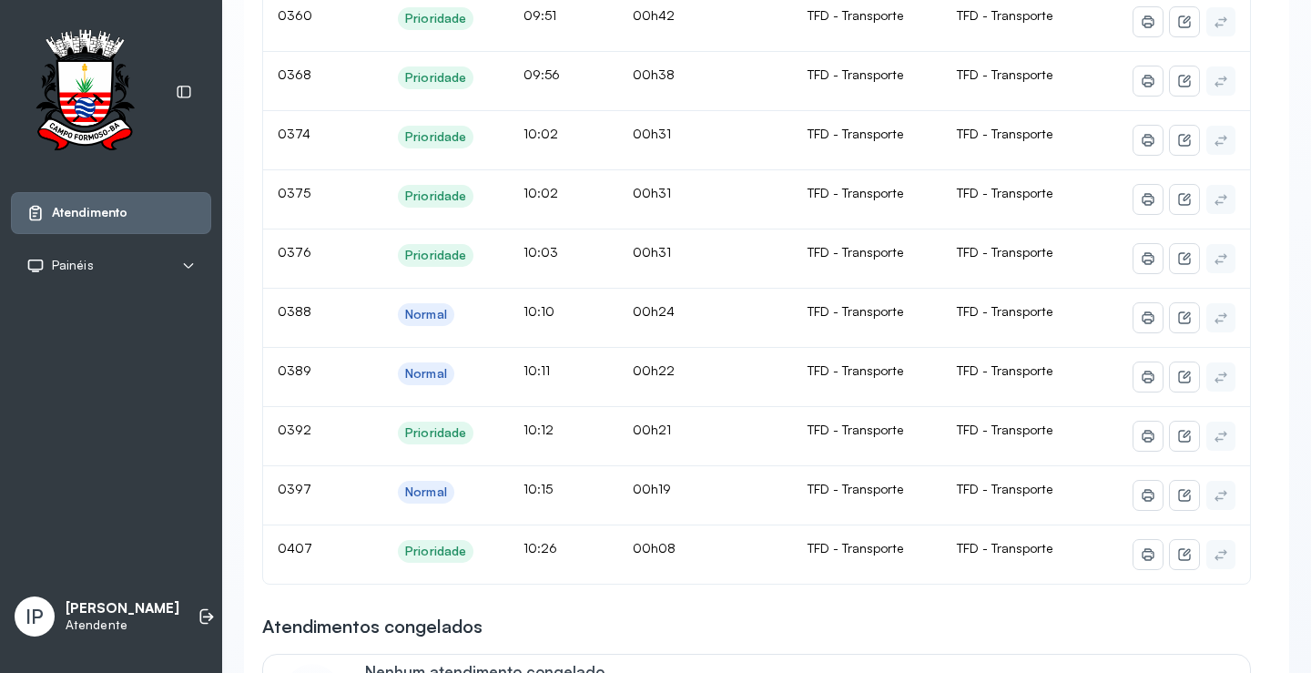
scroll to position [273, 0]
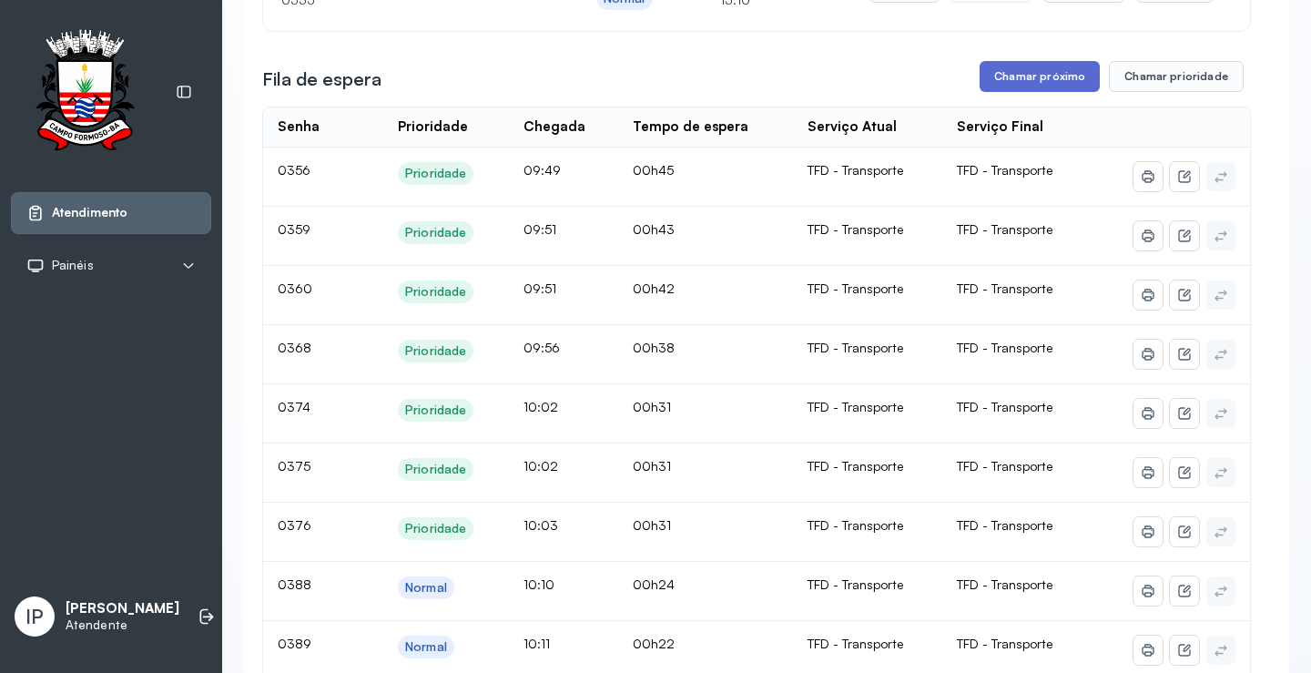
click at [1013, 80] on button "Chamar próximo" at bounding box center [1040, 76] width 120 height 31
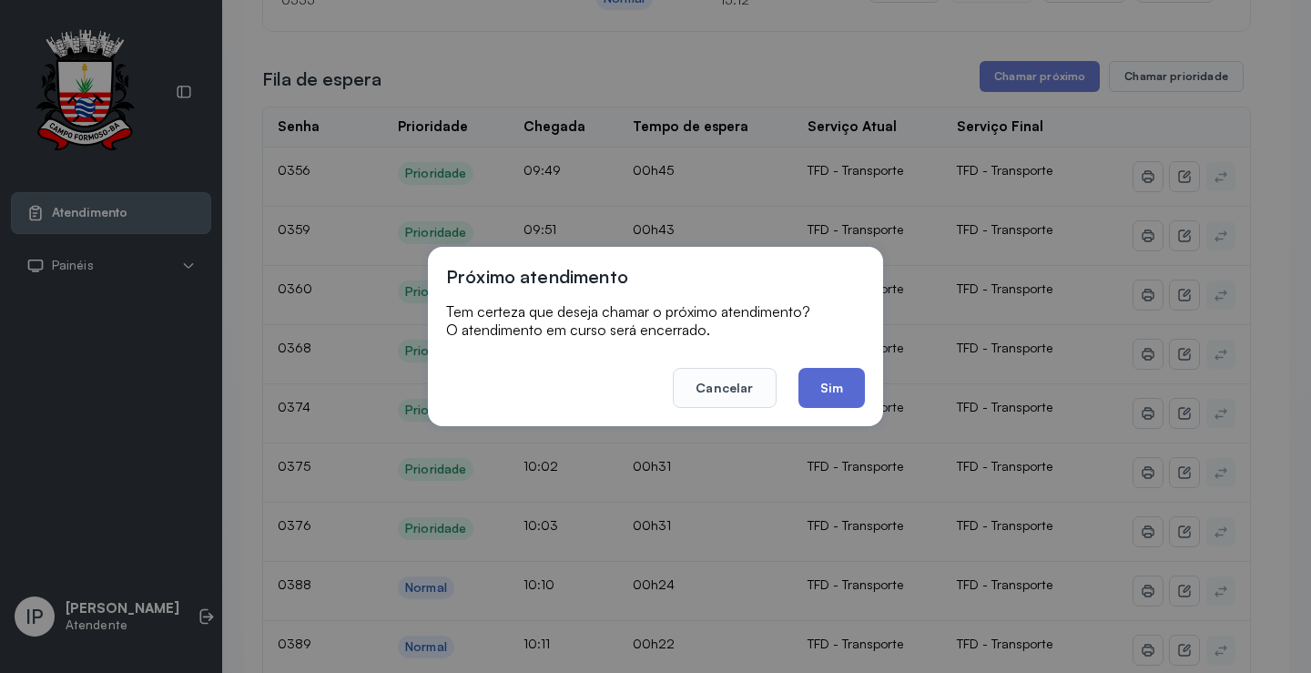
click at [824, 389] on button "Sim" at bounding box center [832, 388] width 66 height 40
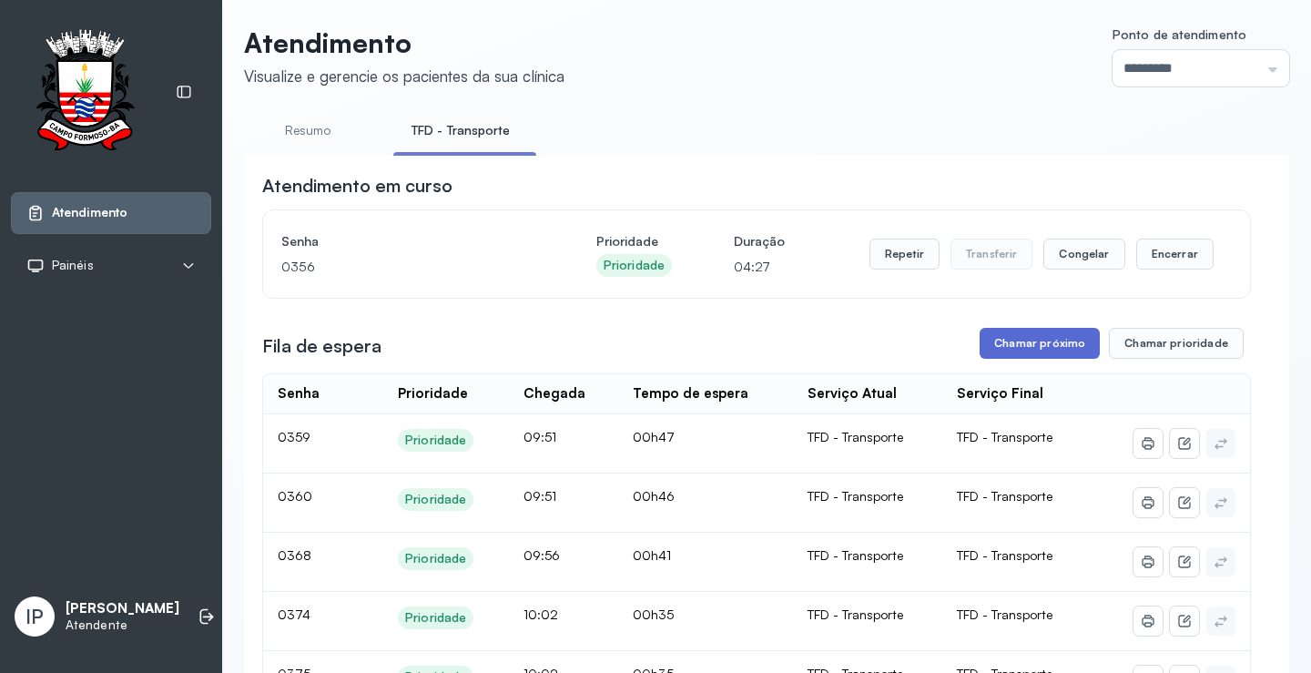
scroll to position [0, 0]
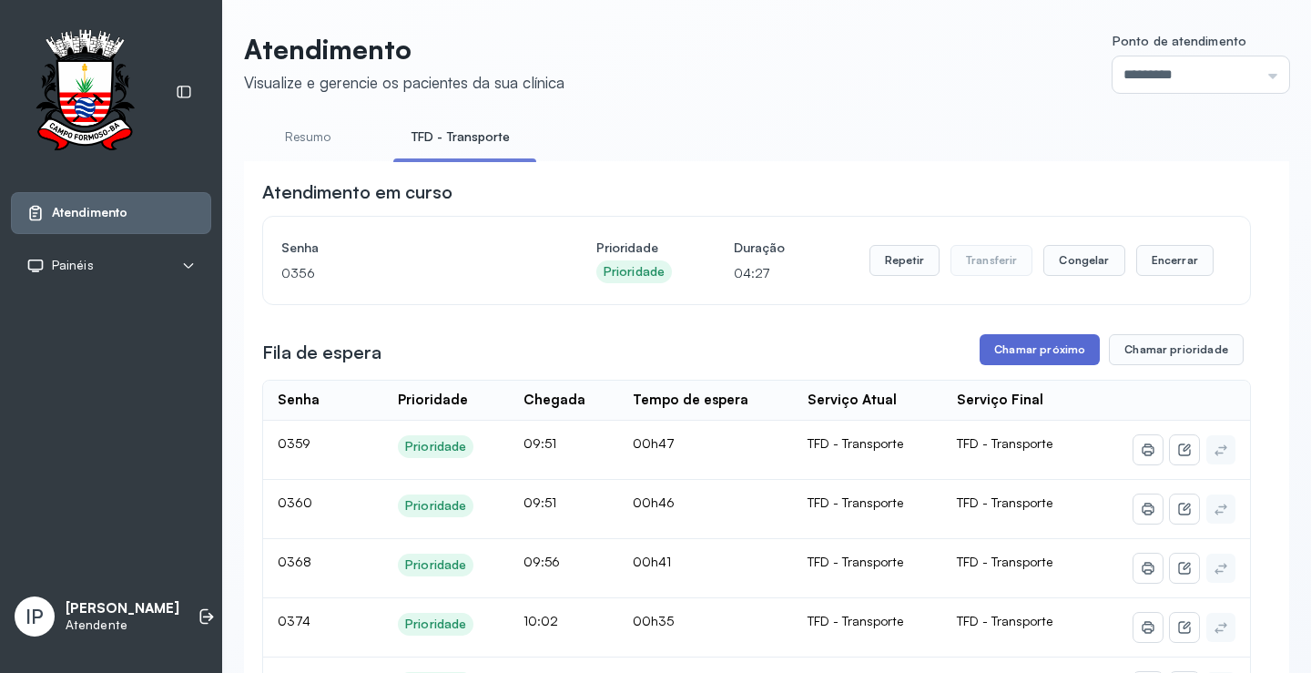
click at [1047, 353] on button "Chamar próximo" at bounding box center [1040, 349] width 120 height 31
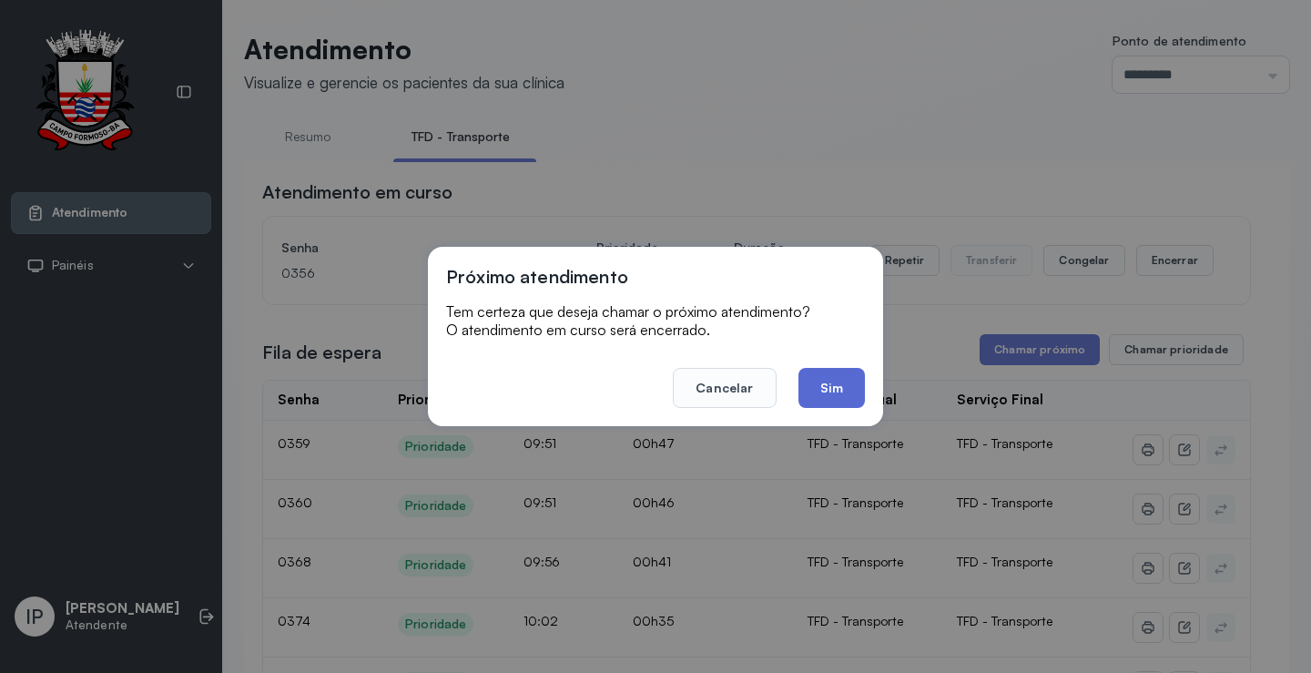
click at [834, 381] on button "Sim" at bounding box center [832, 388] width 66 height 40
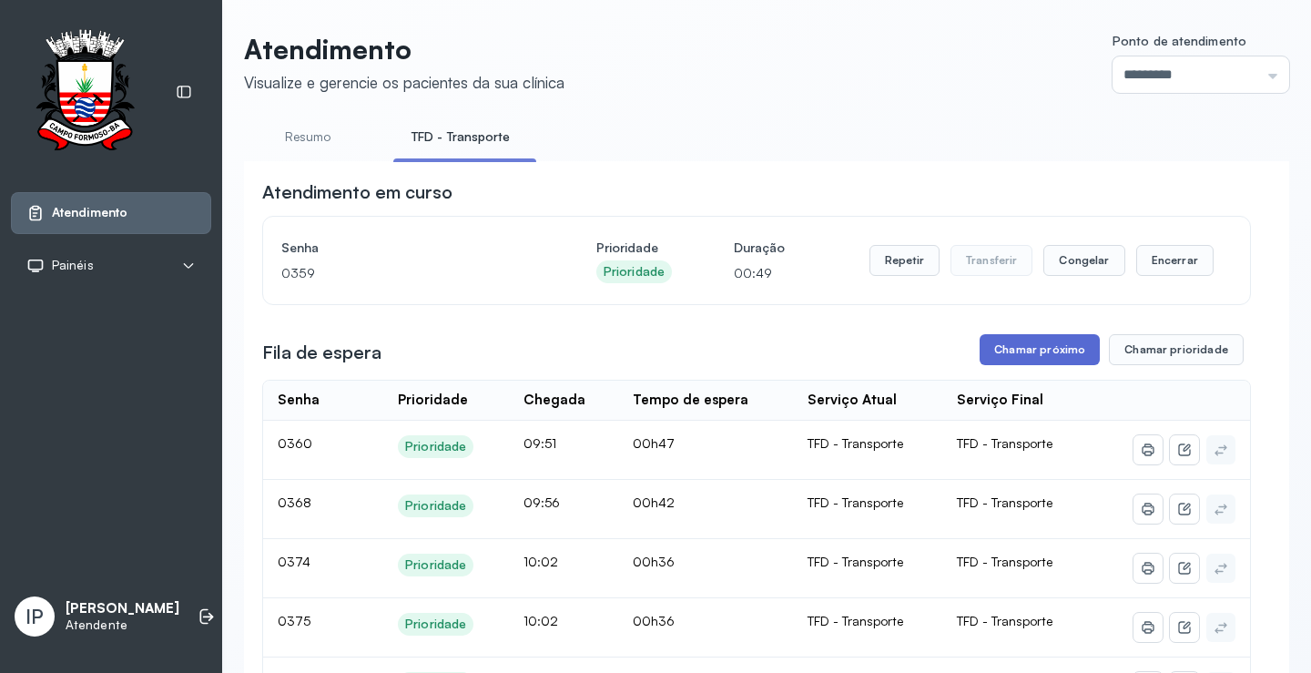
click at [1006, 355] on button "Chamar próximo" at bounding box center [1040, 349] width 120 height 31
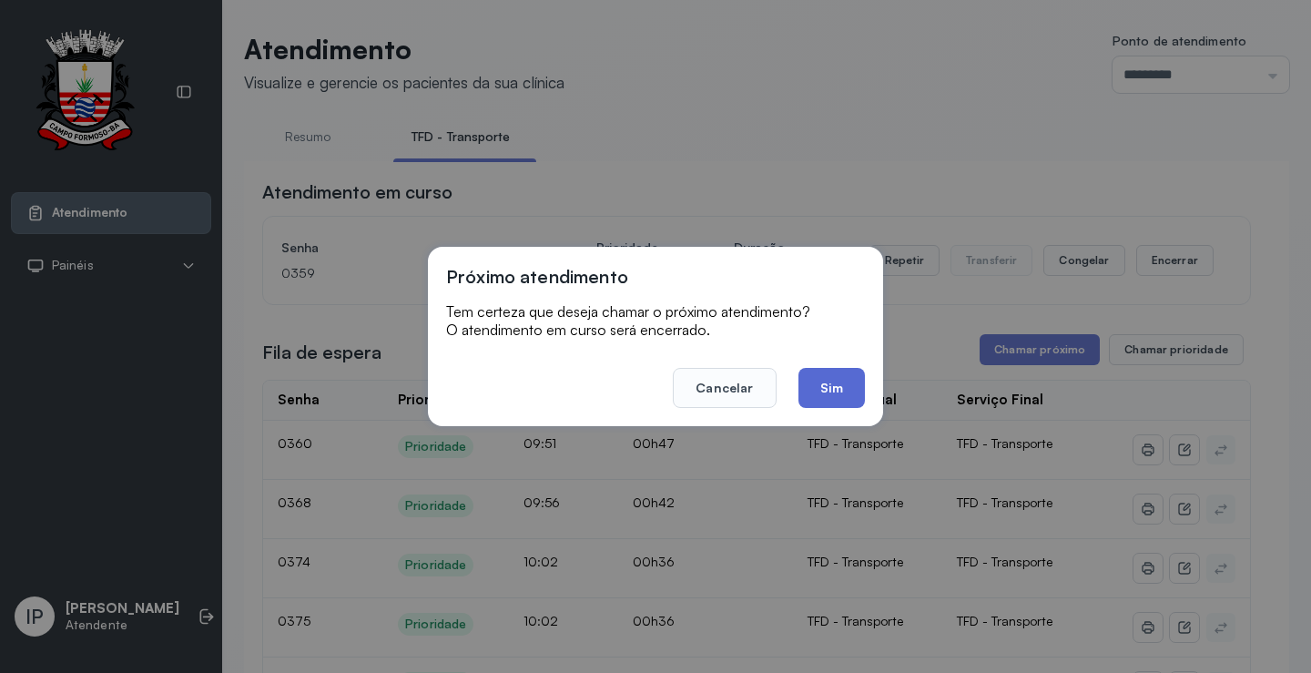
click at [839, 373] on button "Sim" at bounding box center [832, 388] width 66 height 40
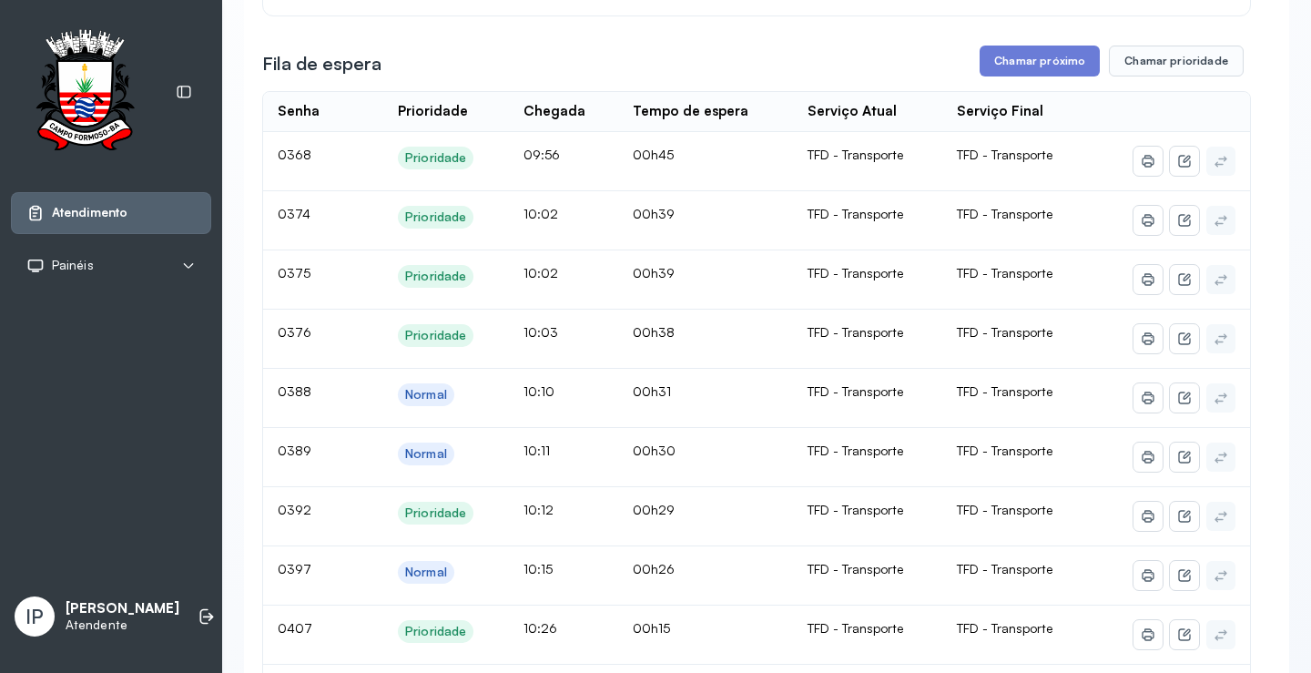
scroll to position [273, 0]
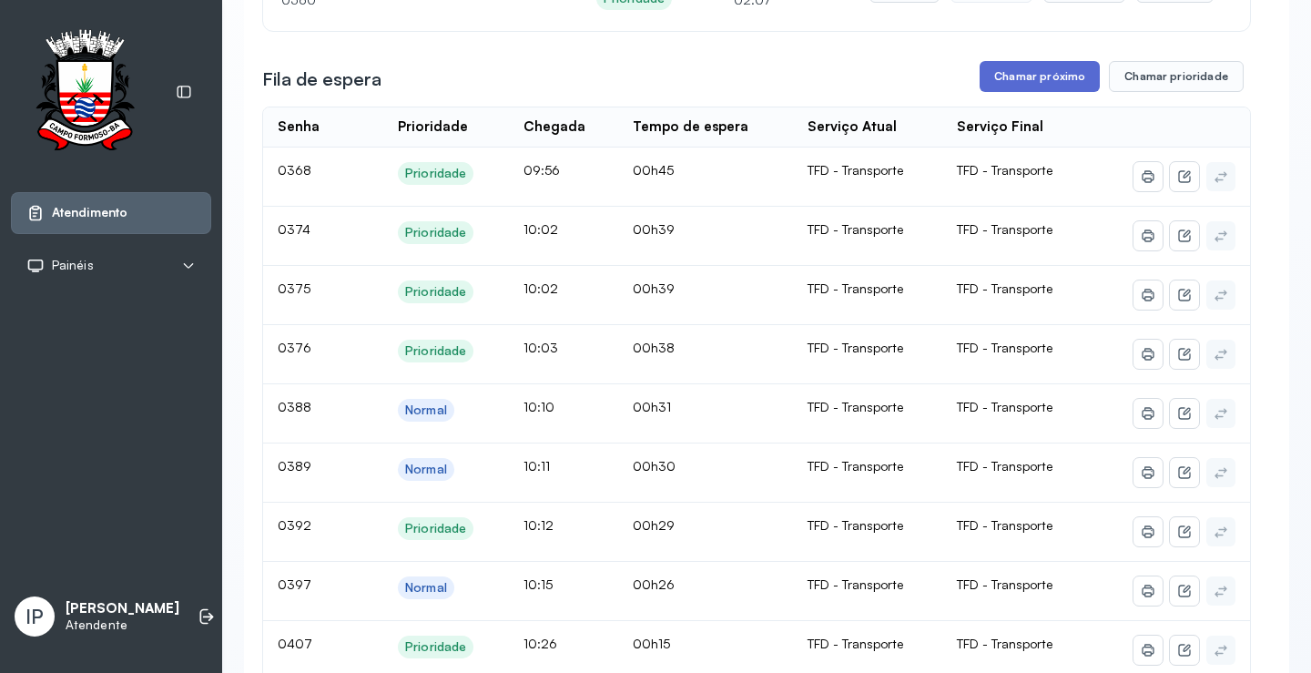
click at [999, 84] on button "Chamar próximo" at bounding box center [1040, 76] width 120 height 31
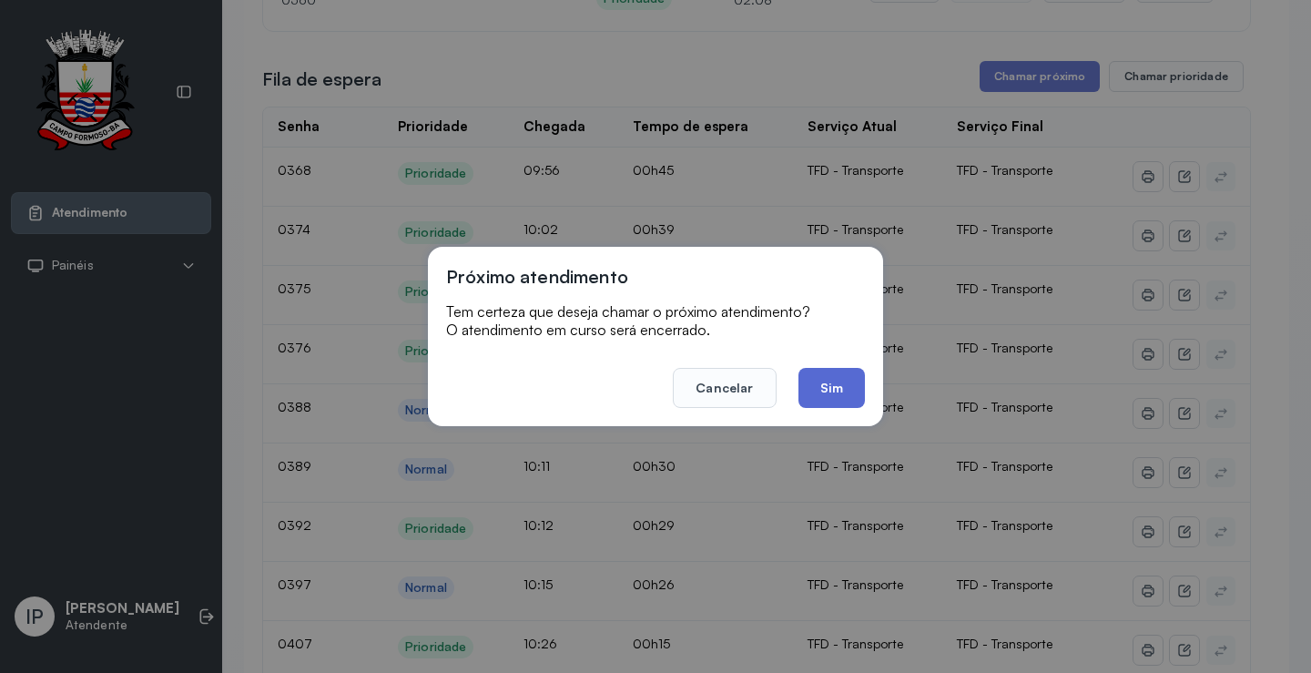
click at [823, 376] on button "Sim" at bounding box center [832, 388] width 66 height 40
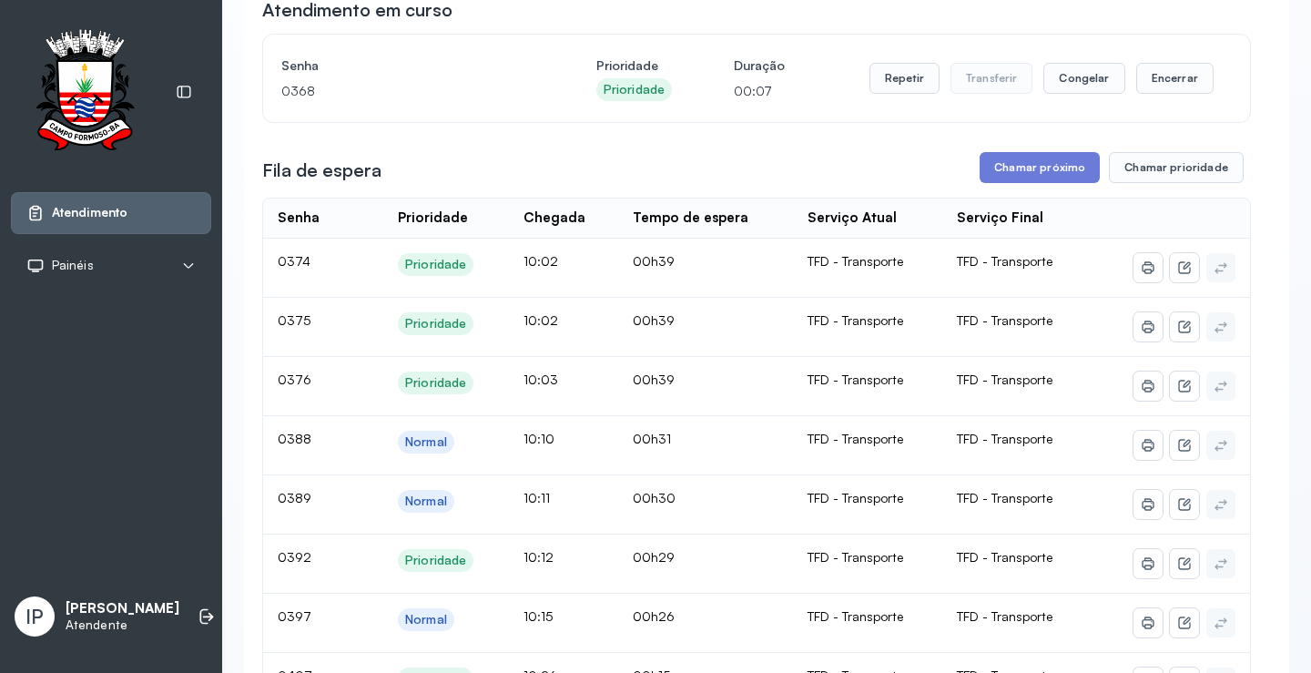
scroll to position [91, 0]
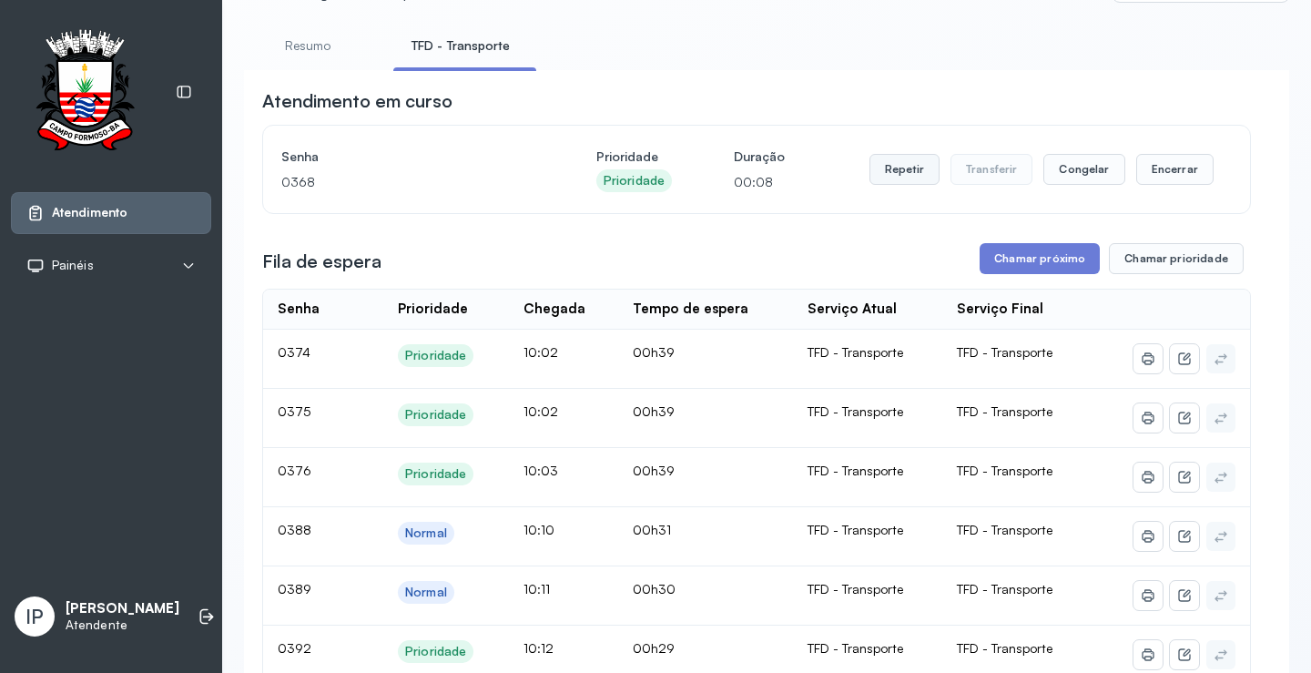
click at [880, 172] on button "Repetir" at bounding box center [905, 169] width 70 height 31
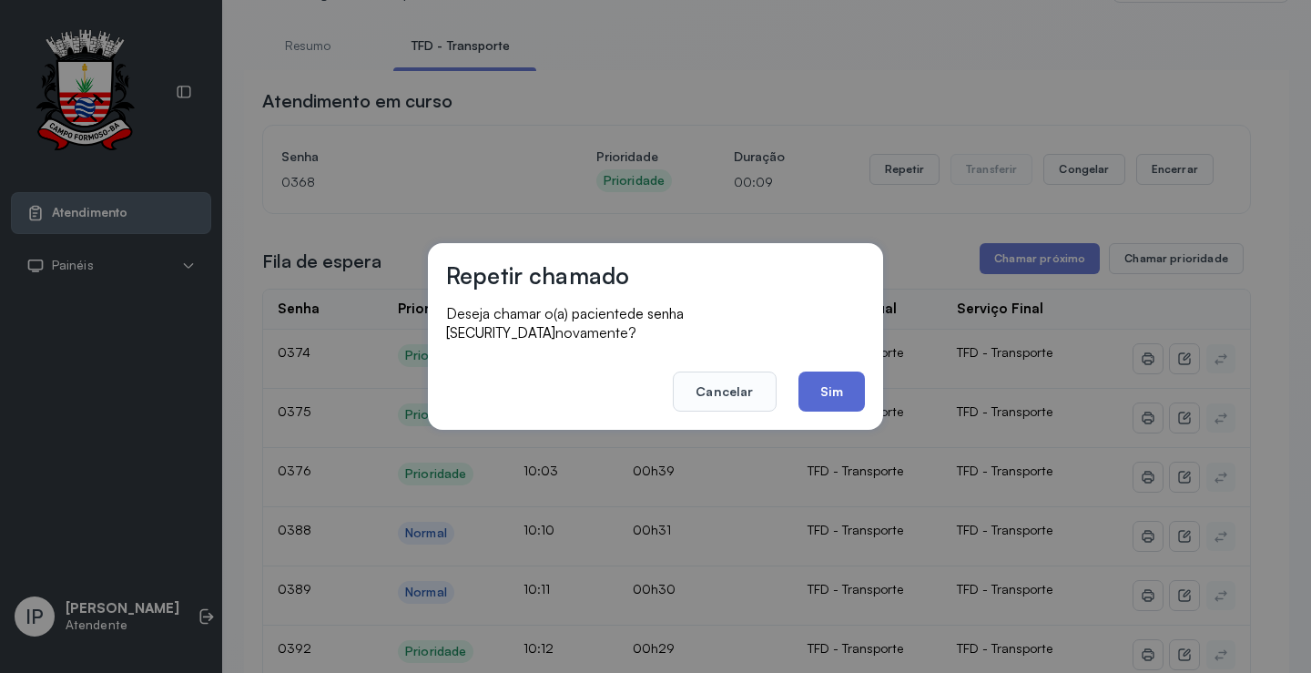
click at [852, 373] on button "Sim" at bounding box center [832, 392] width 66 height 40
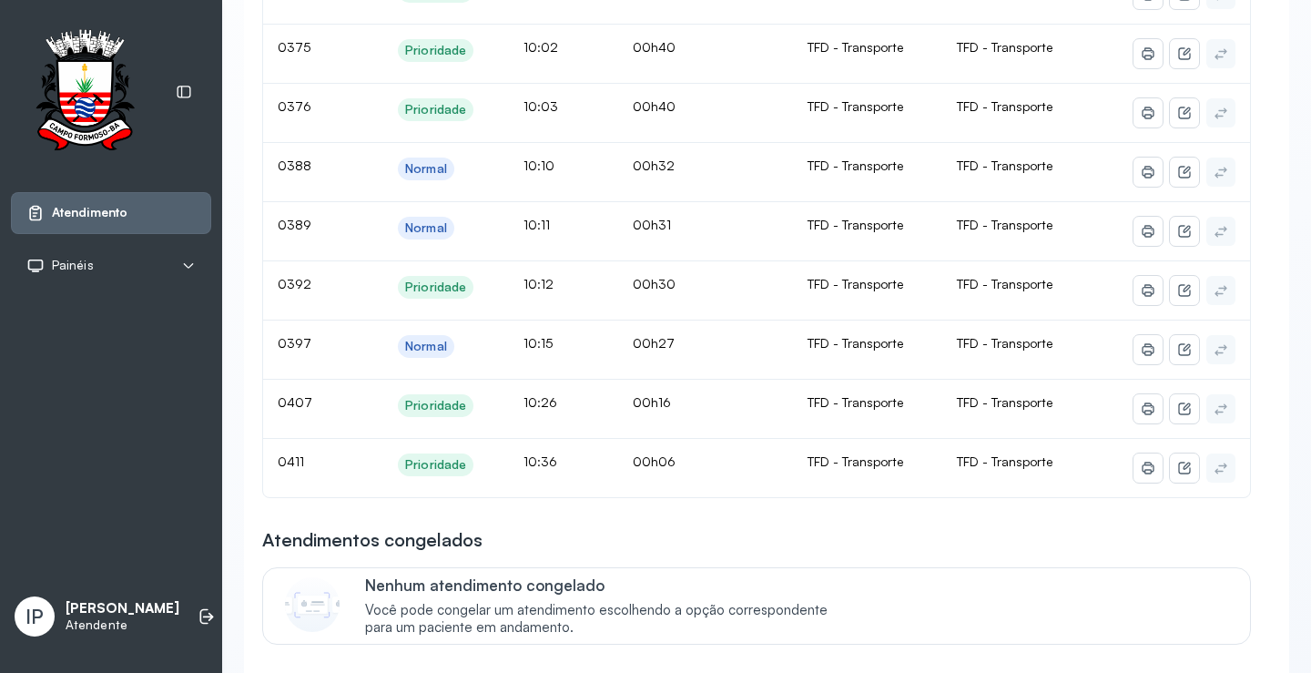
scroll to position [182, 0]
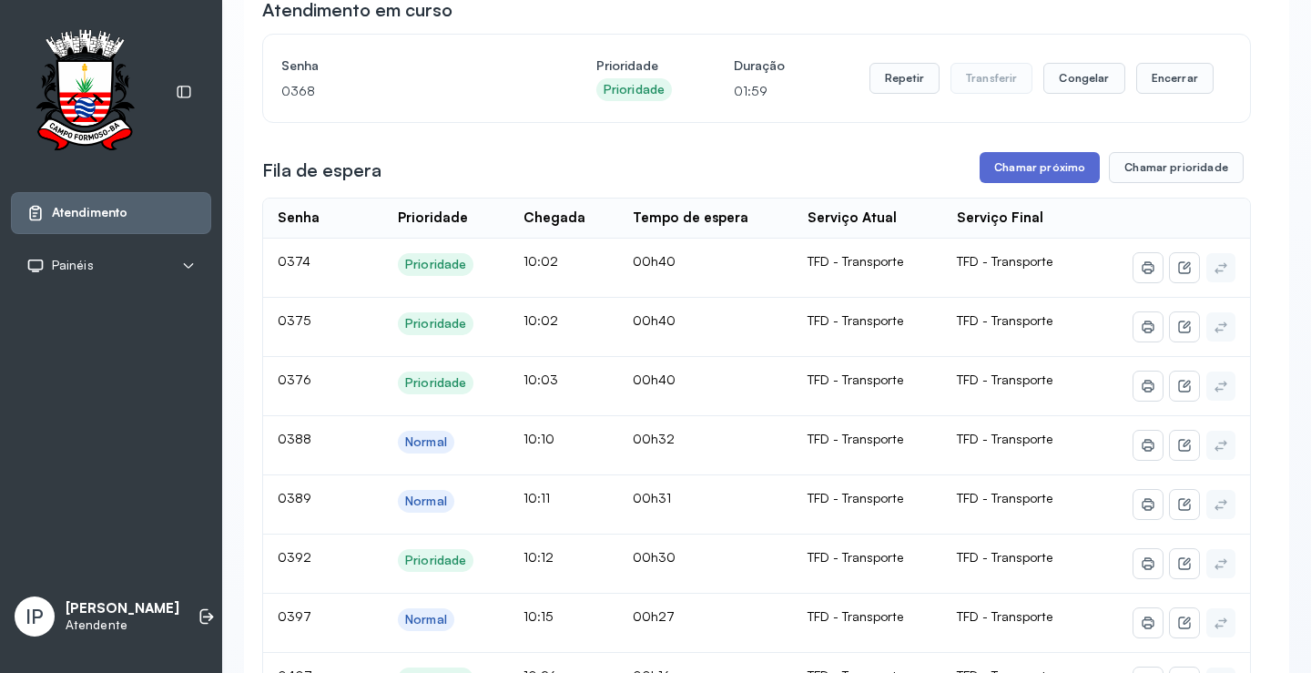
click at [1032, 177] on button "Chamar próximo" at bounding box center [1040, 167] width 120 height 31
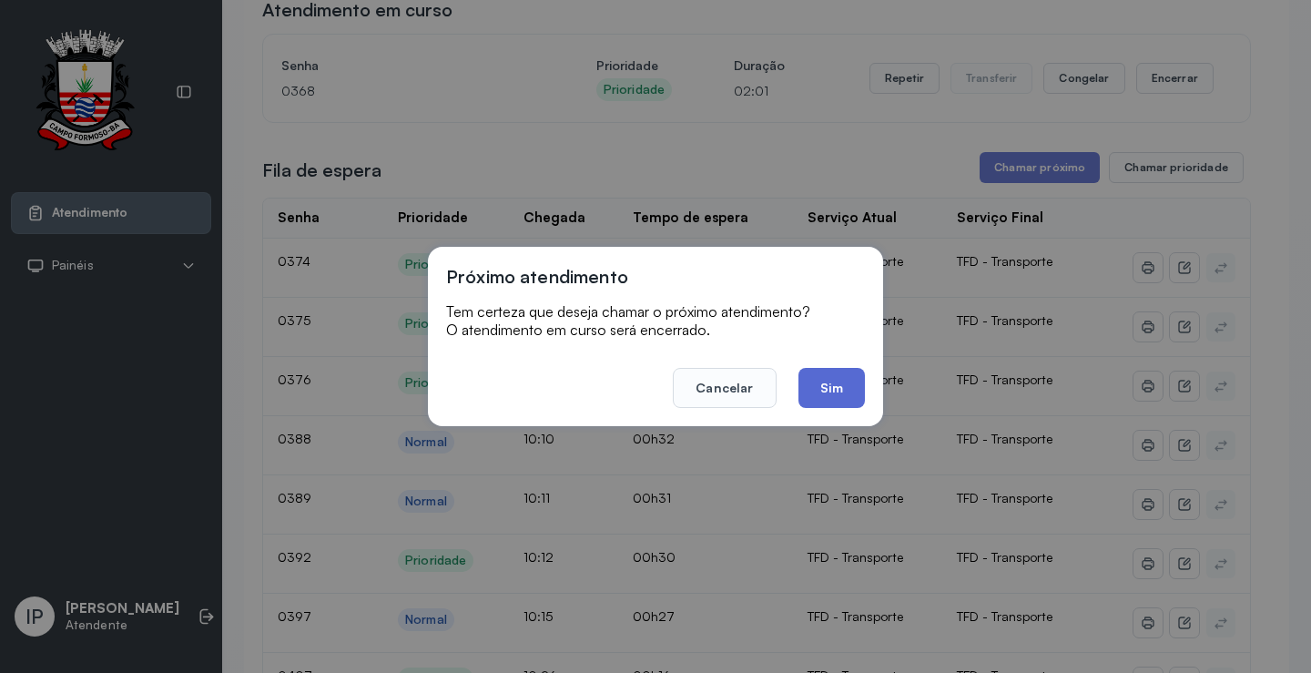
click at [812, 384] on button "Sim" at bounding box center [832, 388] width 66 height 40
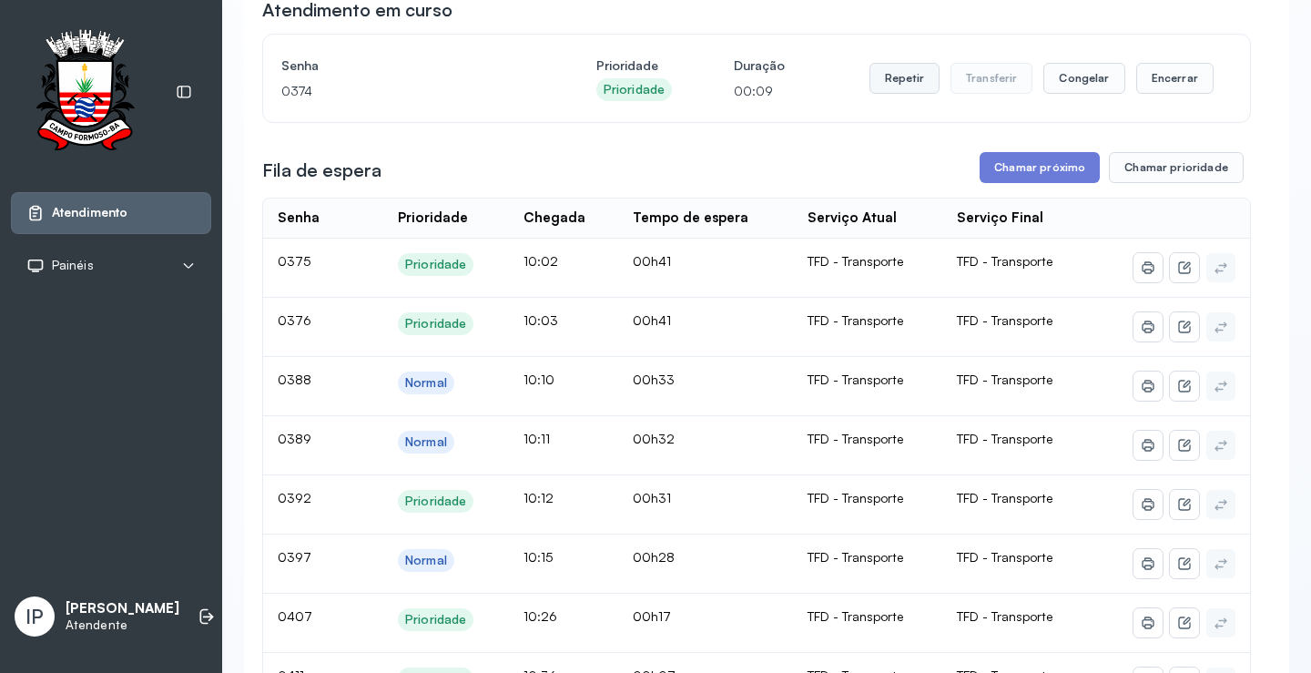
click at [897, 72] on button "Repetir" at bounding box center [905, 78] width 70 height 31
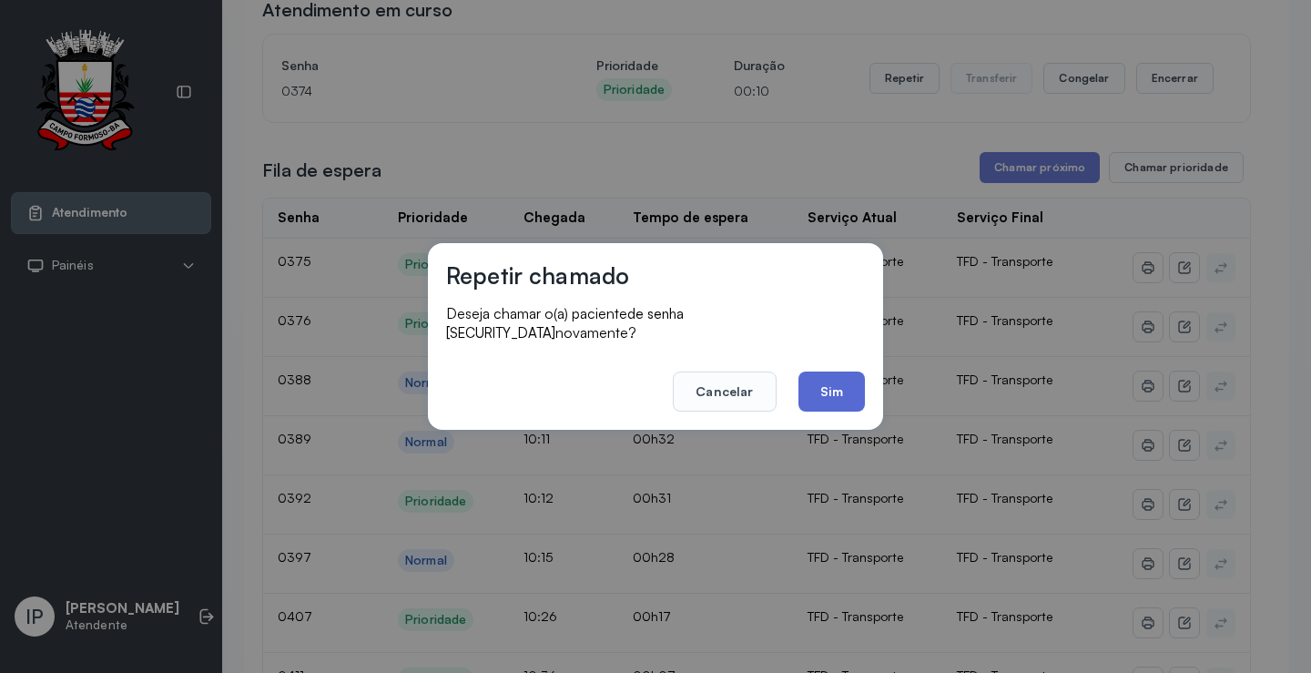
click at [811, 391] on button "Sim" at bounding box center [832, 392] width 66 height 40
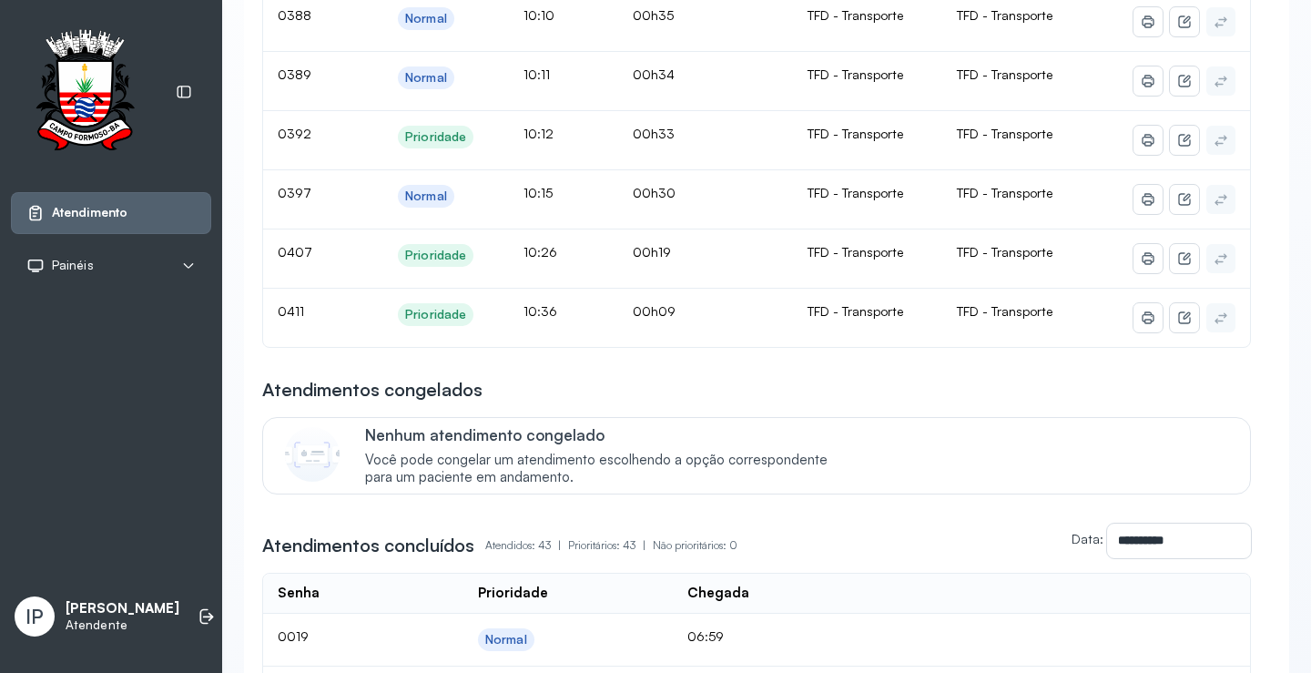
scroll to position [273, 0]
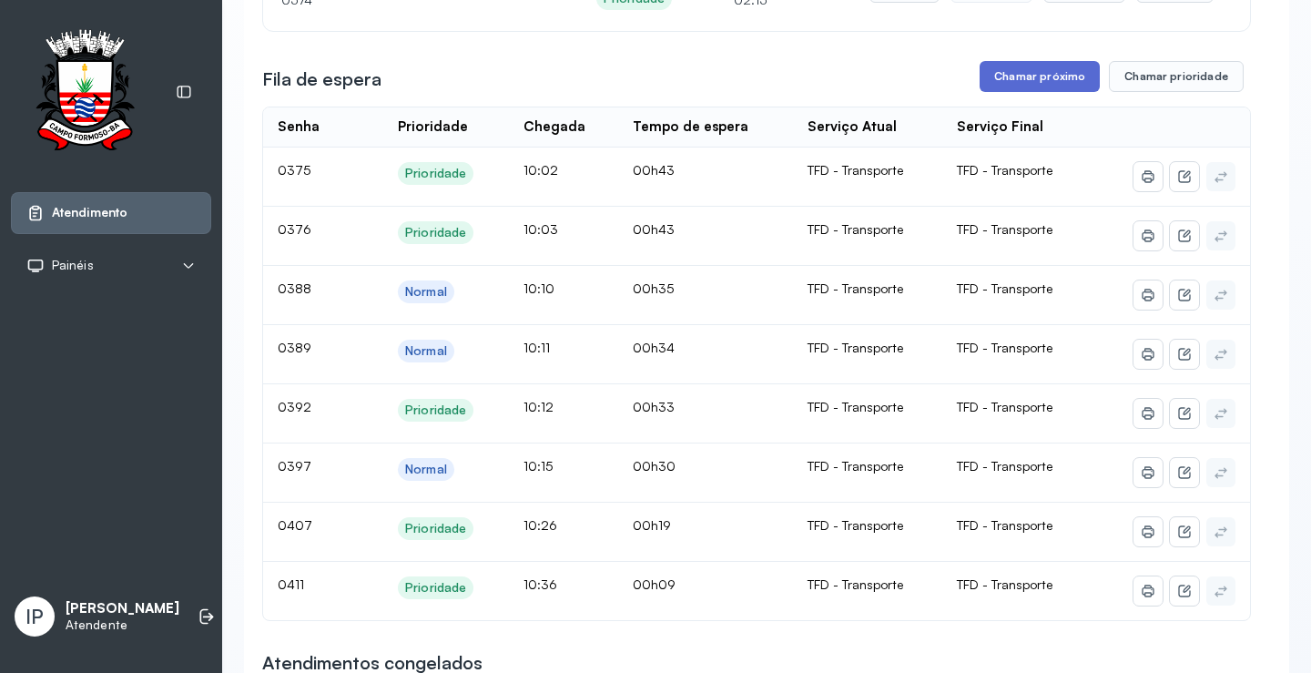
click at [1006, 69] on button "Chamar próximo" at bounding box center [1040, 76] width 120 height 31
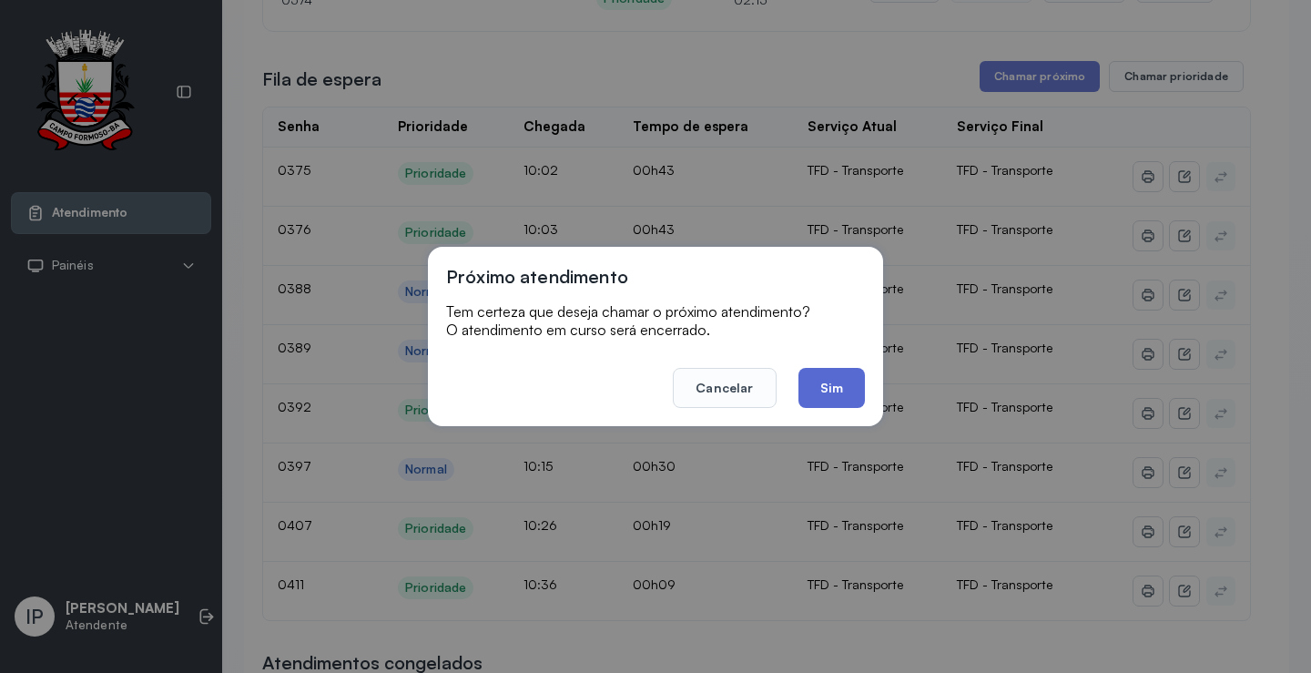
click at [837, 393] on button "Sim" at bounding box center [832, 388] width 66 height 40
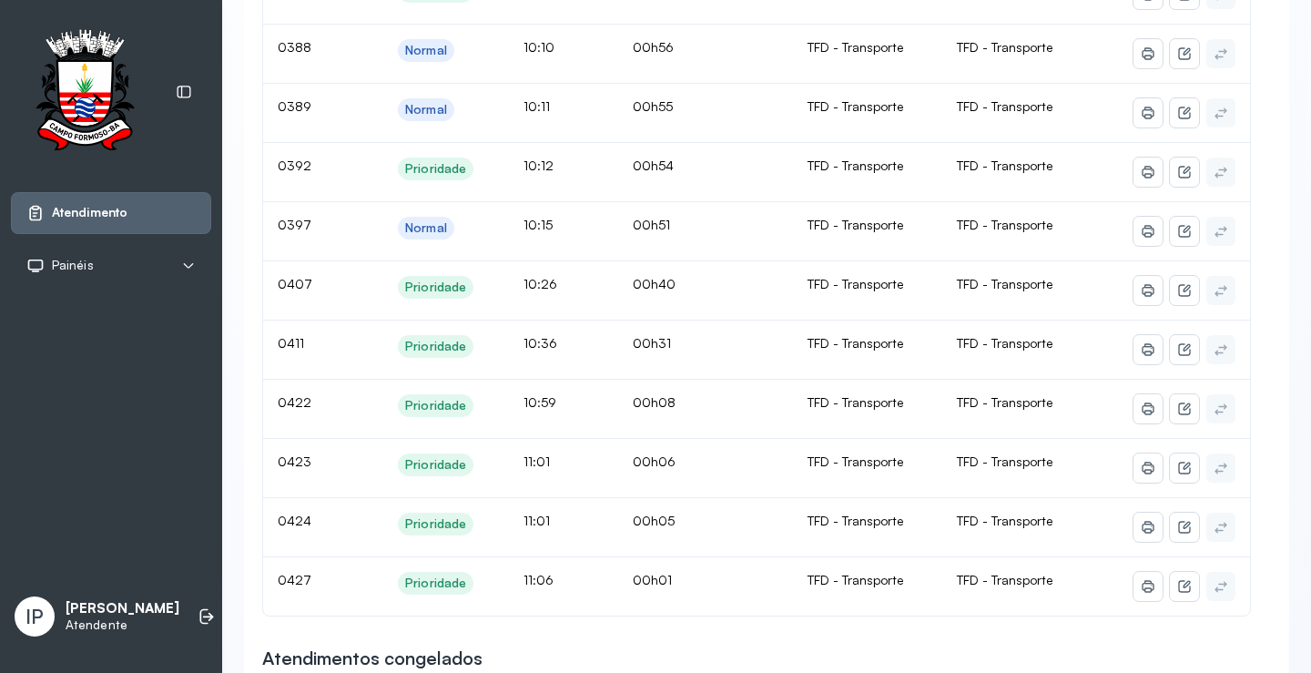
scroll to position [182, 0]
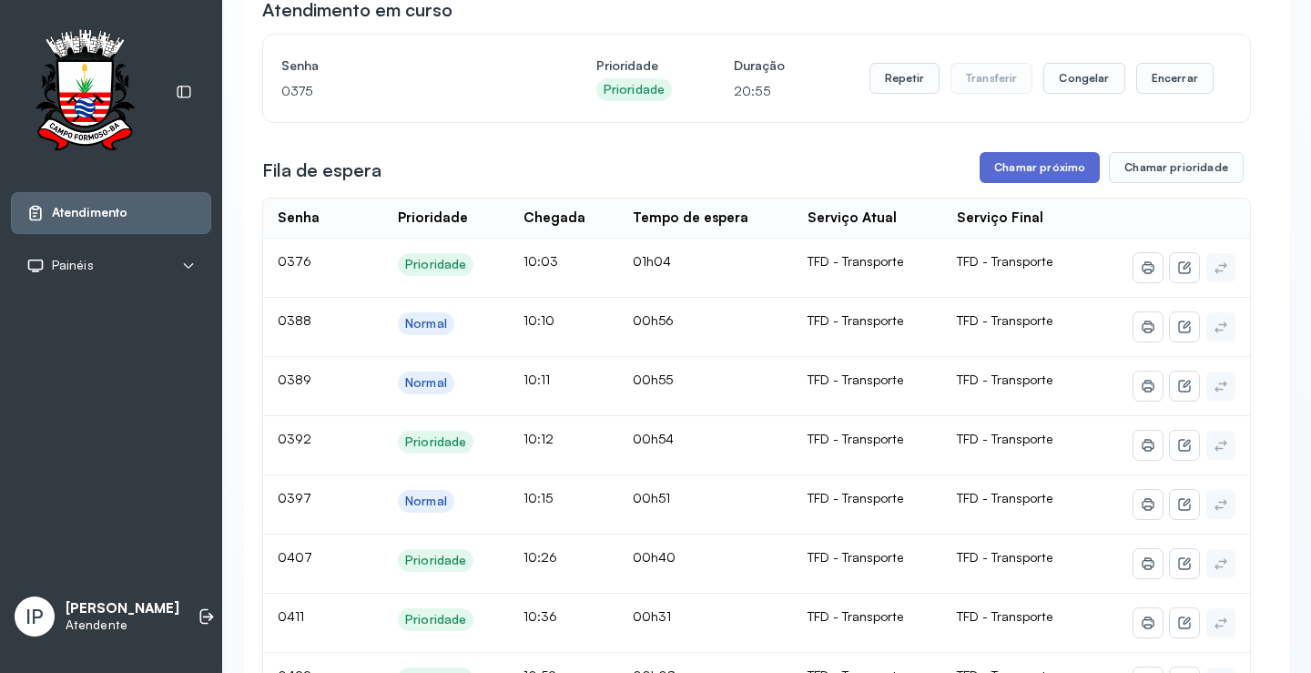
click at [1071, 166] on button "Chamar próximo" at bounding box center [1040, 167] width 120 height 31
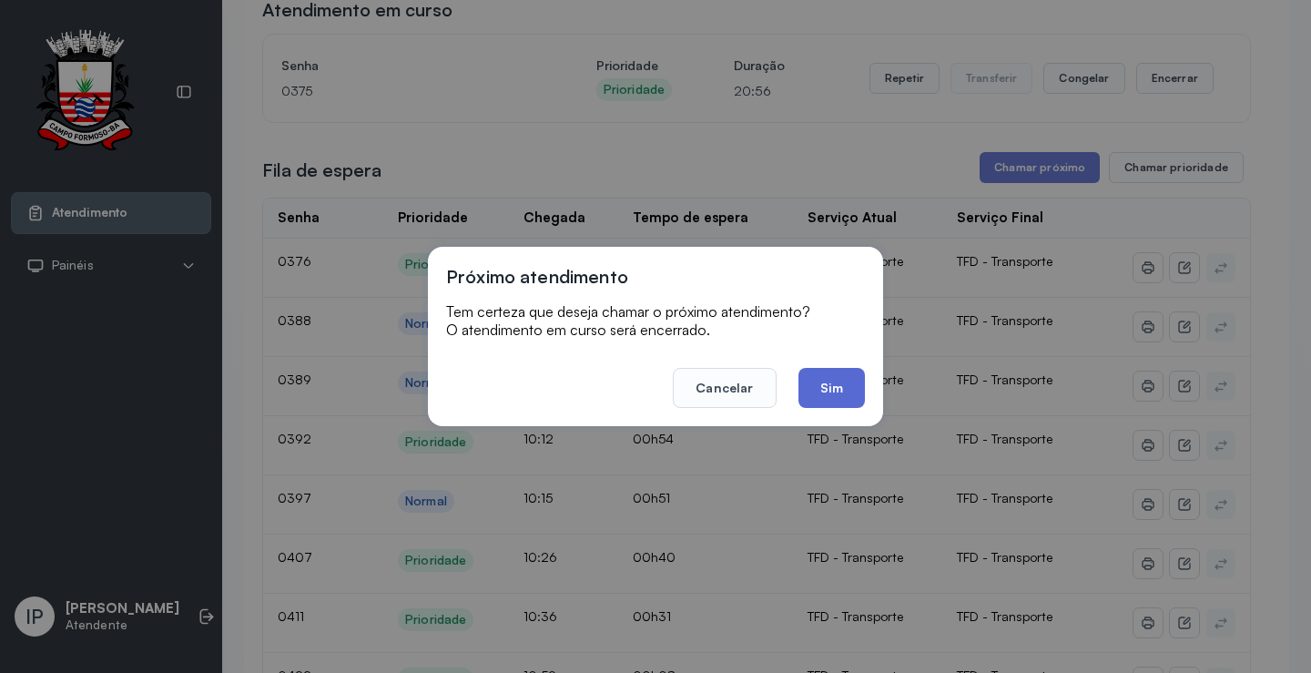
click at [810, 394] on button "Sim" at bounding box center [832, 388] width 66 height 40
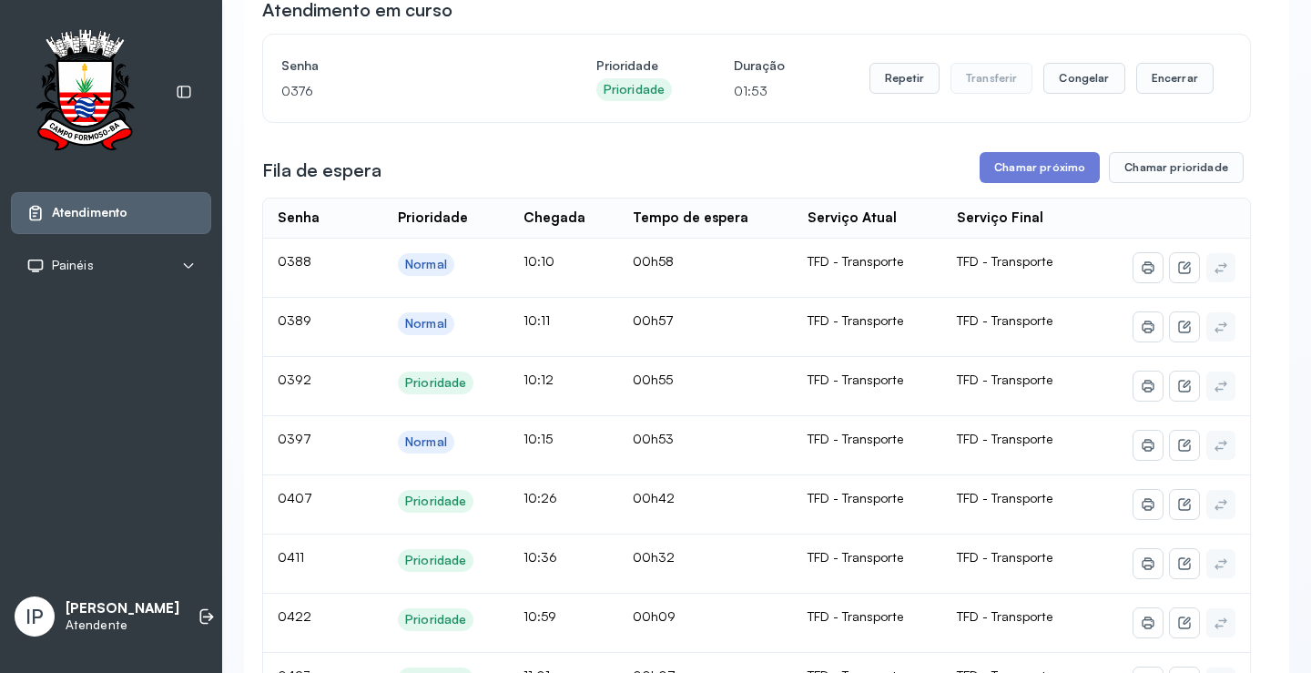
scroll to position [0, 0]
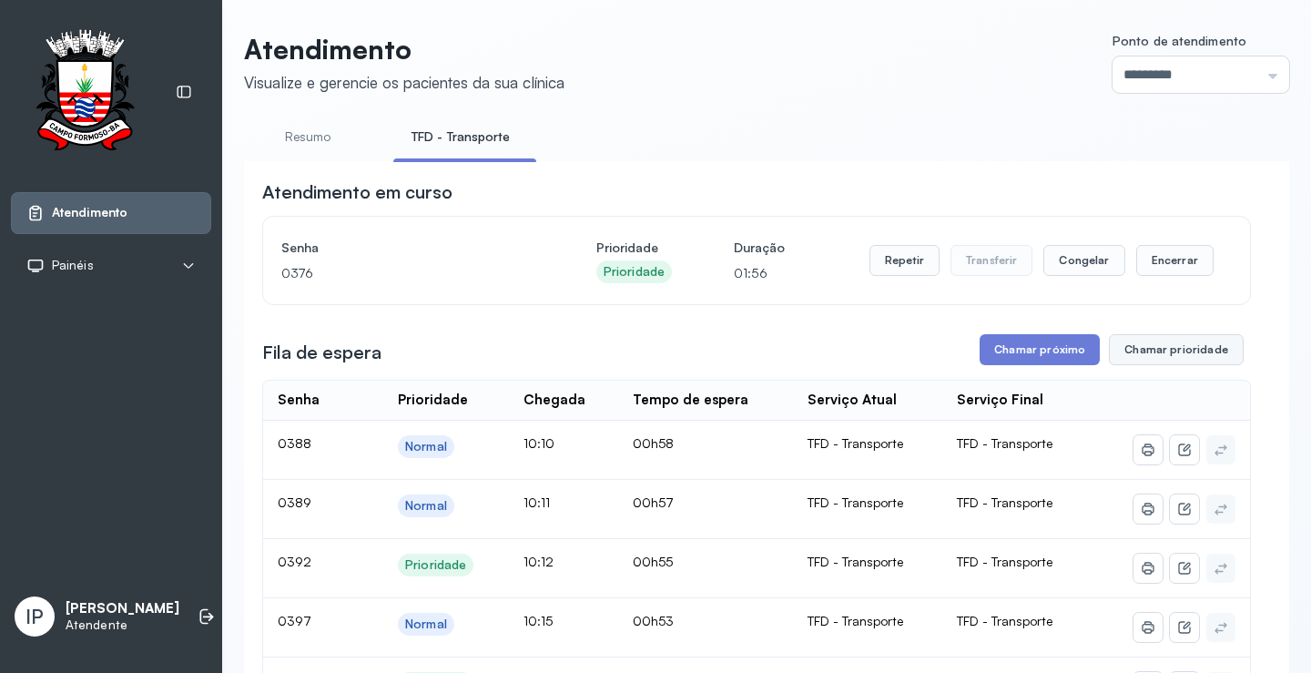
click at [1192, 350] on button "Chamar prioridade" at bounding box center [1176, 349] width 135 height 31
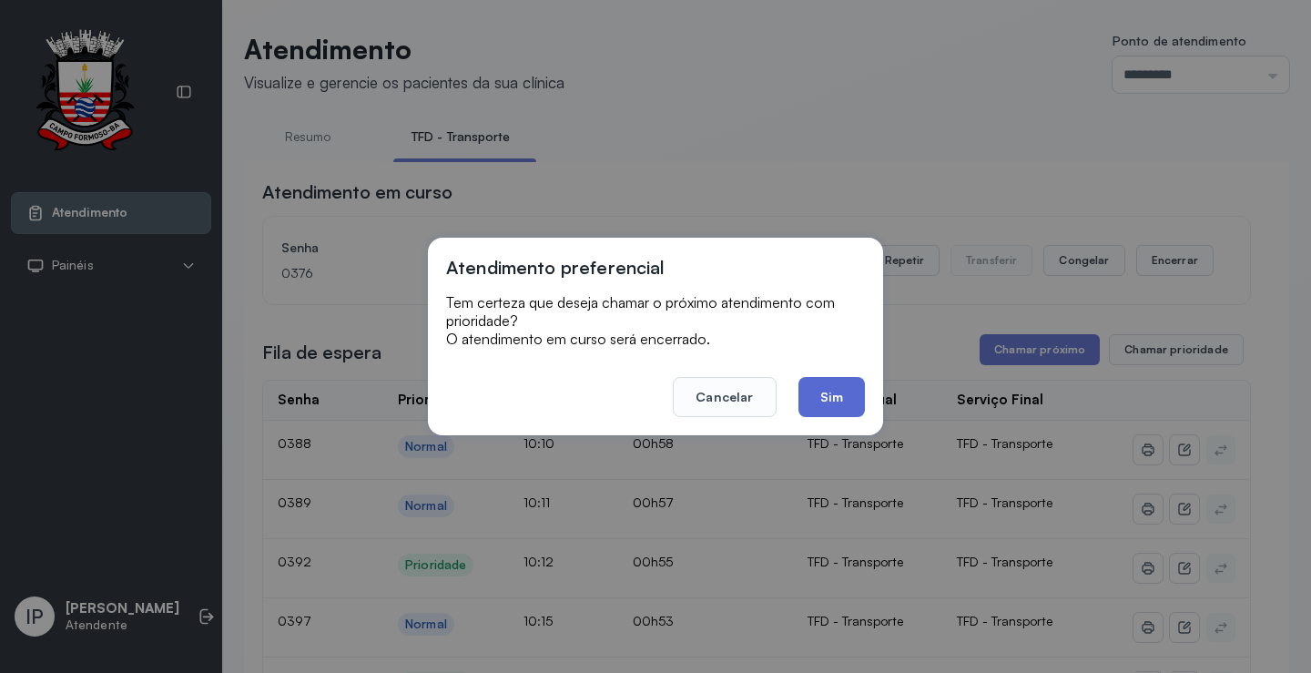
click at [805, 391] on button "Sim" at bounding box center [832, 397] width 66 height 40
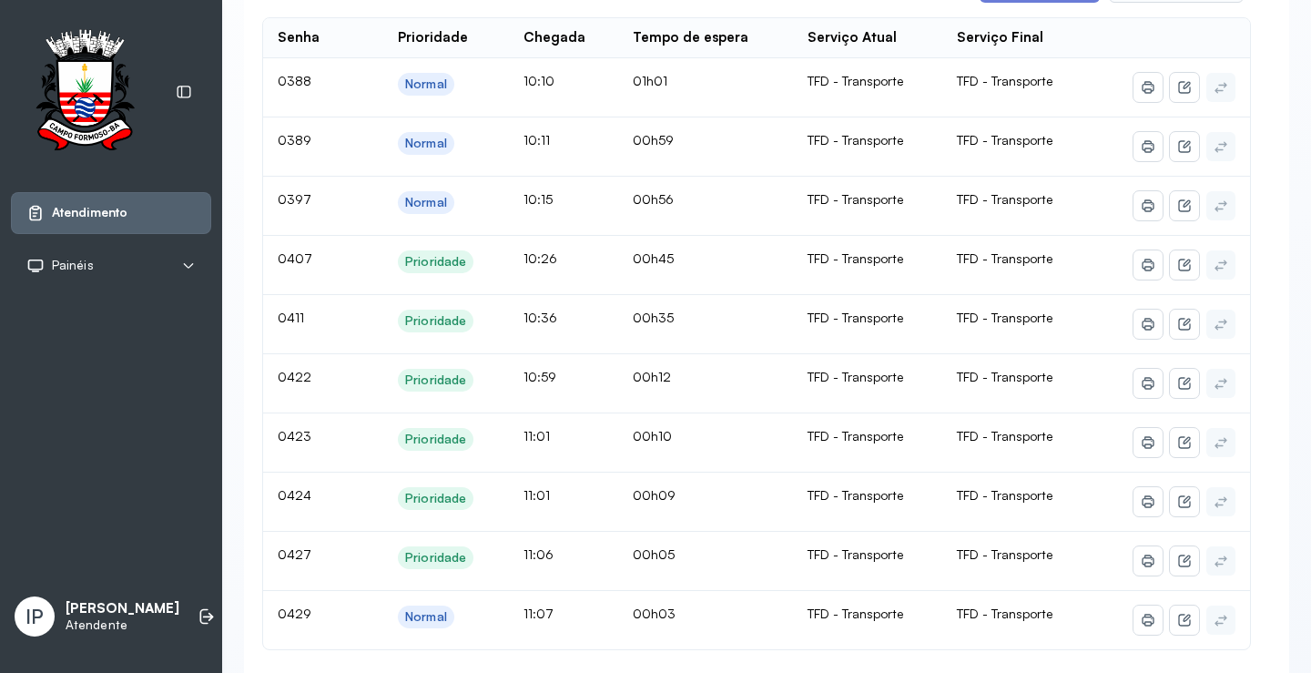
scroll to position [182, 0]
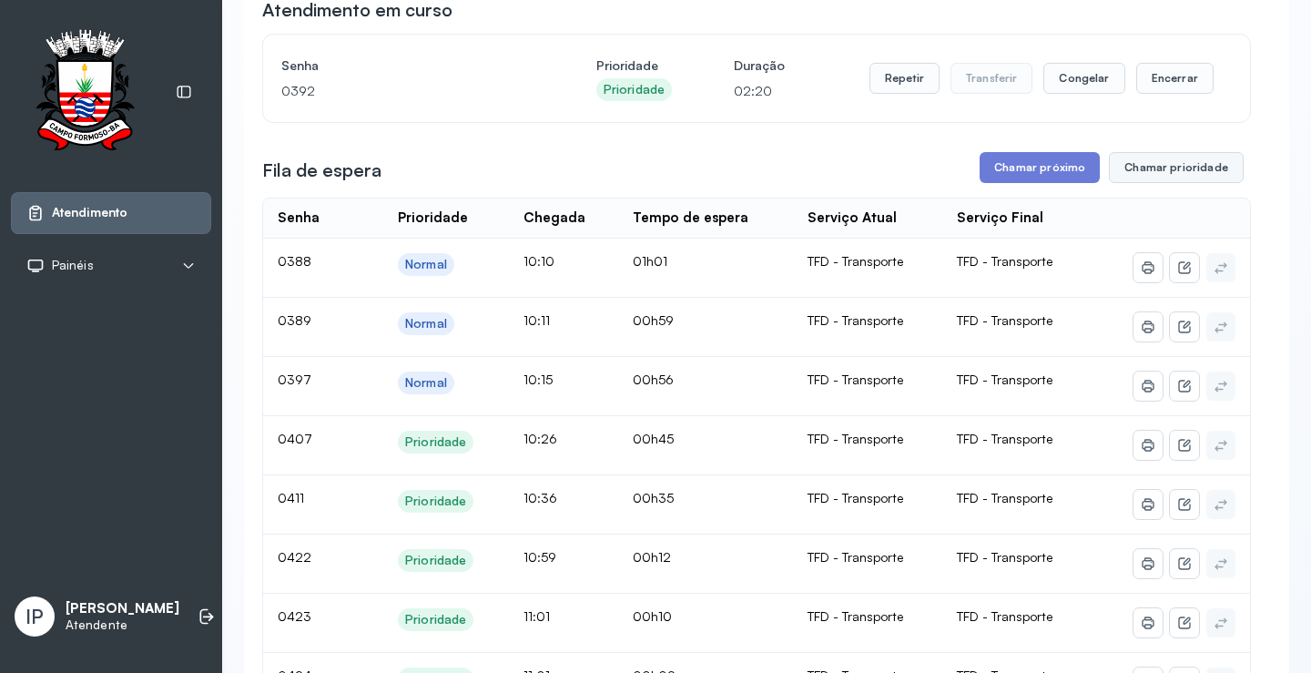
click at [1124, 171] on button "Chamar prioridade" at bounding box center [1176, 167] width 135 height 31
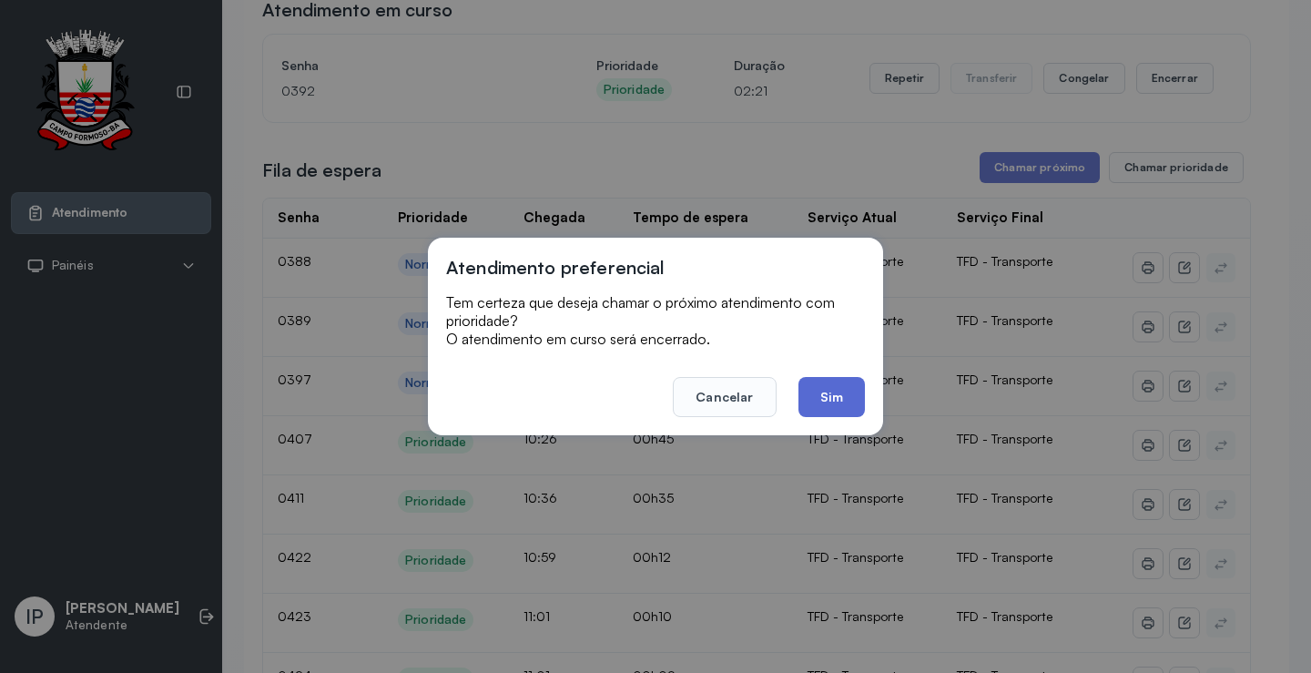
click at [840, 397] on button "Sim" at bounding box center [832, 397] width 66 height 40
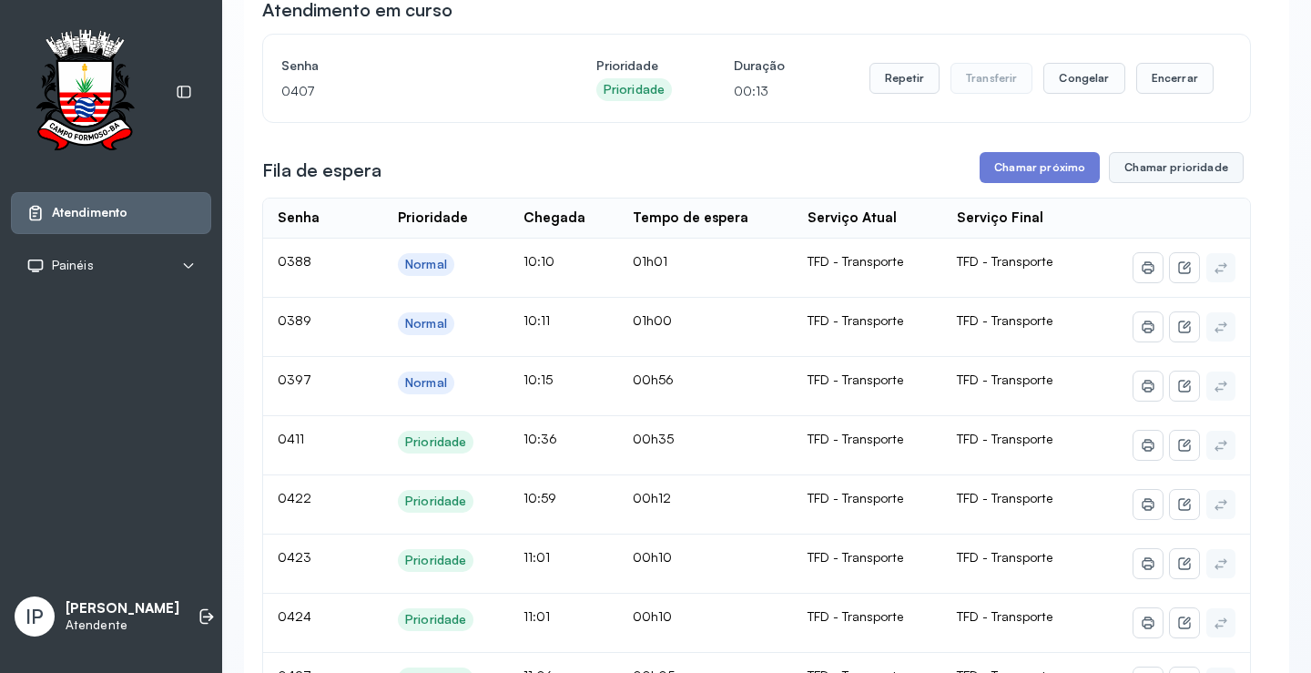
click at [1132, 163] on button "Chamar prioridade" at bounding box center [1176, 167] width 135 height 31
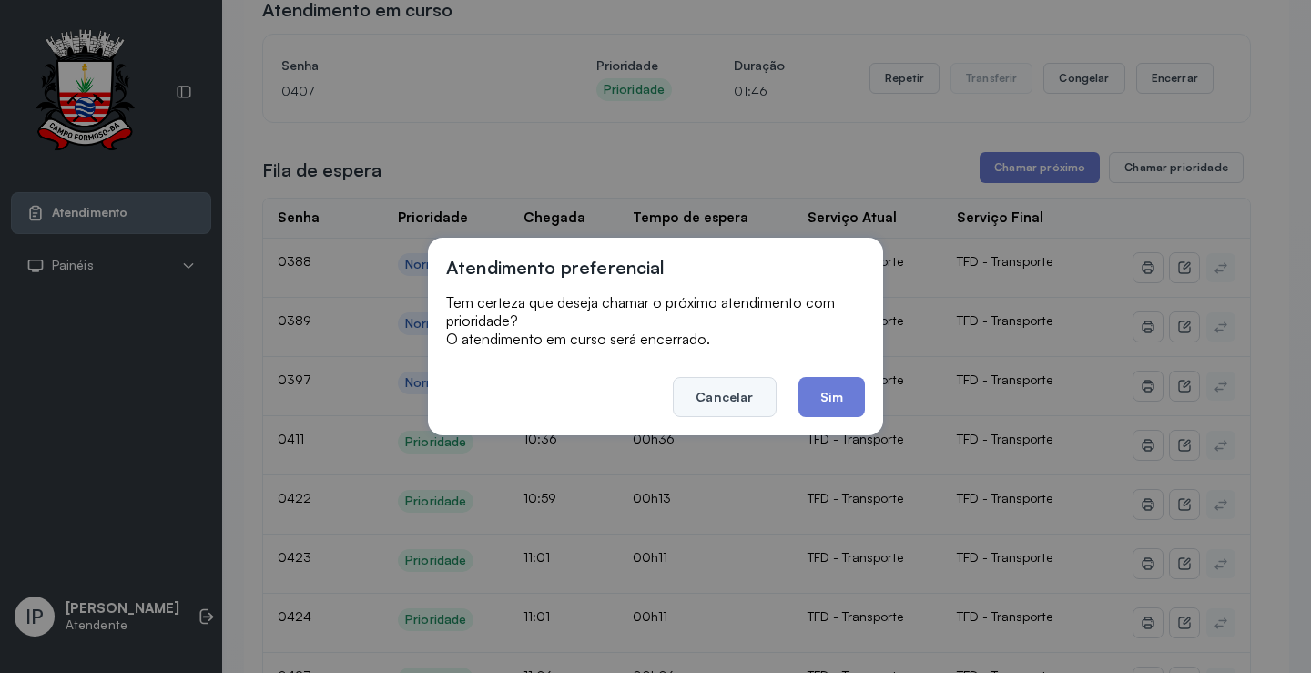
click at [752, 395] on button "Cancelar" at bounding box center [724, 397] width 103 height 40
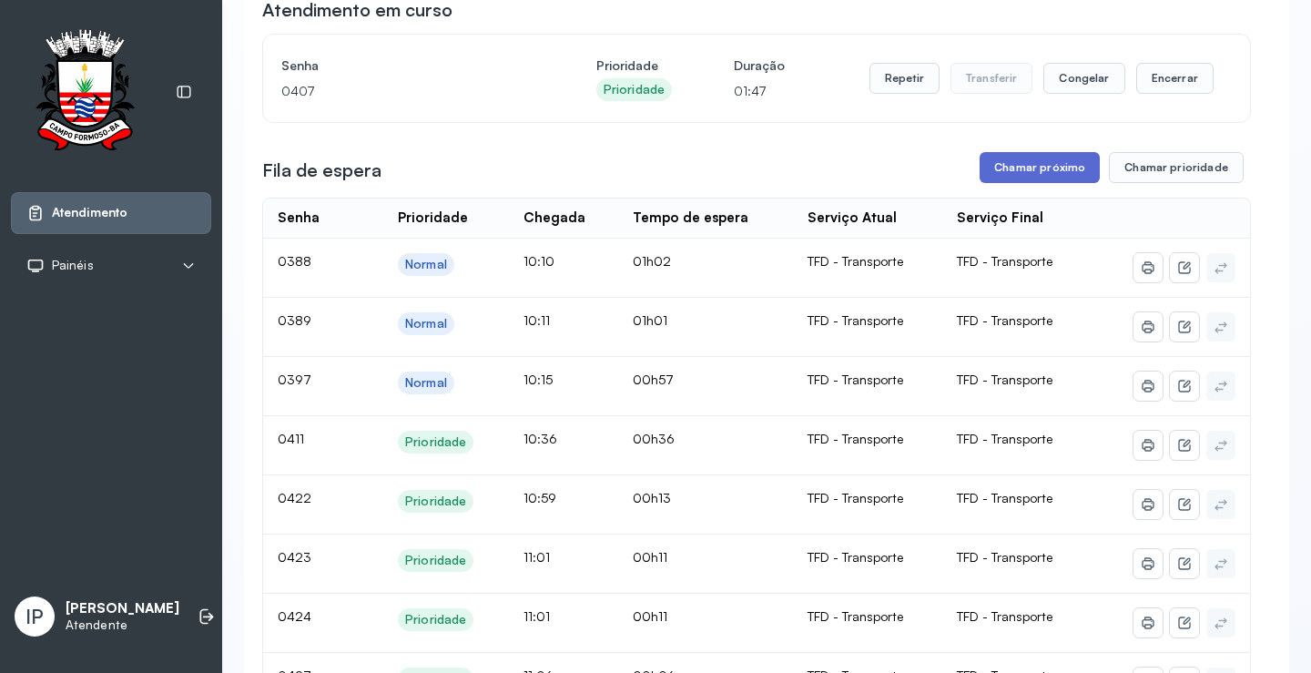
click at [992, 167] on button "Chamar próximo" at bounding box center [1040, 167] width 120 height 31
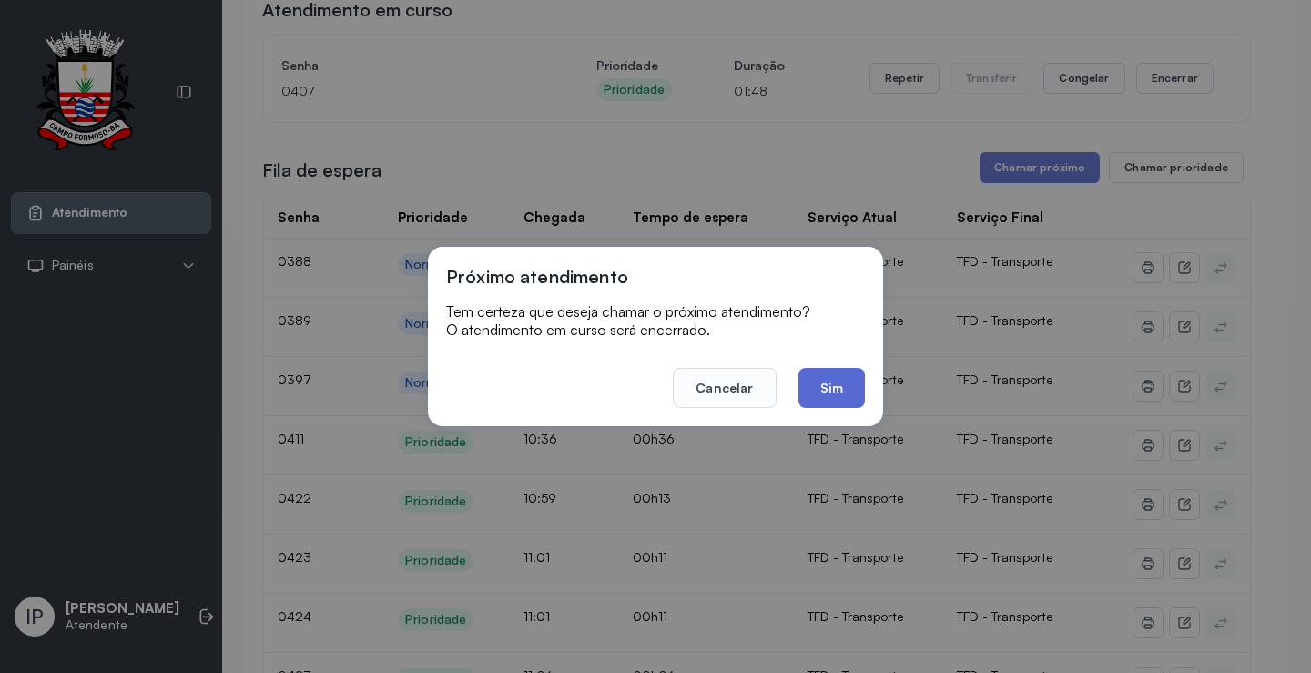
click at [831, 379] on button "Sim" at bounding box center [832, 388] width 66 height 40
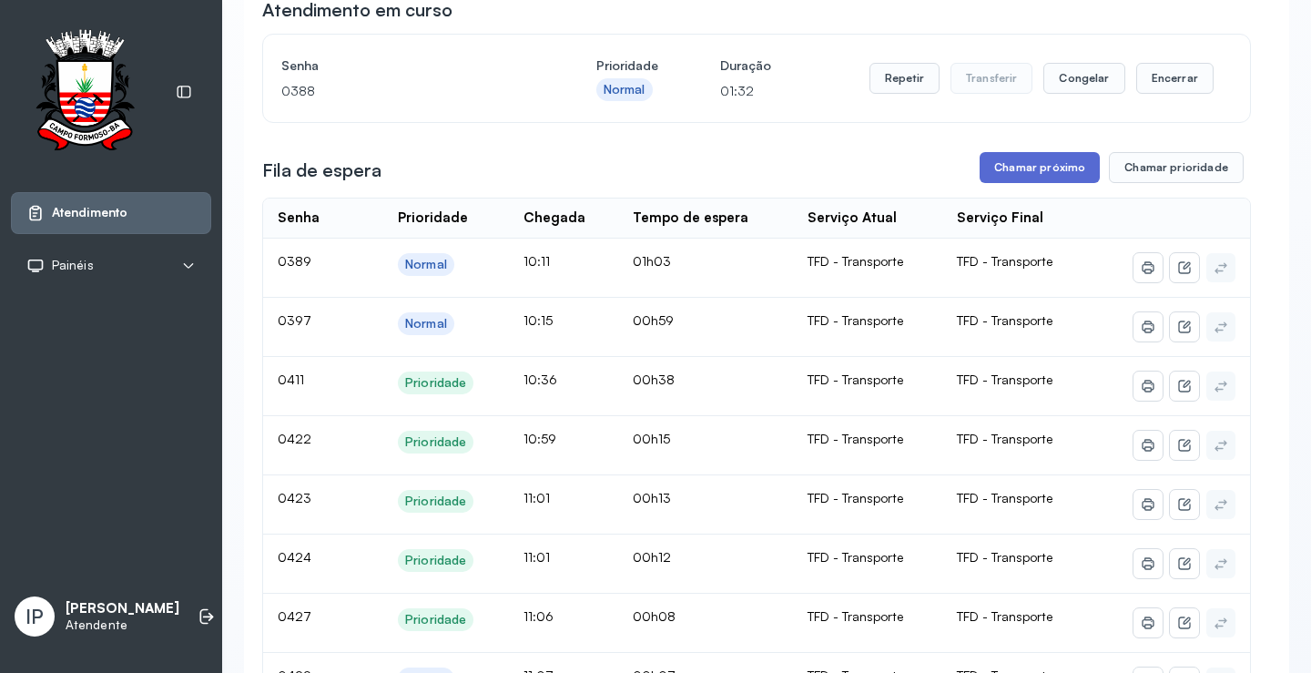
click at [1011, 165] on button "Chamar próximo" at bounding box center [1040, 167] width 120 height 31
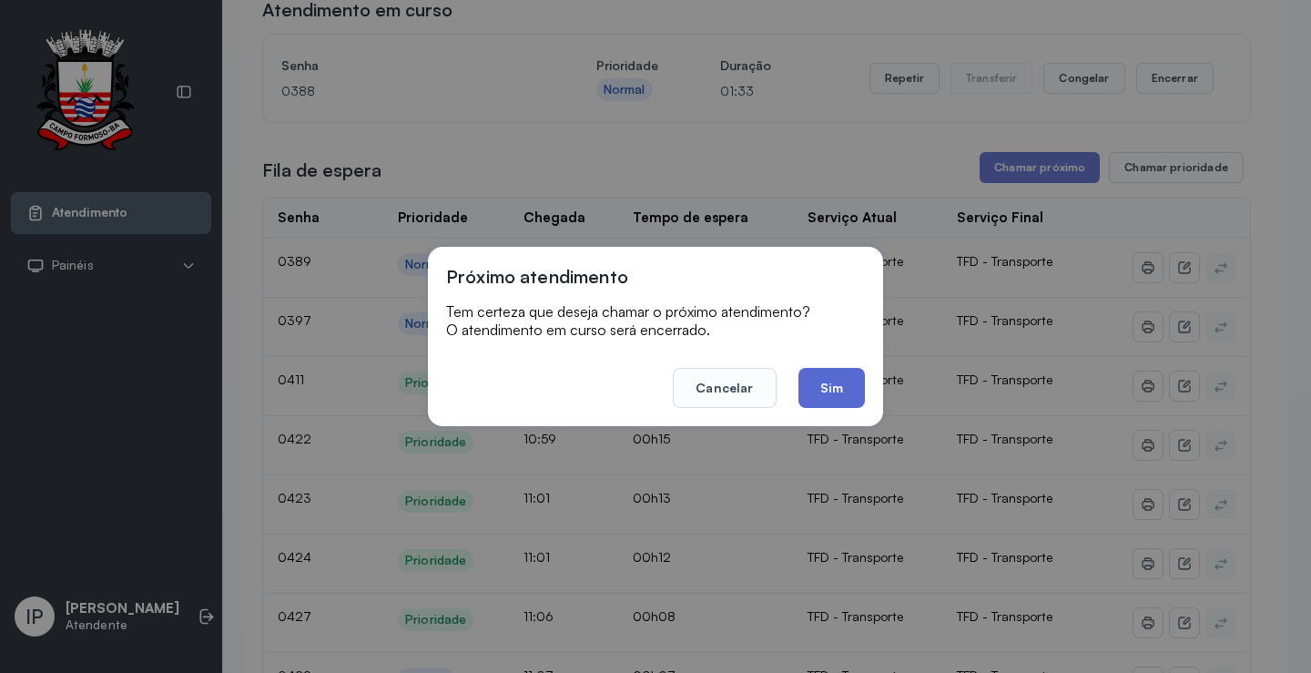
click at [848, 371] on button "Sim" at bounding box center [832, 388] width 66 height 40
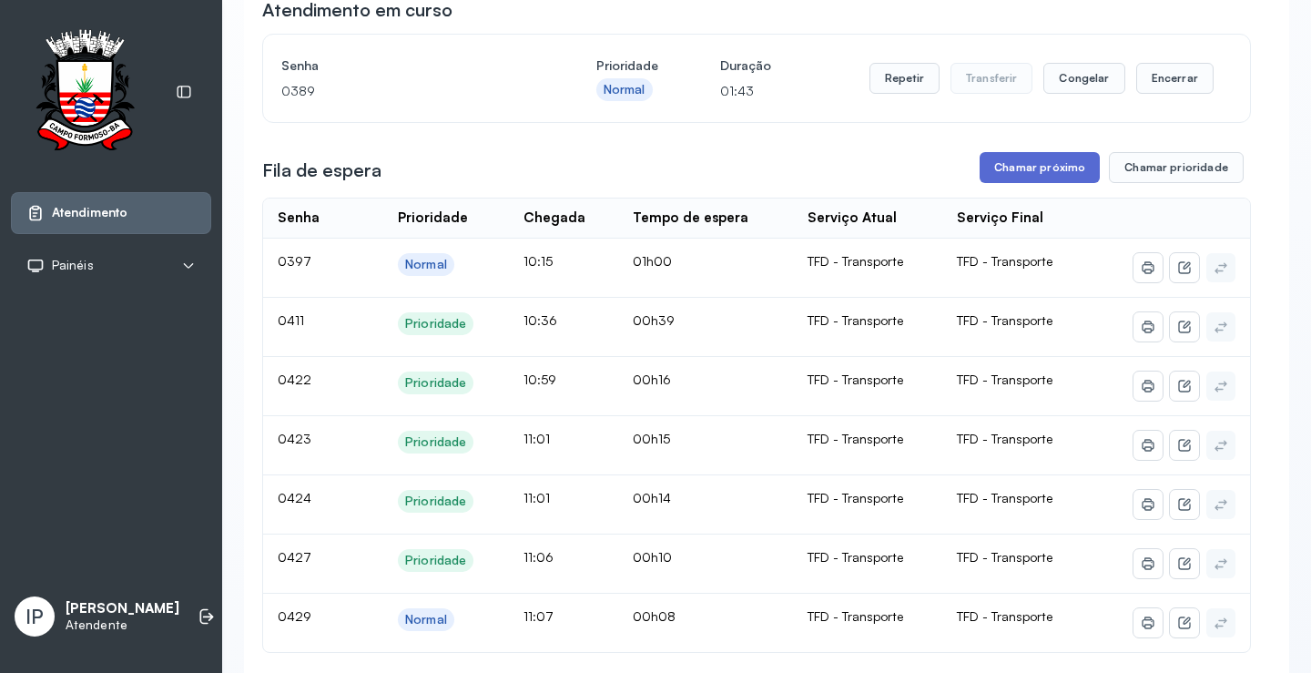
click at [1039, 178] on button "Chamar próximo" at bounding box center [1040, 167] width 120 height 31
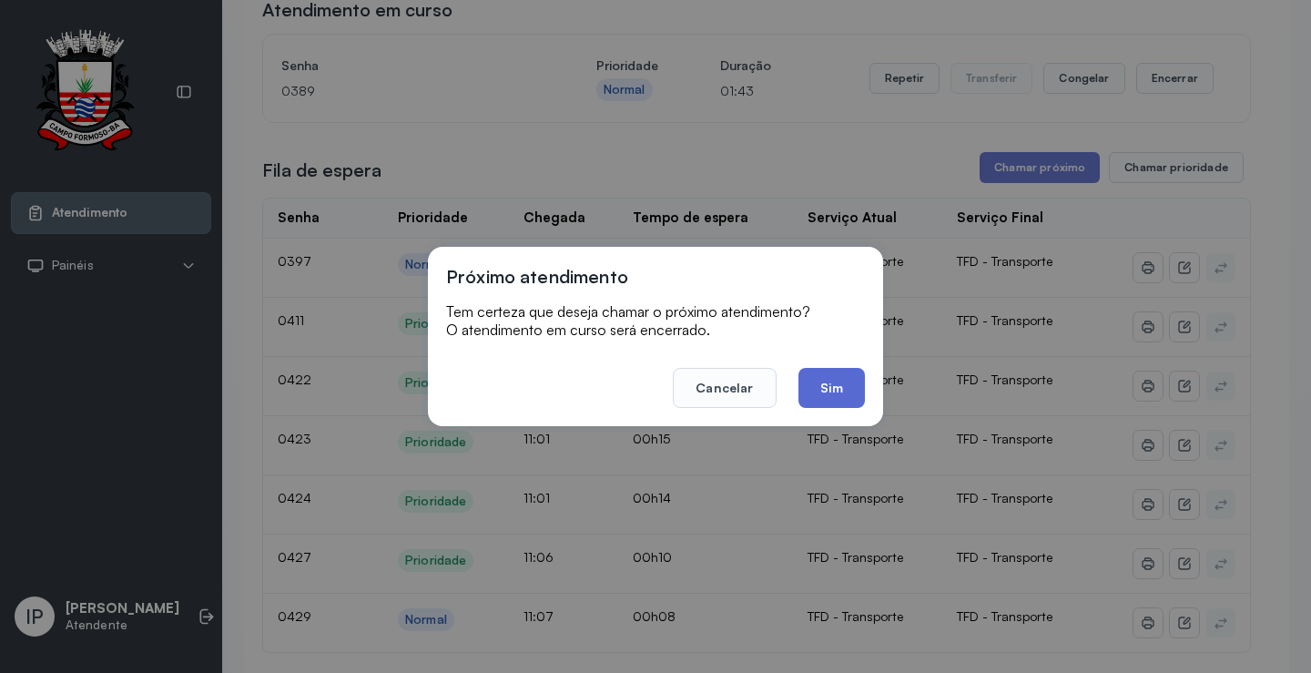
click at [815, 379] on button "Sim" at bounding box center [832, 388] width 66 height 40
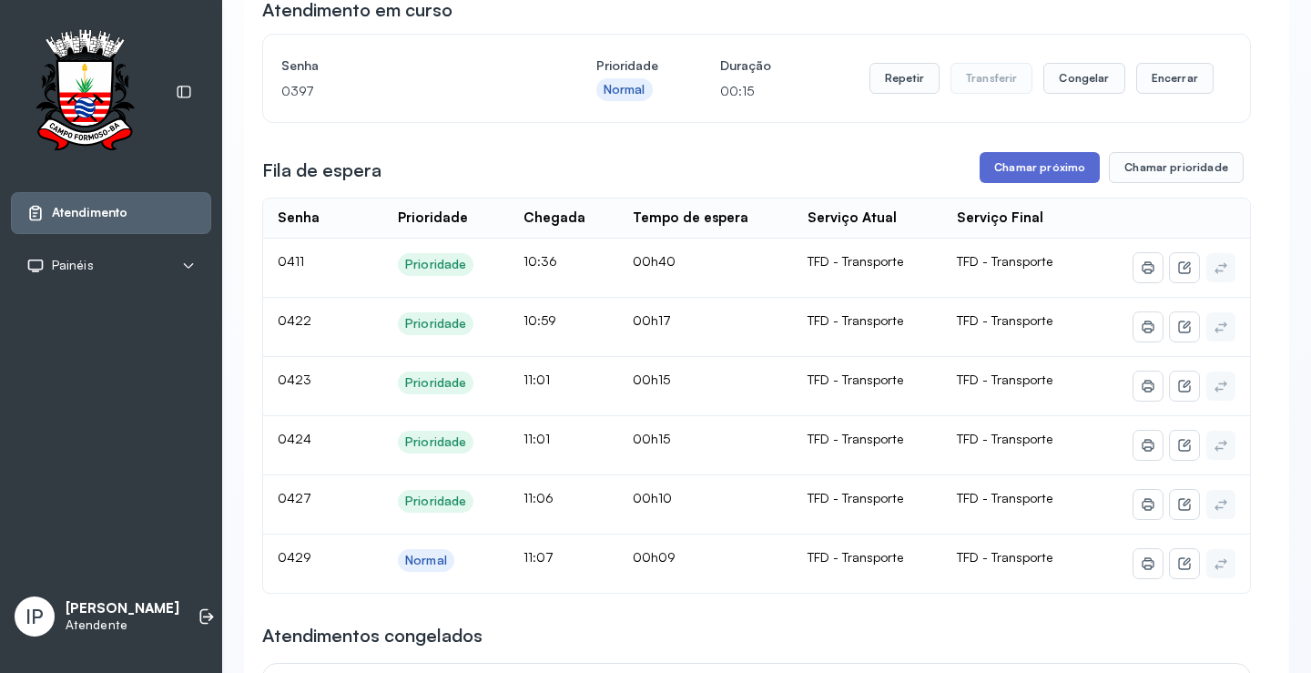
click at [1016, 166] on button "Chamar próximo" at bounding box center [1040, 167] width 120 height 31
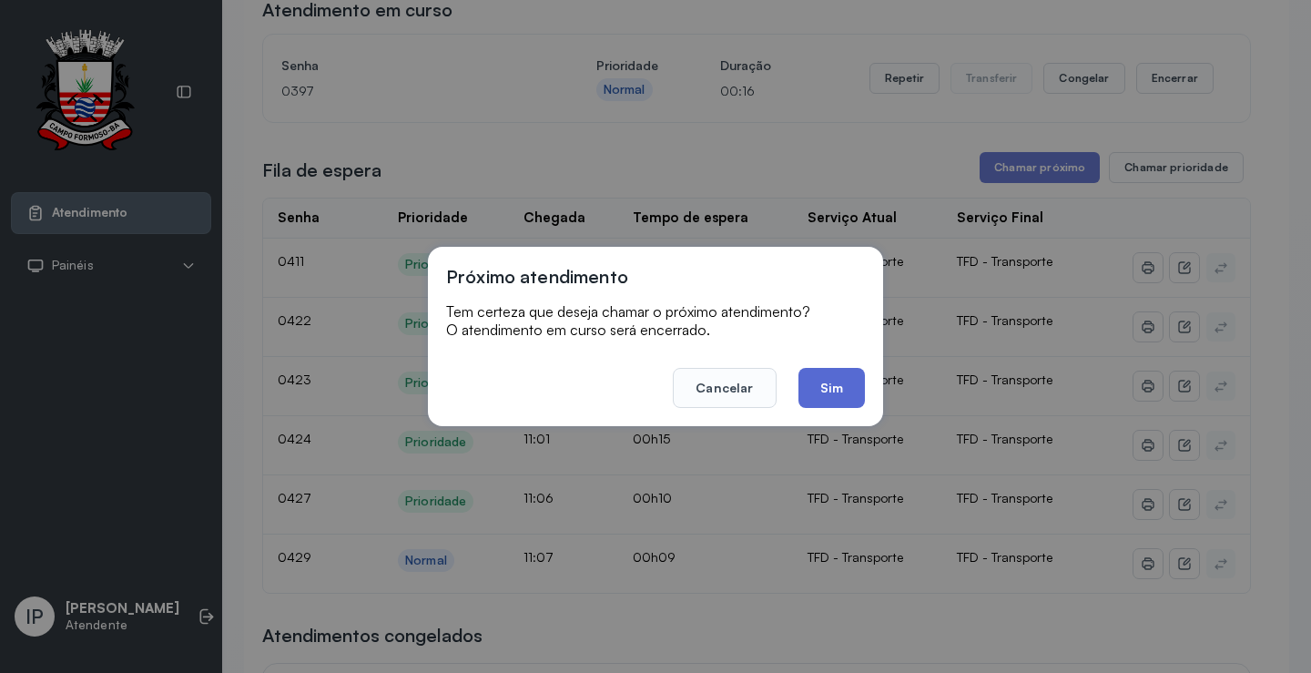
click at [830, 379] on button "Sim" at bounding box center [832, 388] width 66 height 40
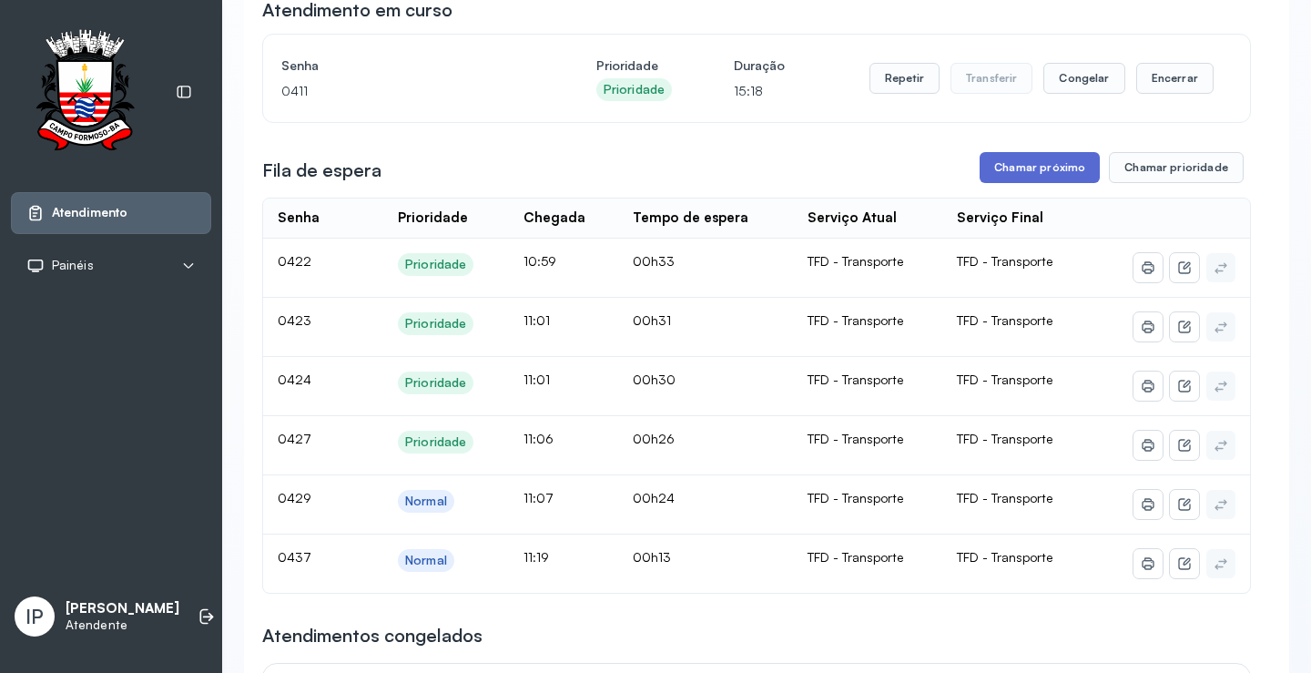
click at [1044, 175] on button "Chamar próximo" at bounding box center [1040, 167] width 120 height 31
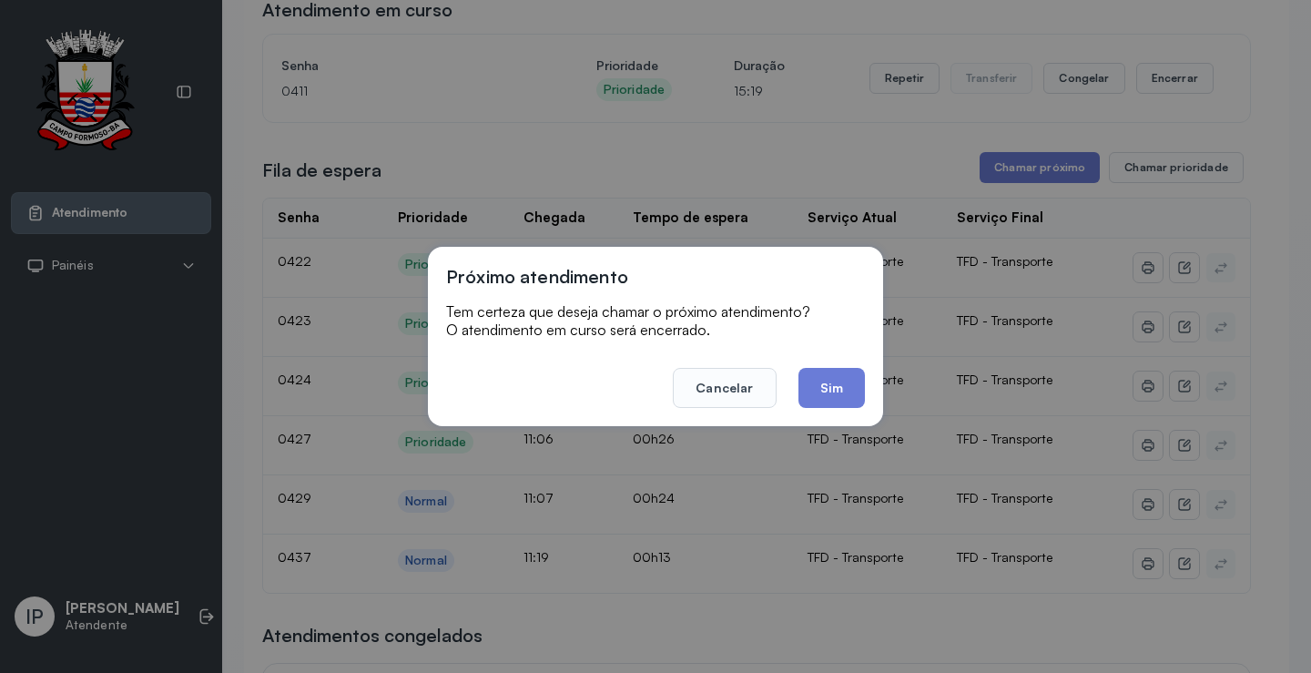
drag, startPoint x: 840, startPoint y: 379, endPoint x: 812, endPoint y: 358, distance: 34.4
click at [833, 377] on button "Sim" at bounding box center [832, 388] width 66 height 40
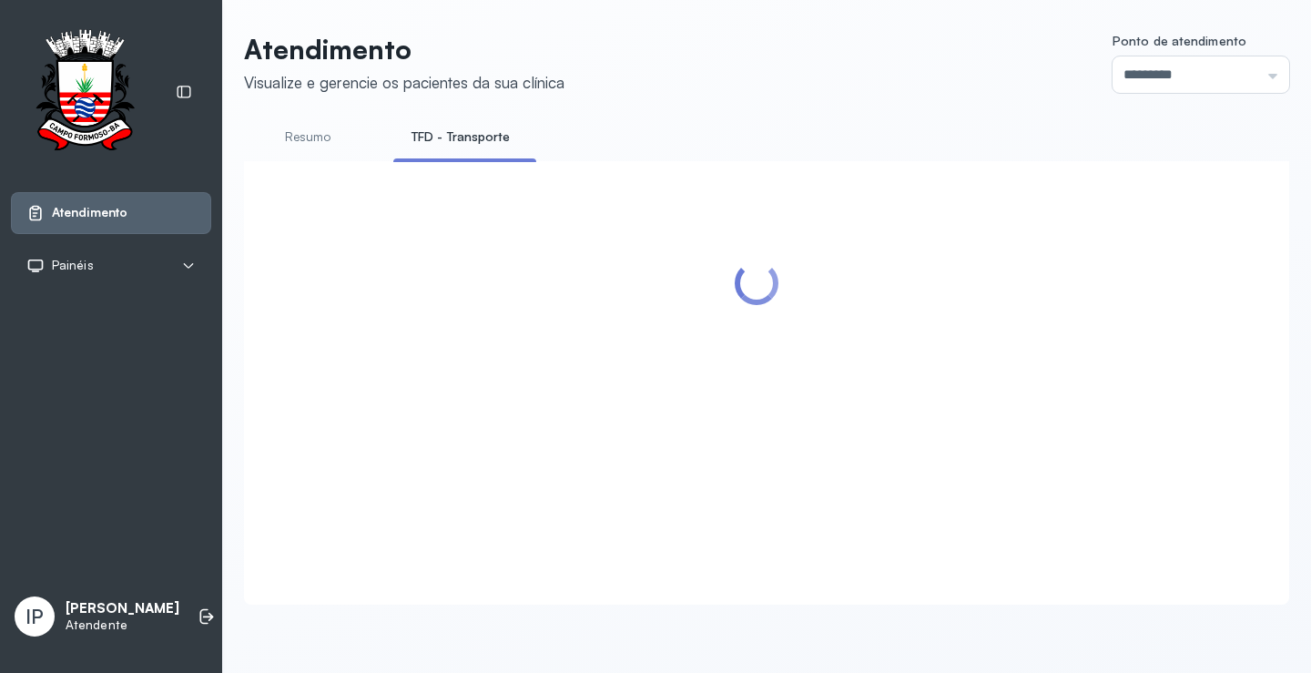
scroll to position [1, 0]
click at [898, 170] on div at bounding box center [766, 382] width 1045 height 443
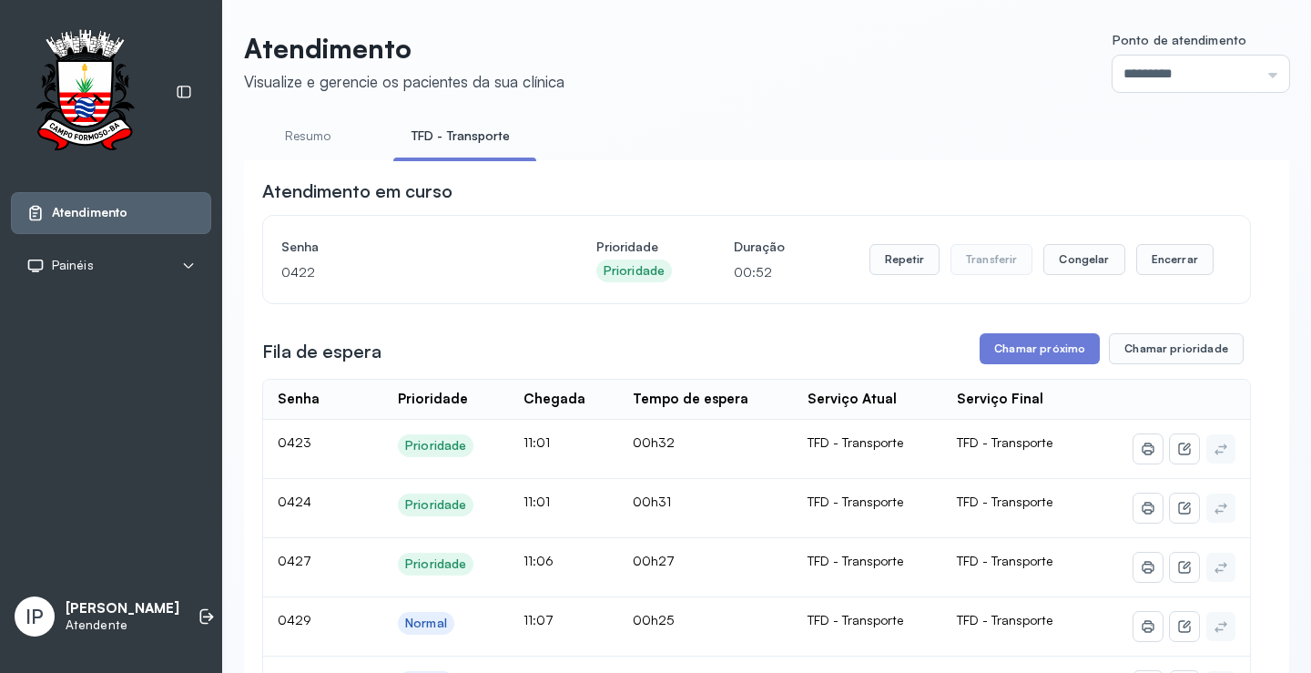
scroll to position [91, 0]
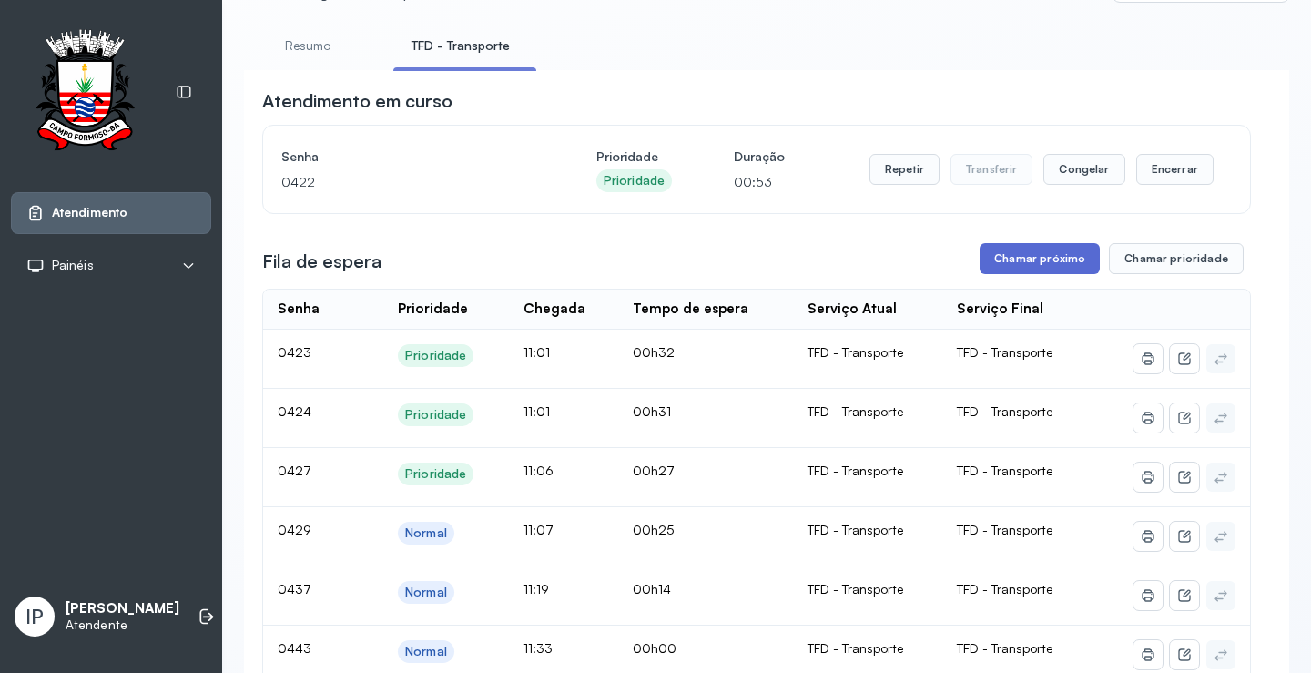
click at [1037, 258] on button "Chamar próximo" at bounding box center [1040, 258] width 120 height 31
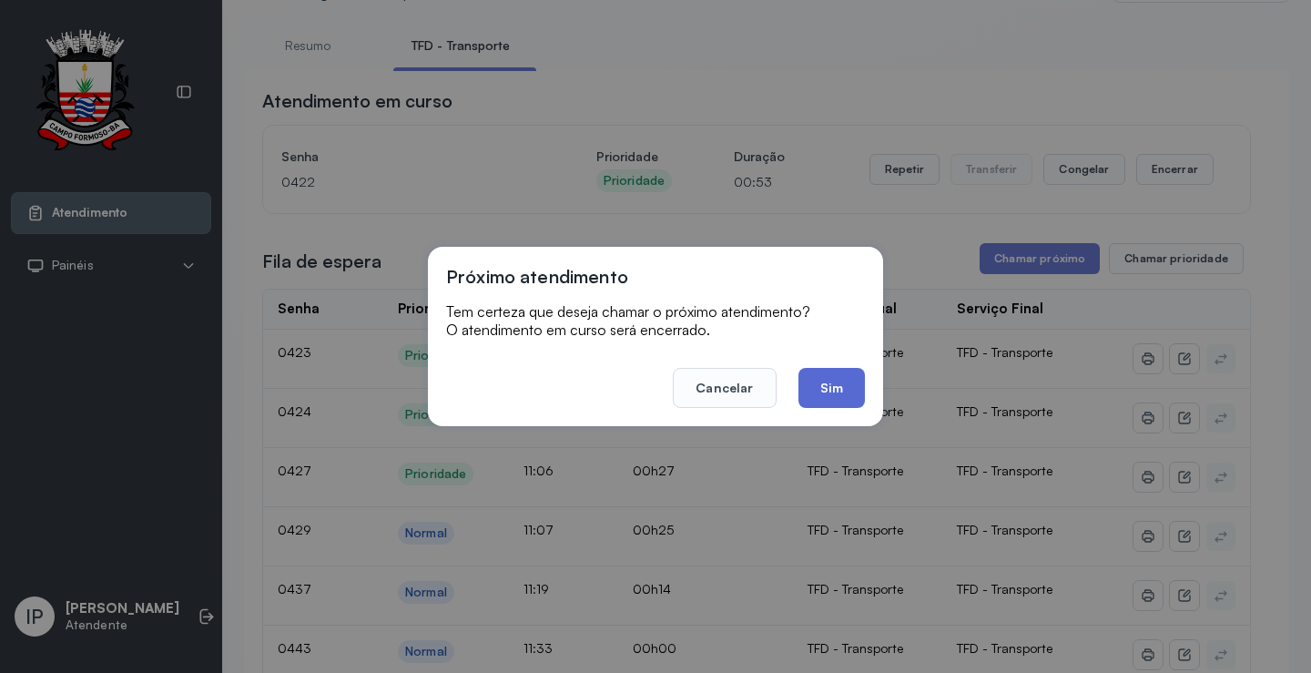
click at [838, 387] on button "Sim" at bounding box center [832, 388] width 66 height 40
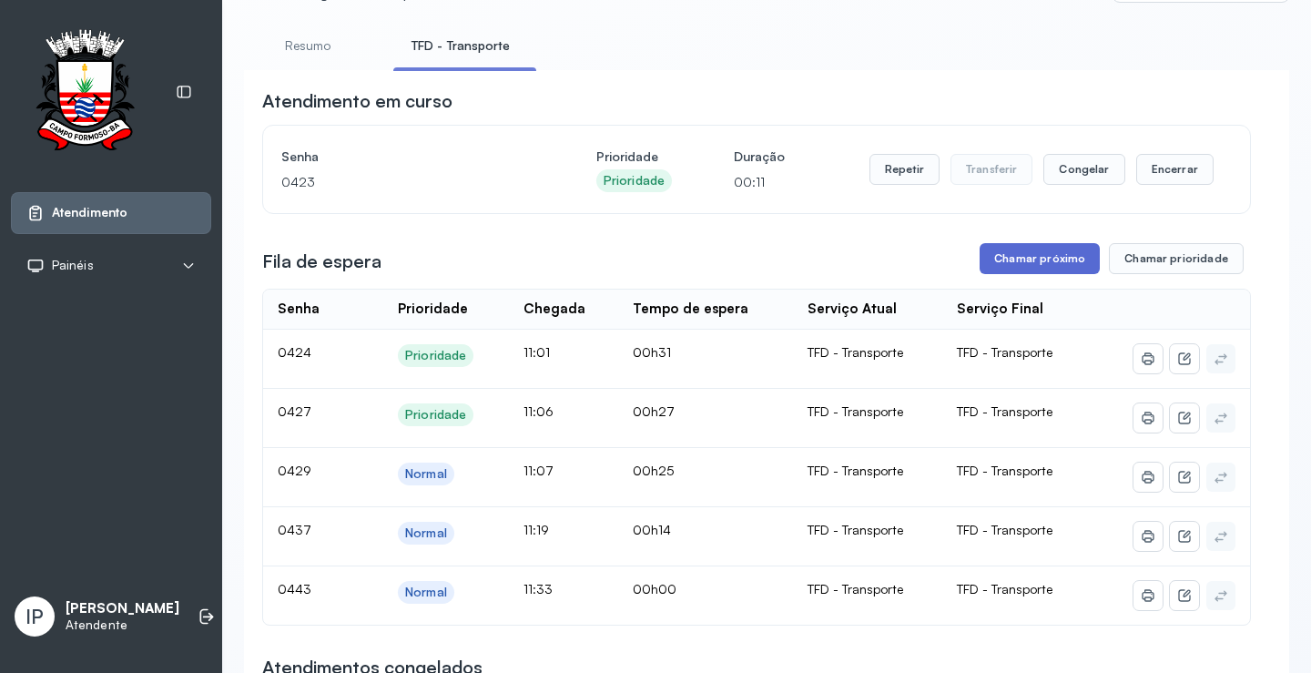
click at [1029, 260] on button "Chamar próximo" at bounding box center [1040, 258] width 120 height 31
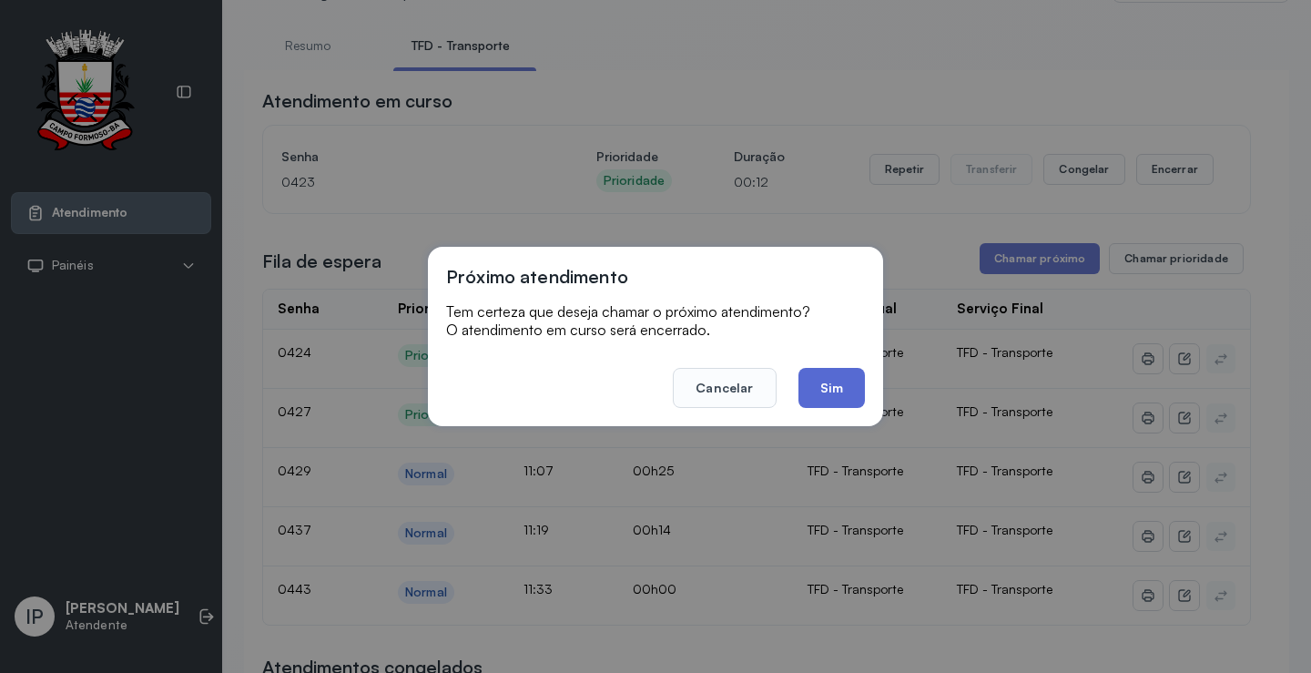
click at [822, 387] on button "Sim" at bounding box center [832, 388] width 66 height 40
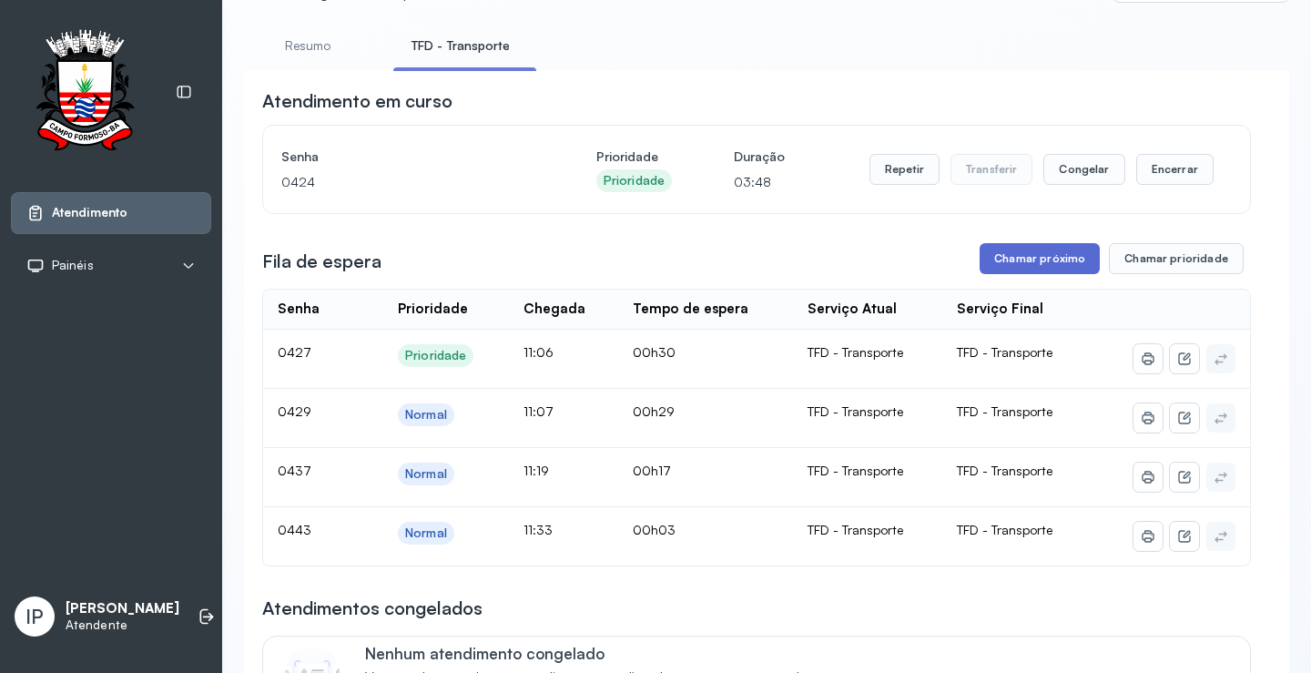
click at [1064, 256] on button "Chamar próximo" at bounding box center [1040, 258] width 120 height 31
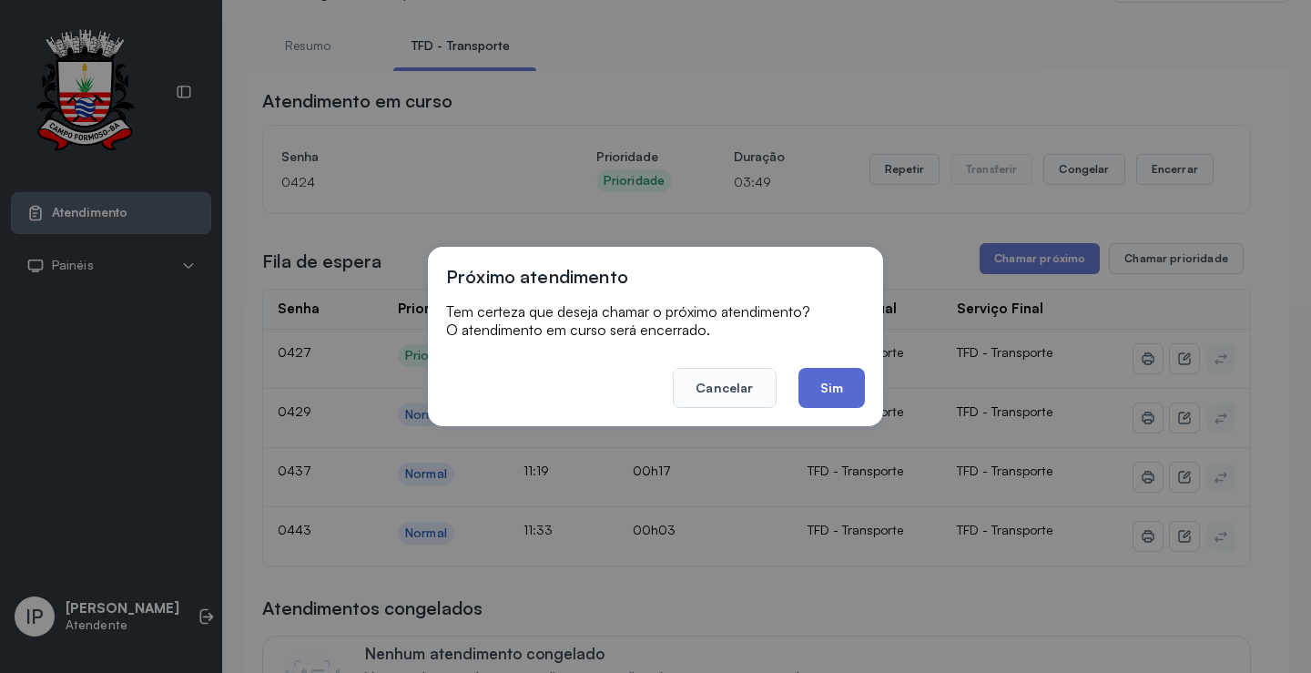
drag, startPoint x: 830, startPoint y: 382, endPoint x: 817, endPoint y: 358, distance: 28.1
click at [830, 382] on button "Sim" at bounding box center [832, 388] width 66 height 40
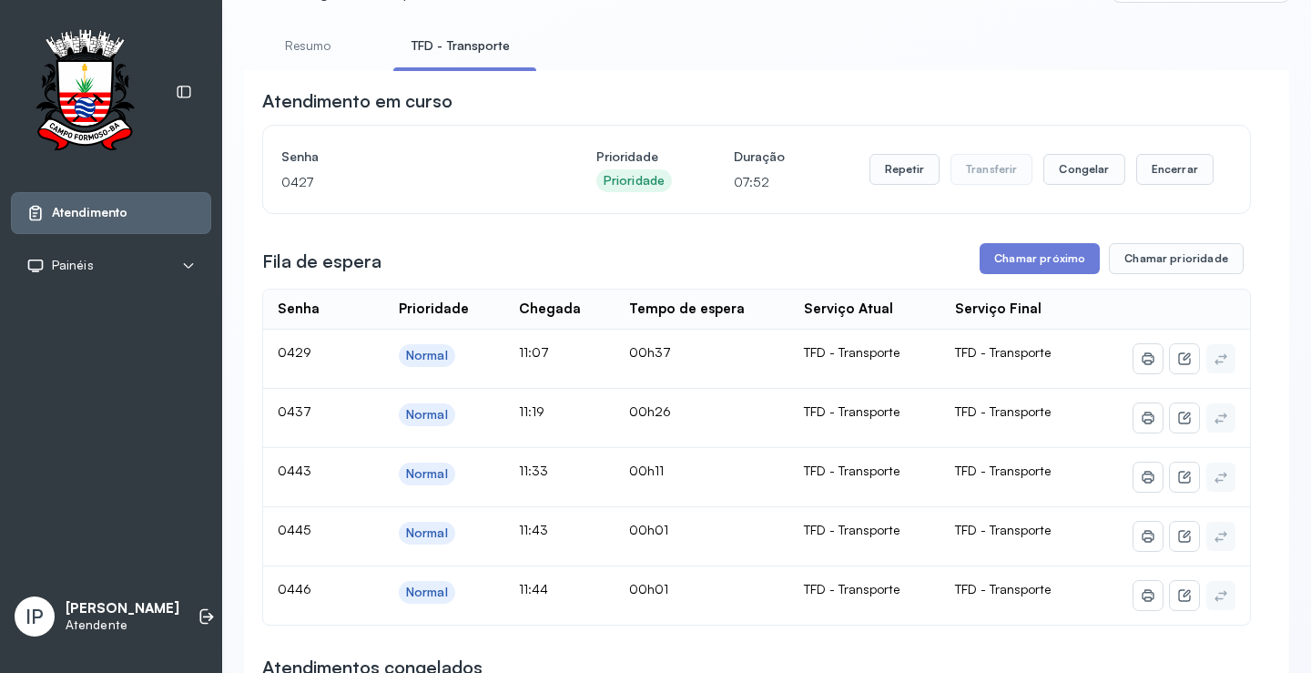
scroll to position [182, 0]
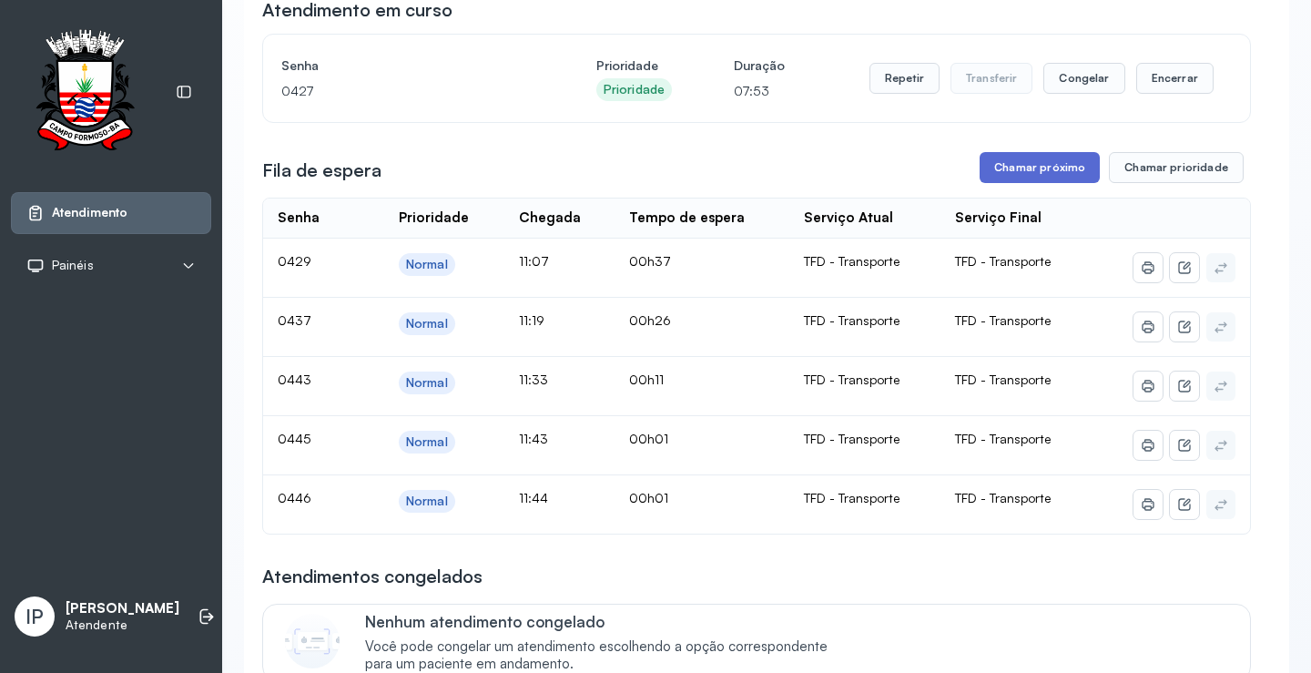
click at [1025, 169] on button "Chamar próximo" at bounding box center [1040, 167] width 120 height 31
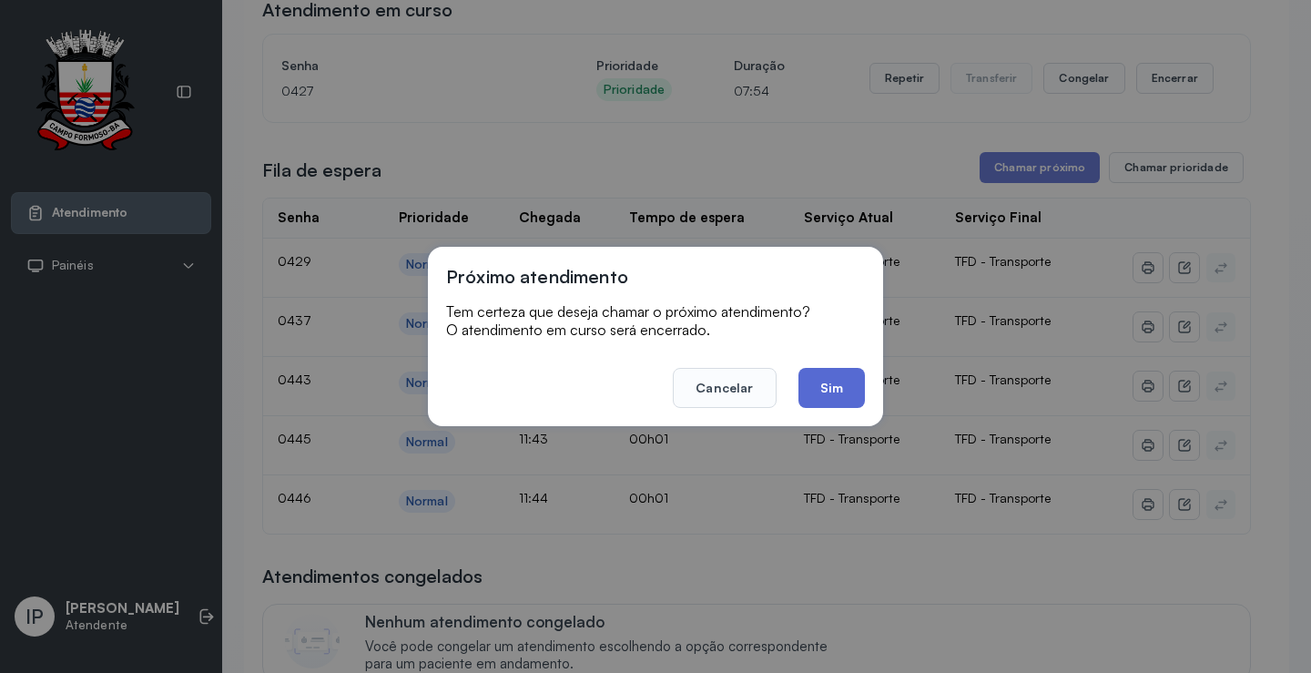
click at [820, 387] on button "Sim" at bounding box center [832, 388] width 66 height 40
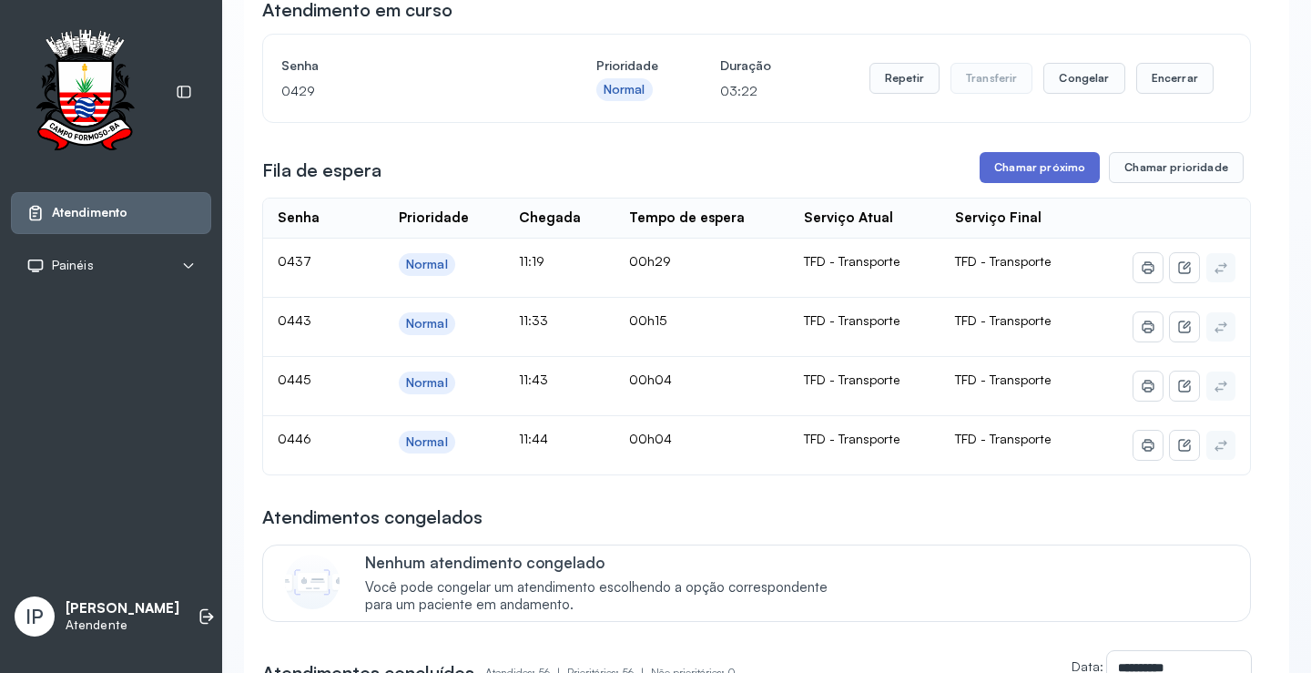
click at [1013, 168] on button "Chamar próximo" at bounding box center [1040, 167] width 120 height 31
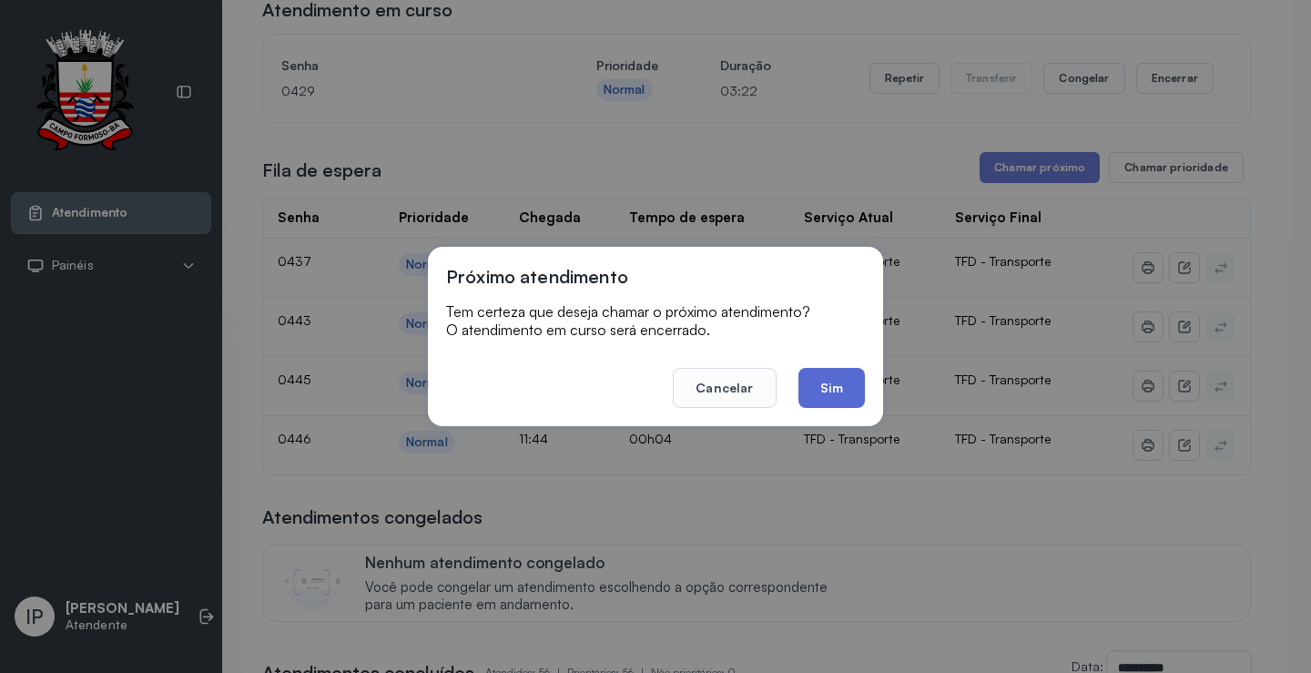
click at [839, 385] on button "Sim" at bounding box center [832, 388] width 66 height 40
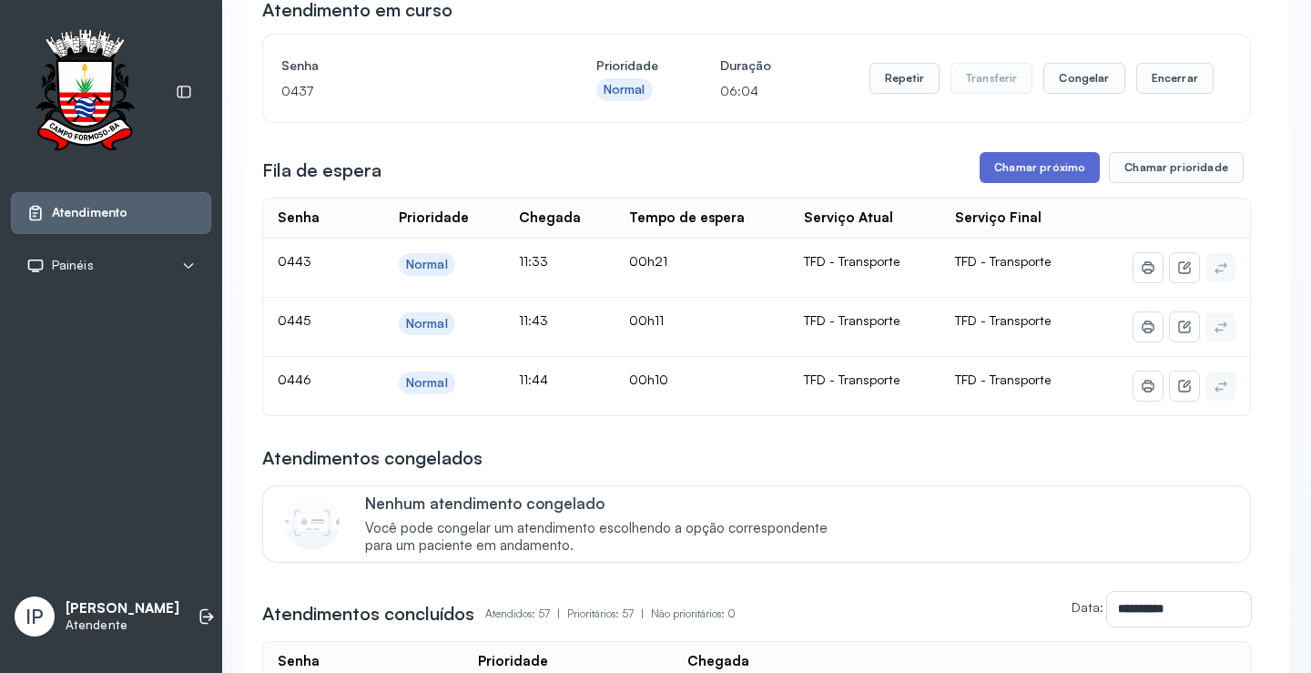
click at [1052, 160] on button "Chamar próximo" at bounding box center [1040, 167] width 120 height 31
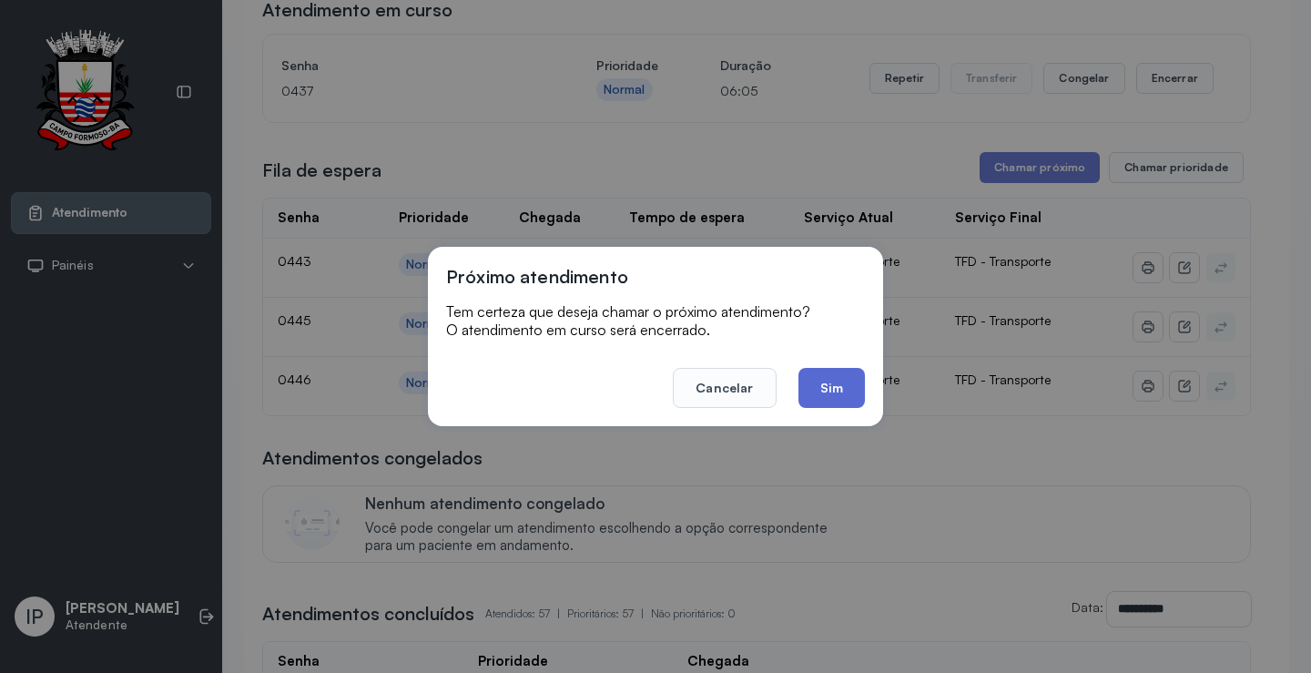
click at [841, 382] on button "Sim" at bounding box center [832, 388] width 66 height 40
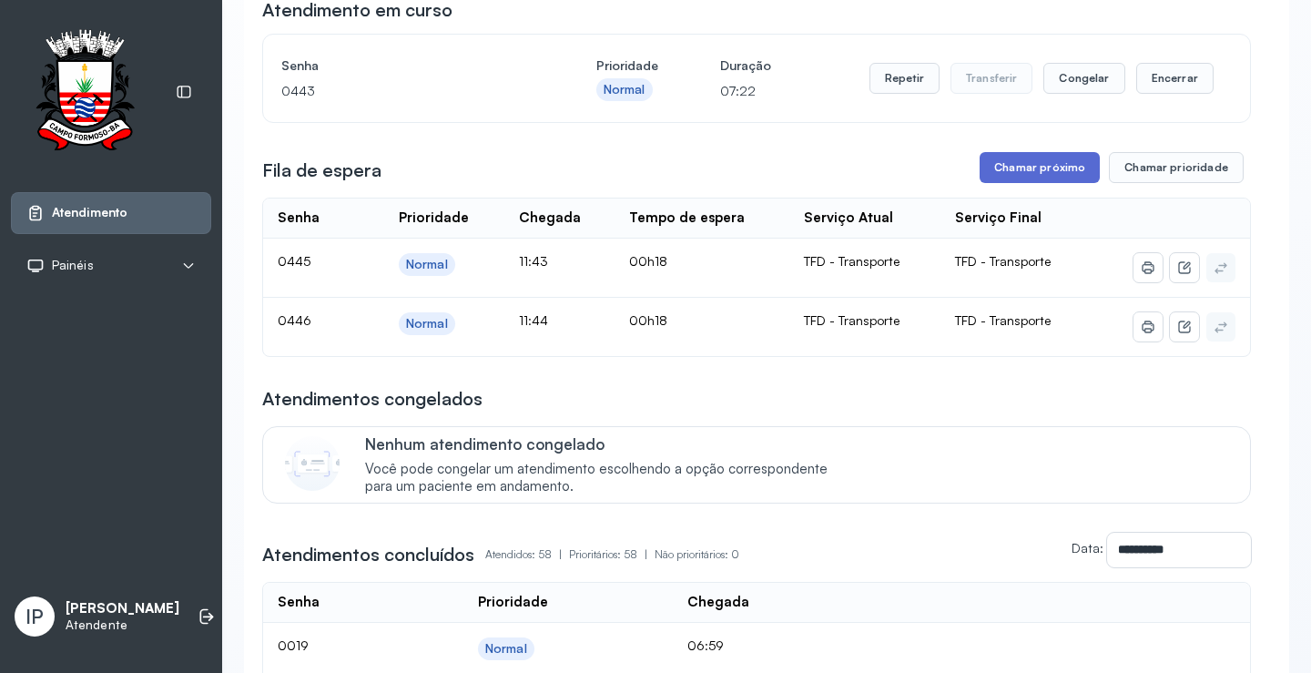
click at [1035, 162] on button "Chamar próximo" at bounding box center [1040, 167] width 120 height 31
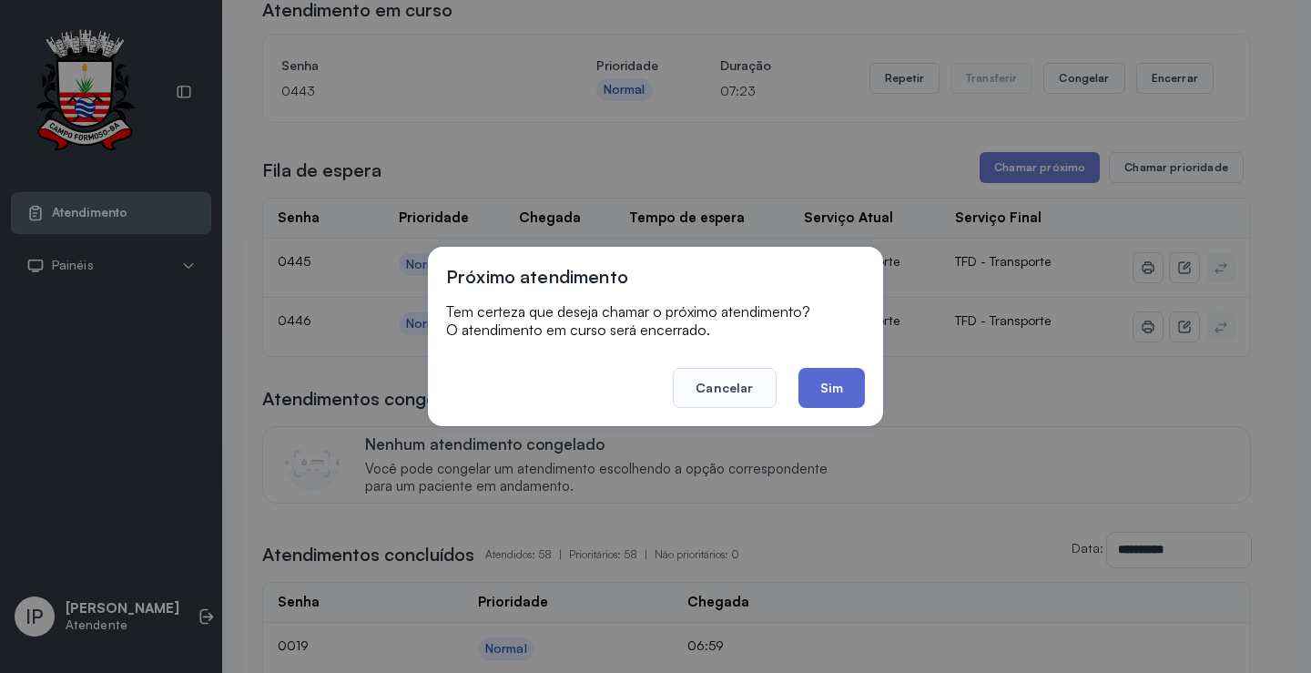
click at [821, 378] on button "Sim" at bounding box center [832, 388] width 66 height 40
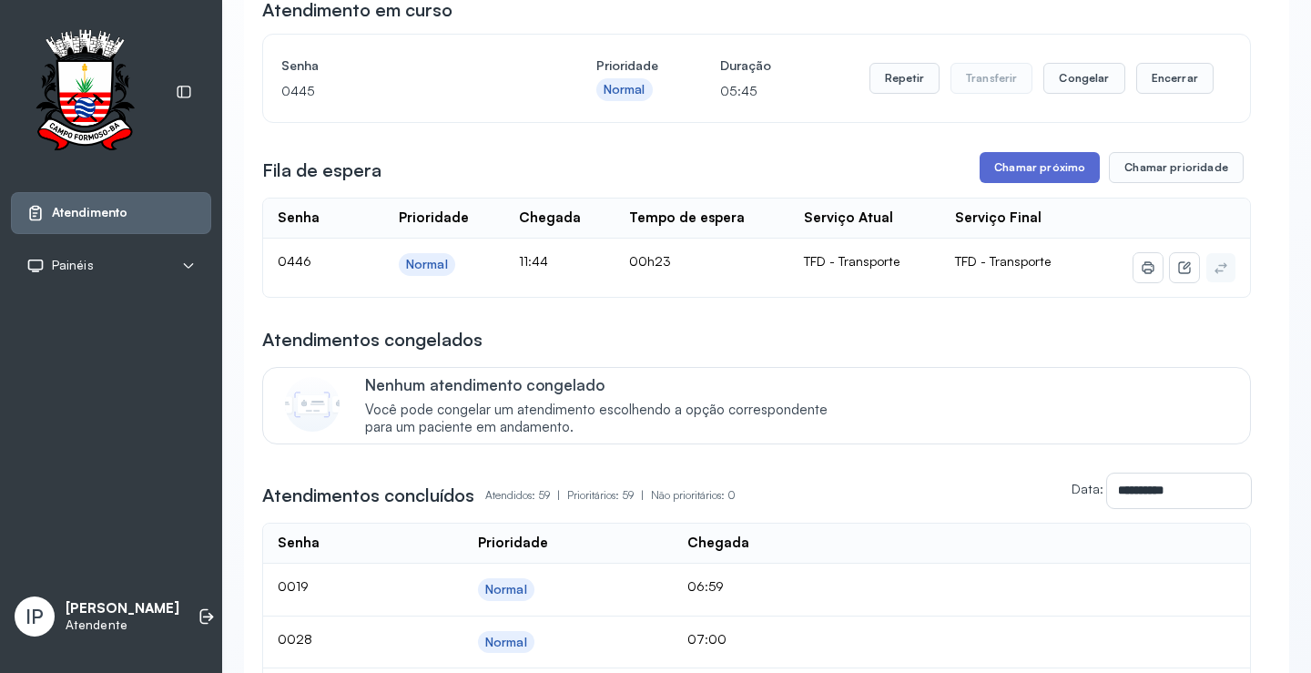
click at [1042, 172] on button "Chamar próximo" at bounding box center [1040, 167] width 120 height 31
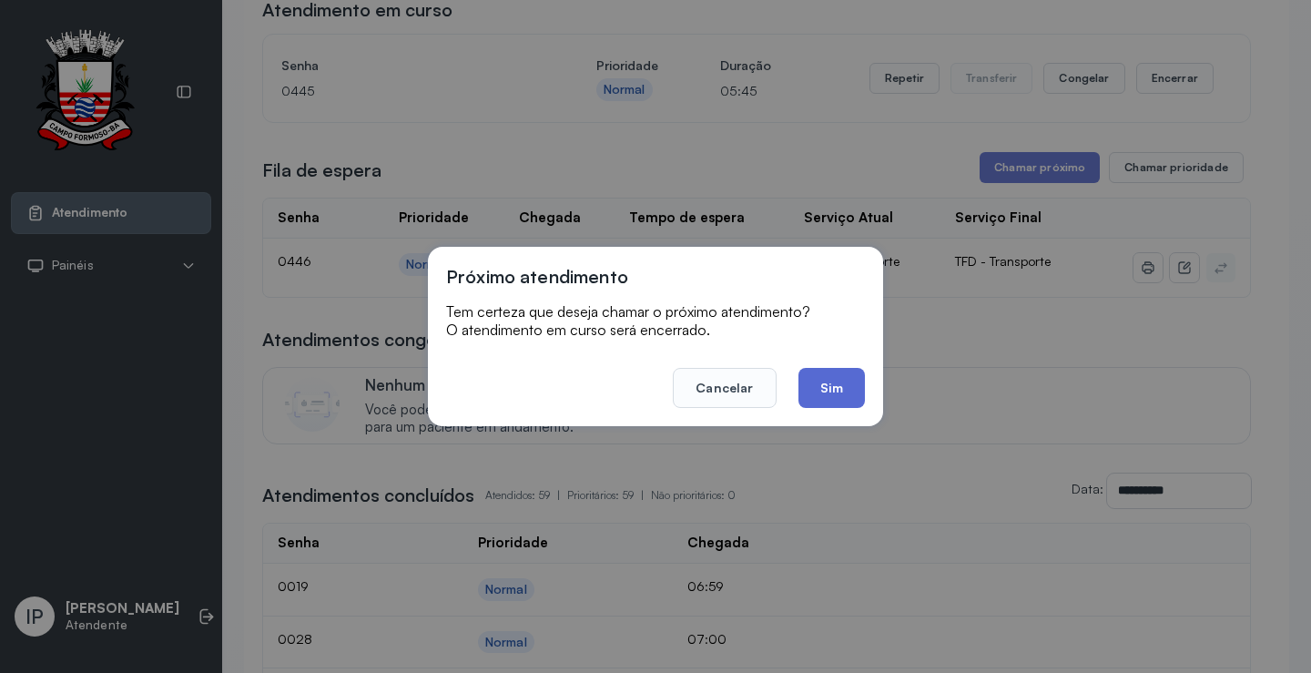
click at [836, 384] on button "Sim" at bounding box center [832, 388] width 66 height 40
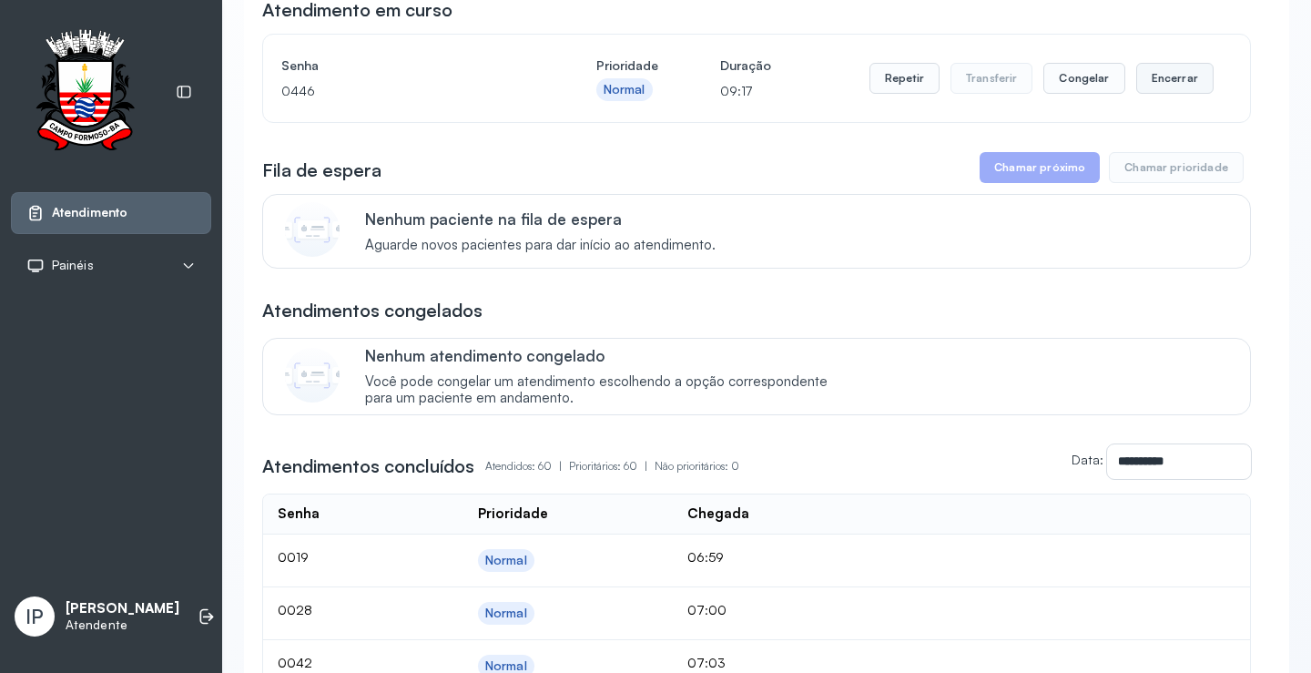
click at [1156, 80] on button "Encerrar" at bounding box center [1174, 78] width 77 height 31
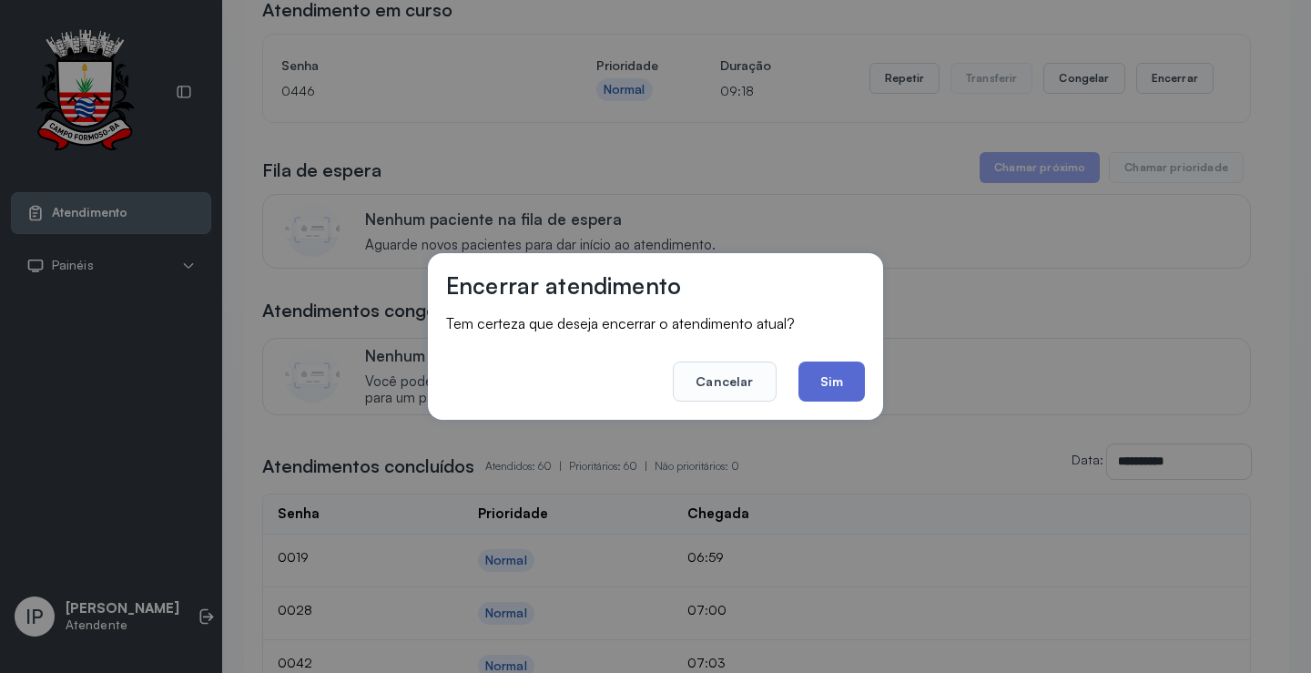
click at [830, 382] on button "Sim" at bounding box center [832, 382] width 66 height 40
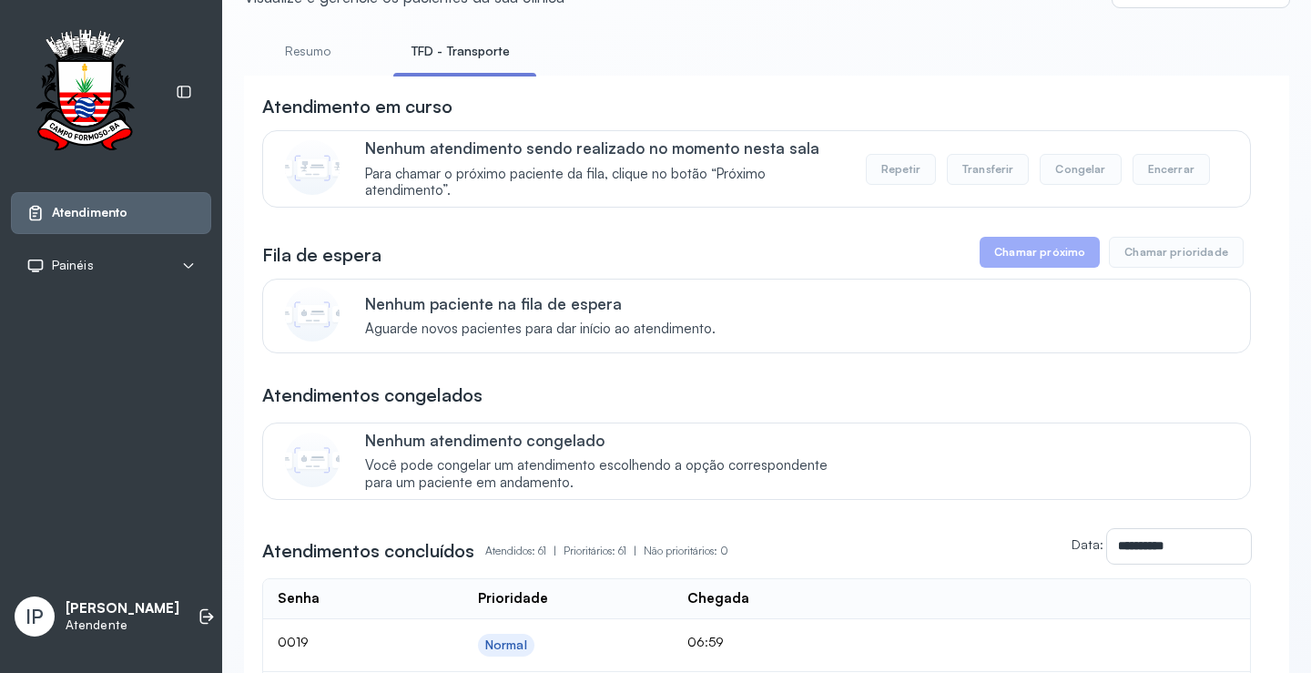
scroll to position [0, 0]
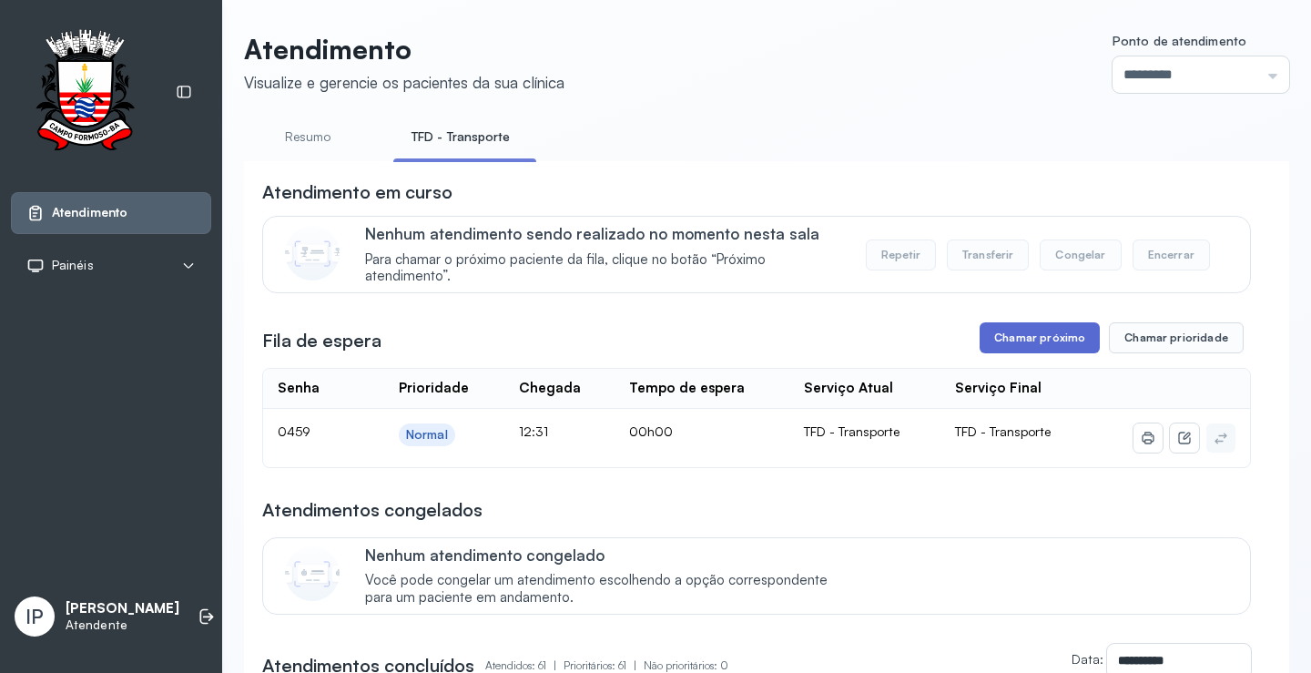
click at [1031, 339] on button "Chamar próximo" at bounding box center [1040, 337] width 120 height 31
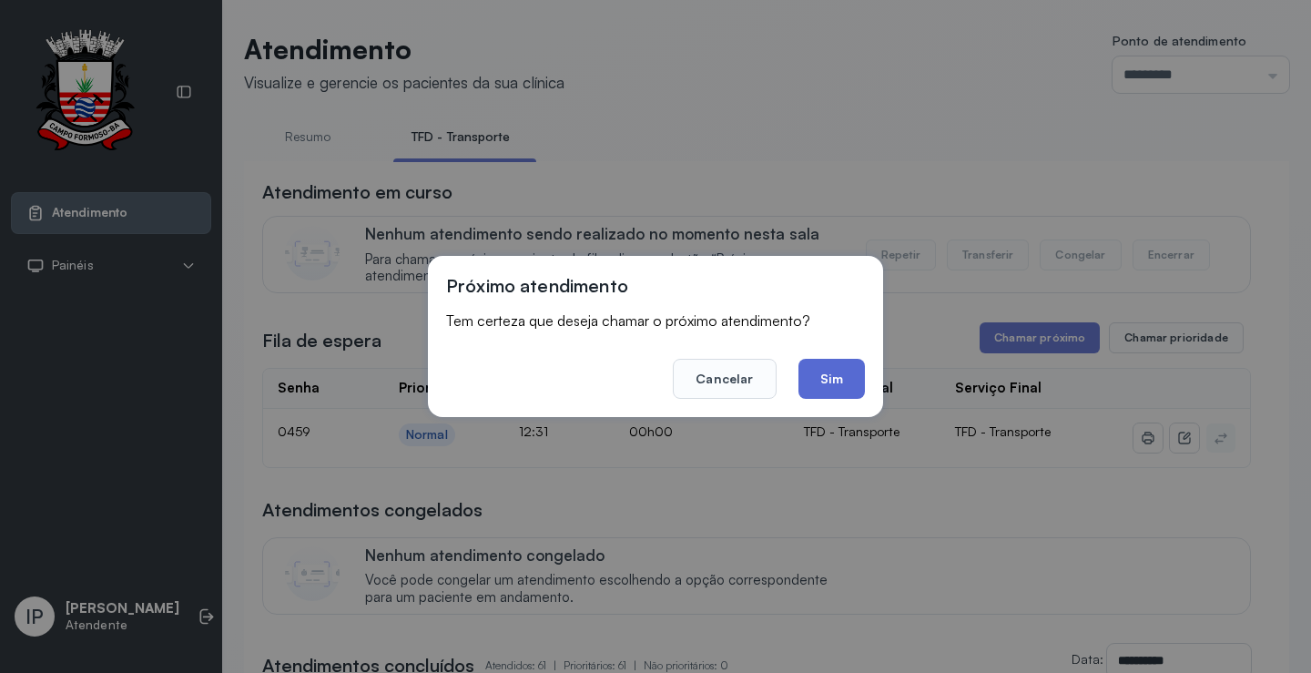
click at [829, 372] on button "Sim" at bounding box center [832, 379] width 66 height 40
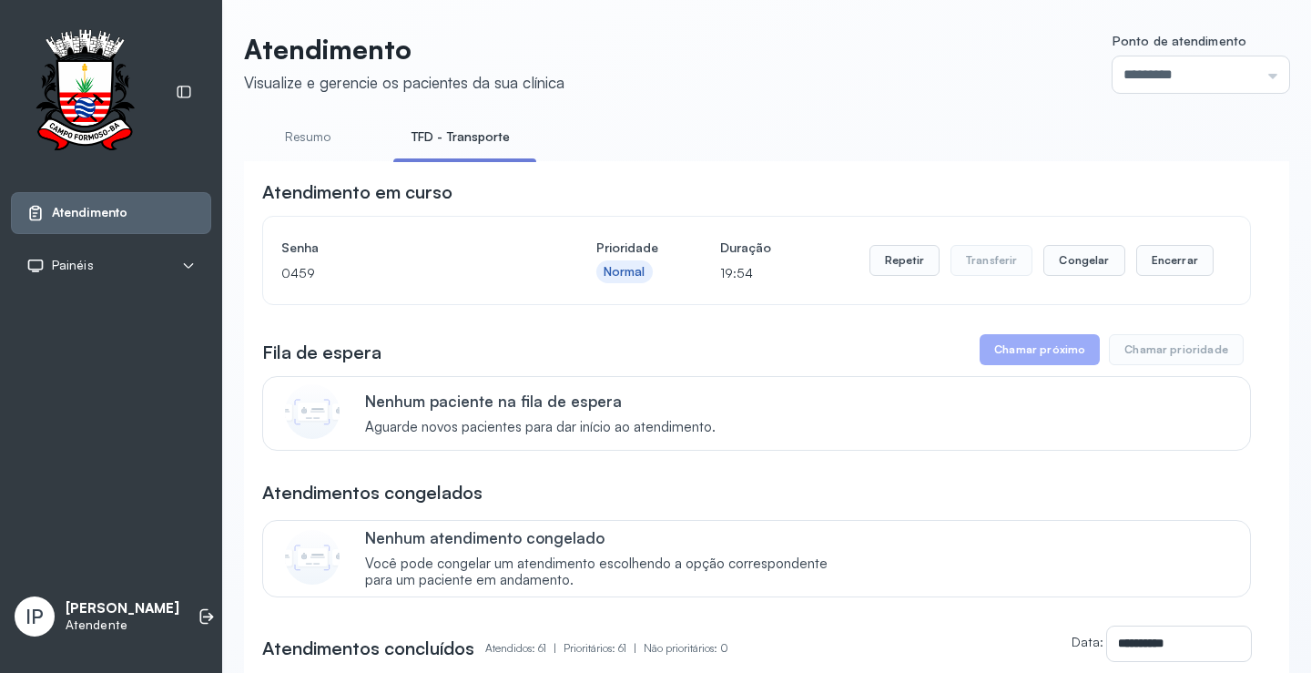
click at [285, 135] on link "Resumo" at bounding box center [307, 137] width 127 height 30
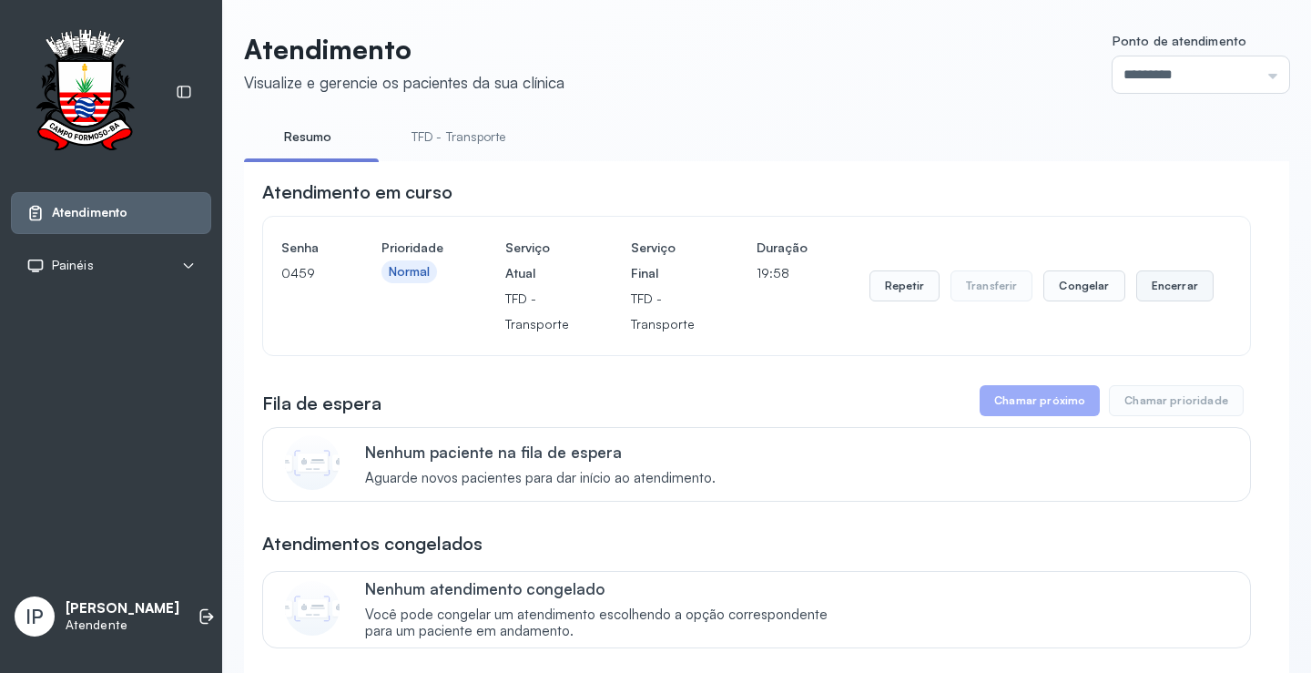
click at [1145, 286] on button "Encerrar" at bounding box center [1174, 285] width 77 height 31
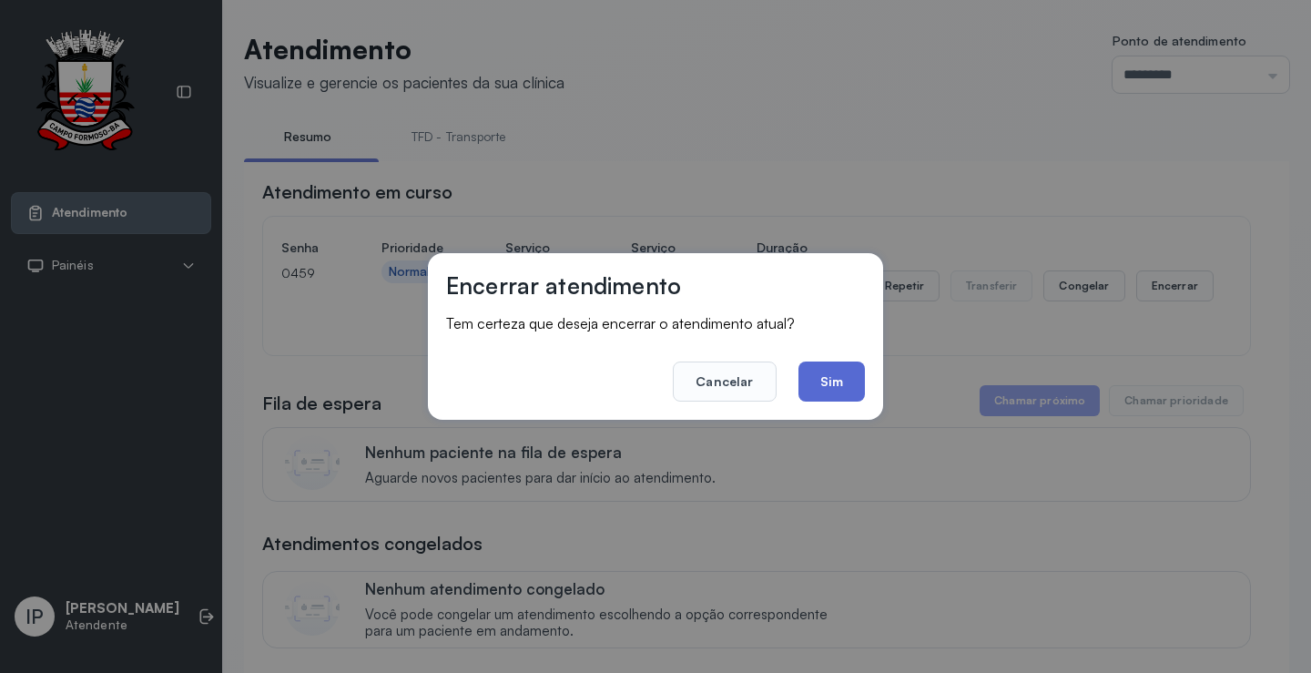
click at [833, 386] on button "Sim" at bounding box center [832, 382] width 66 height 40
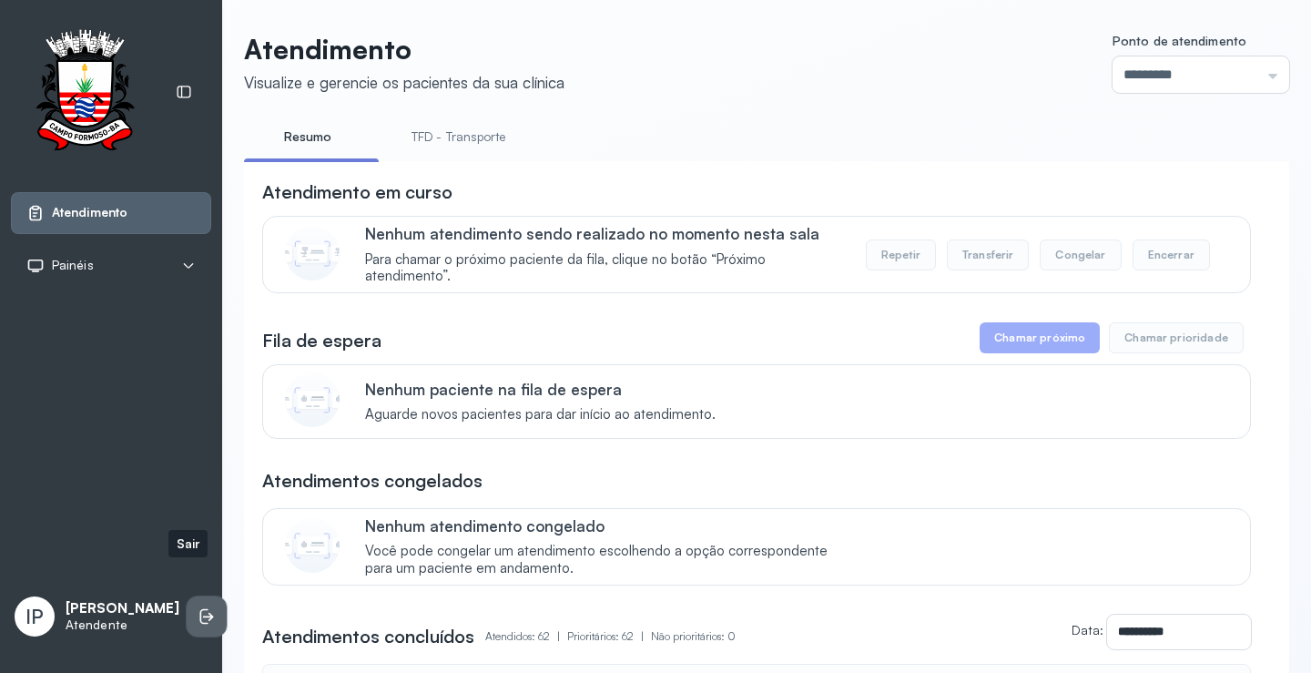
click at [198, 607] on icon at bounding box center [207, 616] width 18 height 18
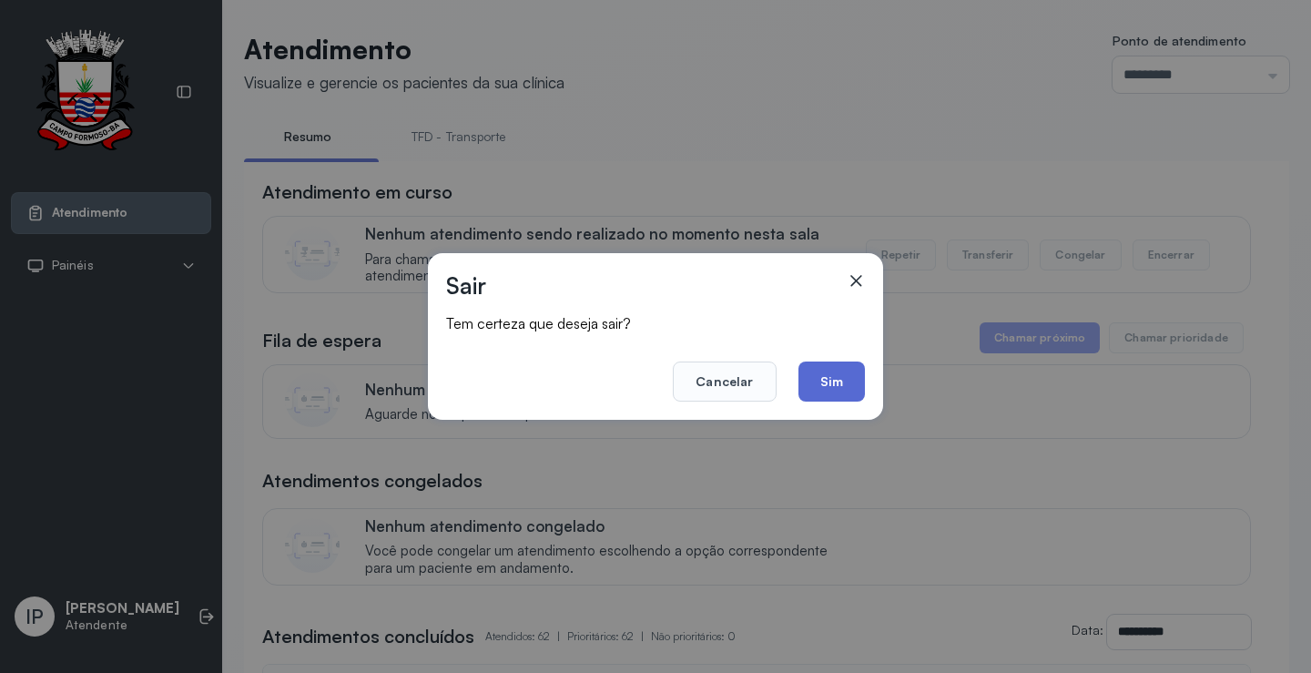
click at [852, 366] on button "Sim" at bounding box center [832, 382] width 66 height 40
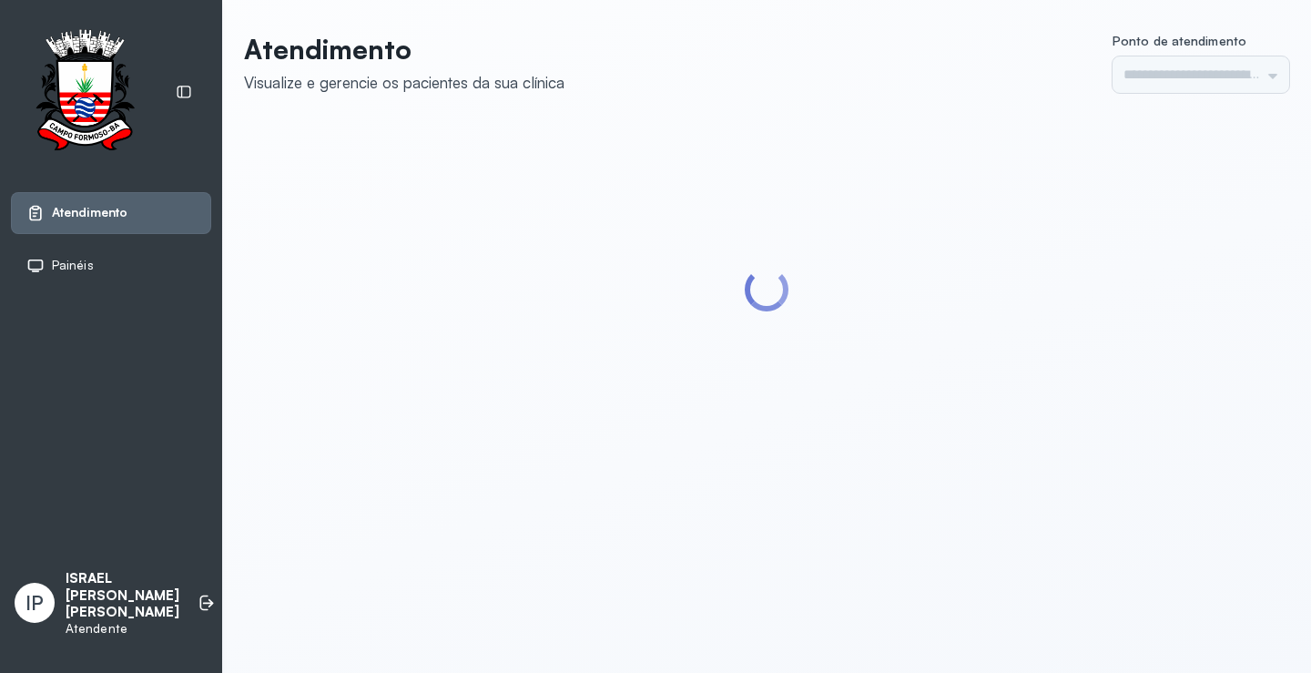
type input "*********"
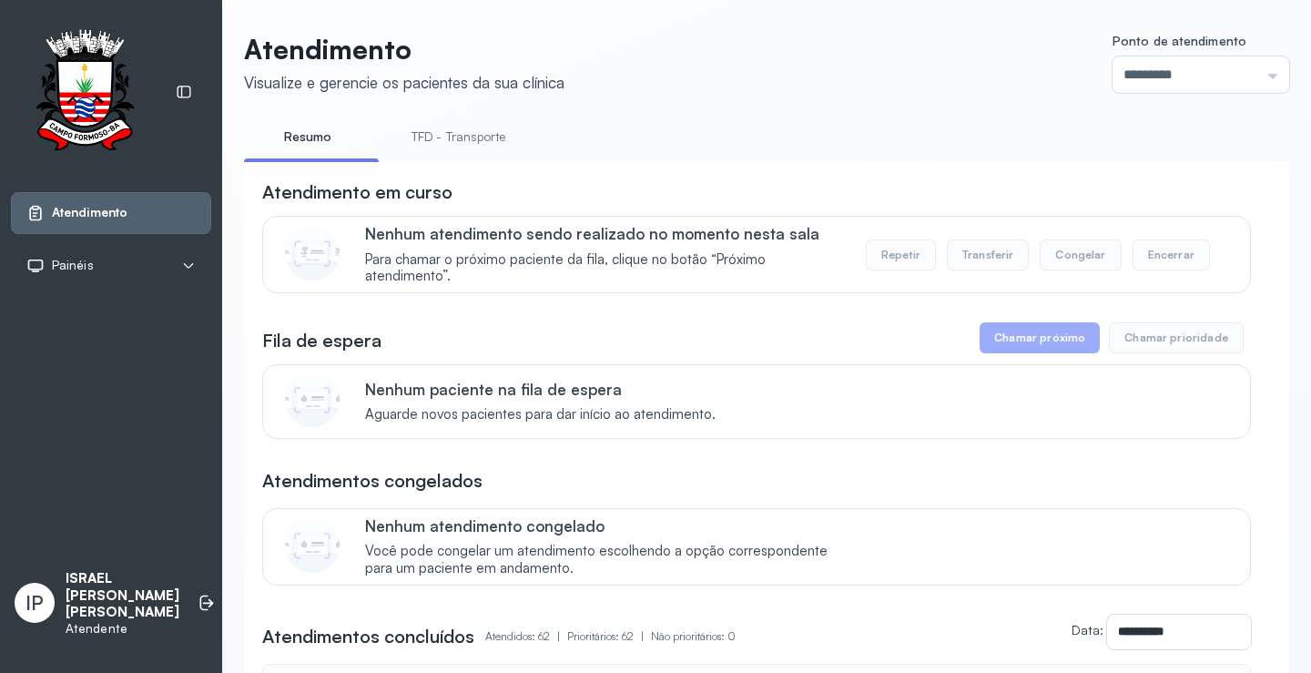
click at [447, 130] on link "TFD - Transporte" at bounding box center [458, 137] width 131 height 30
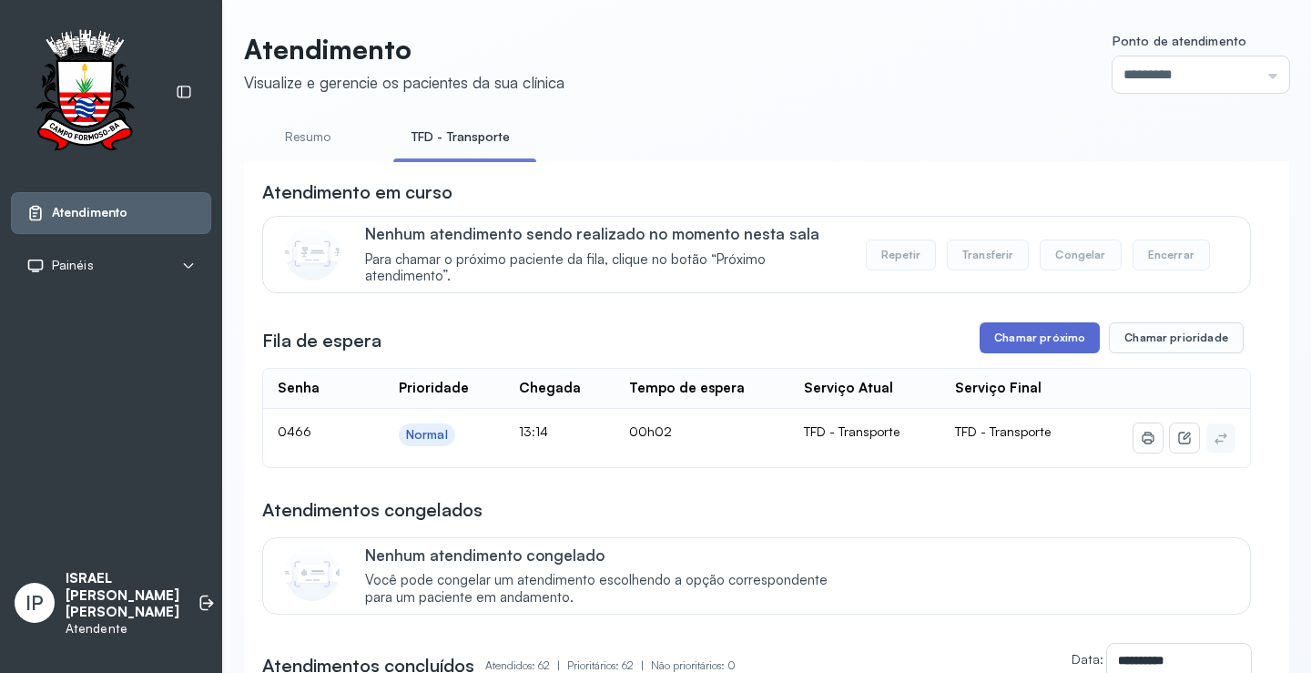
click at [993, 334] on button "Chamar próximo" at bounding box center [1040, 337] width 120 height 31
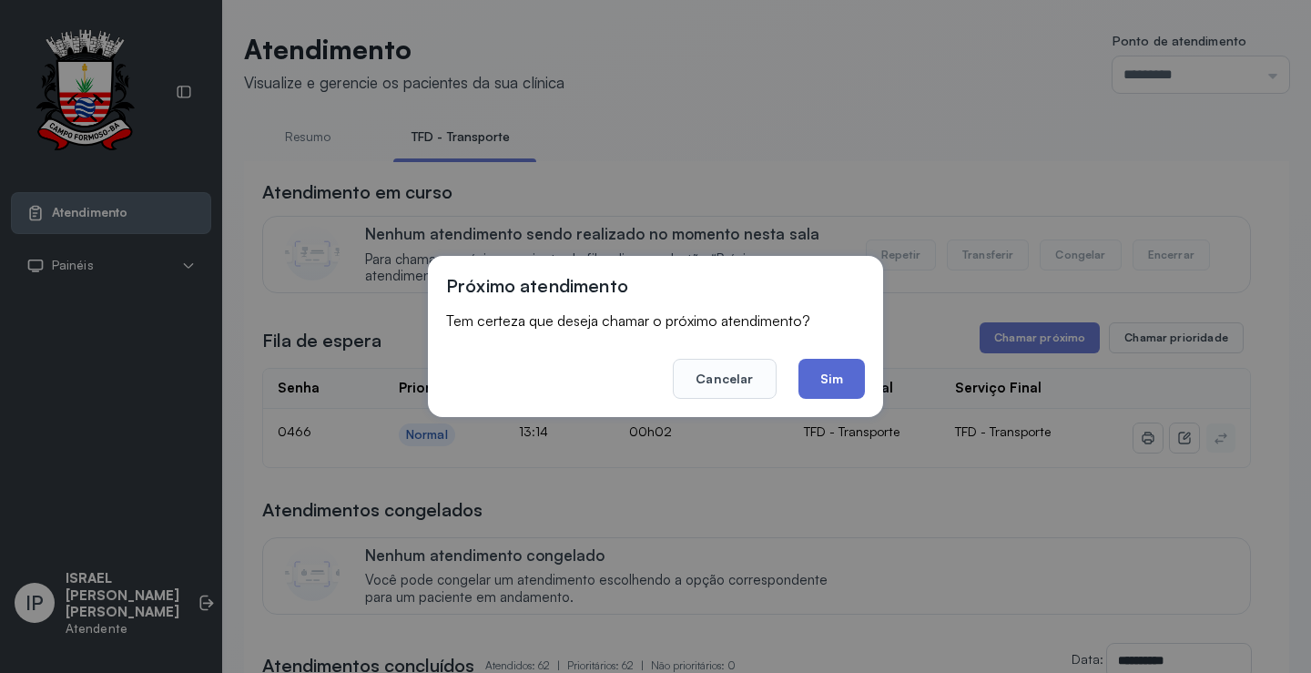
click at [838, 377] on button "Sim" at bounding box center [832, 379] width 66 height 40
